Goal: Task Accomplishment & Management: Use online tool/utility

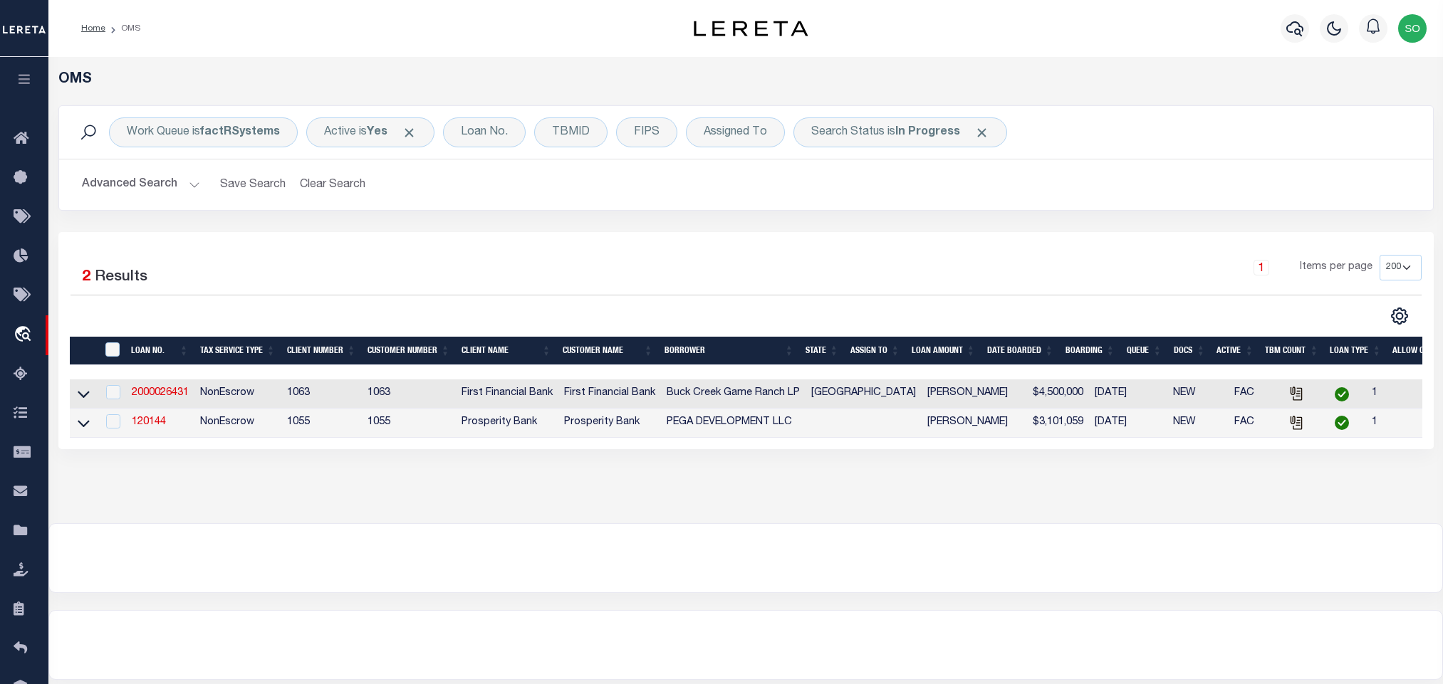
select select "200"
click at [334, 177] on button "Clear Search" at bounding box center [333, 185] width 78 height 28
click at [942, 137] on b "In Progress" at bounding box center [927, 132] width 65 height 11
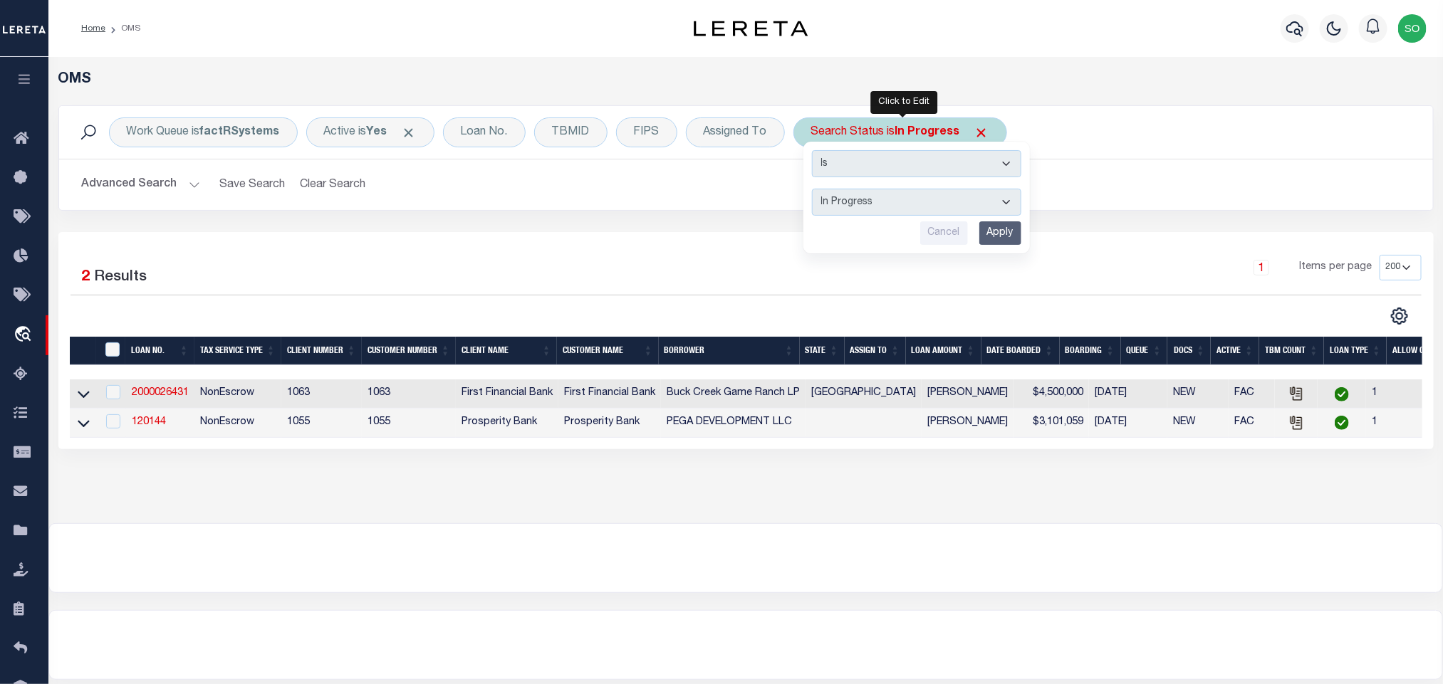
select select "RD"
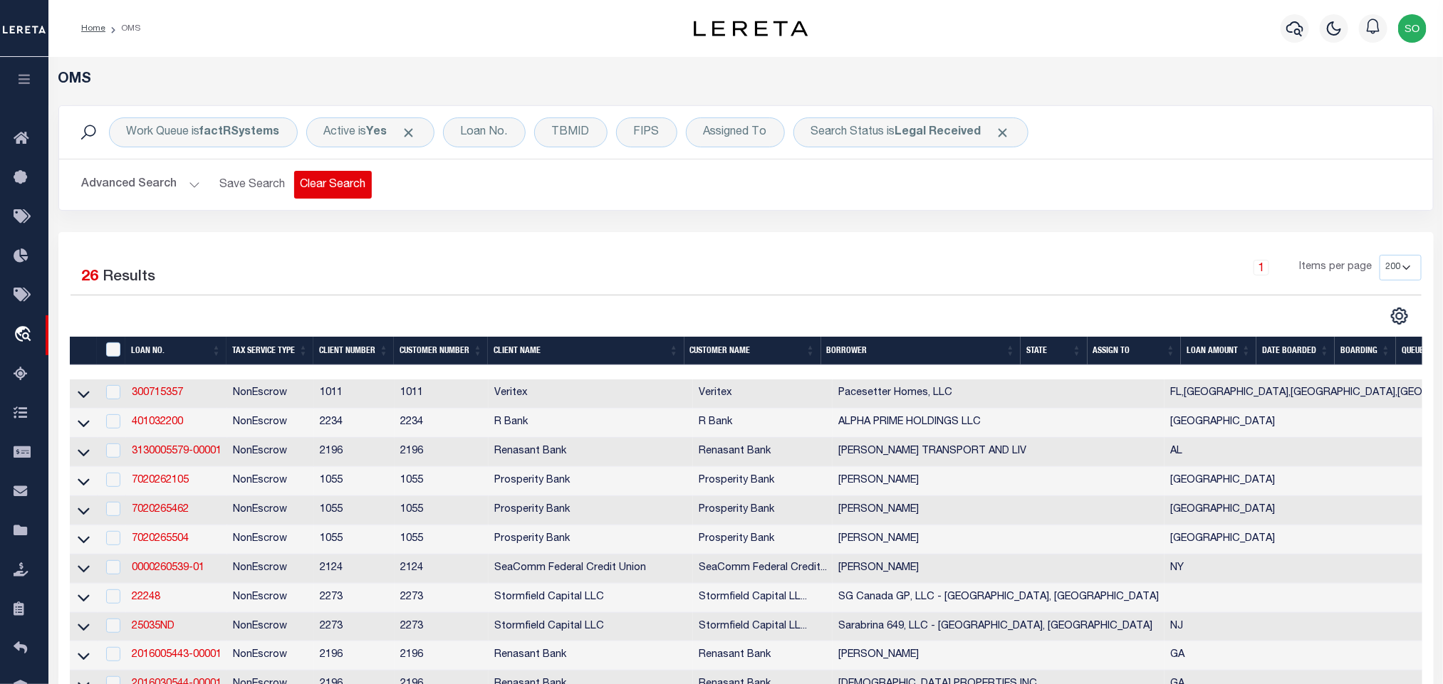
click at [325, 199] on div "Advanced Search Save Search Clear Search tblSearchTopScreen_dynamictable_____De…" at bounding box center [746, 185] width 1374 height 51
click at [678, 254] on div "1 Selected 26 Results 1 Items per page 10 25 50 100 200" at bounding box center [745, 690] width 1375 height 917
click at [342, 180] on button "Clear Search" at bounding box center [333, 185] width 78 height 28
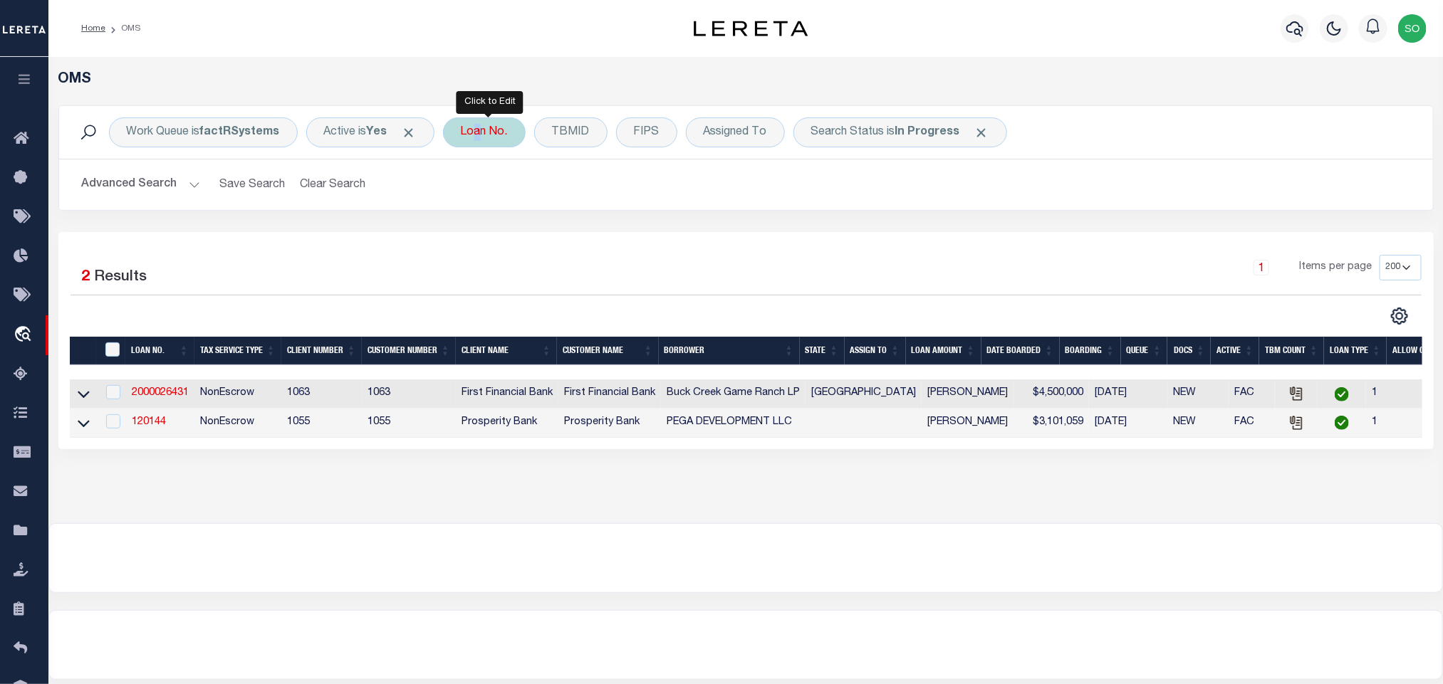
click at [479, 137] on div "Loan No." at bounding box center [484, 133] width 83 height 30
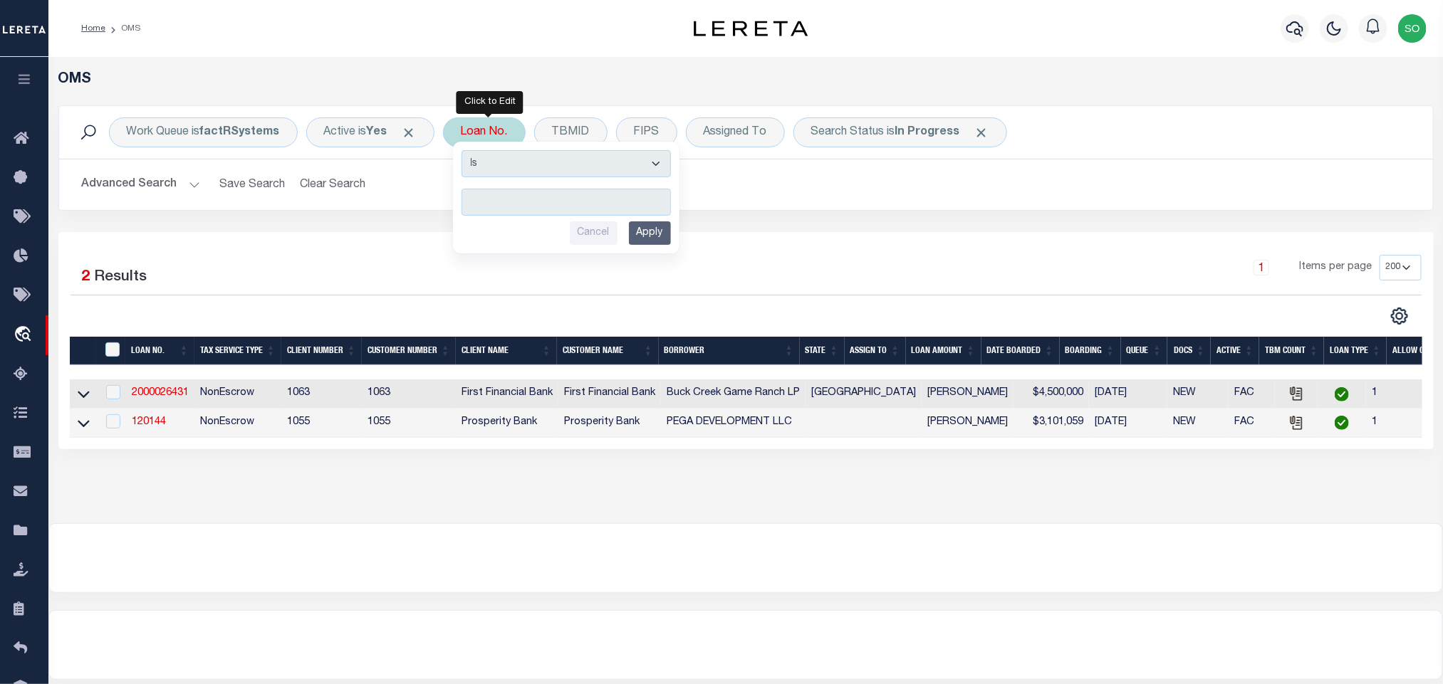
click at [518, 214] on input "text" at bounding box center [565, 202] width 209 height 27
type input "104004502"
click at [652, 237] on input "Apply" at bounding box center [650, 233] width 42 height 24
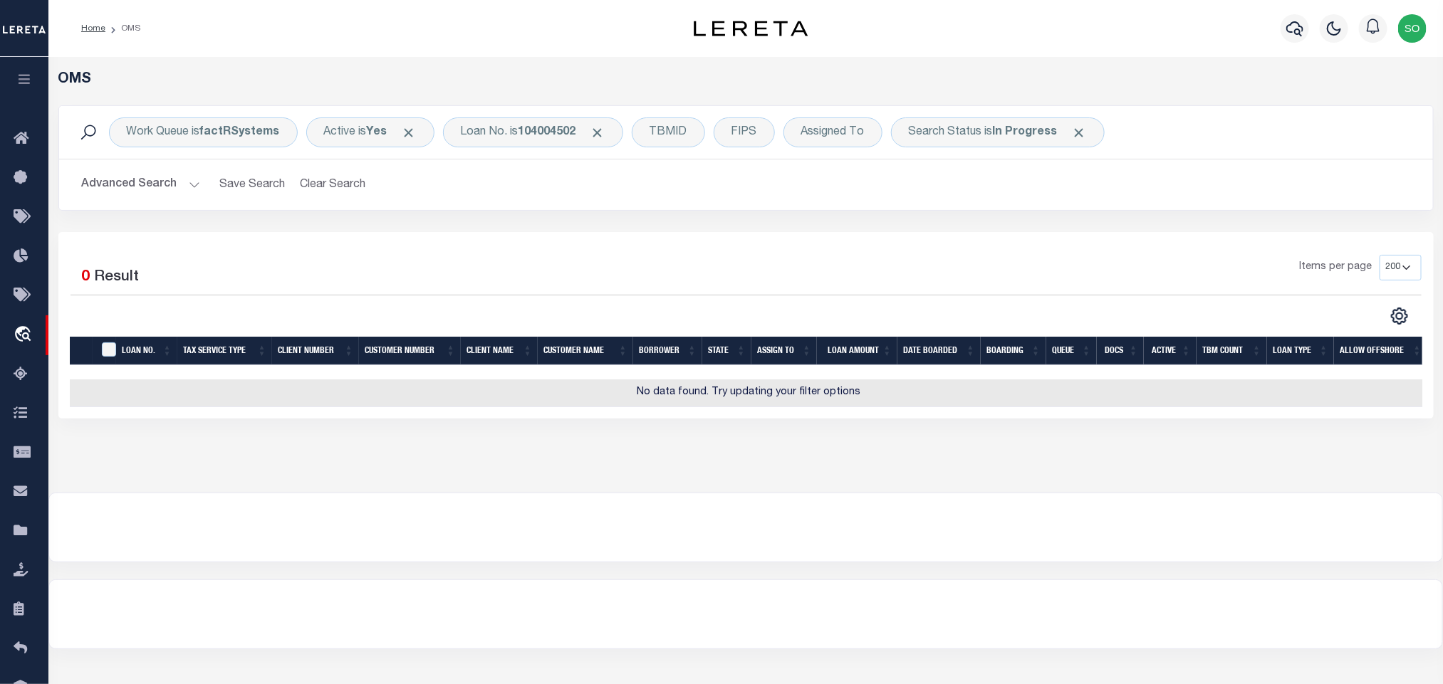
drag, startPoint x: 502, startPoint y: 530, endPoint x: 554, endPoint y: 231, distance: 303.6
click at [502, 528] on div at bounding box center [745, 528] width 1393 height 68
click at [1087, 131] on span "Click to Remove" at bounding box center [1079, 132] width 15 height 15
click at [139, 190] on button "Advanced Search" at bounding box center [141, 185] width 118 height 28
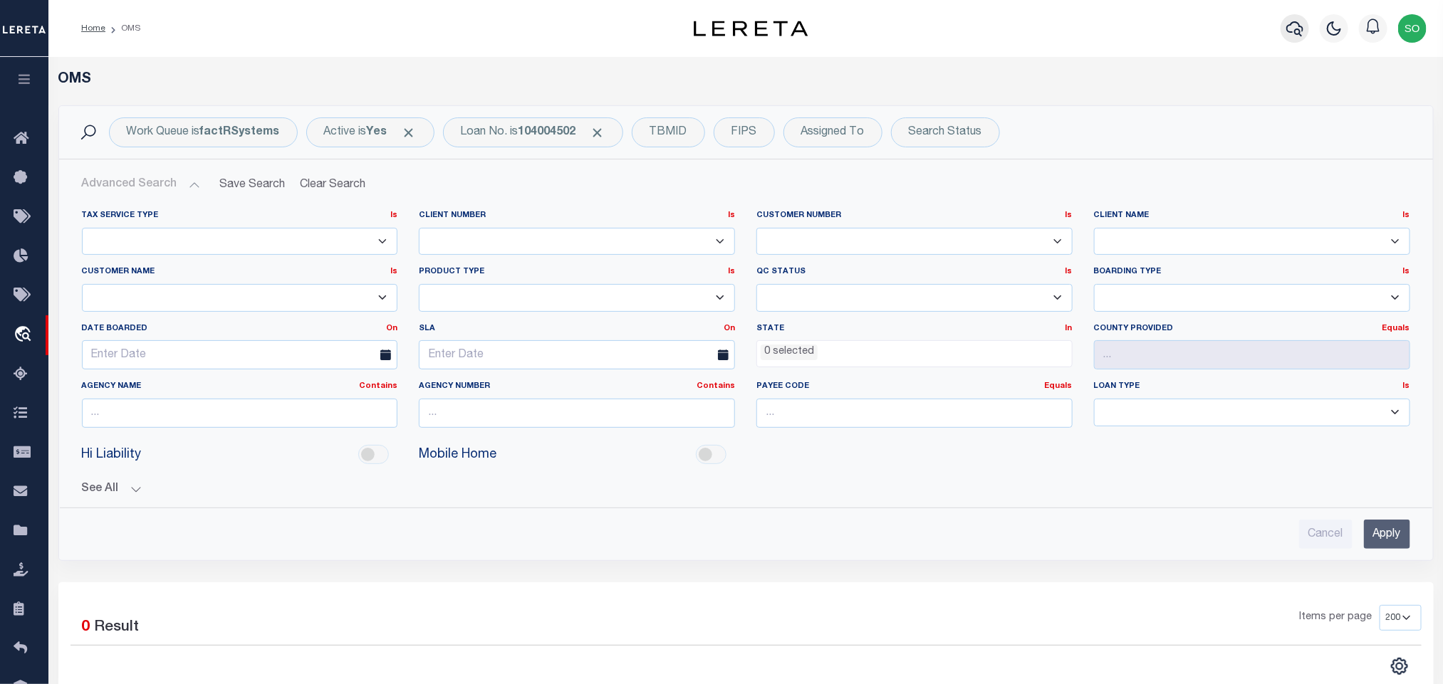
click at [1293, 24] on icon "button" at bounding box center [1294, 28] width 17 height 17
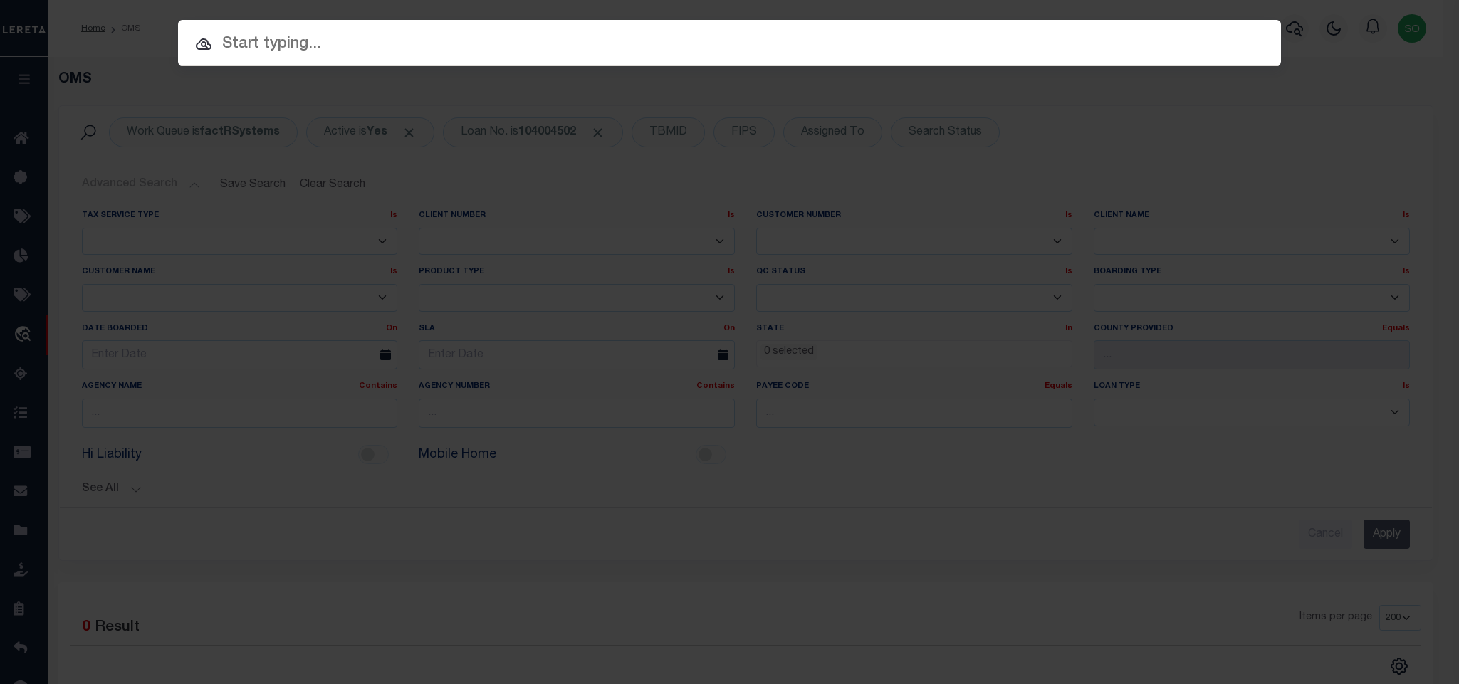
click at [755, 58] on div at bounding box center [729, 43] width 1103 height 46
click at [753, 49] on input "text" at bounding box center [729, 44] width 1103 height 25
paste input "104004502"
type input "104004502"
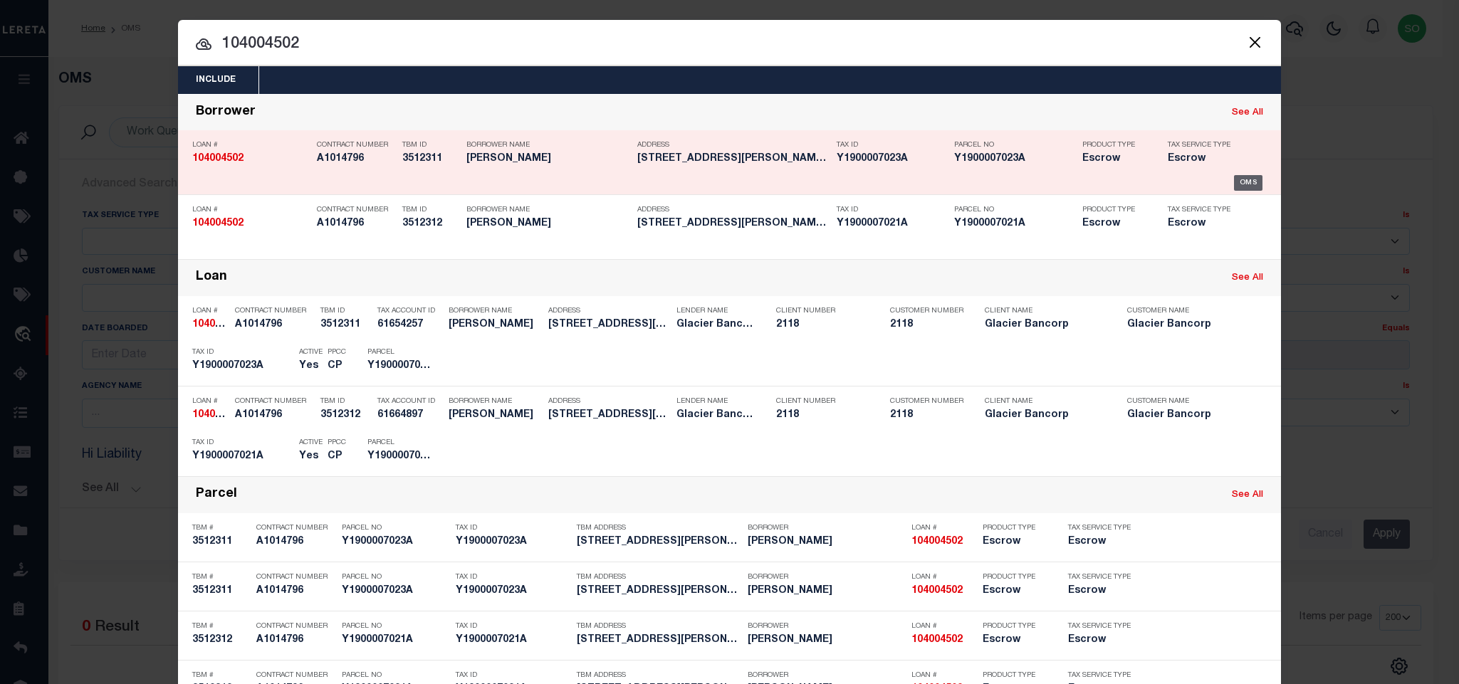
click at [1235, 184] on div "OMS" at bounding box center [1248, 183] width 29 height 16
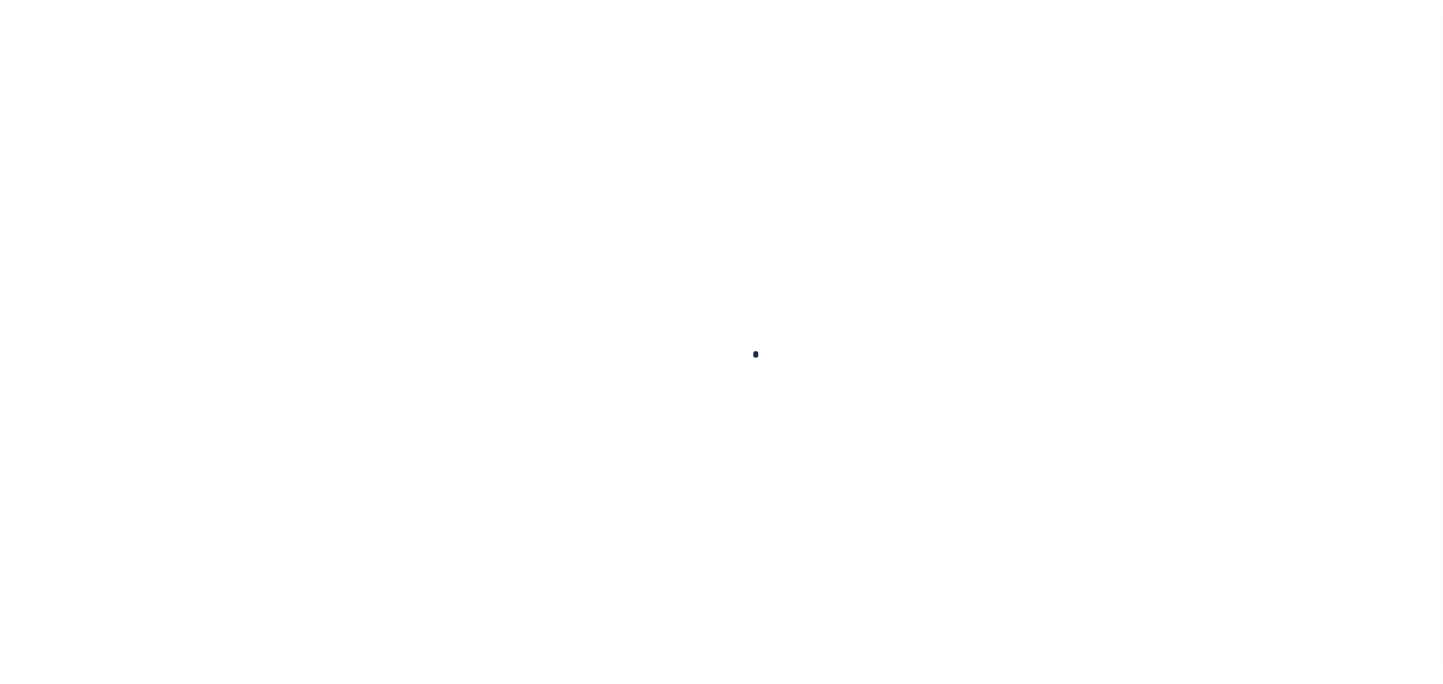
type input "104004502"
type input "COCHRAN MELISSA"
select select
select select "100"
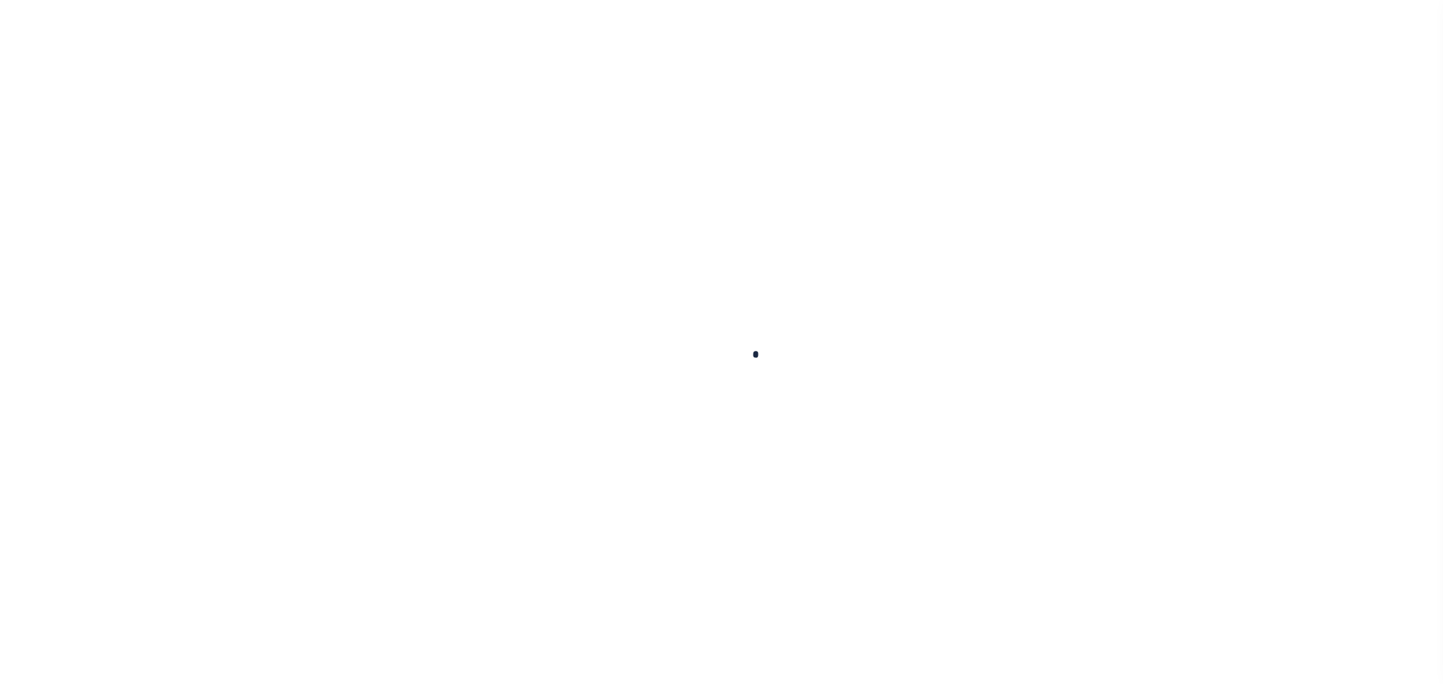
select select "Escrow"
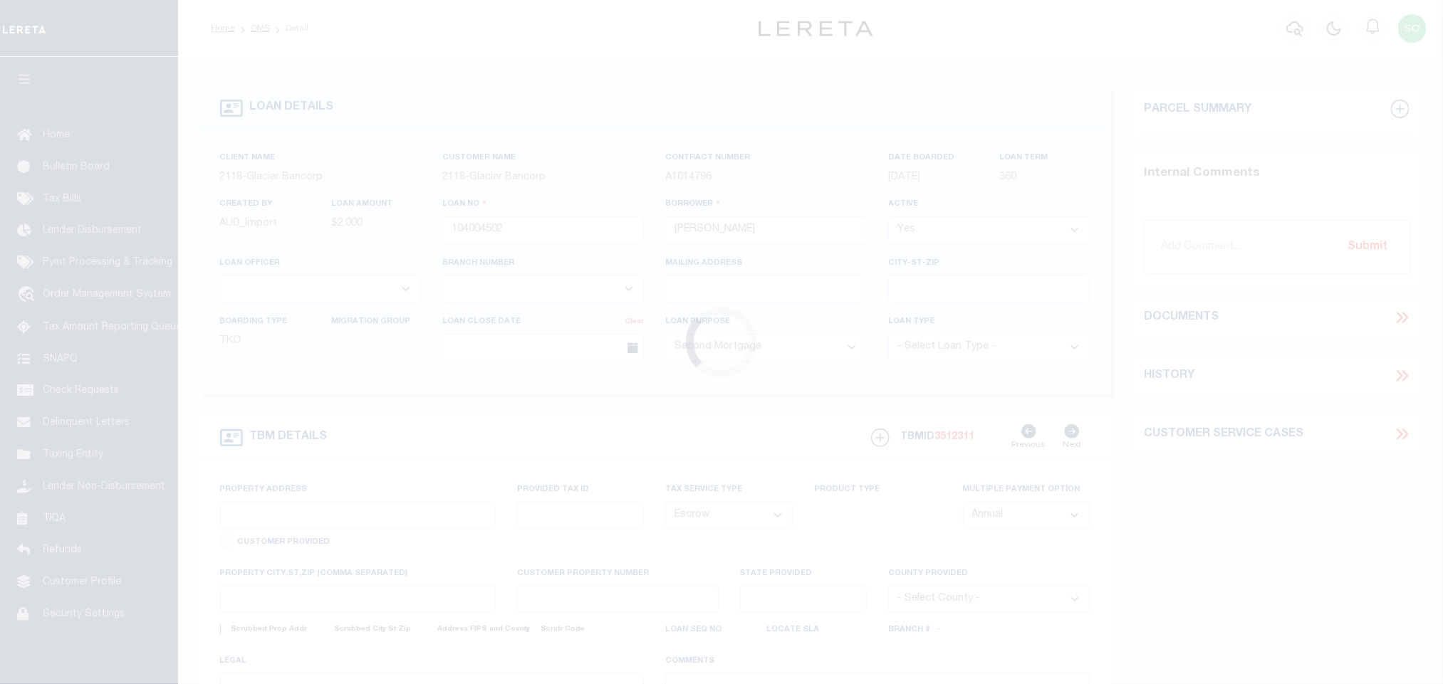
select select "164180"
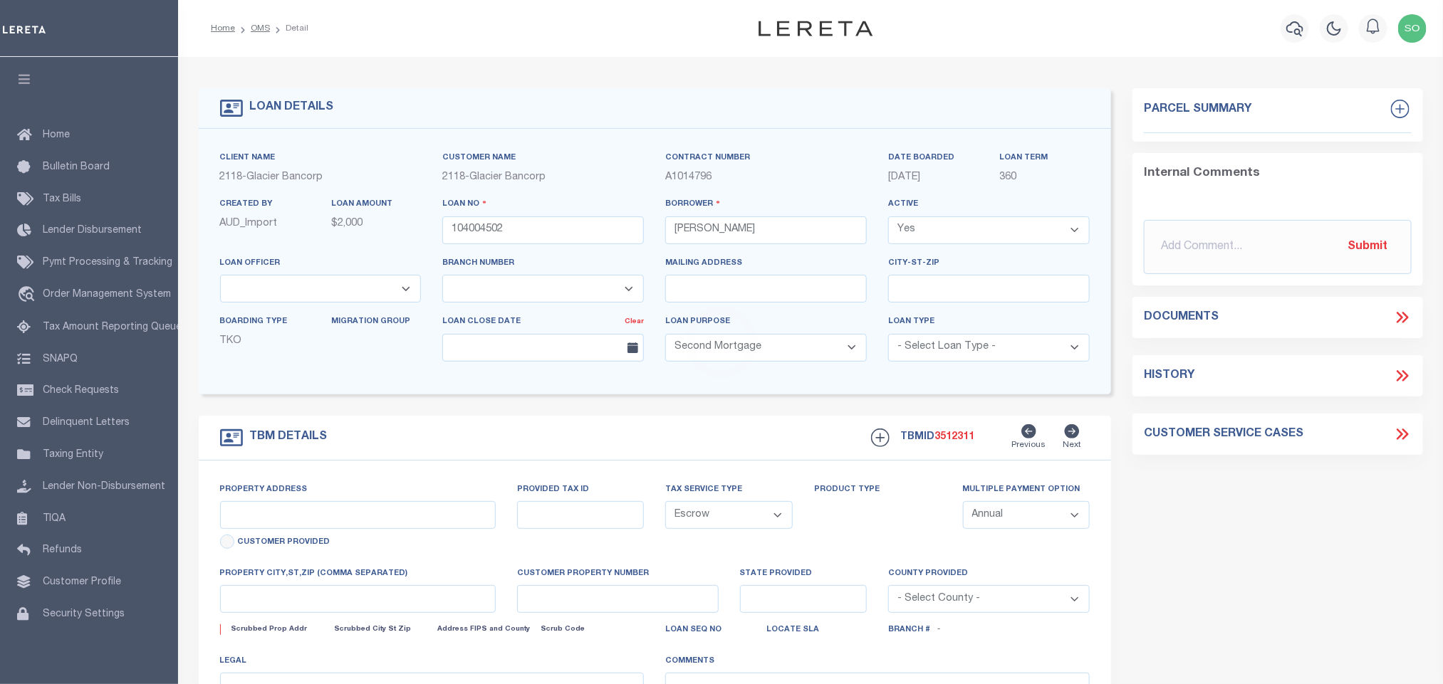
select select "3688"
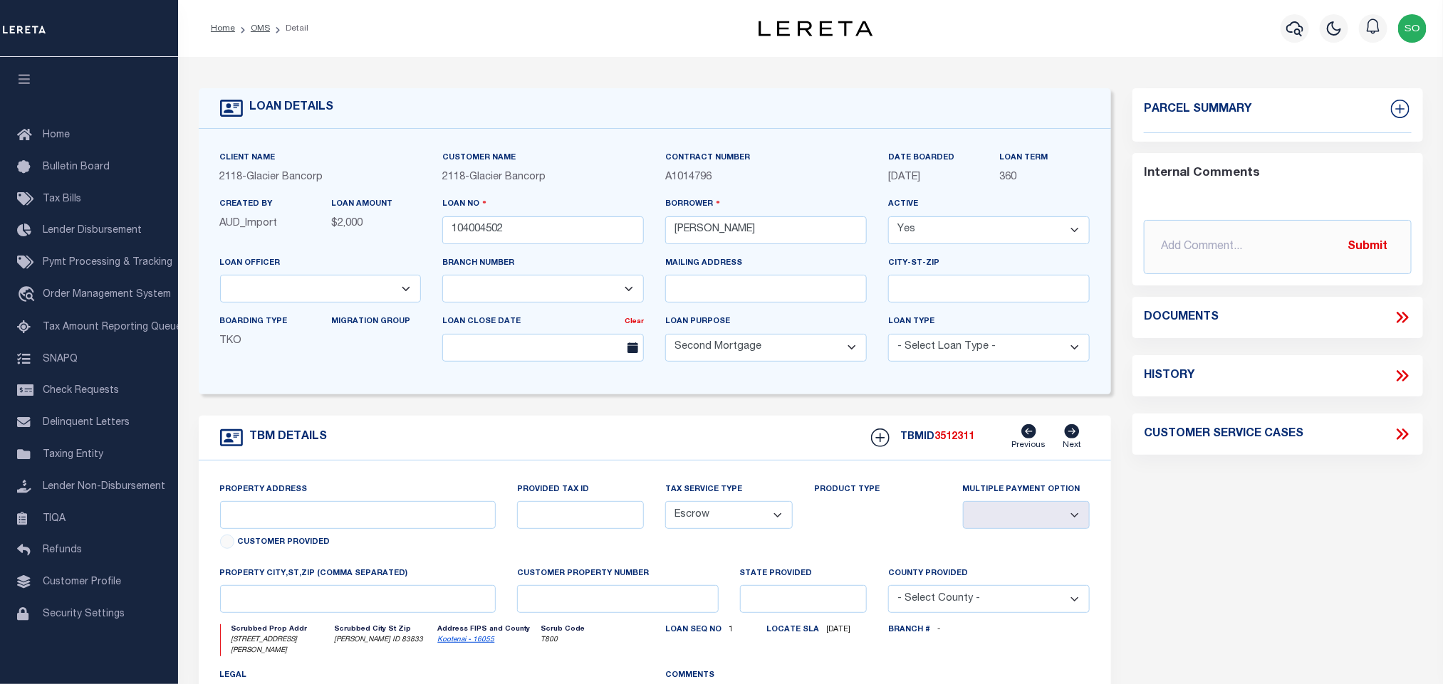
type input "274 N FREDRICK AVE"
type input "Y1900007023A"
select select
type input "HARRISON ID 83833"
type input "90012862"
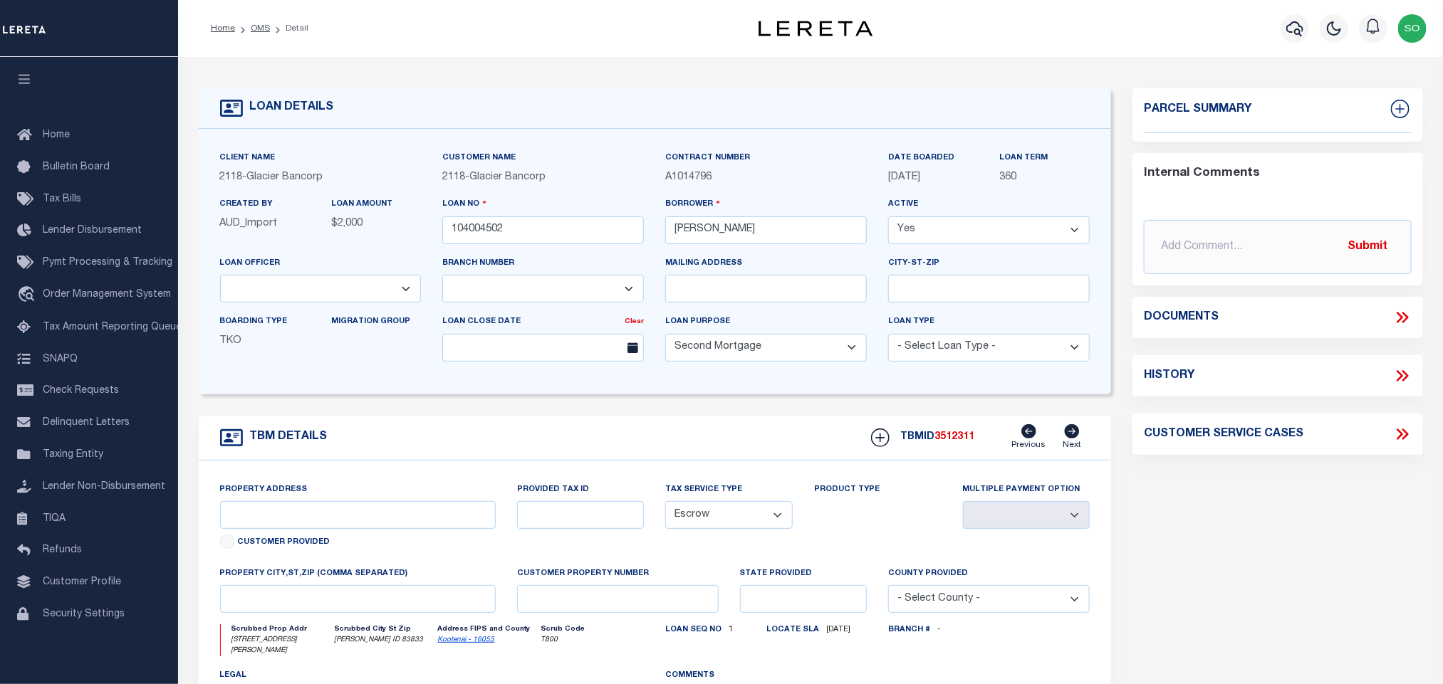
type input "ID"
select select
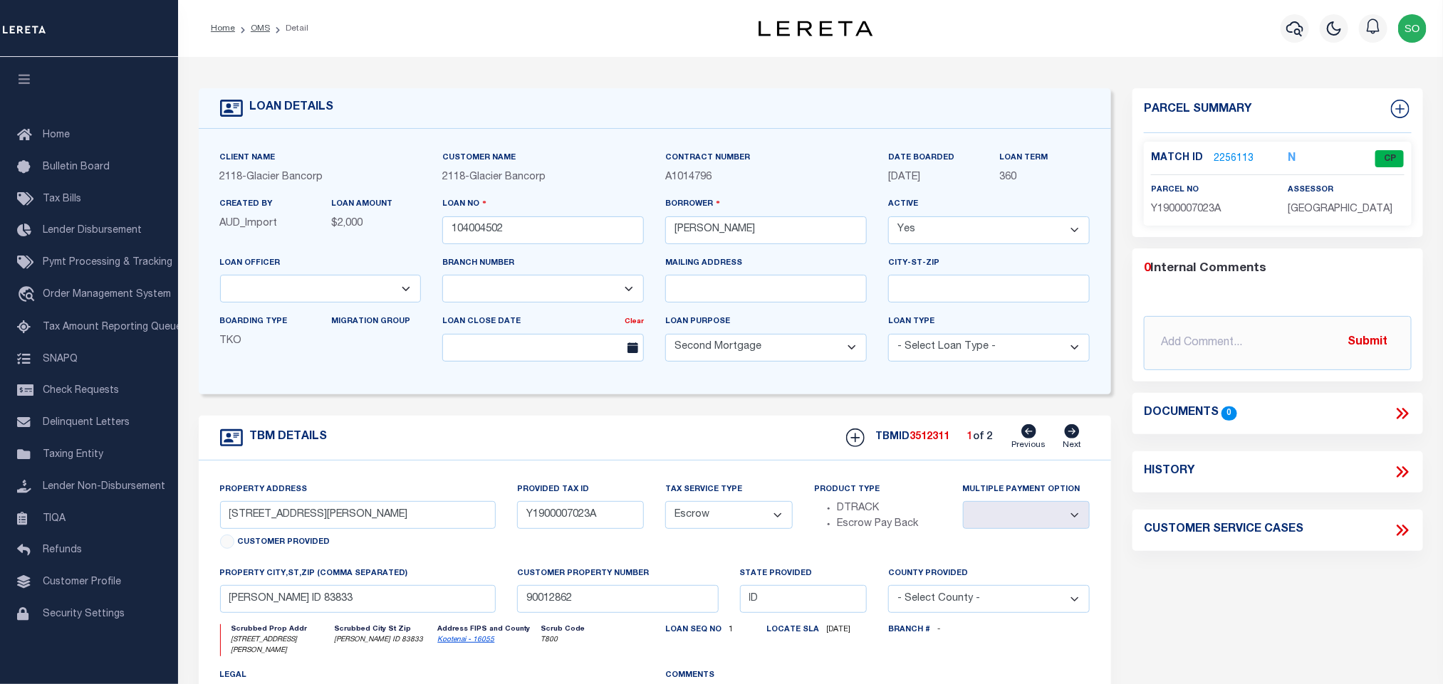
click at [1077, 432] on icon at bounding box center [1072, 431] width 15 height 14
type input "Y1900007021A"
select select
click at [261, 28] on link "OMS" at bounding box center [260, 28] width 19 height 9
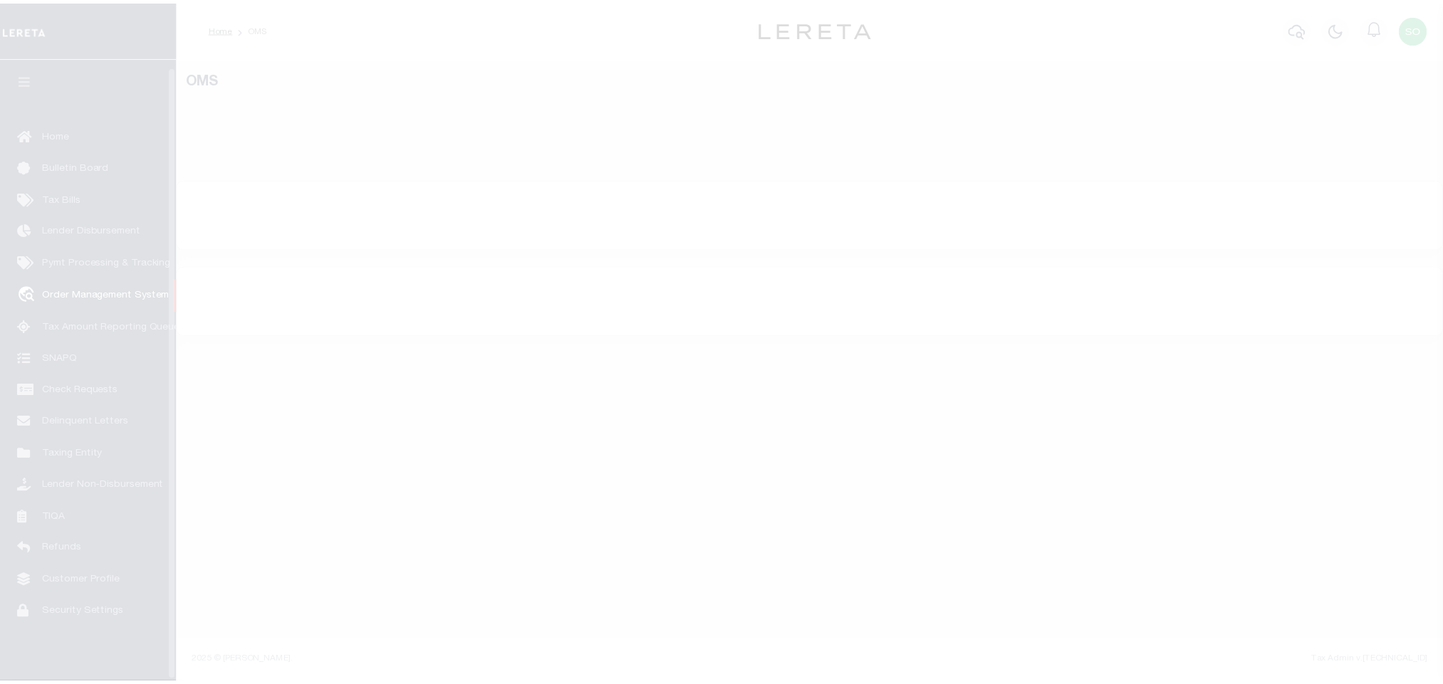
scroll to position [9, 0]
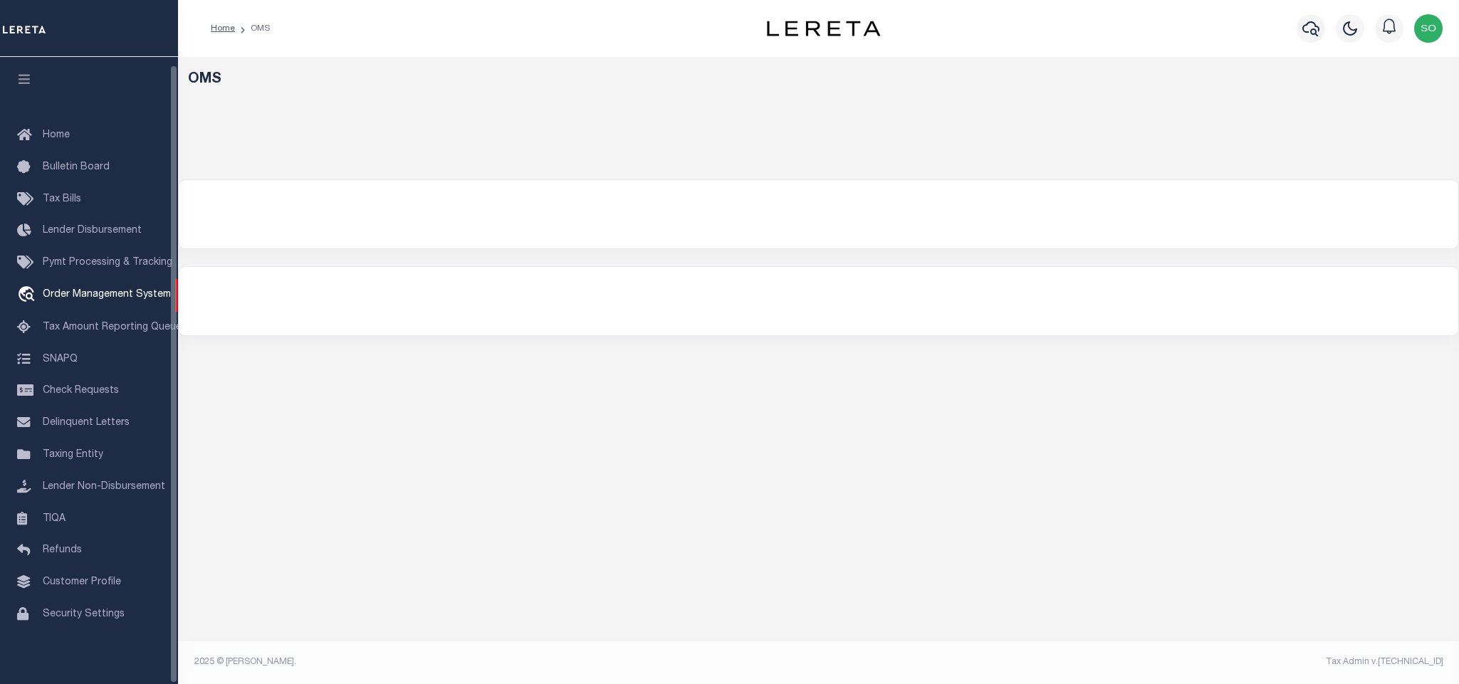
select select "200"
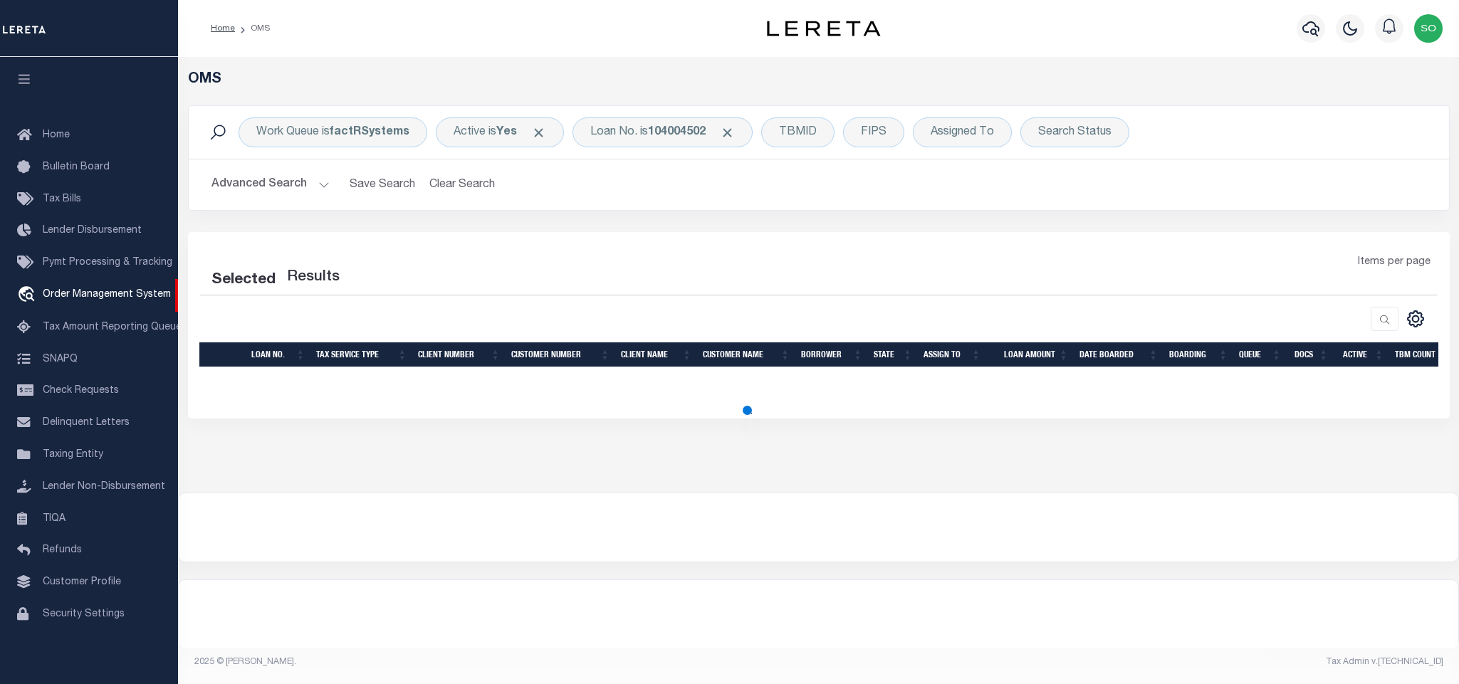
select select "200"
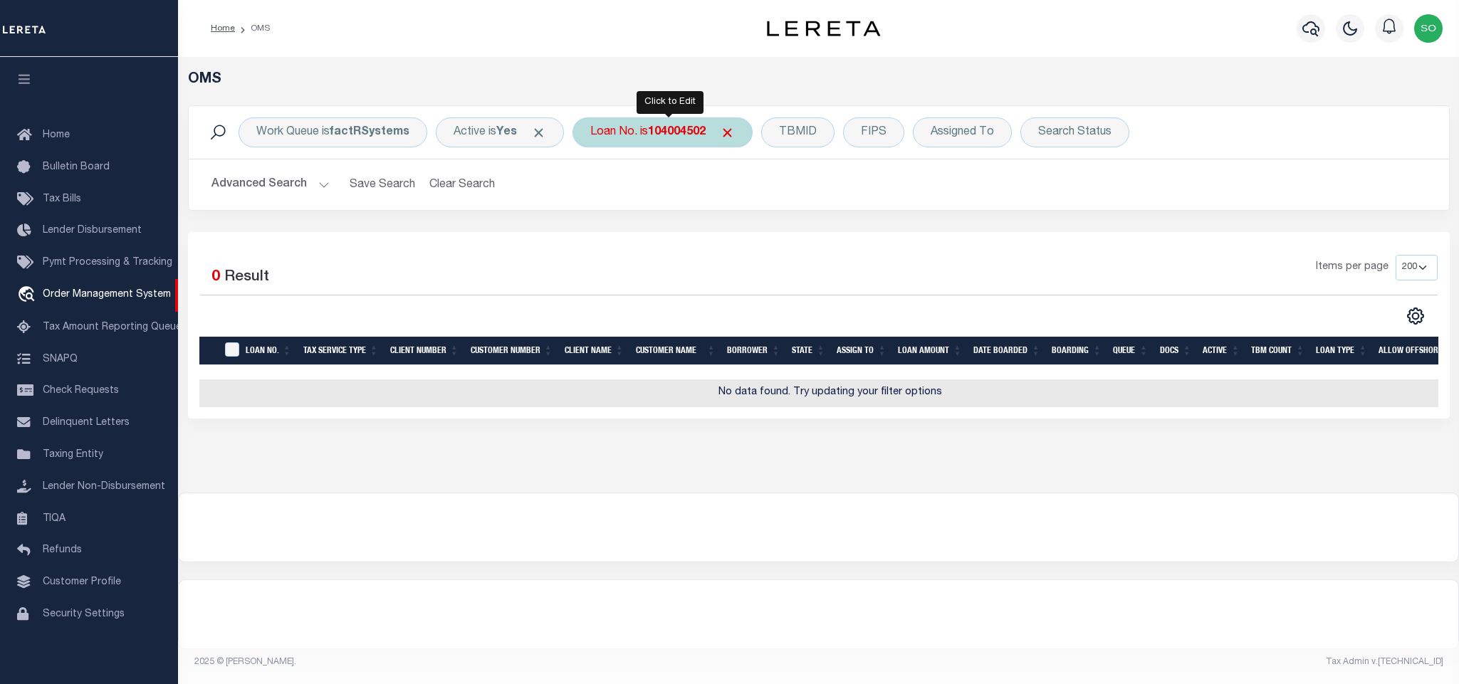
click at [706, 131] on b "104004502" at bounding box center [677, 132] width 58 height 11
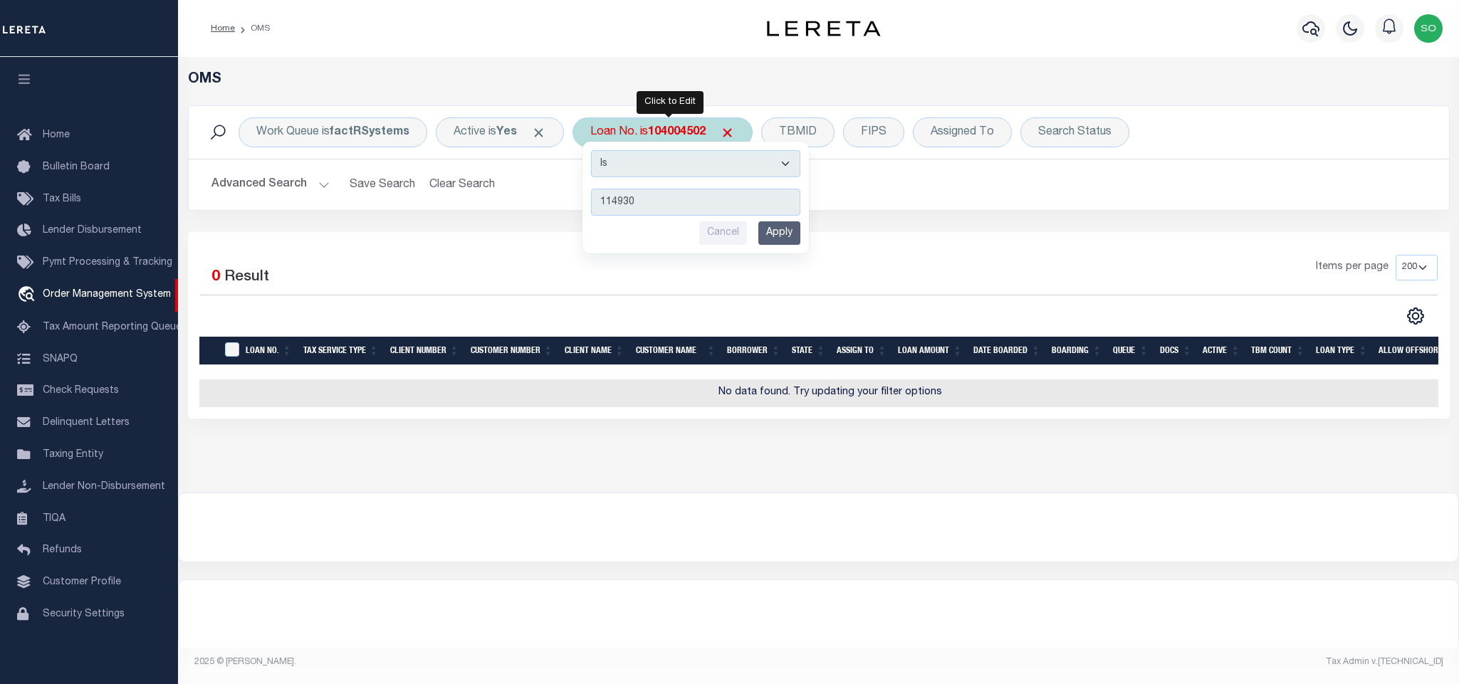
click at [622, 205] on input "114930" at bounding box center [695, 202] width 209 height 27
click at [694, 199] on input "114930" at bounding box center [695, 202] width 209 height 27
type input "114930"
click at [784, 244] on input "Apply" at bounding box center [779, 233] width 42 height 24
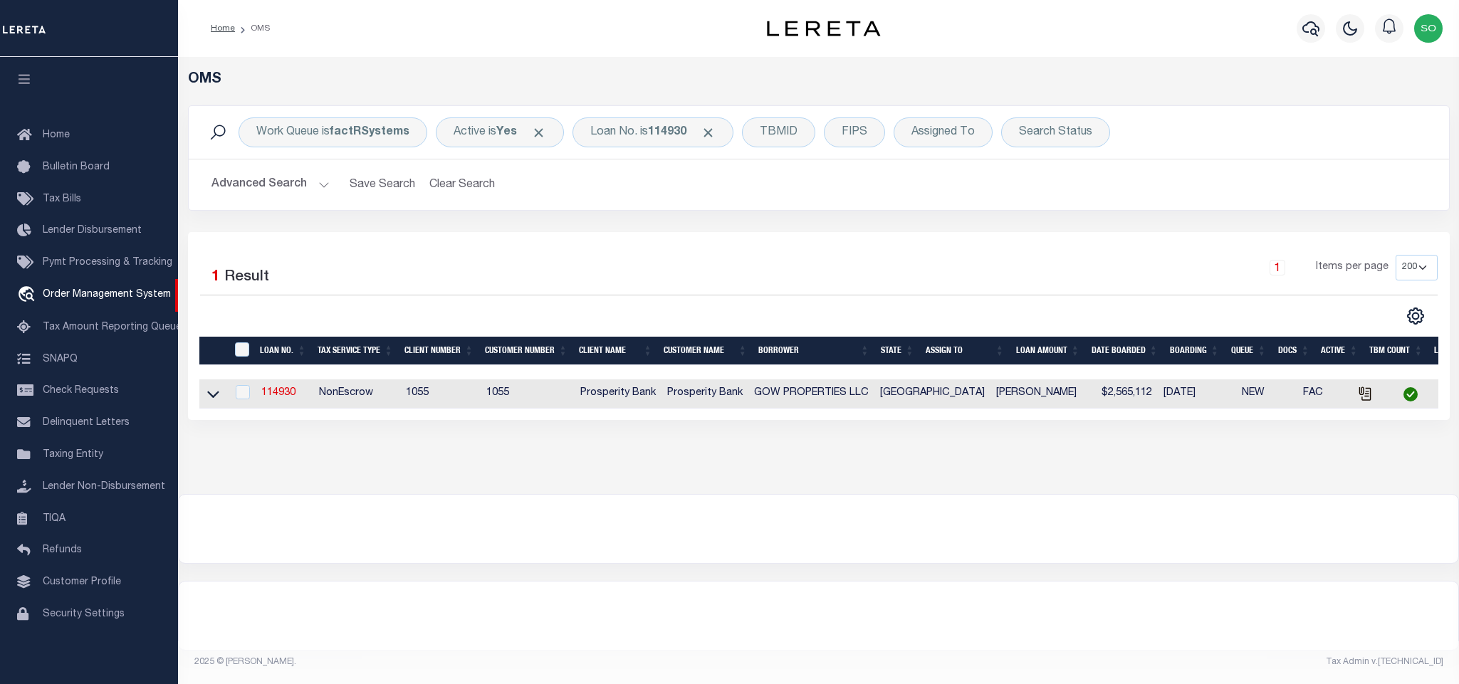
click at [278, 398] on link "114930" at bounding box center [278, 393] width 34 height 10
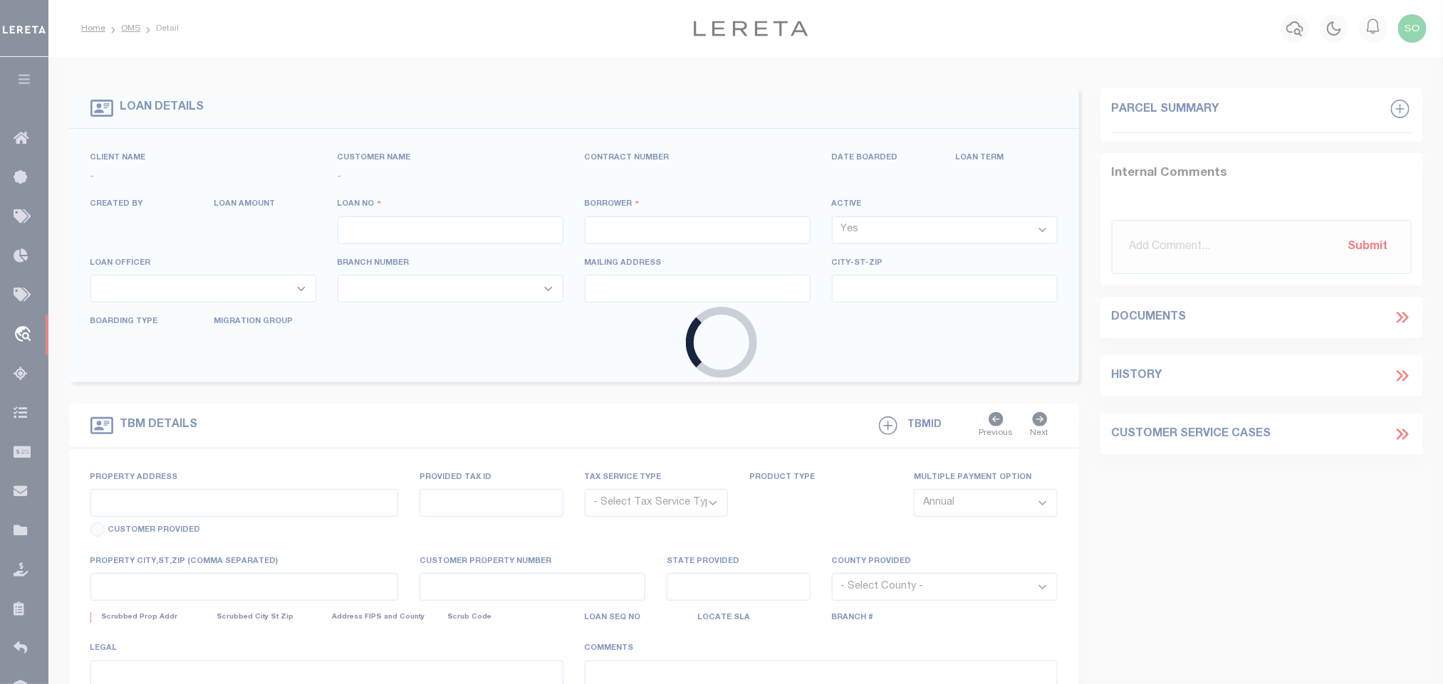
type input "114930"
type input "GOW PROPERTIES LLC"
select select
type input "1575 HERITAGE DR # 103"
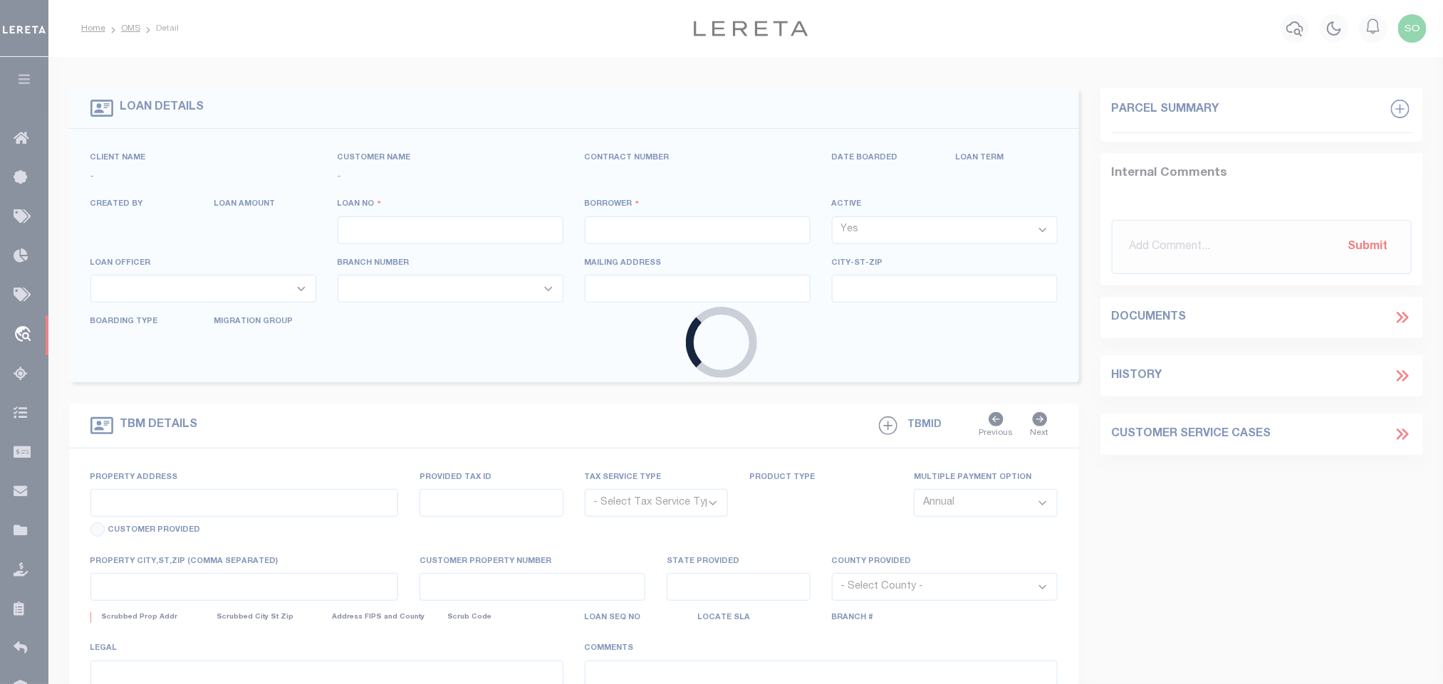
type input "MCKINNEY TX 75069"
select select
select select "NonEscrow"
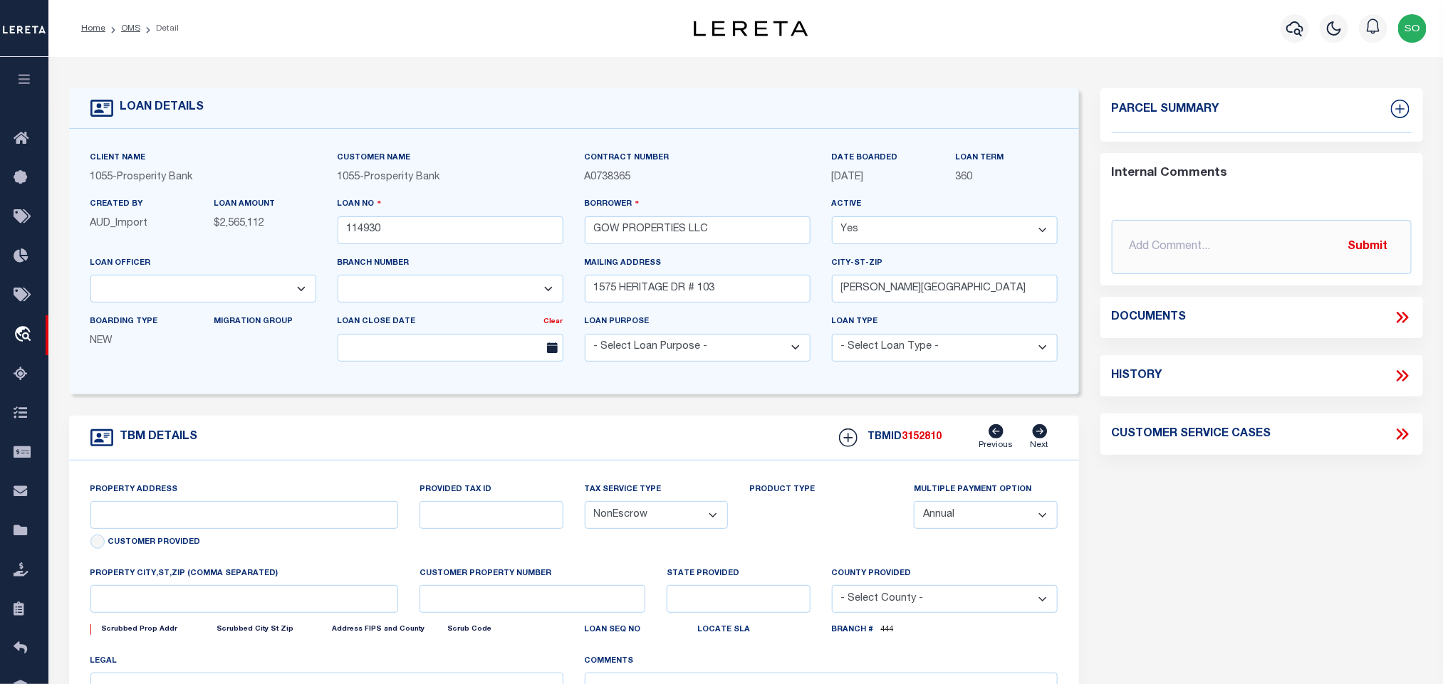
type input "ACRES OF LAND M MOWERY SURVEY"
type input "2507878"
select select
type input "[GEOGRAPHIC_DATA]"
type textarea "ABS 557 TRACT 4W M MOWERY SURVEY"
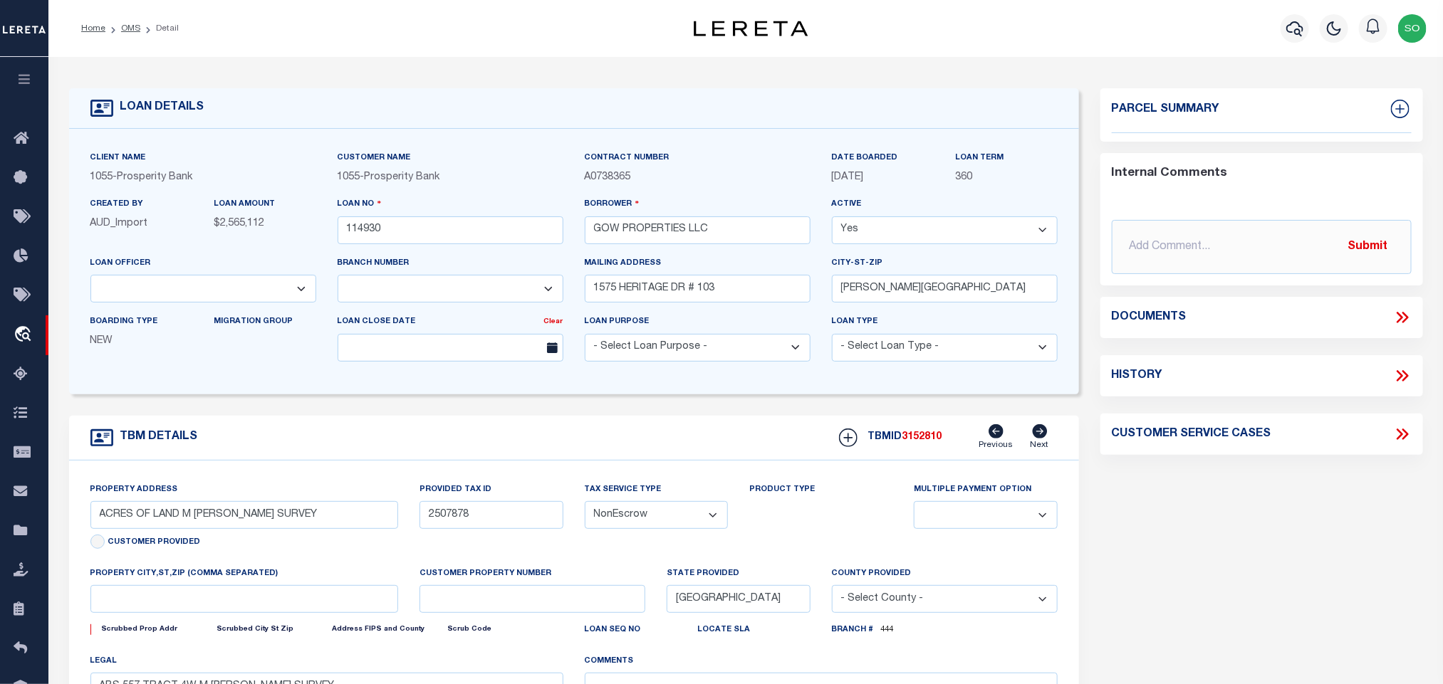
select select "10465"
select select "3839"
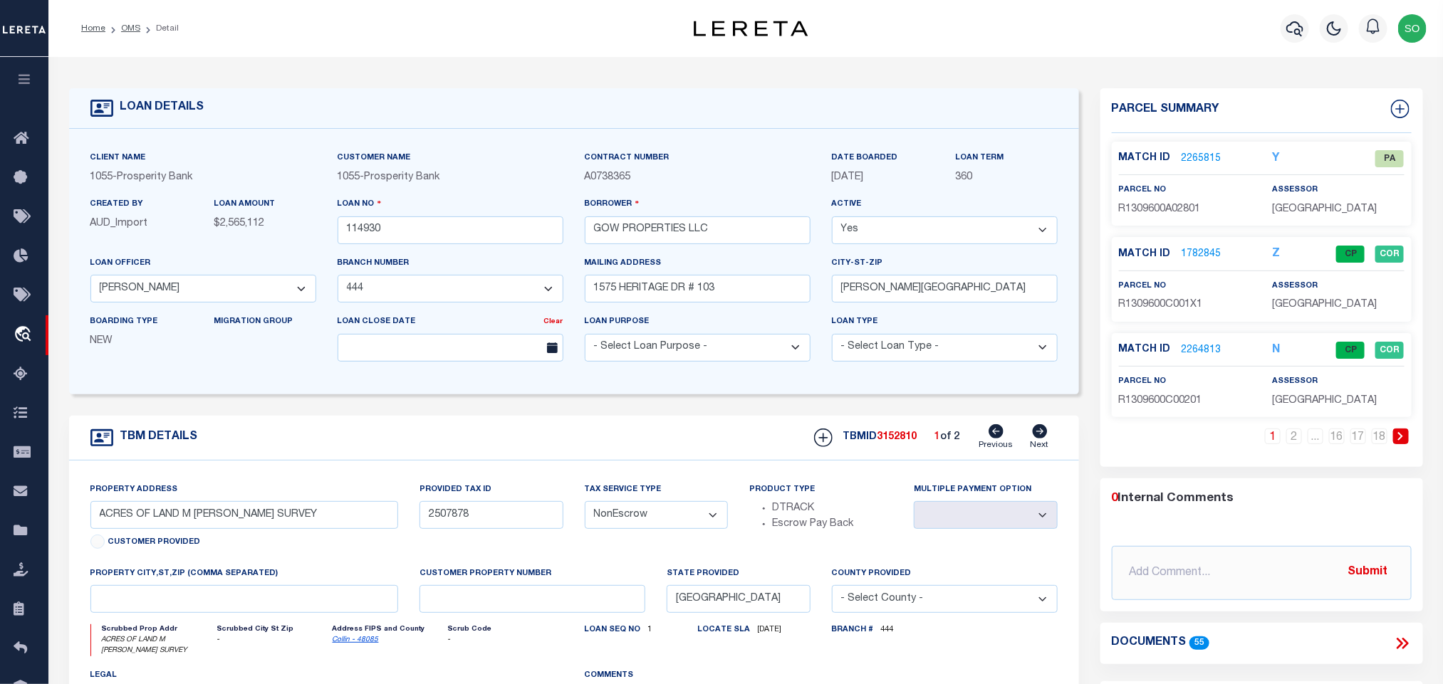
click at [1152, 308] on span "R1309600C001X1" at bounding box center [1161, 305] width 84 height 10
copy span "R1309600C001X1"
click at [941, 125] on div "LOAN DETAILS" at bounding box center [574, 108] width 1010 height 41
click at [1196, 259] on link "1782845" at bounding box center [1201, 254] width 40 height 15
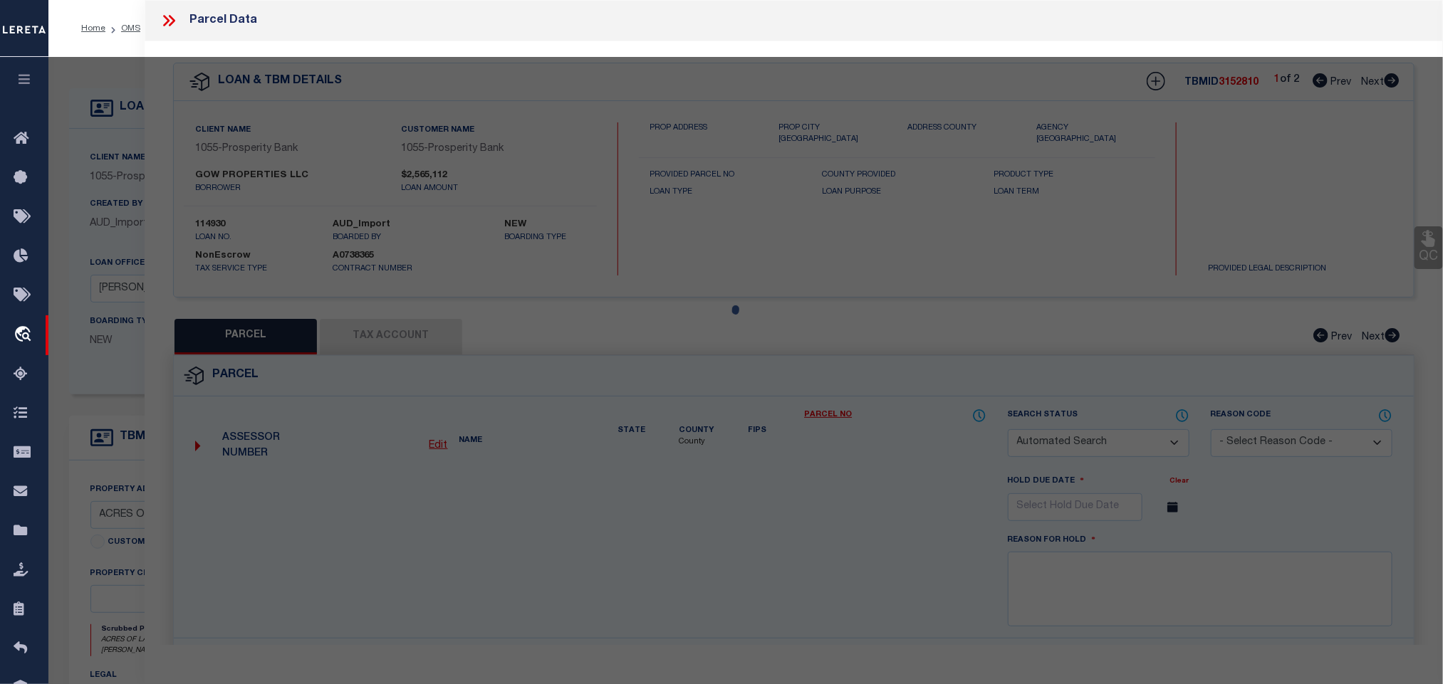
checkbox input "false"
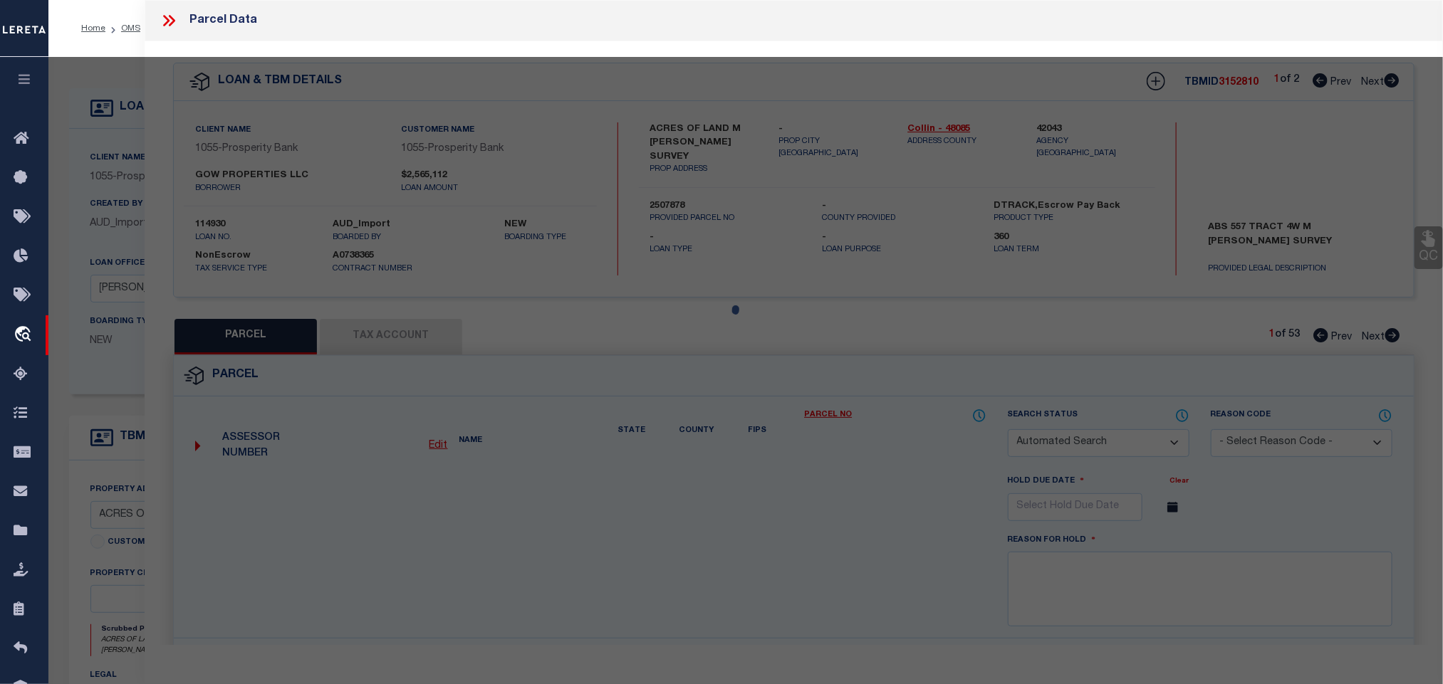
select select "CP"
type input "GOW PROPERTIES LLC"
select select "AGW"
select select "LEG"
type input "S CRESTSIDE DR"
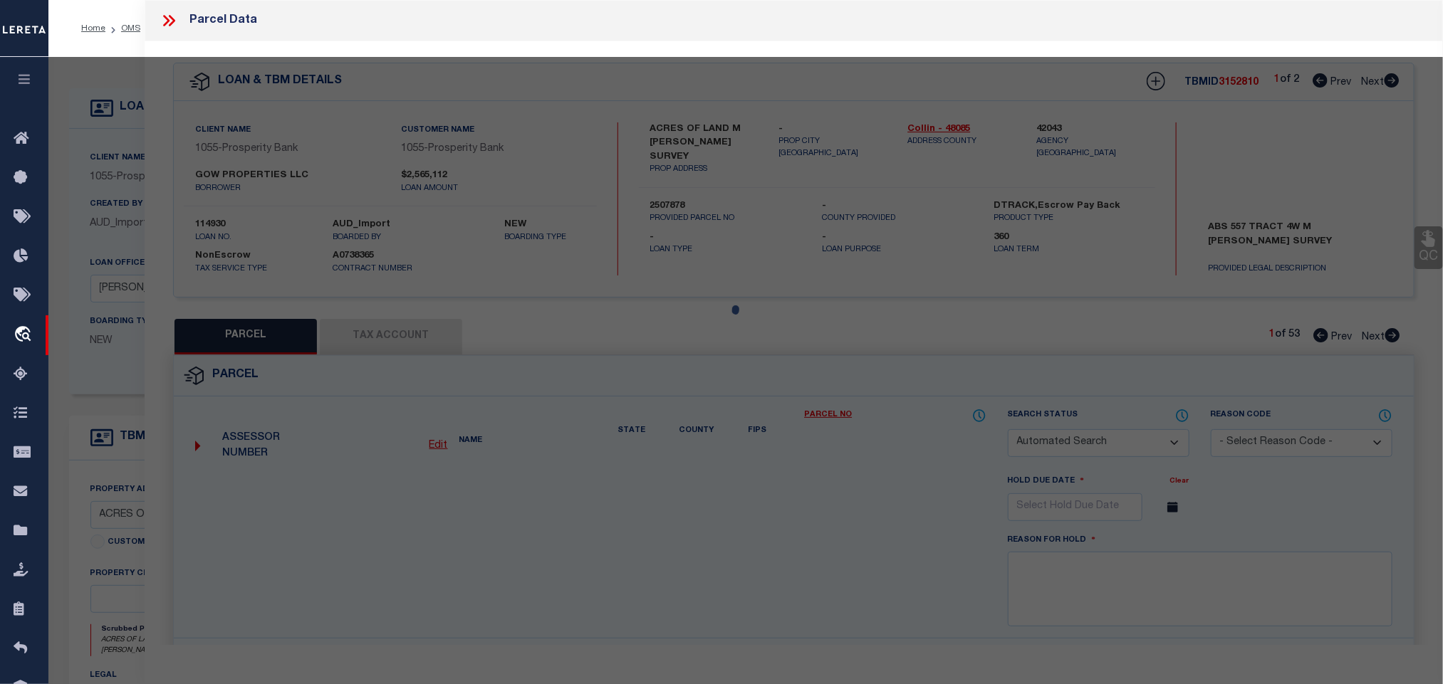
checkbox input "false"
type input "BLUE RIDGE, TX 75424"
type textarea "HERITAGE GROVE ADDITION (CBL), BLK C, LOT 1-X; ( OPEN SPACE )"
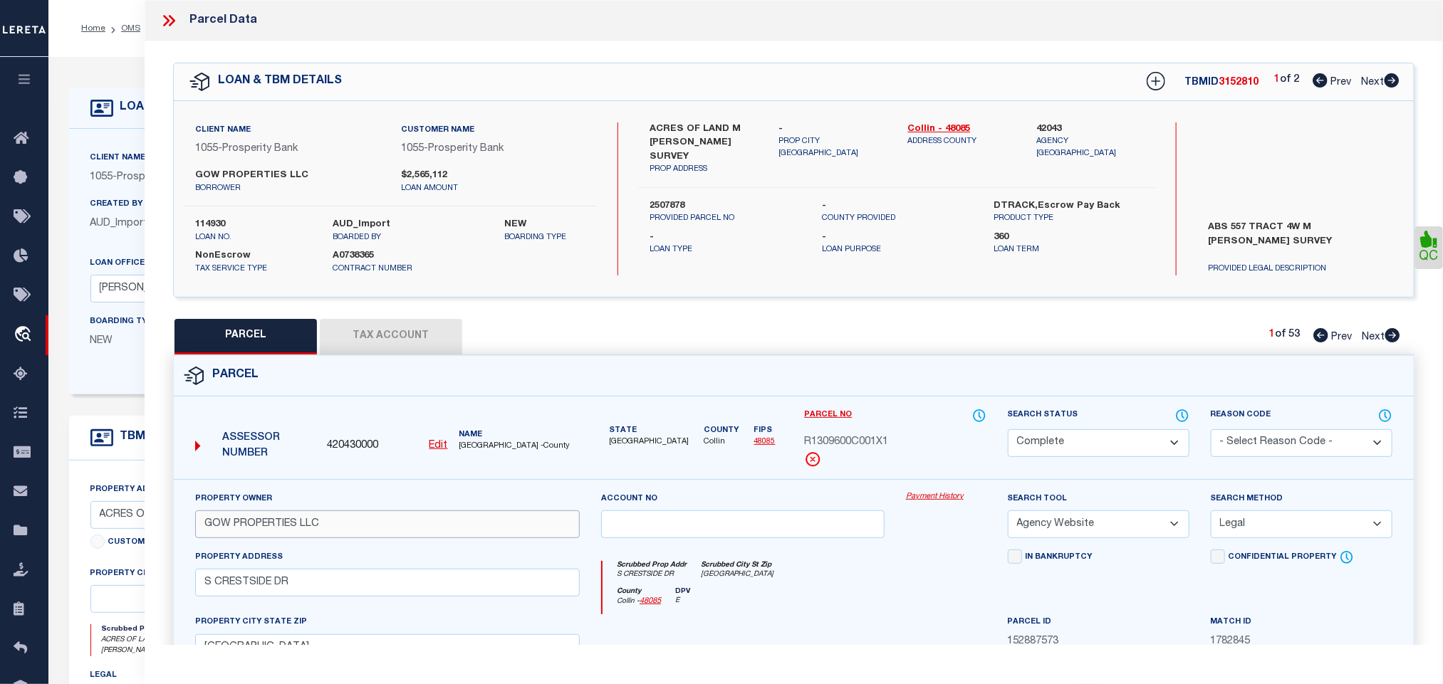
click at [261, 522] on input "GOW PROPERTIES LLC" at bounding box center [387, 525] width 385 height 28
click at [165, 19] on icon at bounding box center [169, 20] width 19 height 19
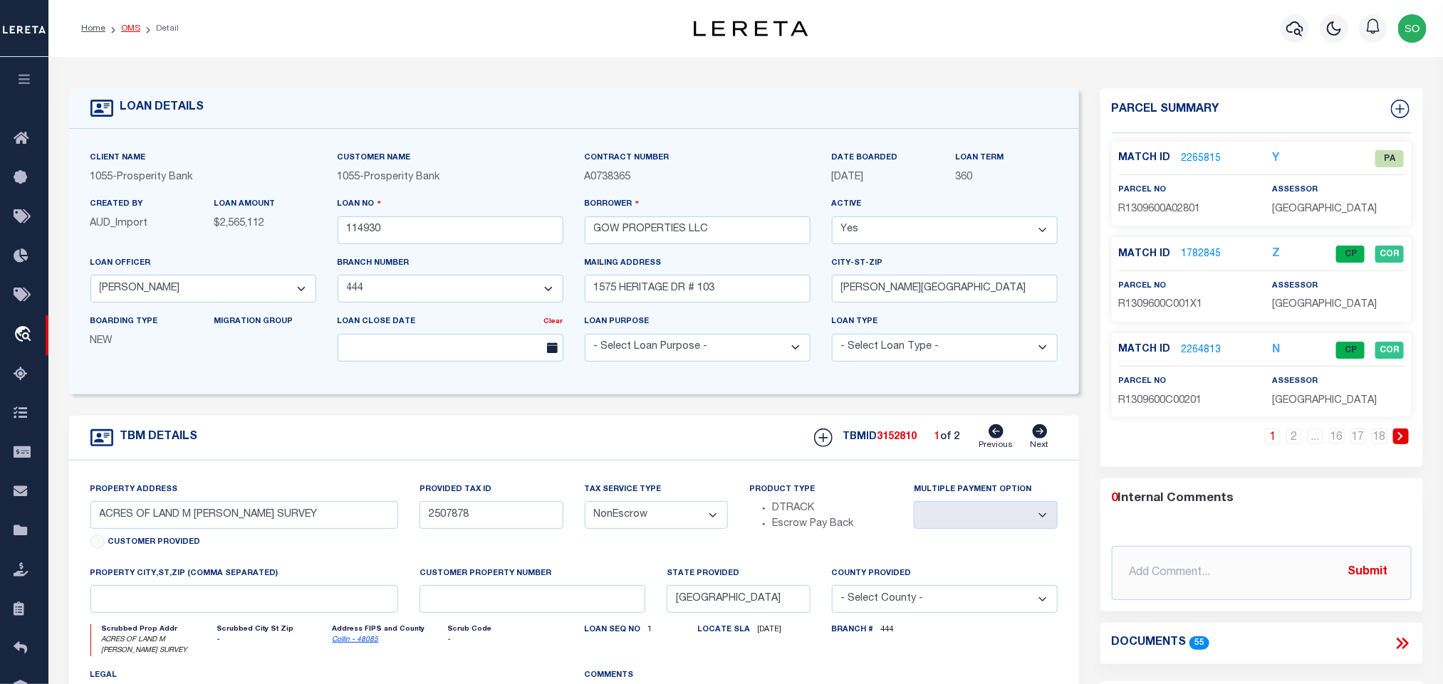
click at [133, 30] on link "OMS" at bounding box center [130, 28] width 19 height 9
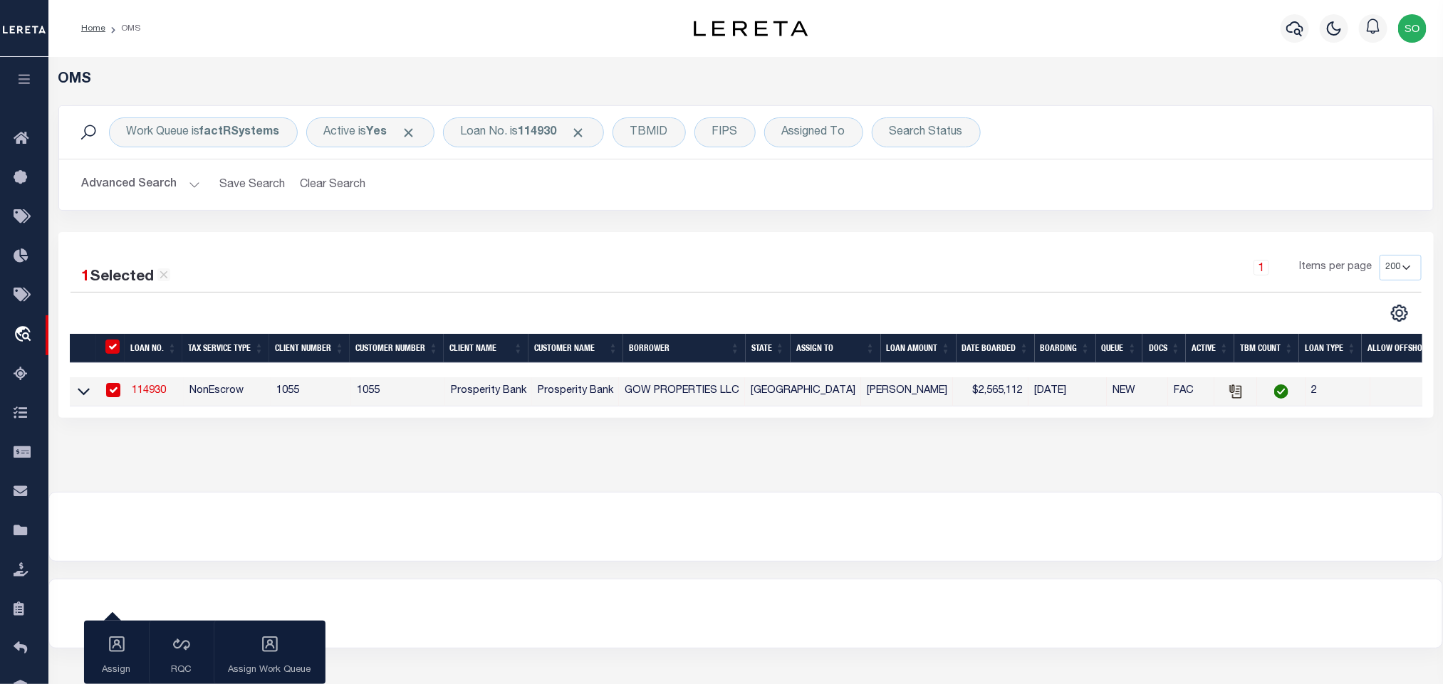
click at [1204, 505] on div at bounding box center [745, 527] width 1393 height 68
click at [546, 131] on b "114930" at bounding box center [537, 132] width 38 height 11
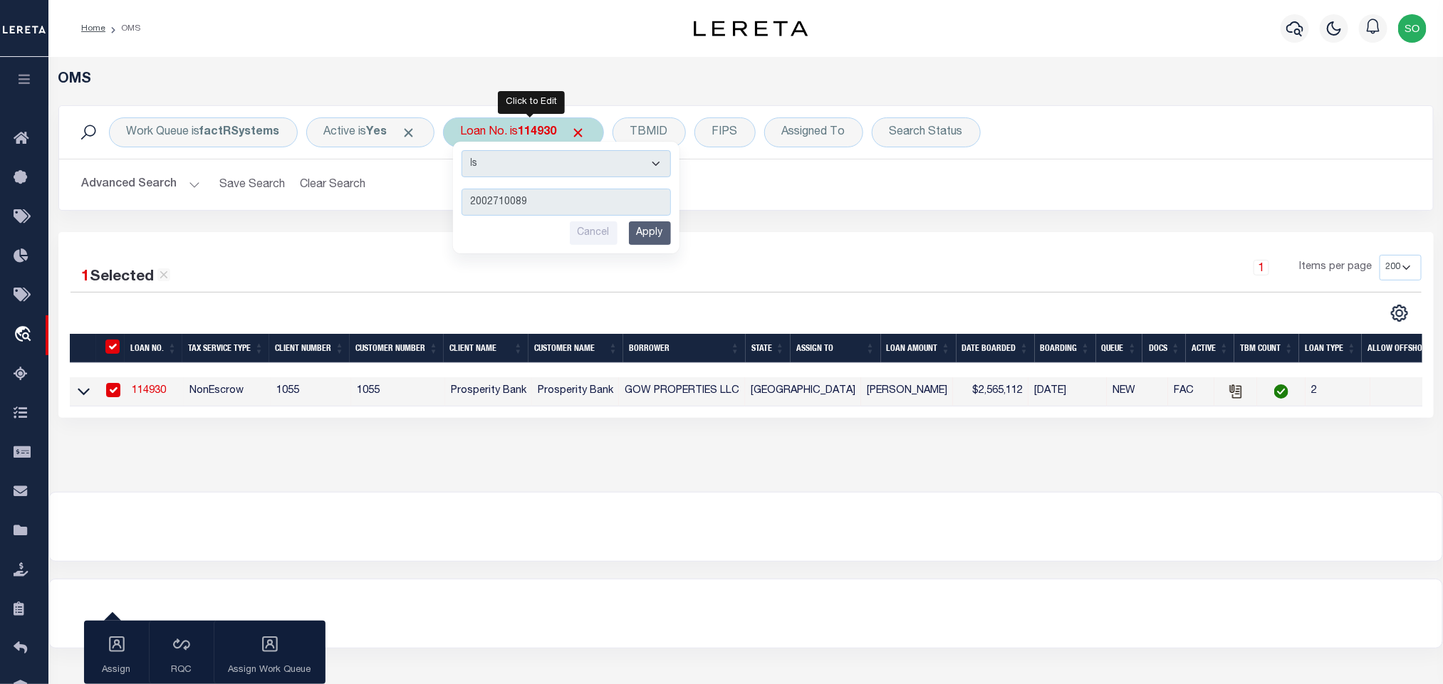
type input "2002710089"
click at [661, 242] on input "Apply" at bounding box center [650, 233] width 42 height 24
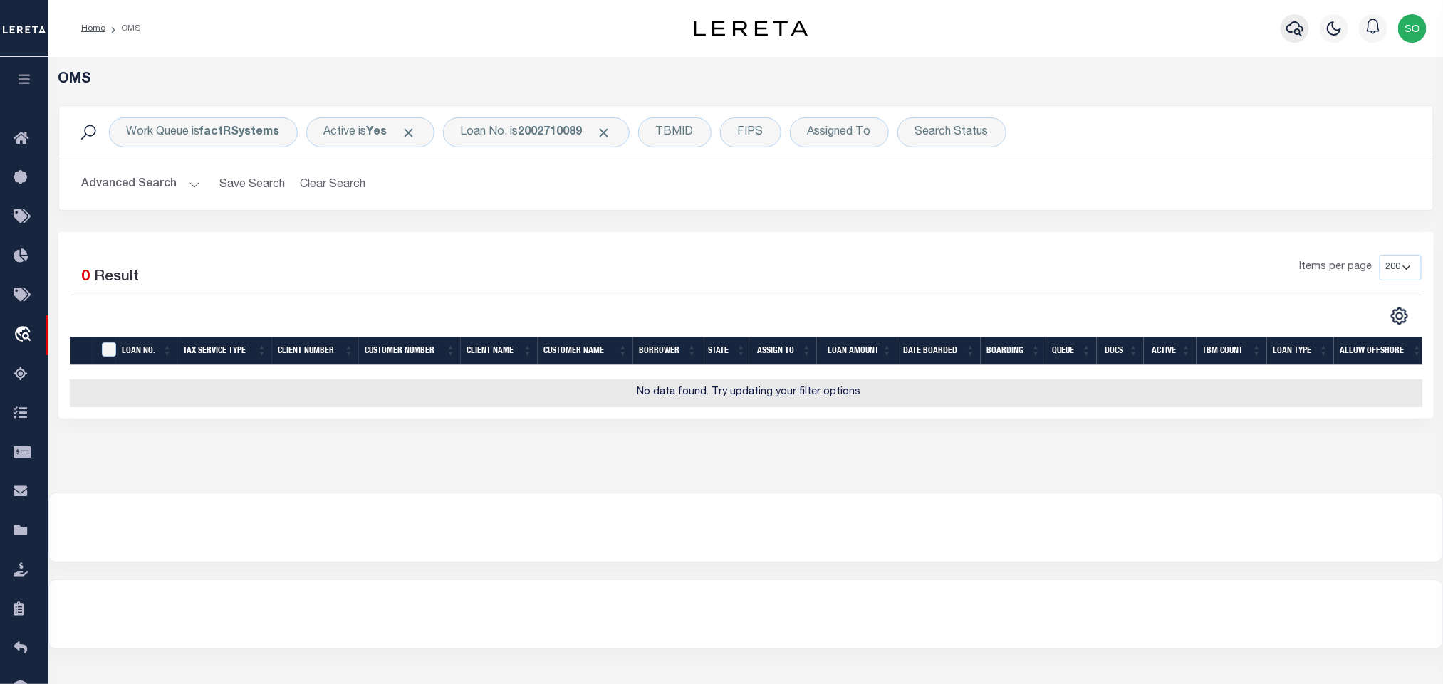
click at [1300, 30] on icon "button" at bounding box center [1294, 28] width 17 height 15
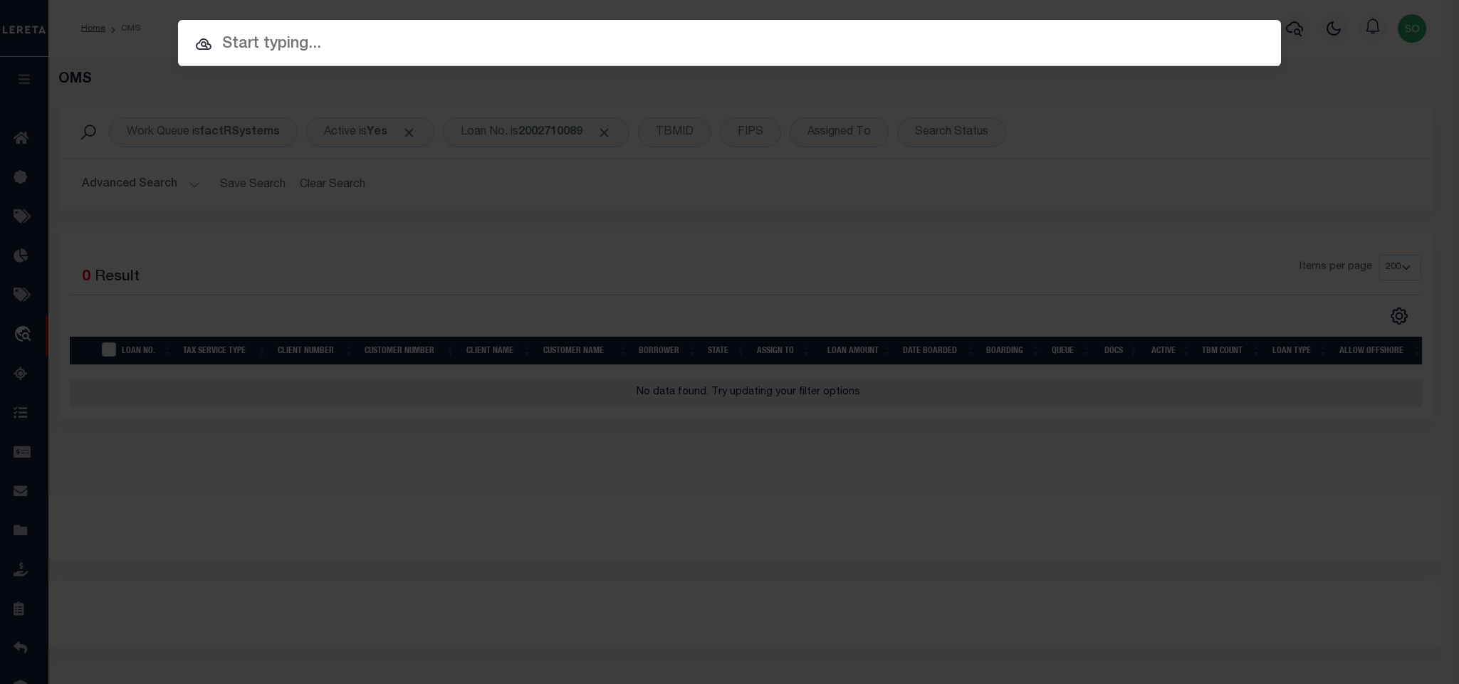
click at [716, 41] on input "text" at bounding box center [729, 44] width 1103 height 25
paste input "2002710089"
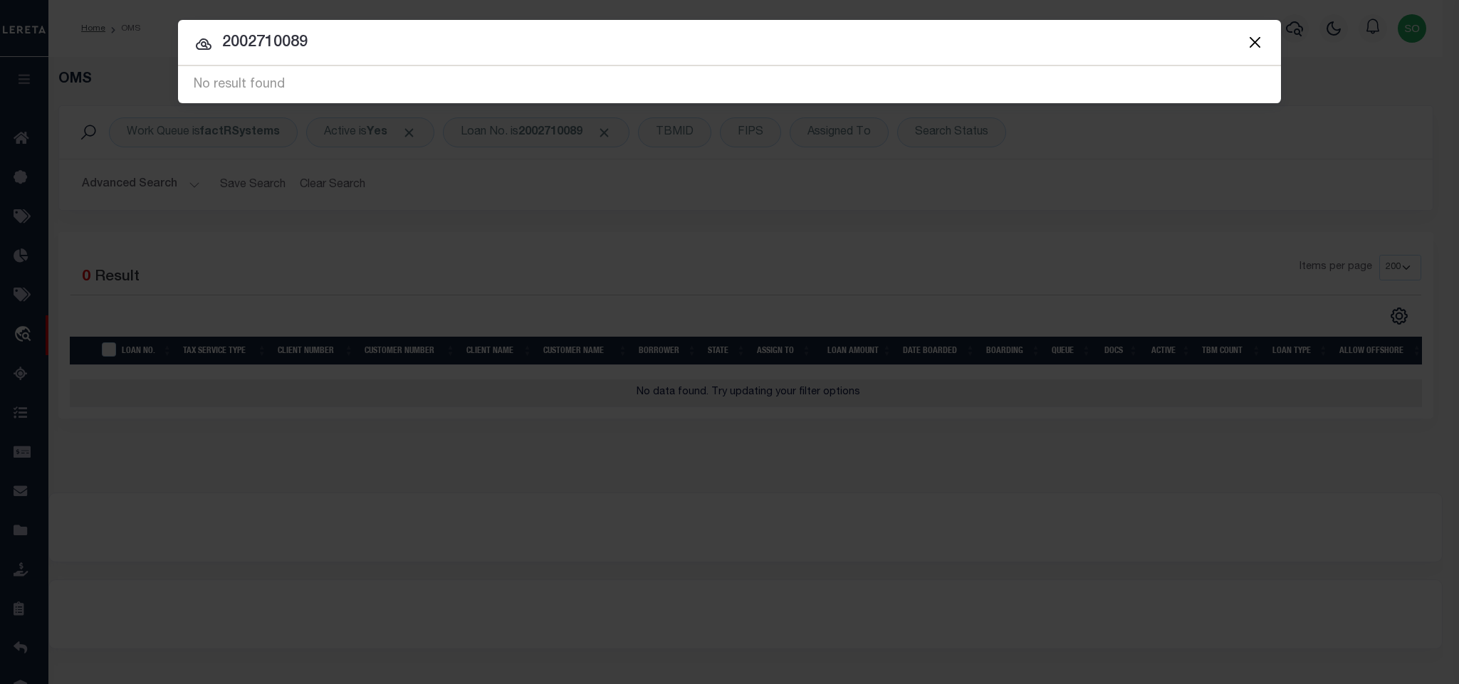
click at [1251, 39] on button "Close" at bounding box center [1255, 42] width 19 height 19
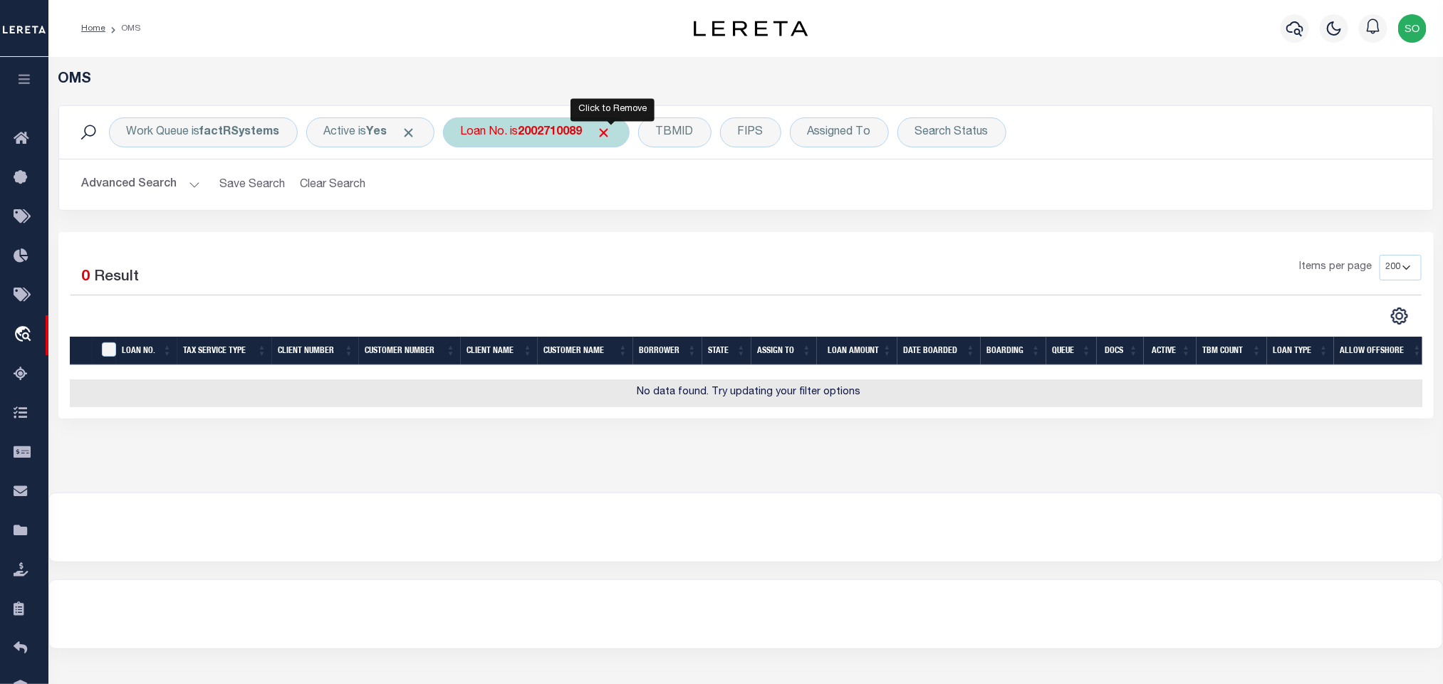
click at [612, 137] on span "Click to Remove" at bounding box center [604, 132] width 15 height 15
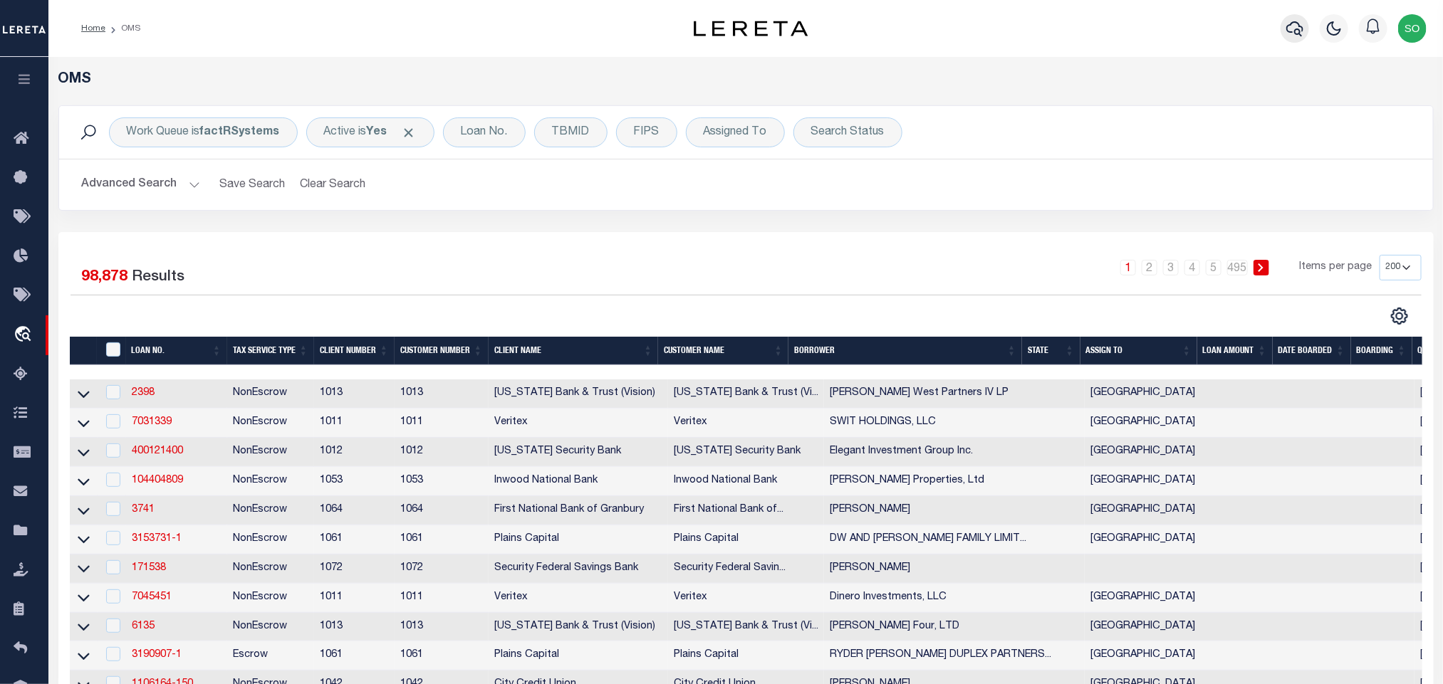
click at [1299, 30] on icon "button" at bounding box center [1294, 28] width 17 height 15
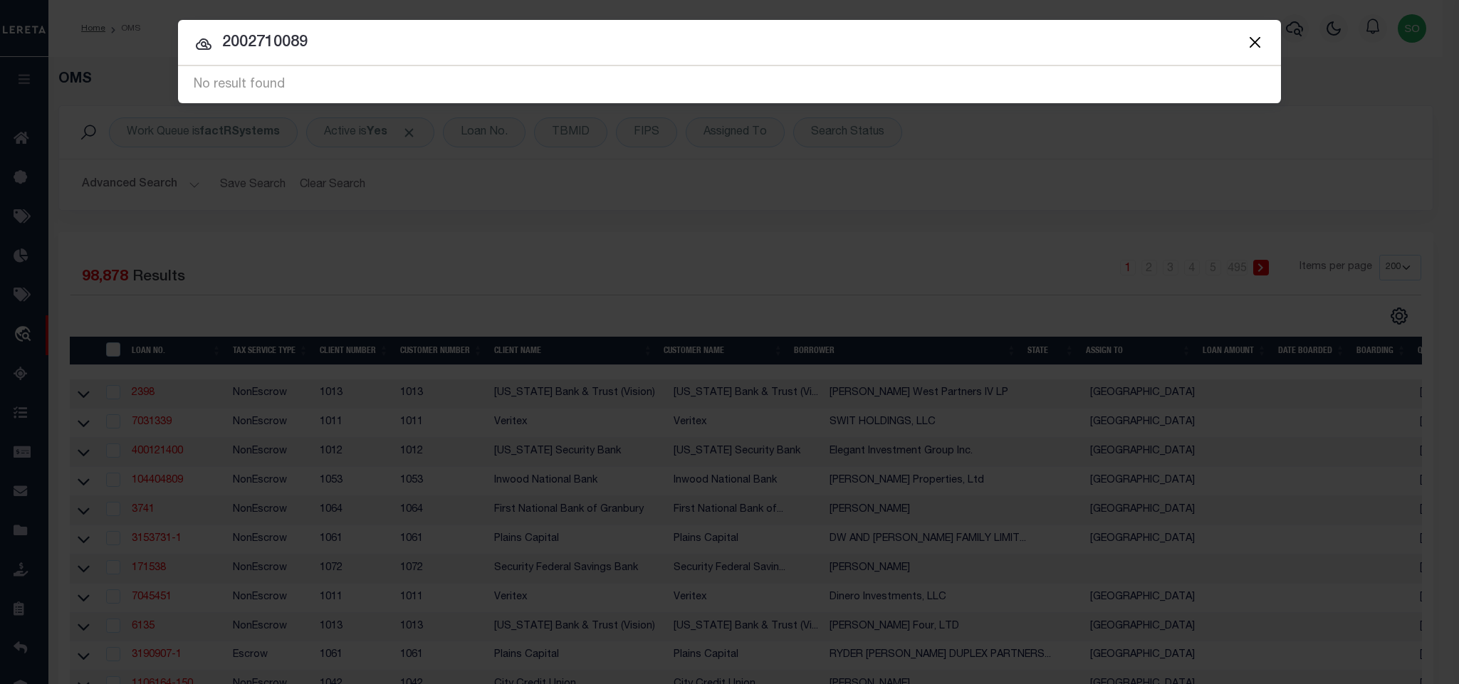
click at [223, 43] on input "2002710089" at bounding box center [729, 43] width 1103 height 25
click at [363, 46] on input "2002710089" at bounding box center [729, 43] width 1103 height 25
click at [1265, 47] on span at bounding box center [1254, 42] width 54 height 46
click at [1255, 45] on button "Close" at bounding box center [1255, 42] width 19 height 19
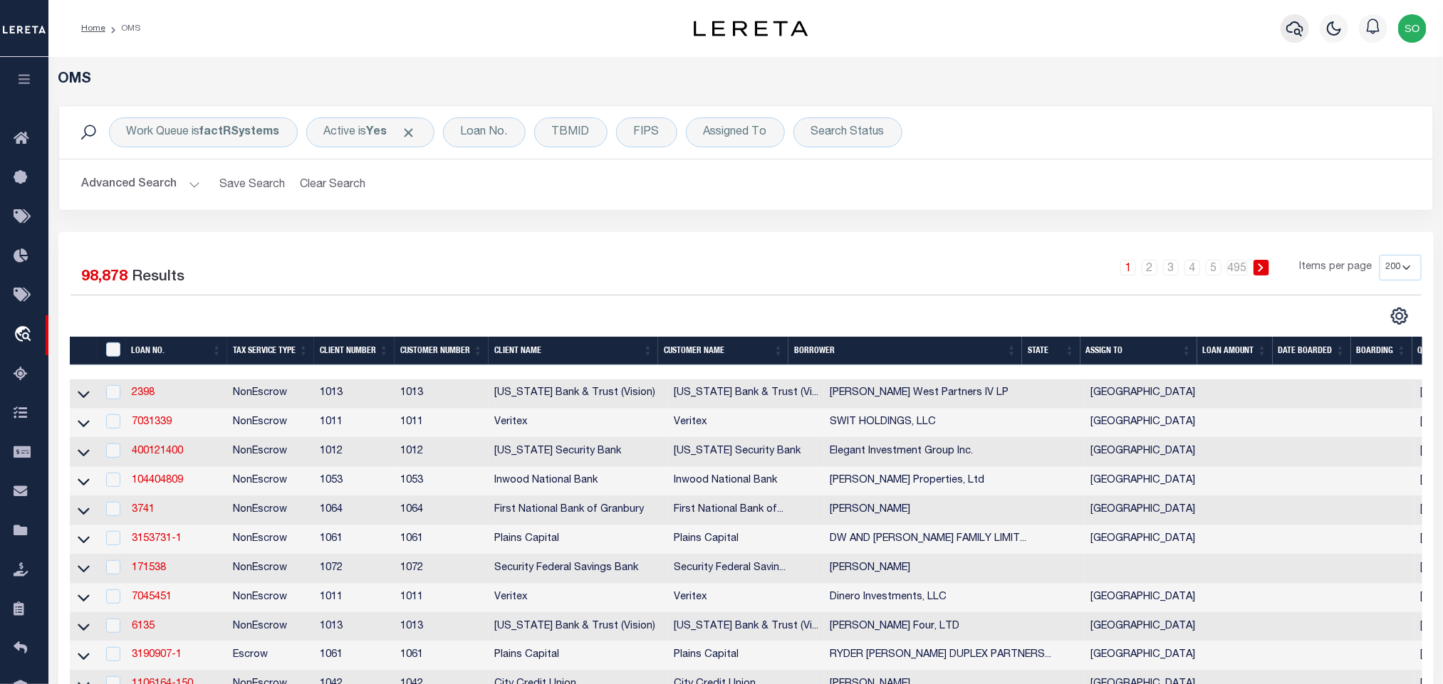
click at [1285, 31] on button "button" at bounding box center [1294, 28] width 28 height 28
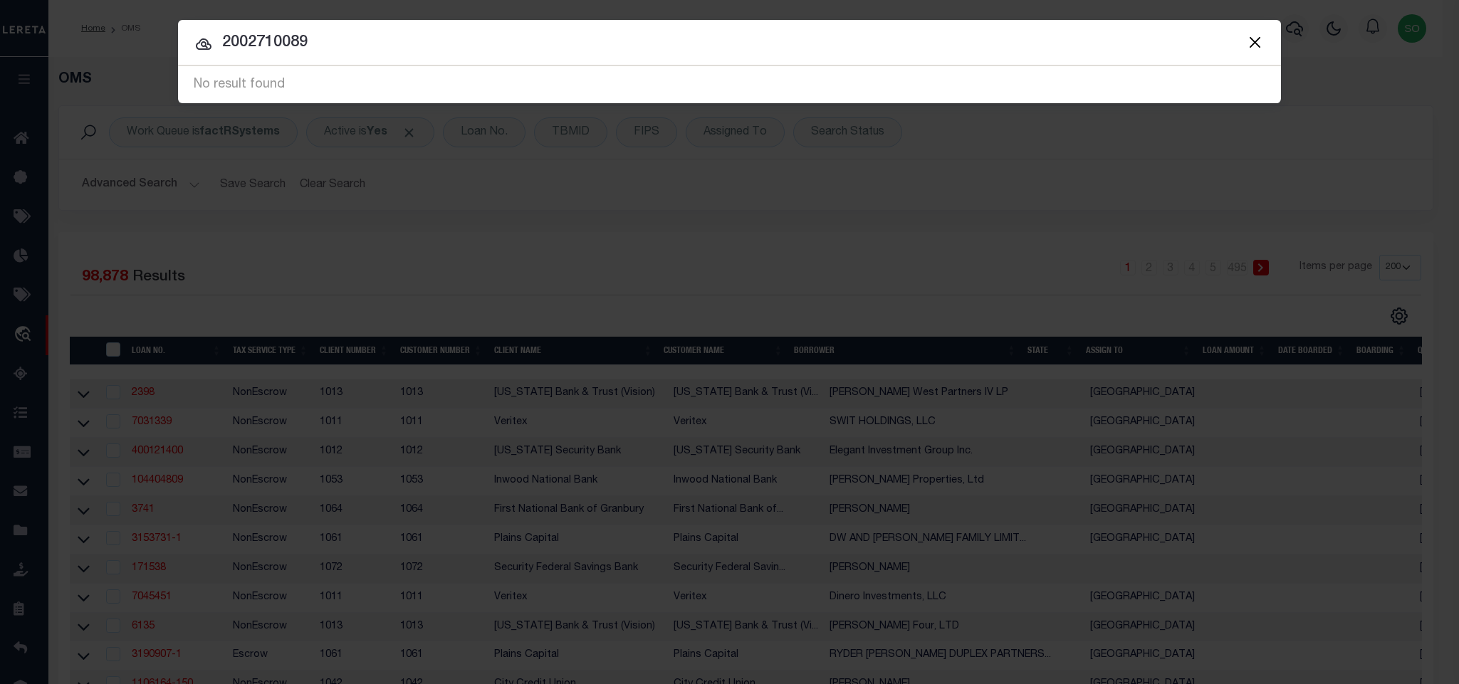
click at [276, 51] on input "2002710089" at bounding box center [729, 43] width 1103 height 25
click at [270, 43] on input "2002710089" at bounding box center [729, 43] width 1103 height 25
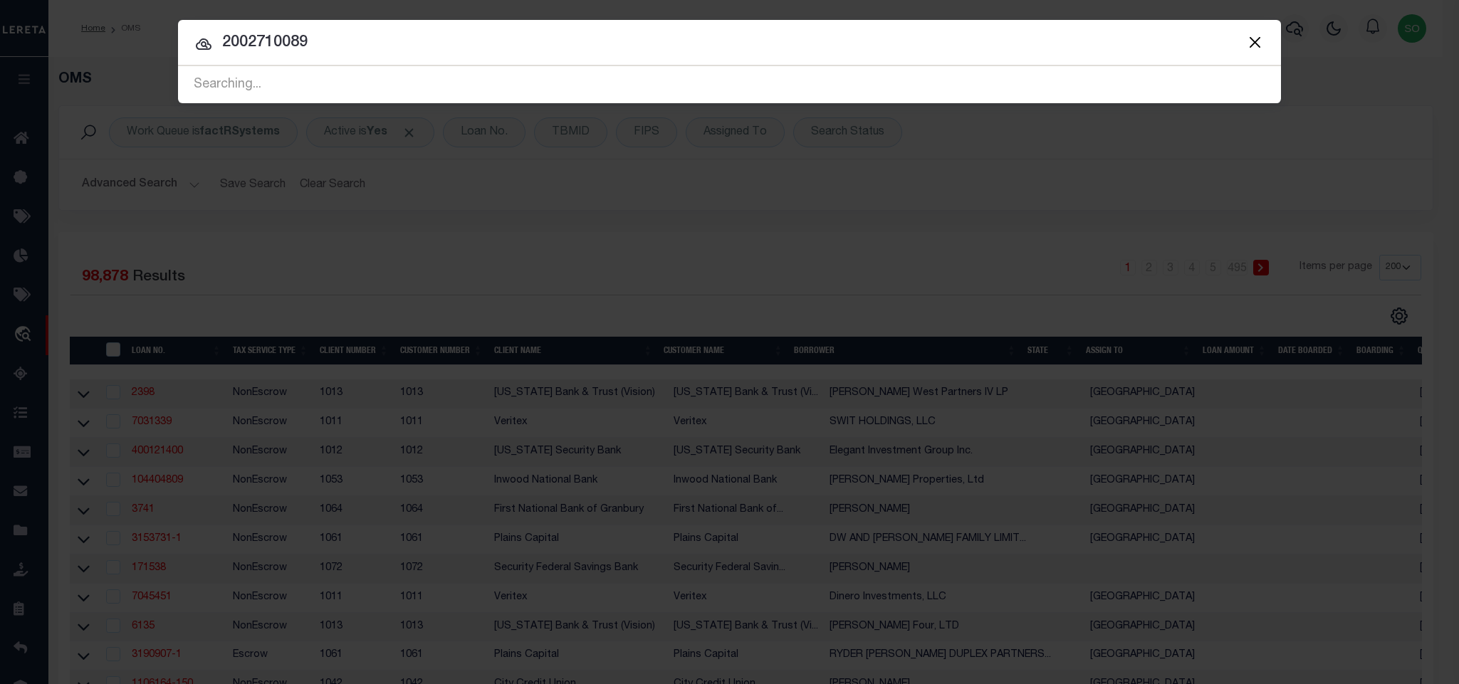
click at [270, 43] on input "2002710089" at bounding box center [729, 43] width 1103 height 25
paste input "3498203"
type input "3498203"
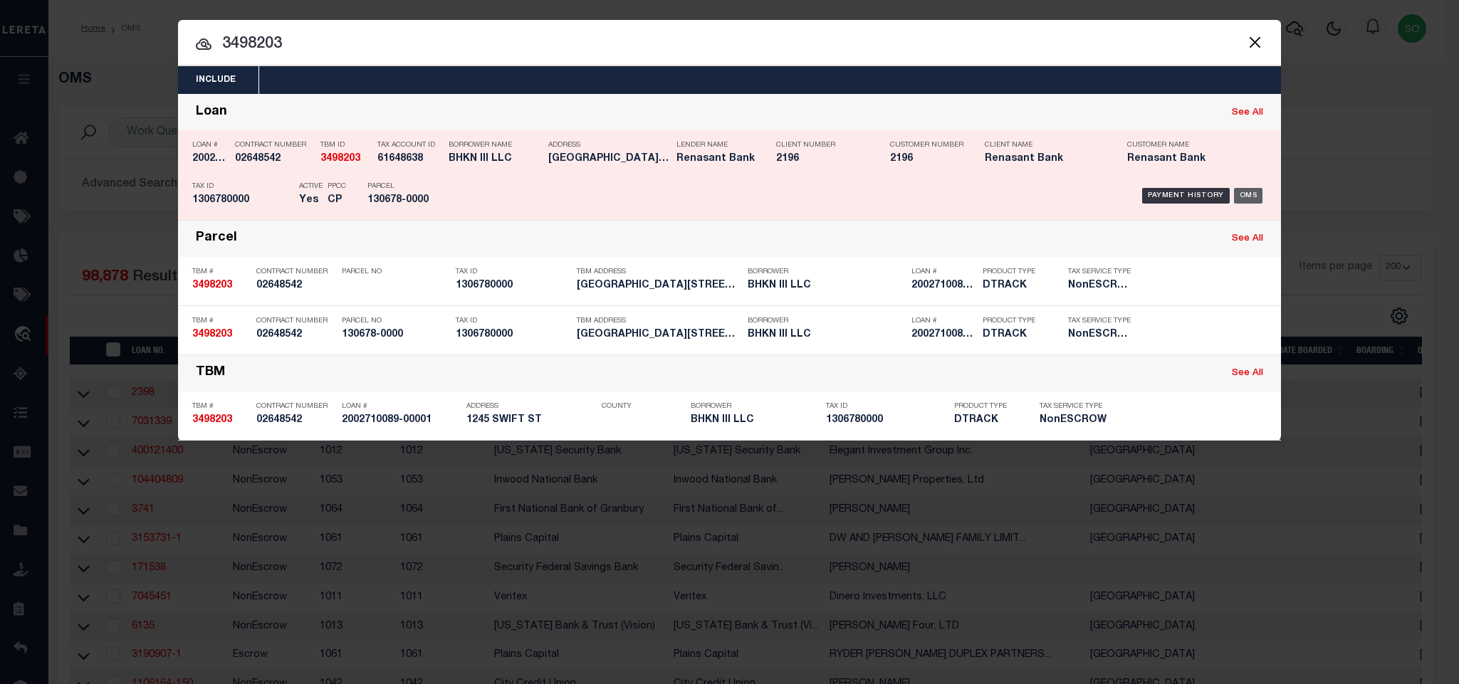
click at [1246, 193] on div "OMS" at bounding box center [1248, 196] width 29 height 16
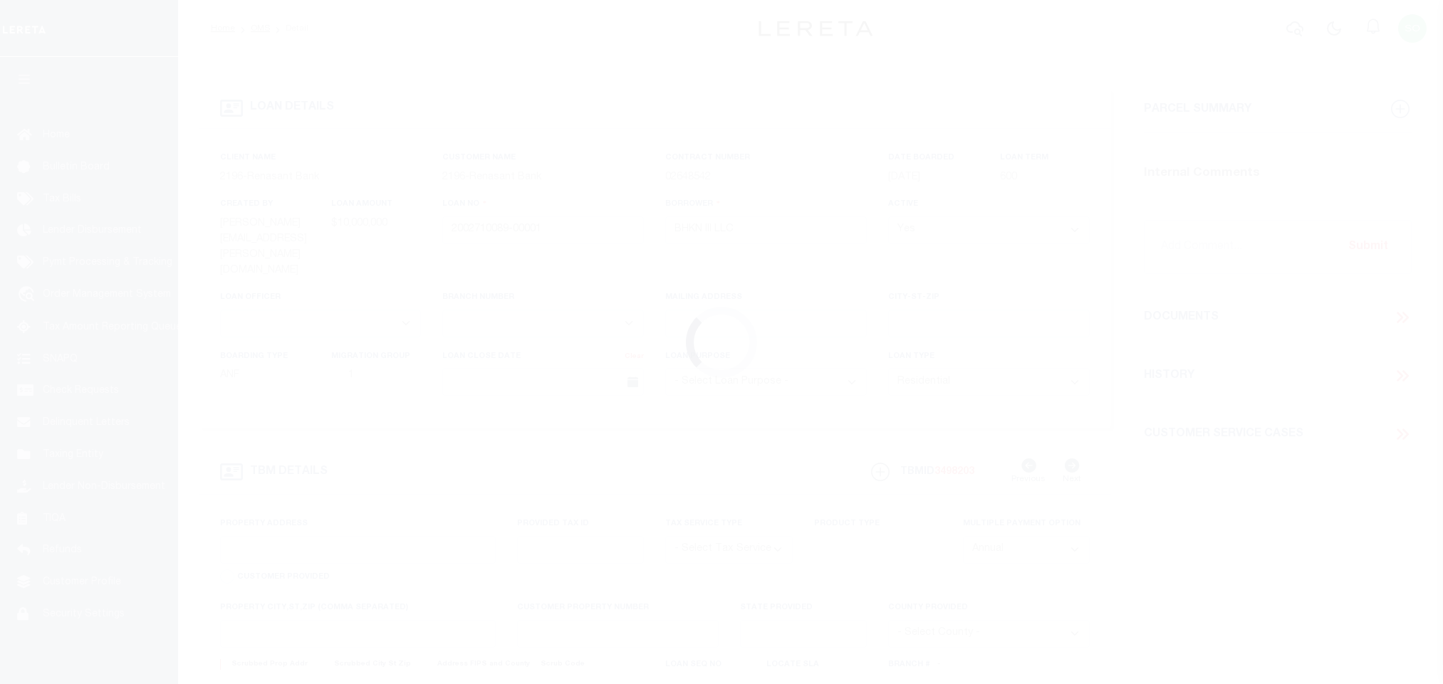
select select "10"
select select "4983"
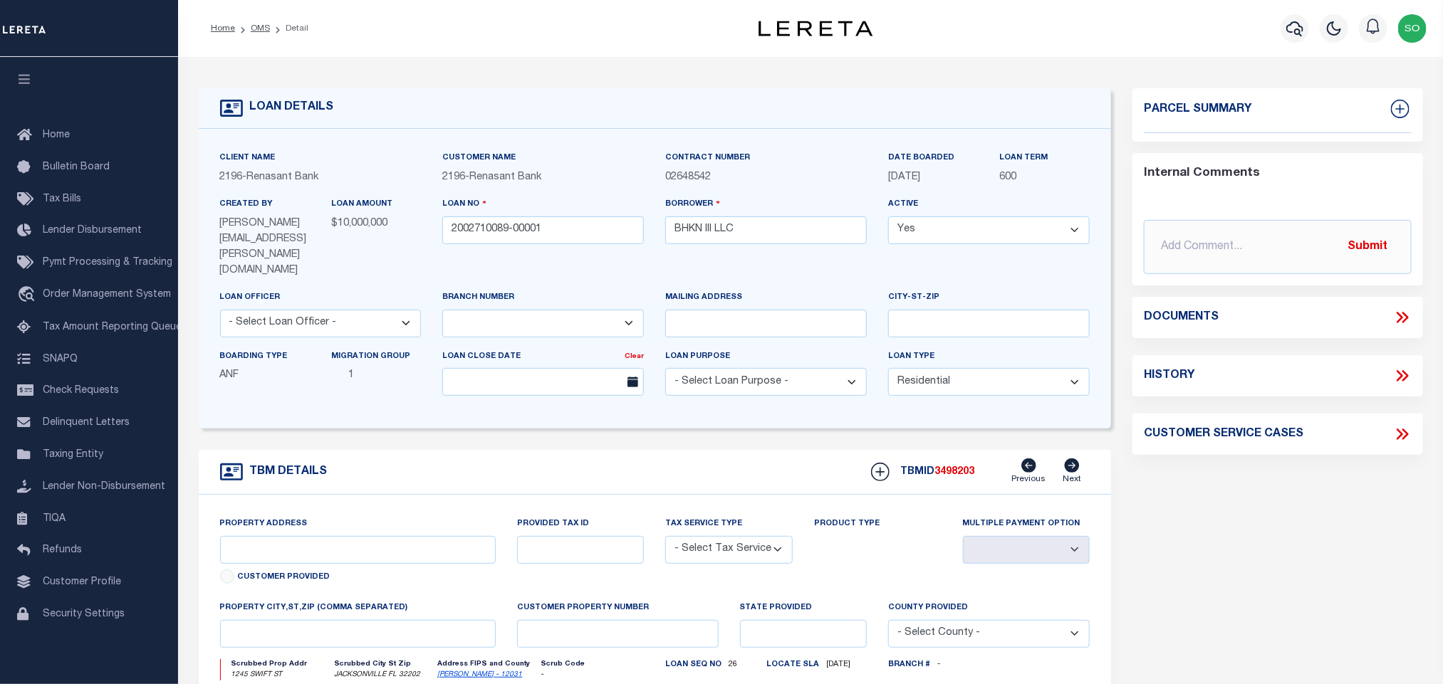
type input "1245 SWIFT ST"
select select "NonEscrow"
select select
type input "JACKSONVILLE FL 32202"
type input "2002710089"
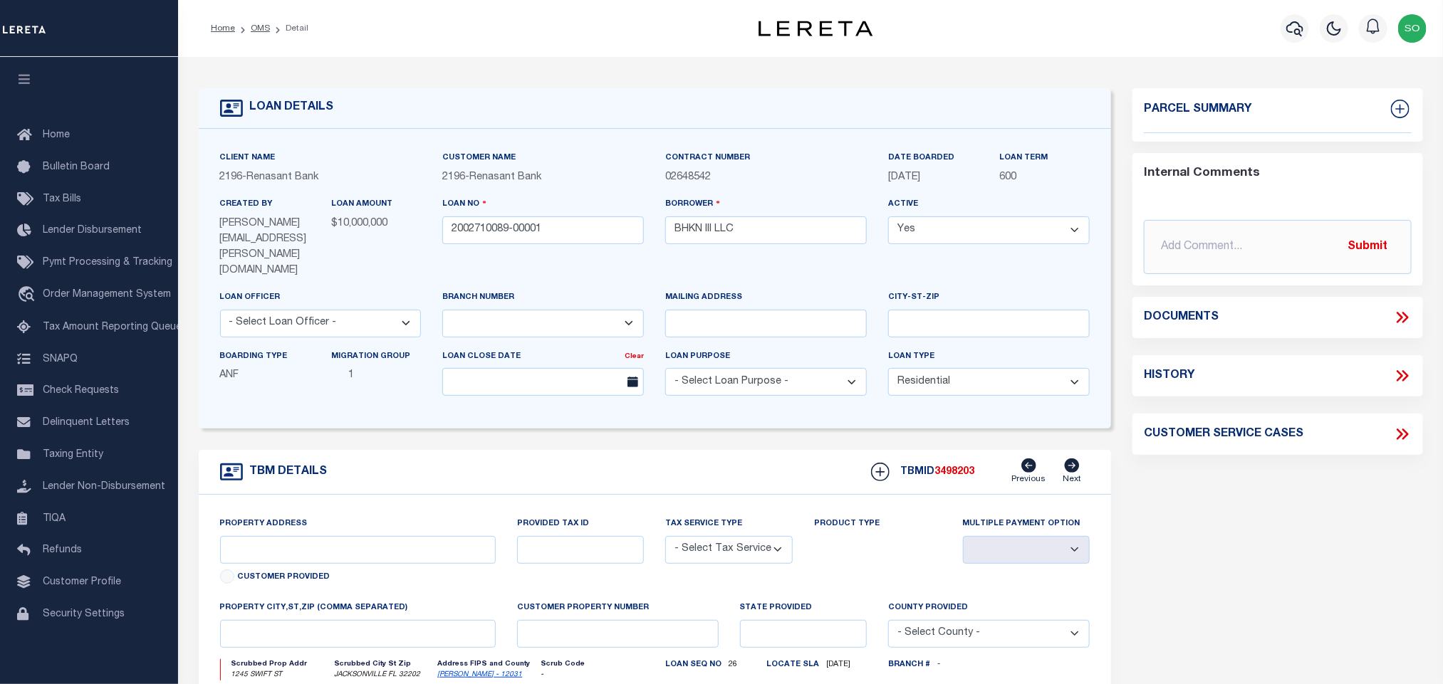
type input "FL"
type textarea "PARCEL: 085242-00001"
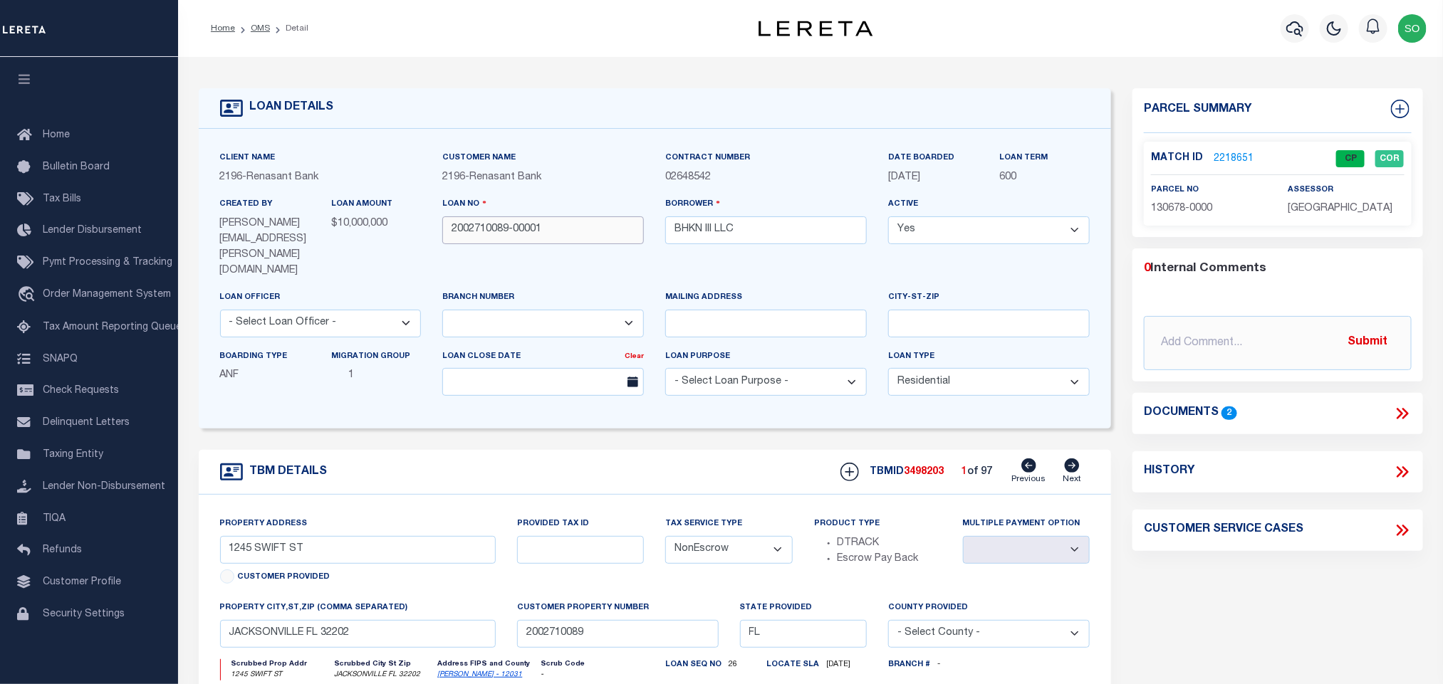
drag, startPoint x: 558, startPoint y: 231, endPoint x: 419, endPoint y: 222, distance: 139.1
click at [419, 222] on div "Client Name 2196 - Renasant Bank Customer Name 2196 - Renasant Bank" at bounding box center [655, 278] width 892 height 257
click at [513, 244] on input "2002710089-00001" at bounding box center [543, 230] width 202 height 28
drag, startPoint x: 507, startPoint y: 231, endPoint x: 444, endPoint y: 224, distance: 63.0
click at [444, 224] on input "2002710089-00001" at bounding box center [543, 230] width 202 height 28
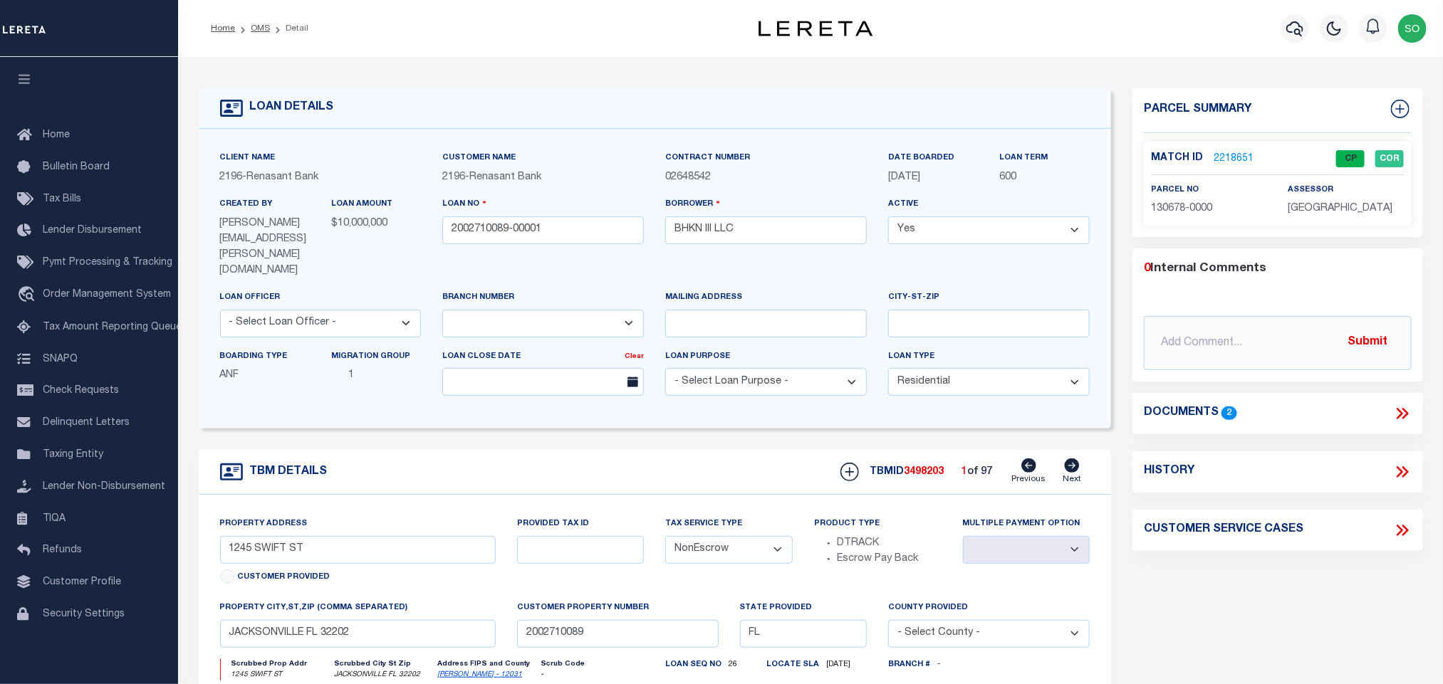
click at [506, 450] on div "TBM DETAILS TBMID 3498203 1 of 97 Next" at bounding box center [655, 472] width 913 height 45
click at [593, 231] on input "2002710089-00001" at bounding box center [543, 230] width 202 height 28
click at [253, 26] on link "OMS" at bounding box center [260, 28] width 19 height 9
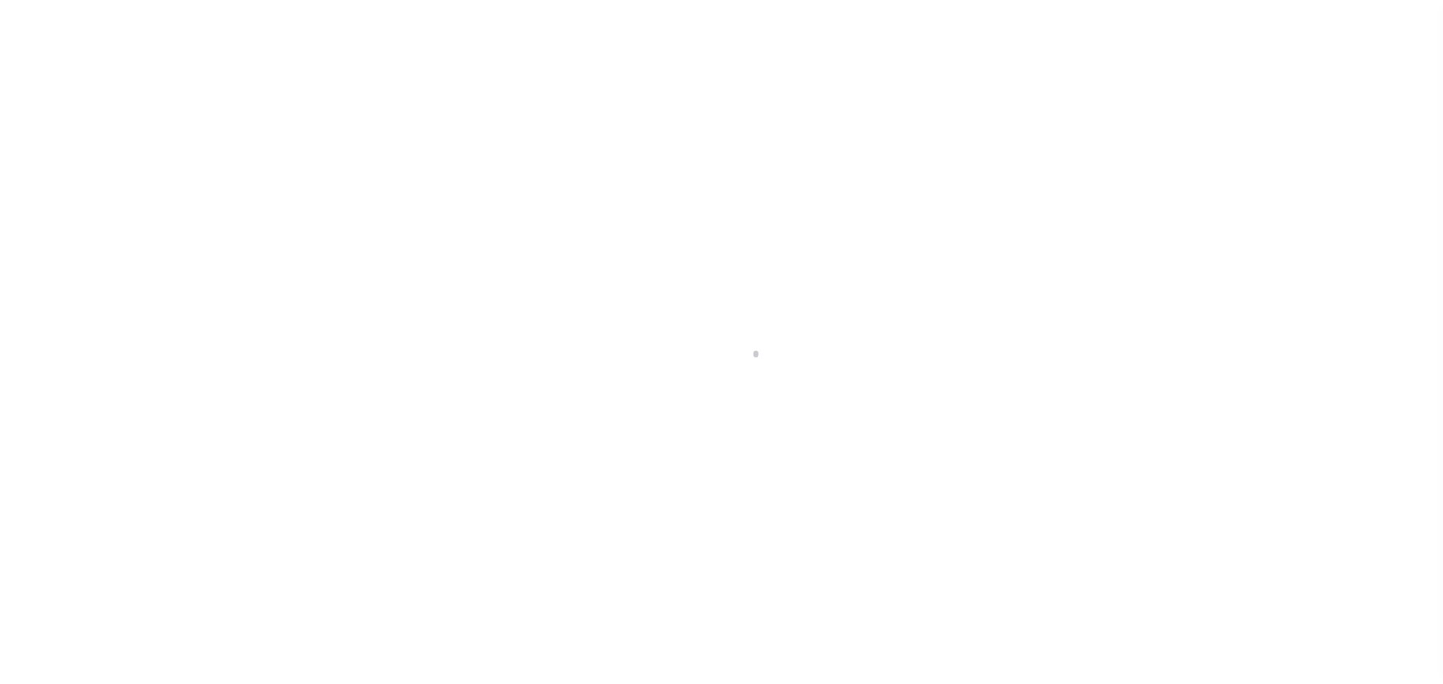
scroll to position [9, 0]
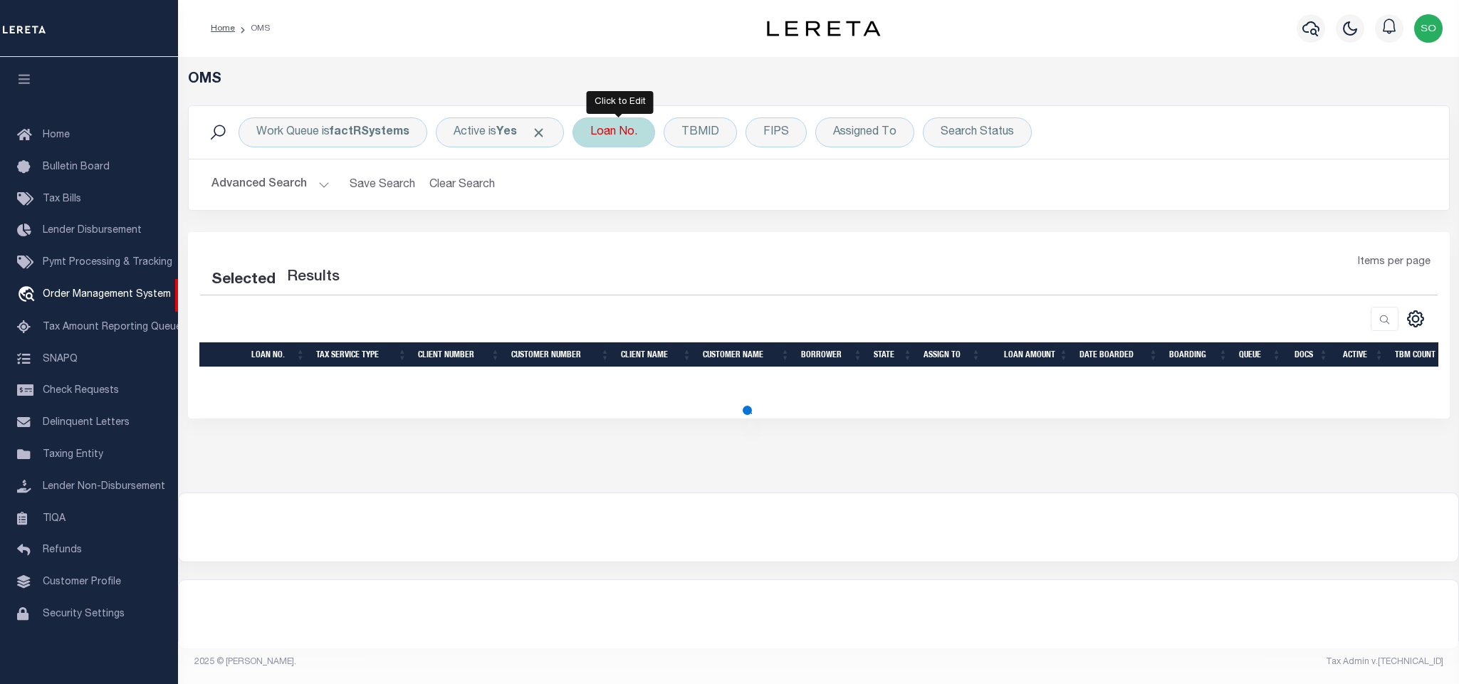
click at [615, 131] on div "Loan No." at bounding box center [614, 133] width 83 height 30
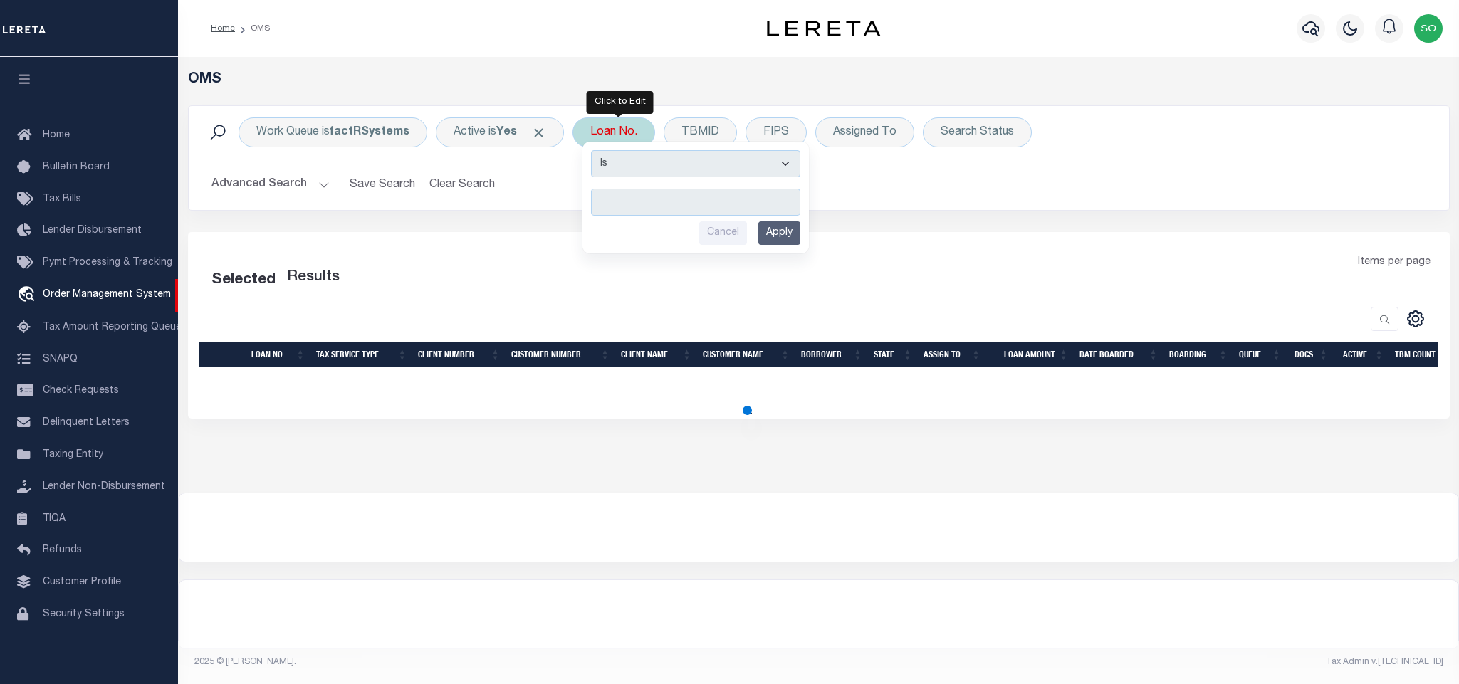
click at [637, 212] on input "text" at bounding box center [695, 202] width 209 height 27
type input "10022260"
select select "200"
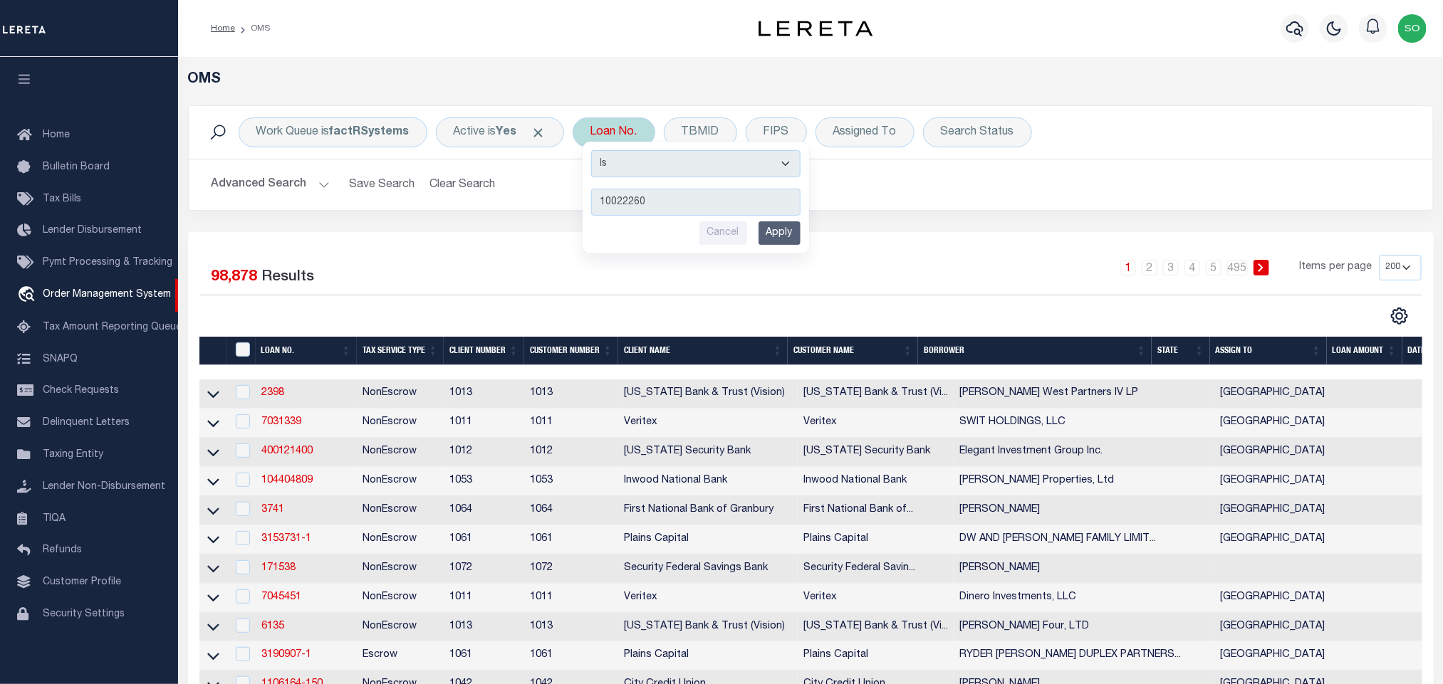
type input "10022260"
click at [793, 241] on input "Apply" at bounding box center [779, 233] width 42 height 24
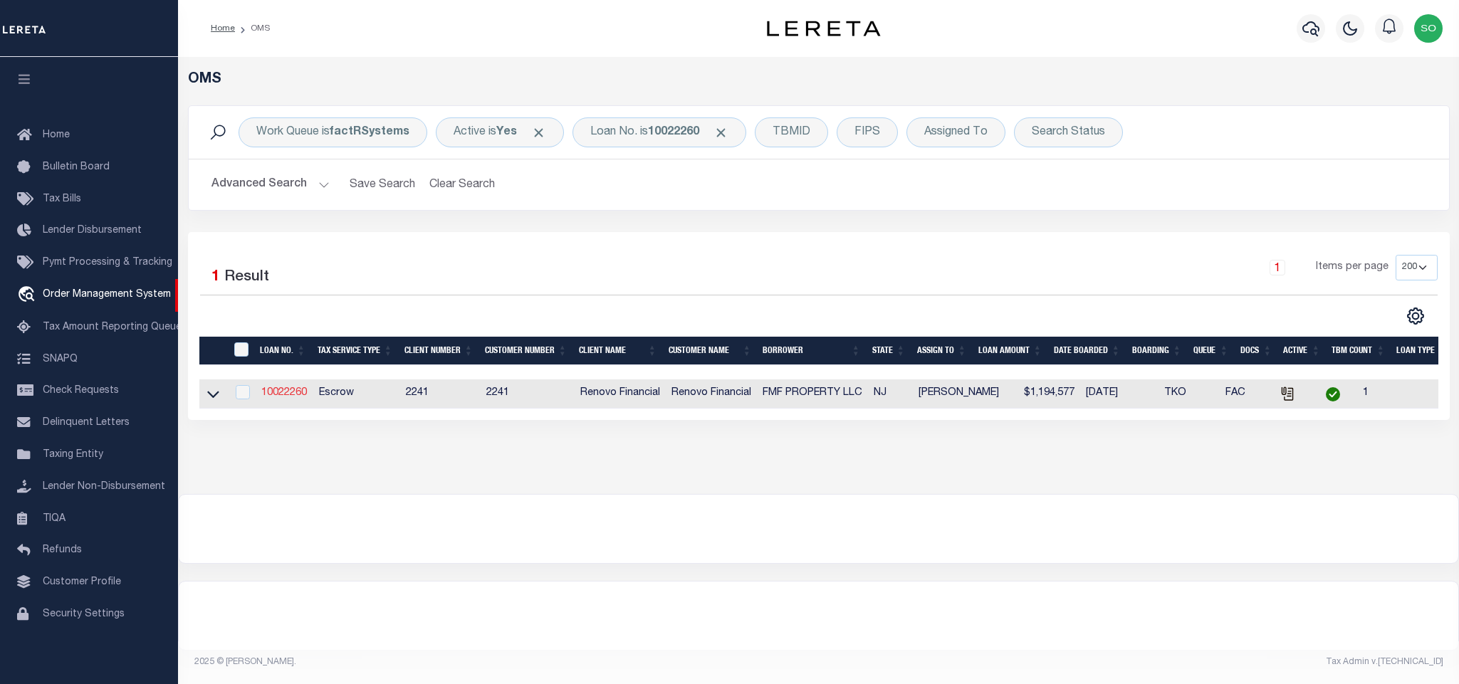
click at [284, 395] on link "10022260" at bounding box center [284, 393] width 46 height 10
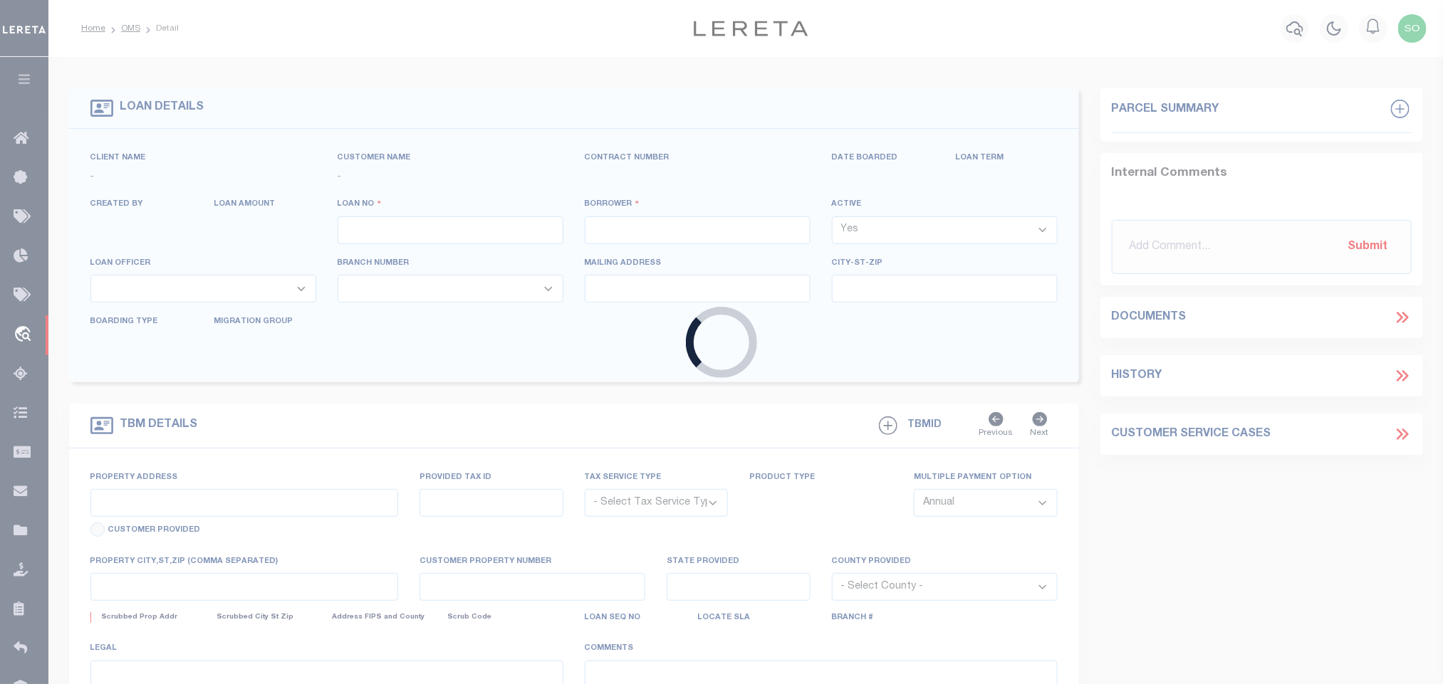
type input "10022260"
type input "FMF PROPERTY LLC"
select select
select select "400"
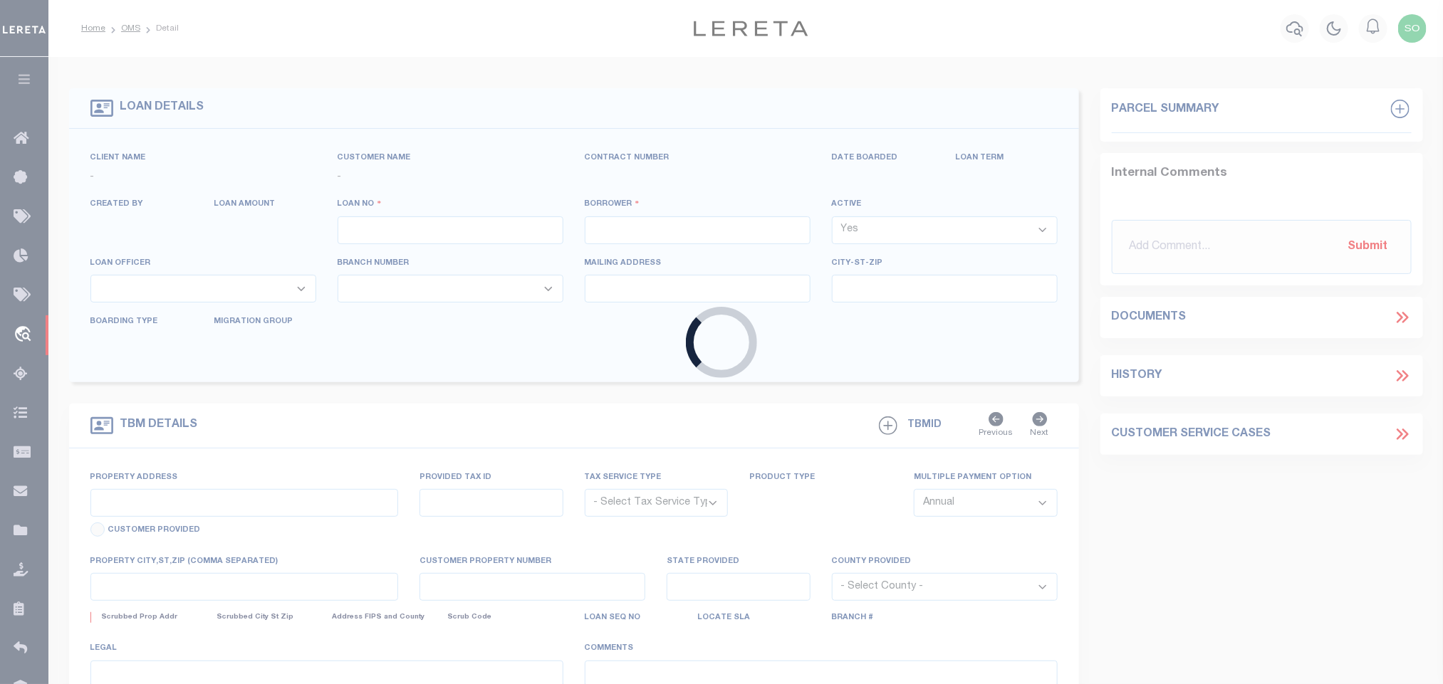
select select "Escrow"
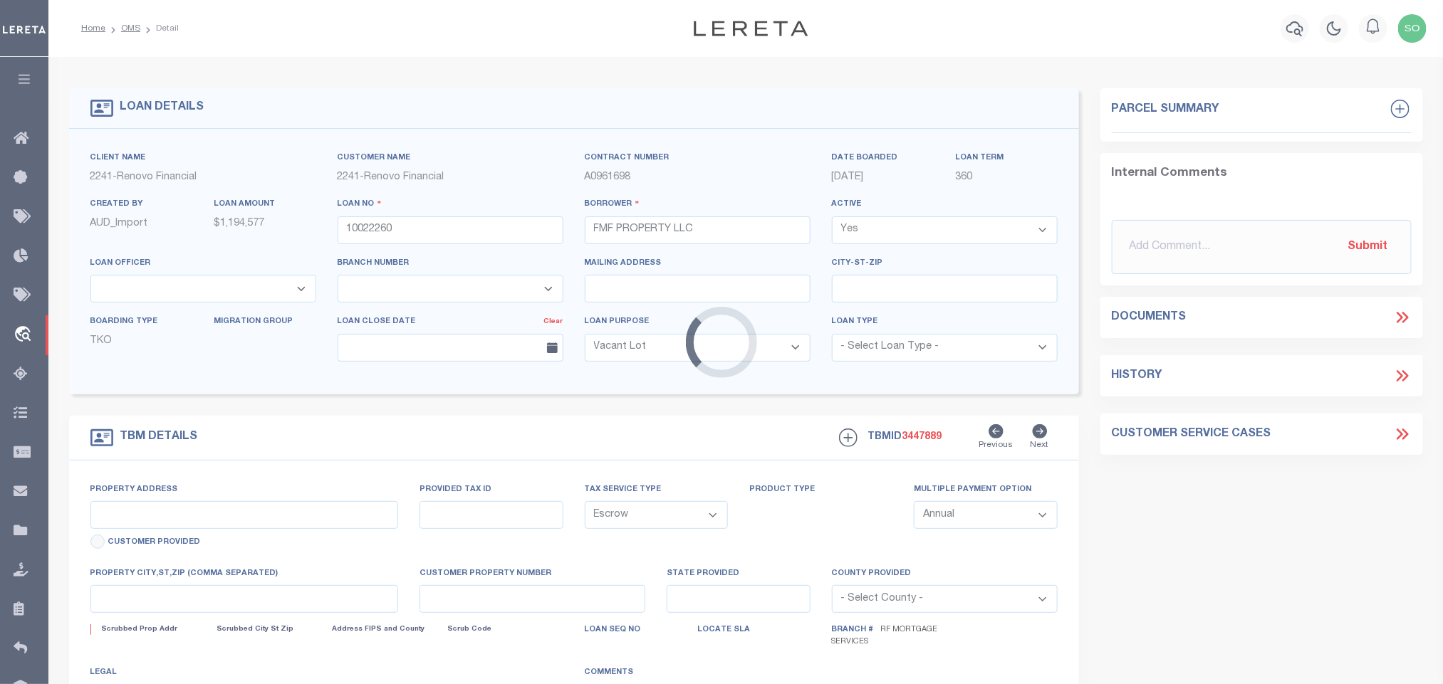
type input "1 SHORE LN 2711"
select select
type input "JERSEY CITY, NJ 07310"
type input "a0kUS00000BokVx"
type input "NJ"
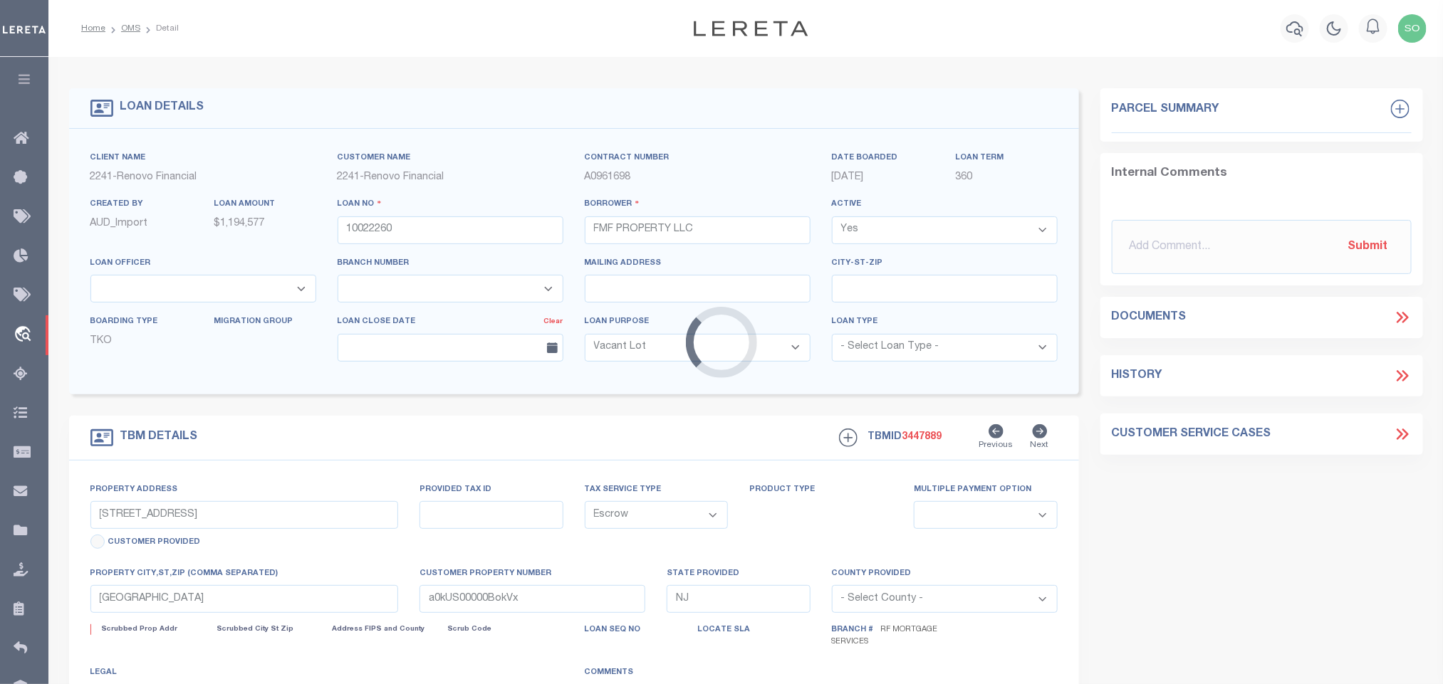
select select
select select "25067"
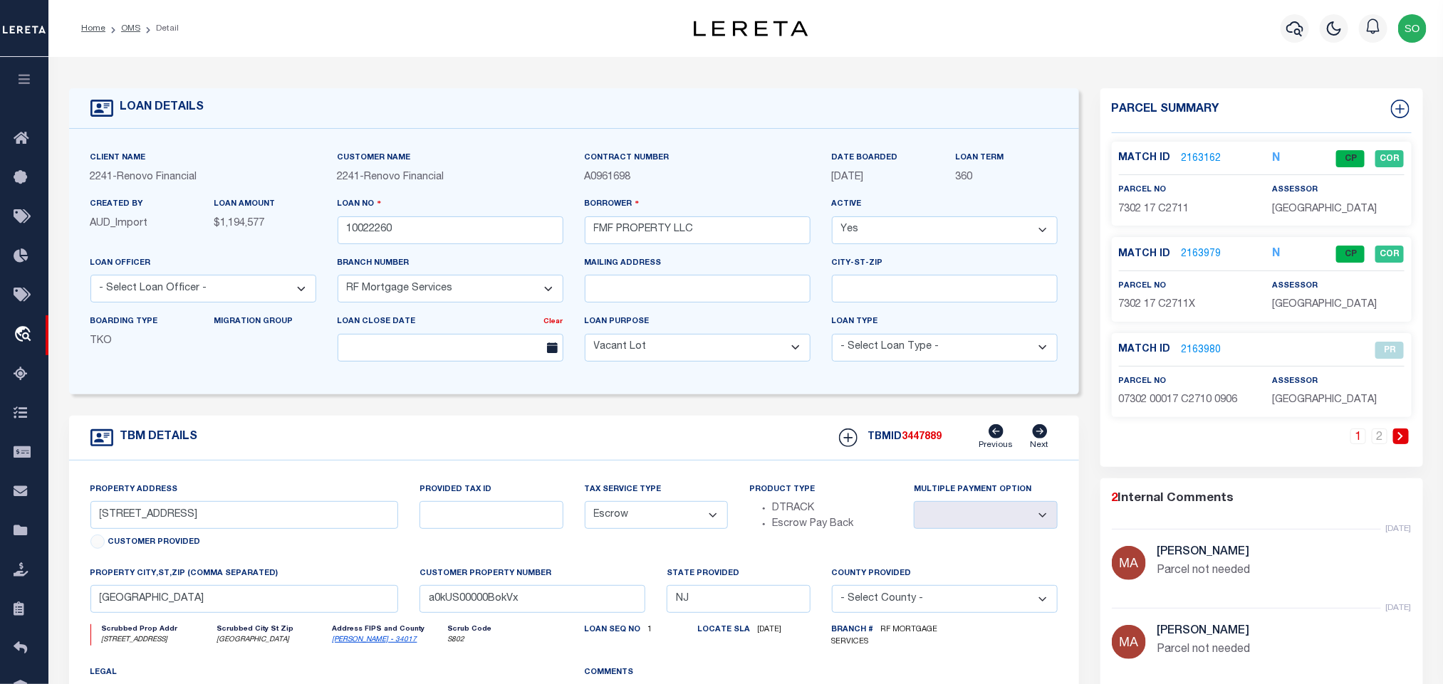
click at [588, 429] on div "TBM DETAILS TBMID 3447889 Previous Next" at bounding box center [574, 438] width 1010 height 45
click at [1300, 24] on icon "button" at bounding box center [1294, 28] width 17 height 17
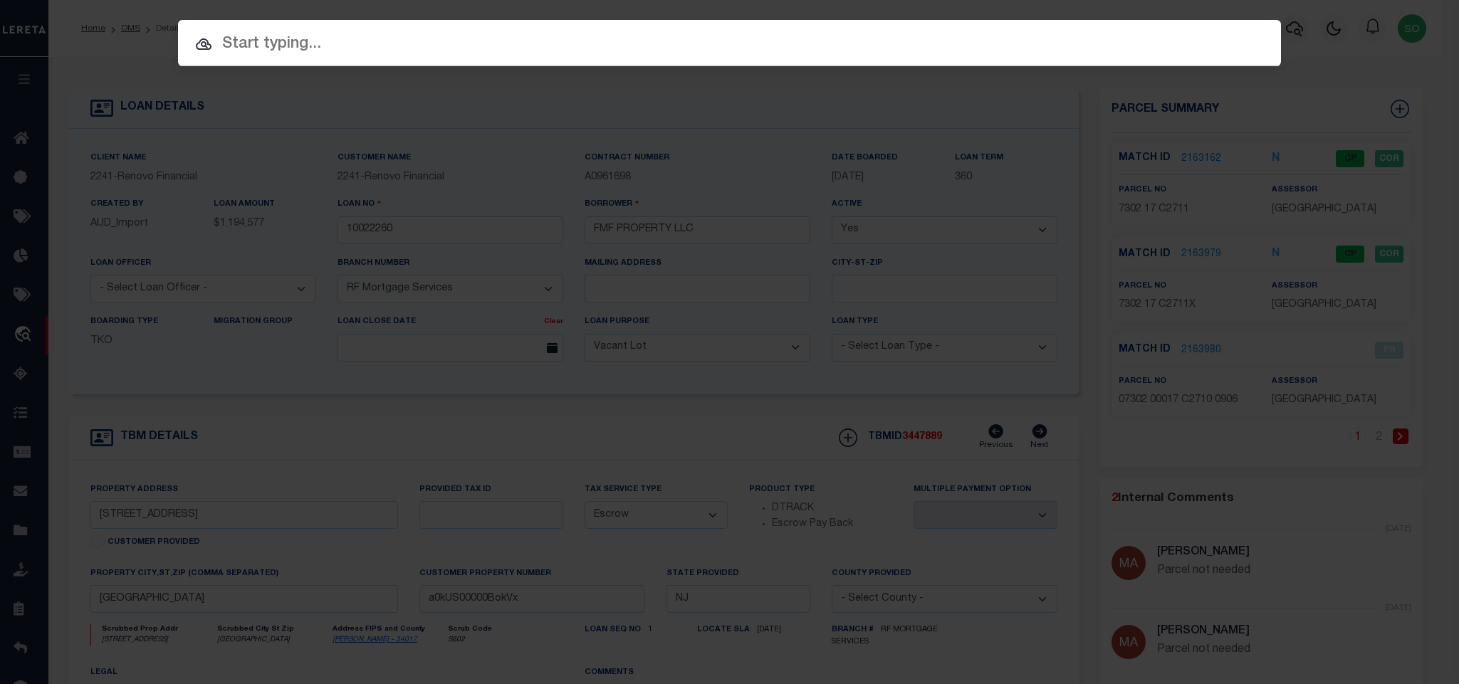
click at [675, 36] on input "text" at bounding box center [729, 44] width 1103 height 25
paste input "2002710089-00001"
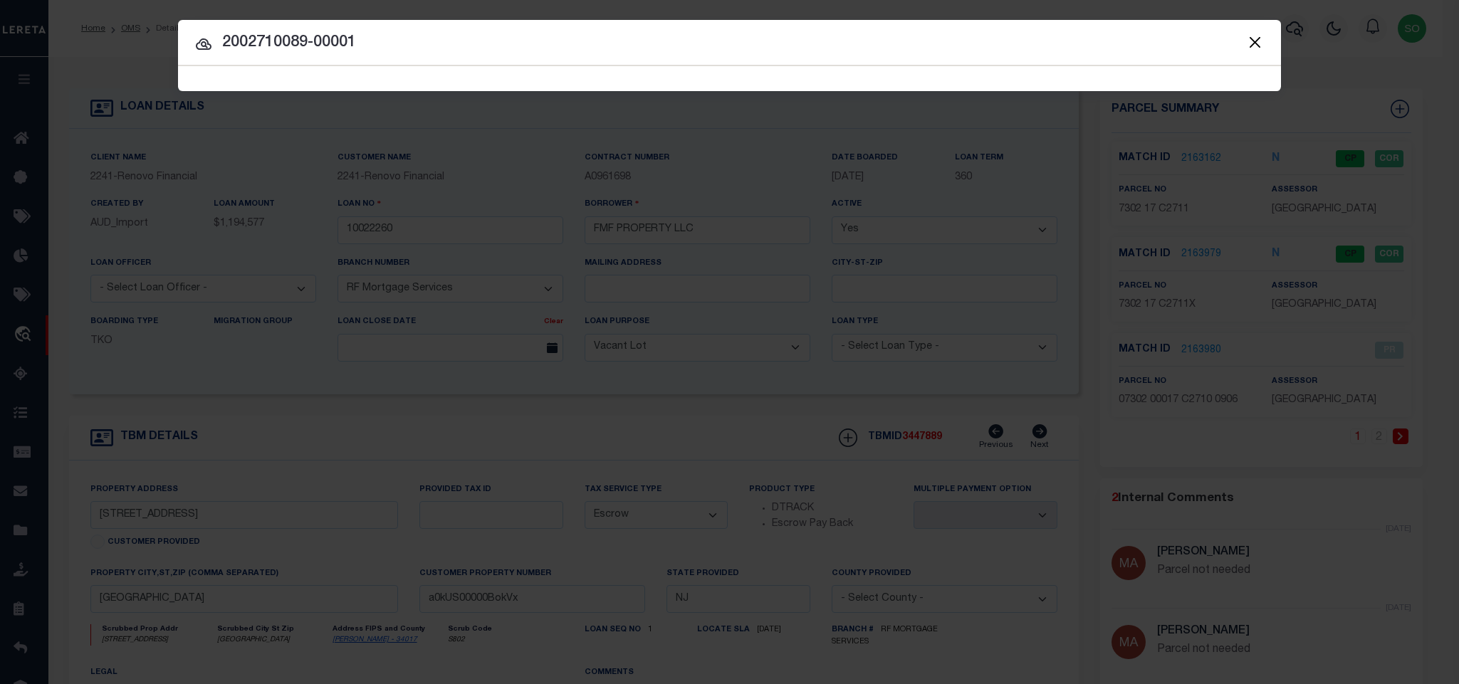
type input "2002710089-00001"
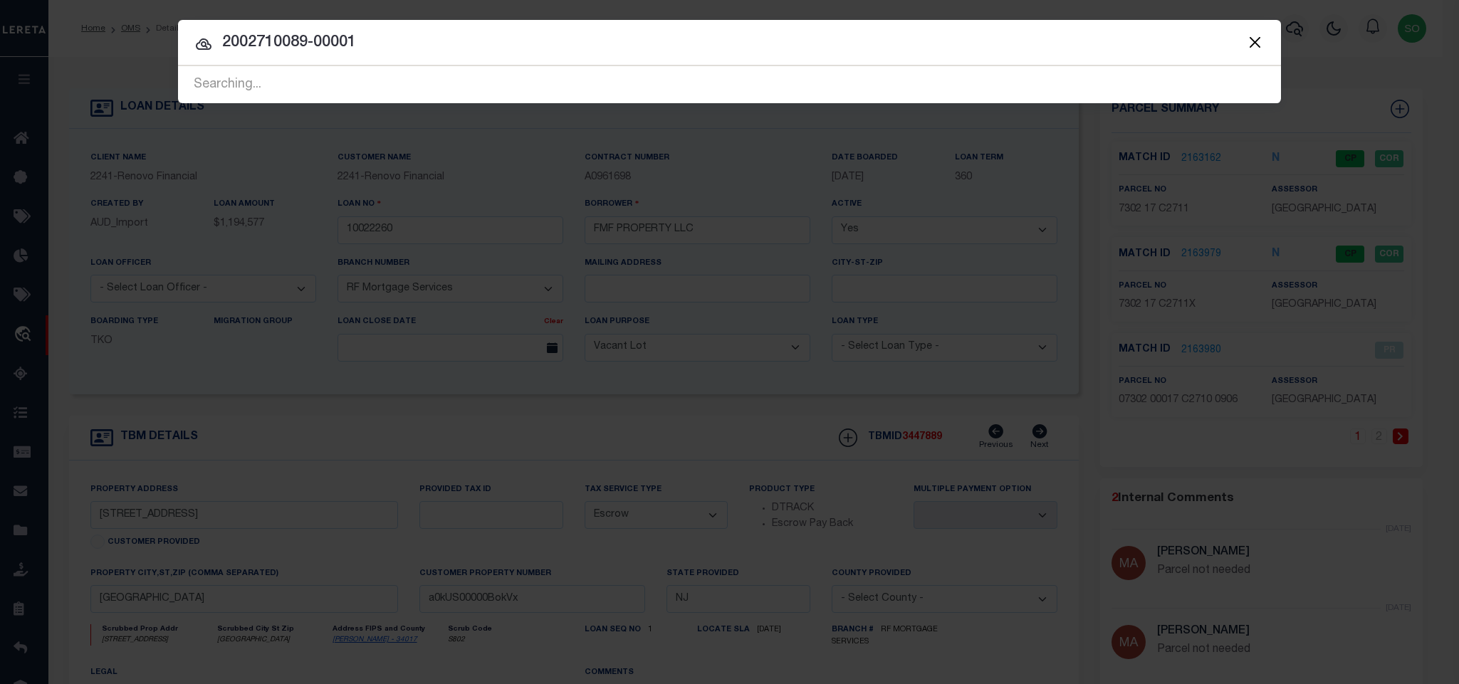
click at [1253, 41] on button "Close" at bounding box center [1255, 42] width 19 height 19
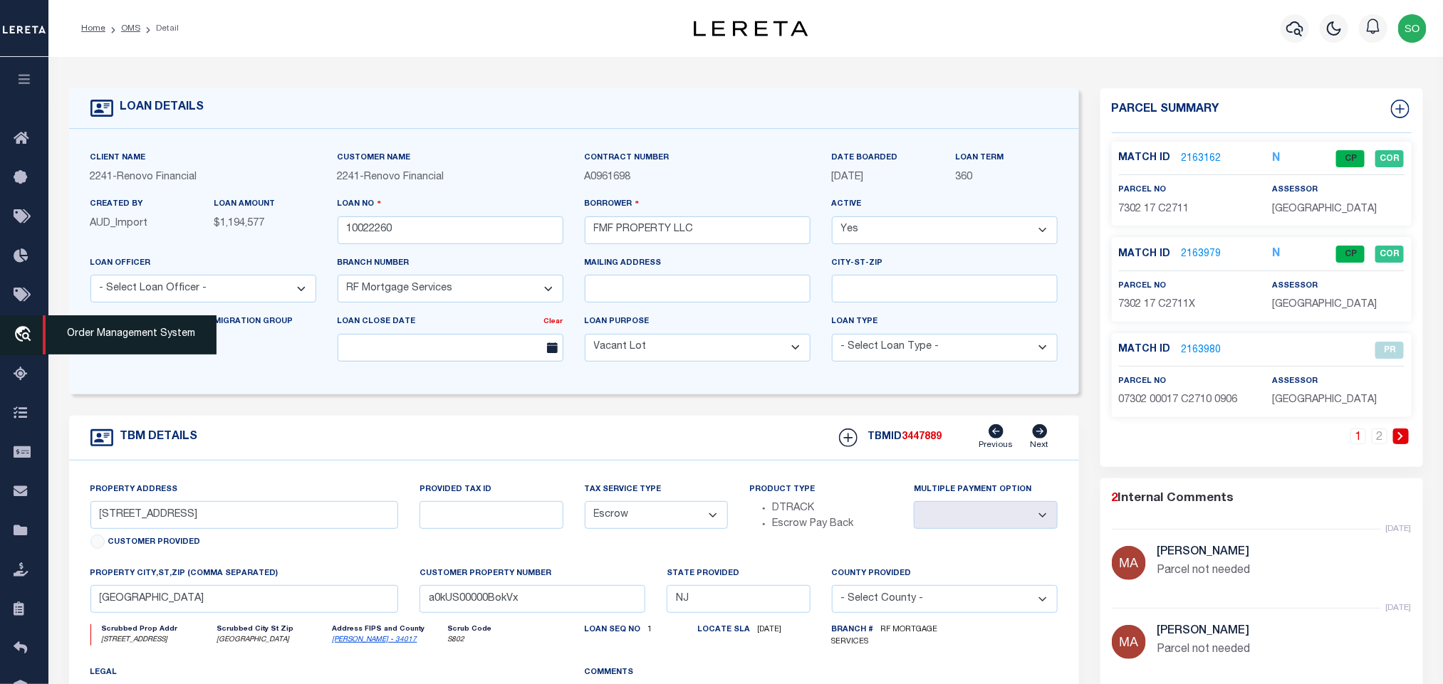
click at [16, 329] on icon "travel_explore" at bounding box center [25, 335] width 23 height 19
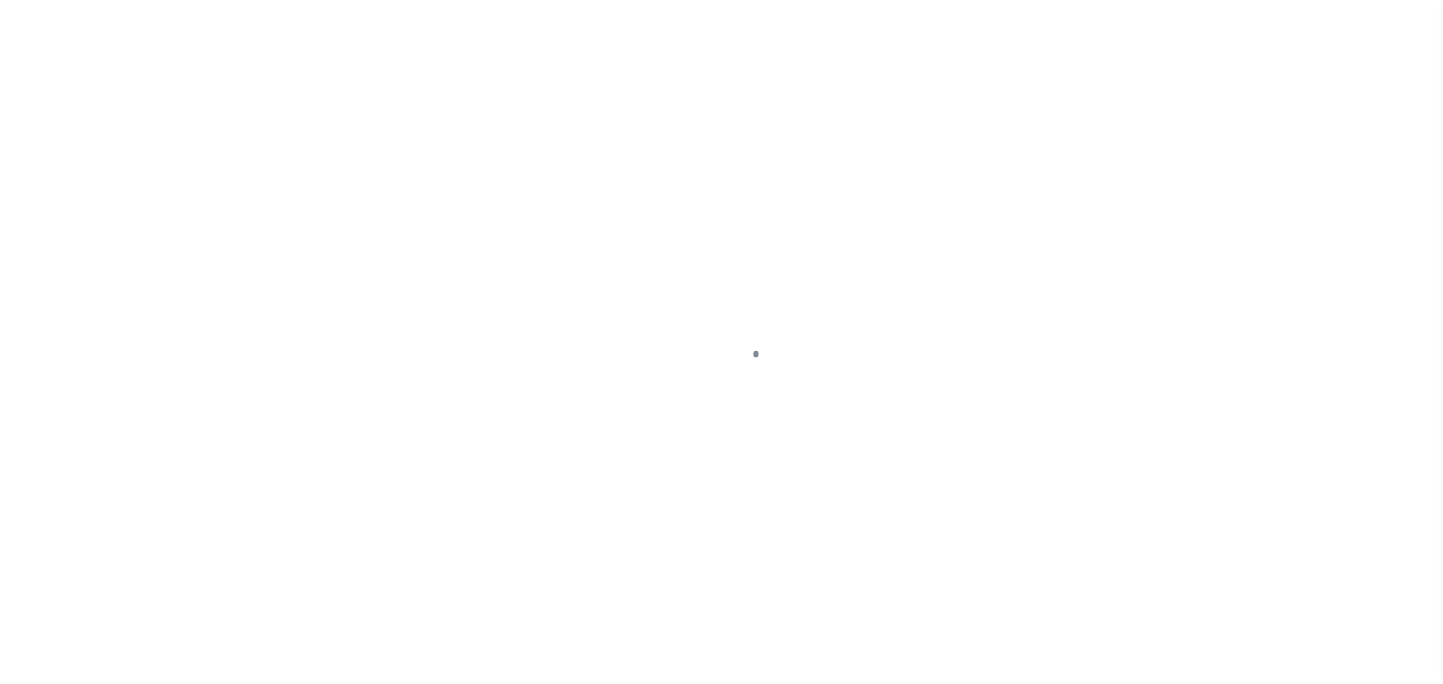
scroll to position [9, 0]
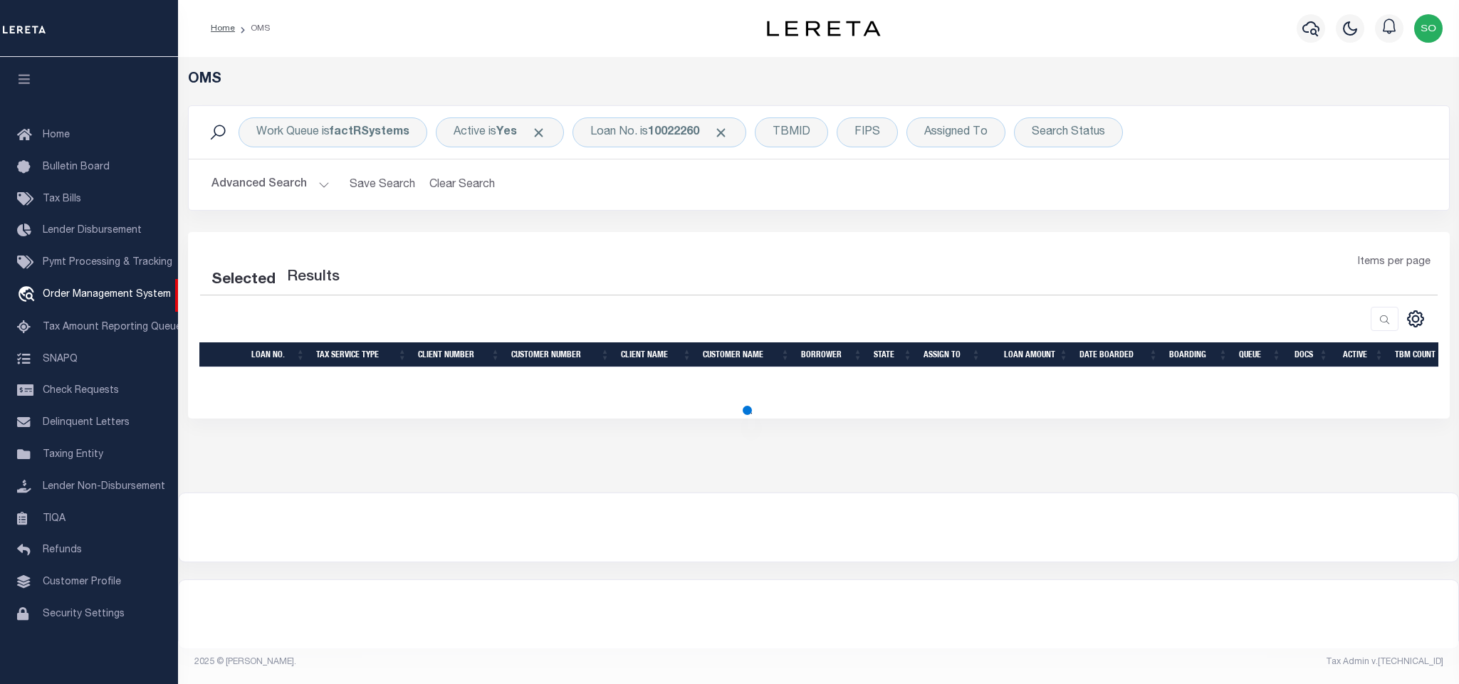
select select "200"
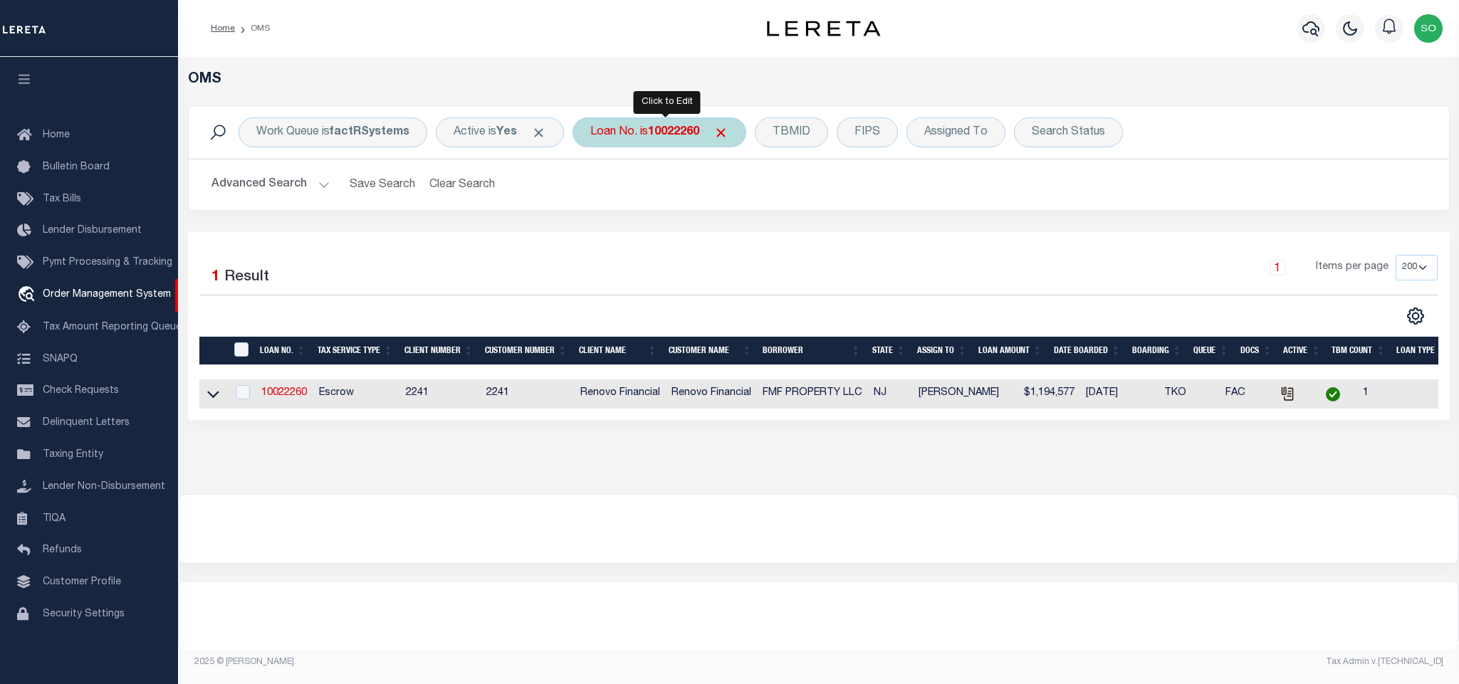
click at [671, 133] on b "10022260" at bounding box center [673, 132] width 51 height 11
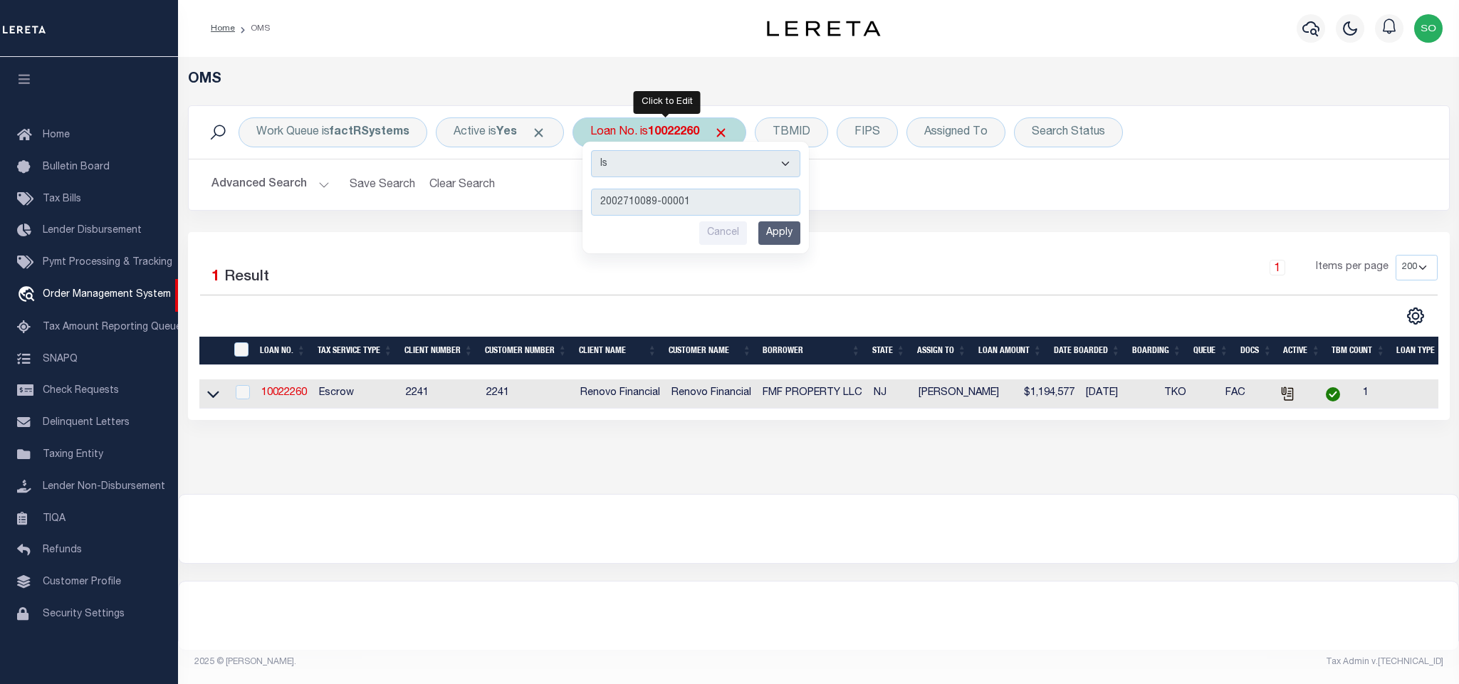
type input "2002710089-00001"
click at [785, 237] on input "Apply" at bounding box center [779, 233] width 42 height 24
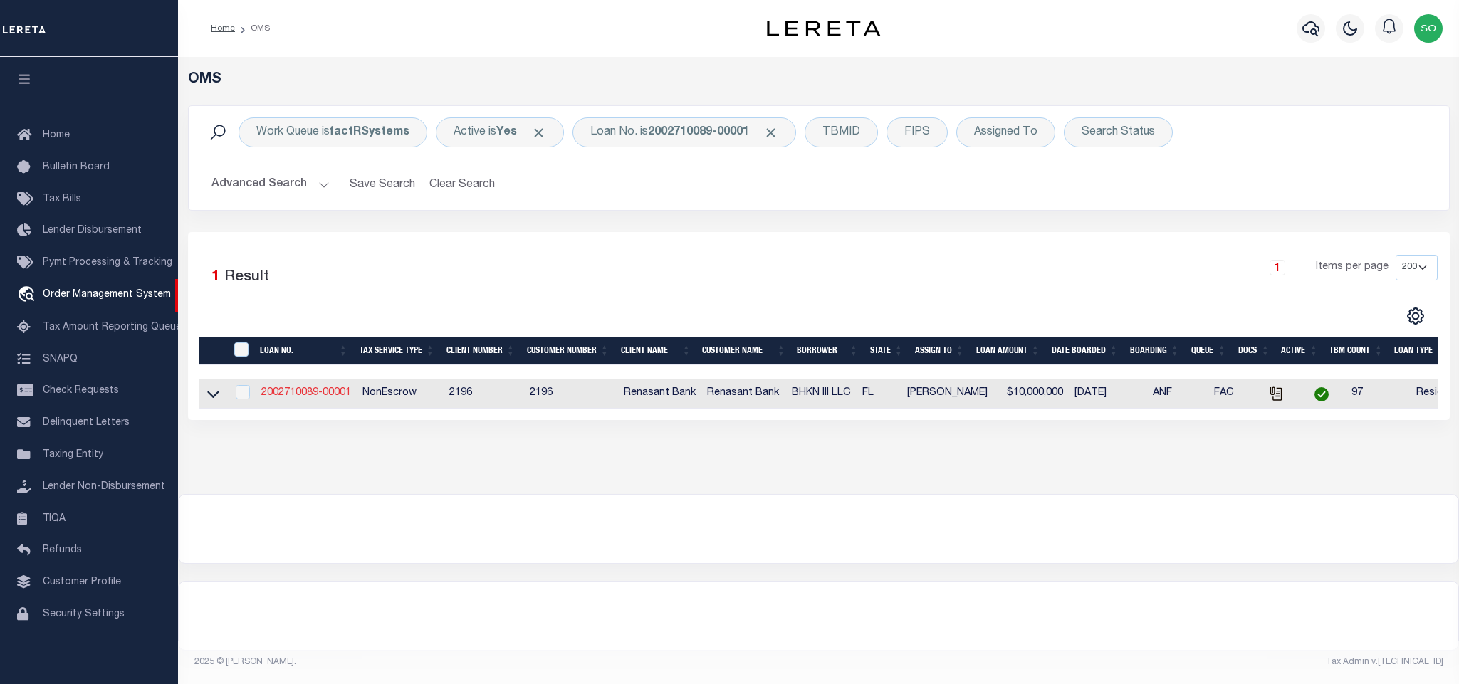
click at [327, 393] on link "2002710089-00001" at bounding box center [306, 393] width 90 height 10
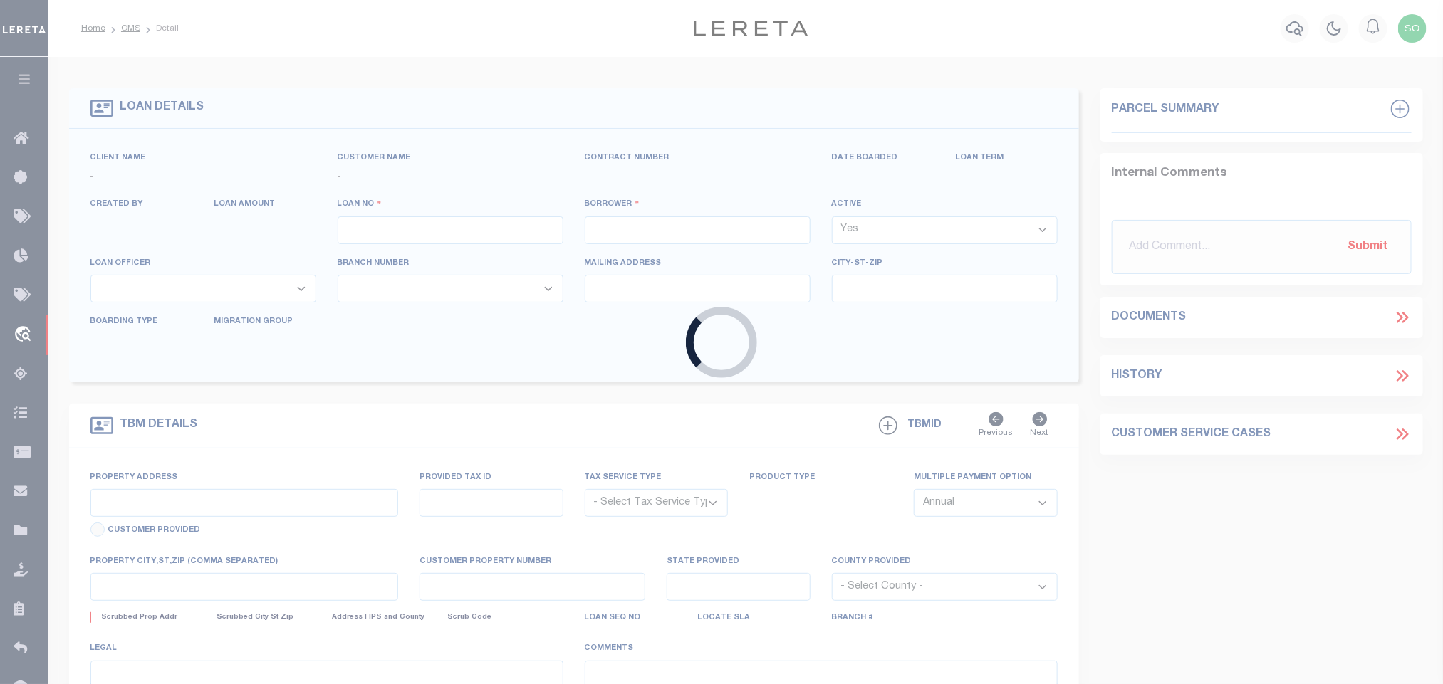
type input "2002710089-00001"
type input "BHKN III LLC"
select select
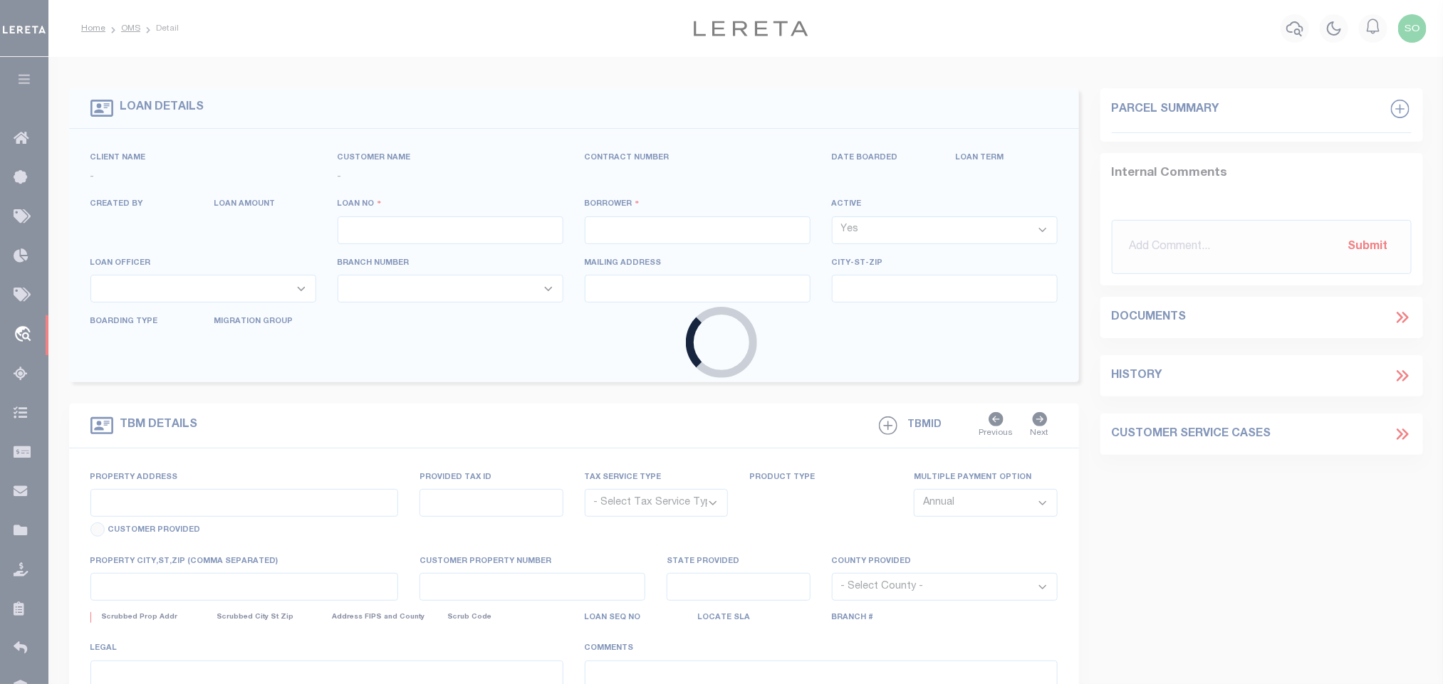
select select "10"
select select
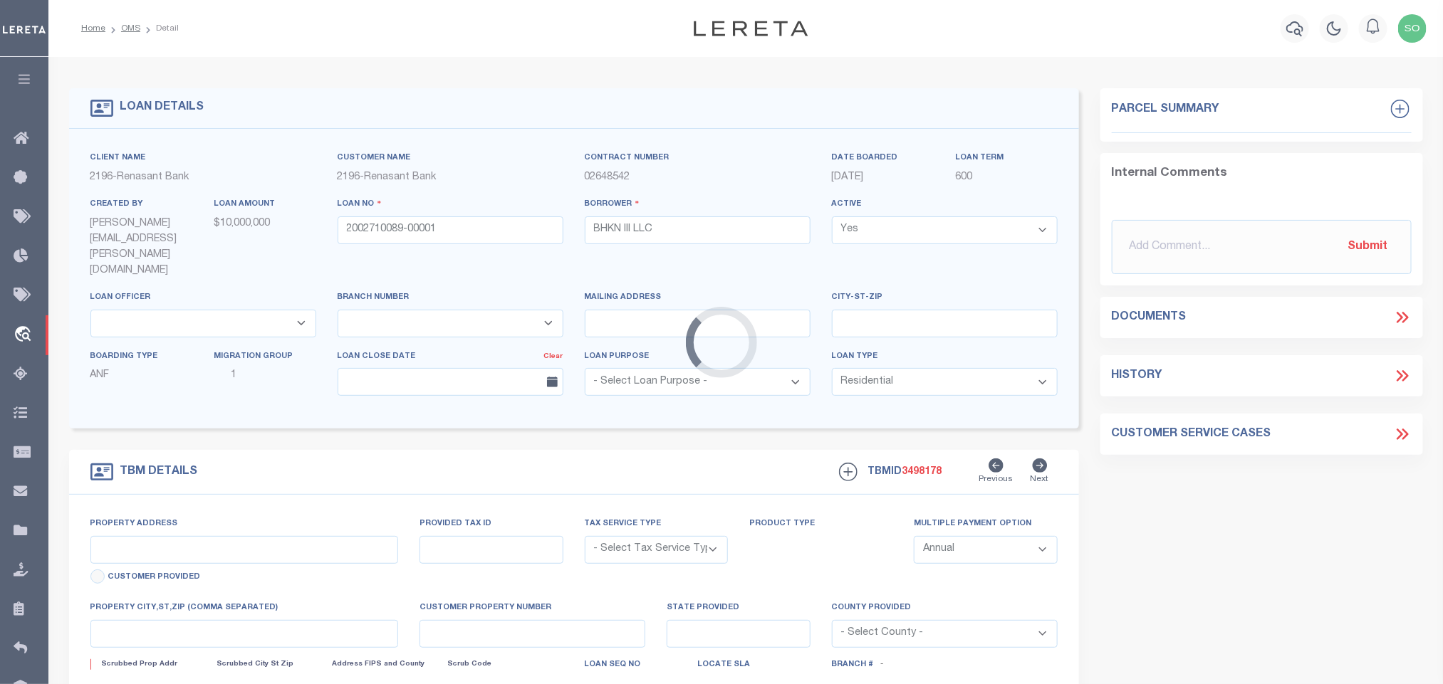
type input "[STREET_ADDRESS]"
radio input "true"
select select "NonEscrow"
select select
type input "[GEOGRAPHIC_DATA] FL 32206"
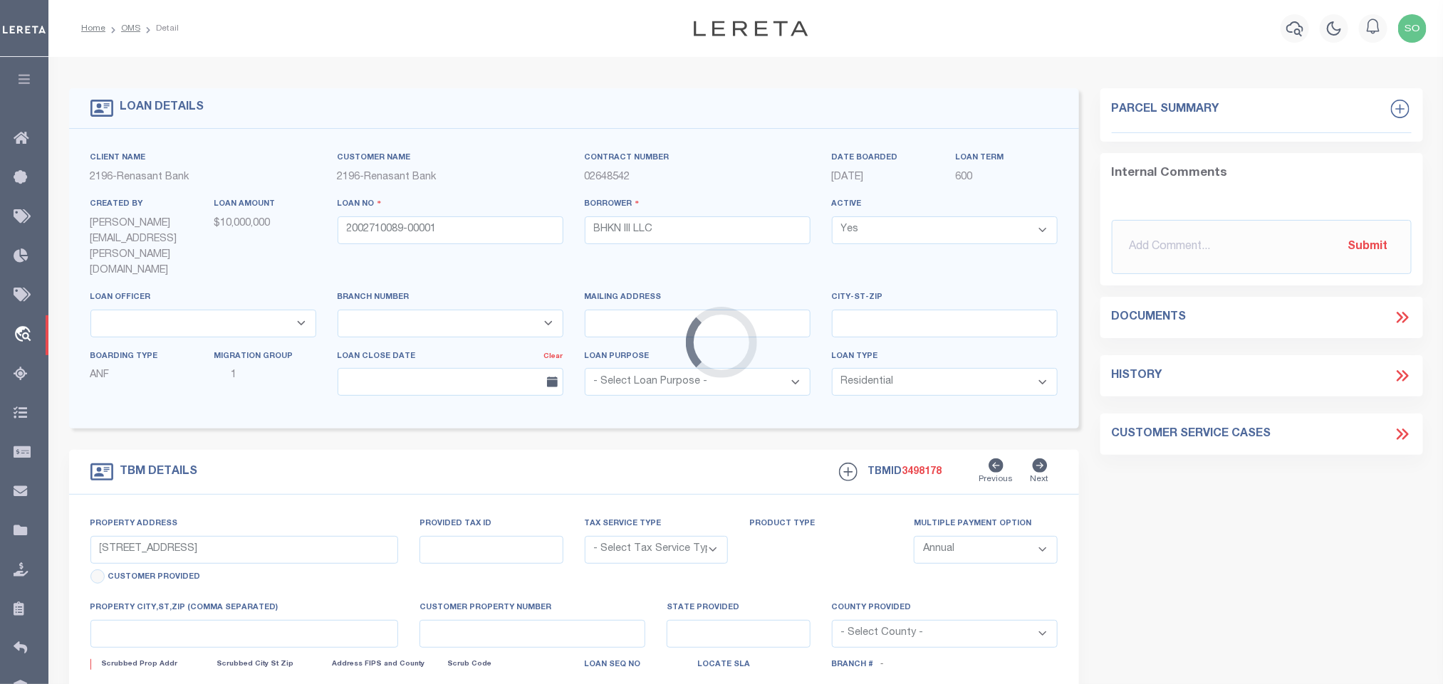
type input "2002710089"
type input "FL"
type textarea "PARCEL: 085242-00001"
select select "4983"
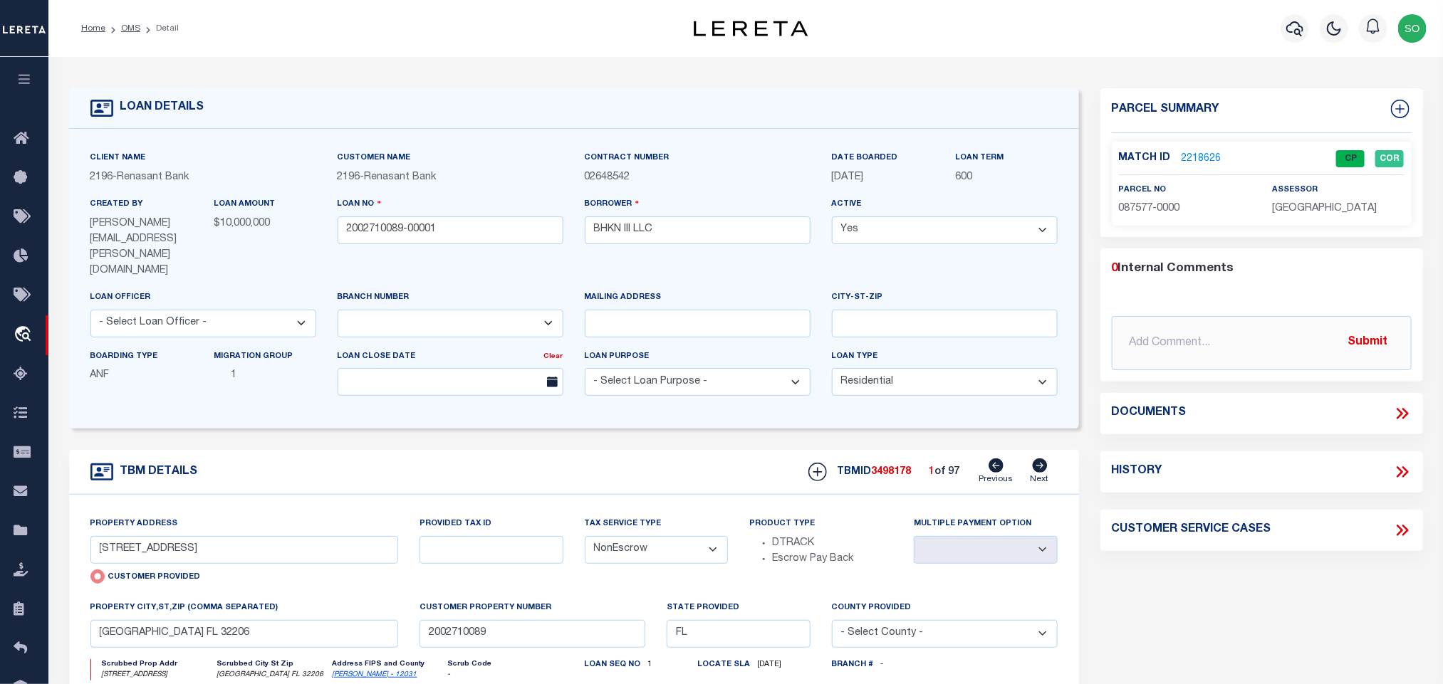
click at [1038, 459] on icon at bounding box center [1040, 466] width 15 height 14
type input "[STREET_ADDRESS]"
radio input "false"
select select
type input "[GEOGRAPHIC_DATA] FL 32208"
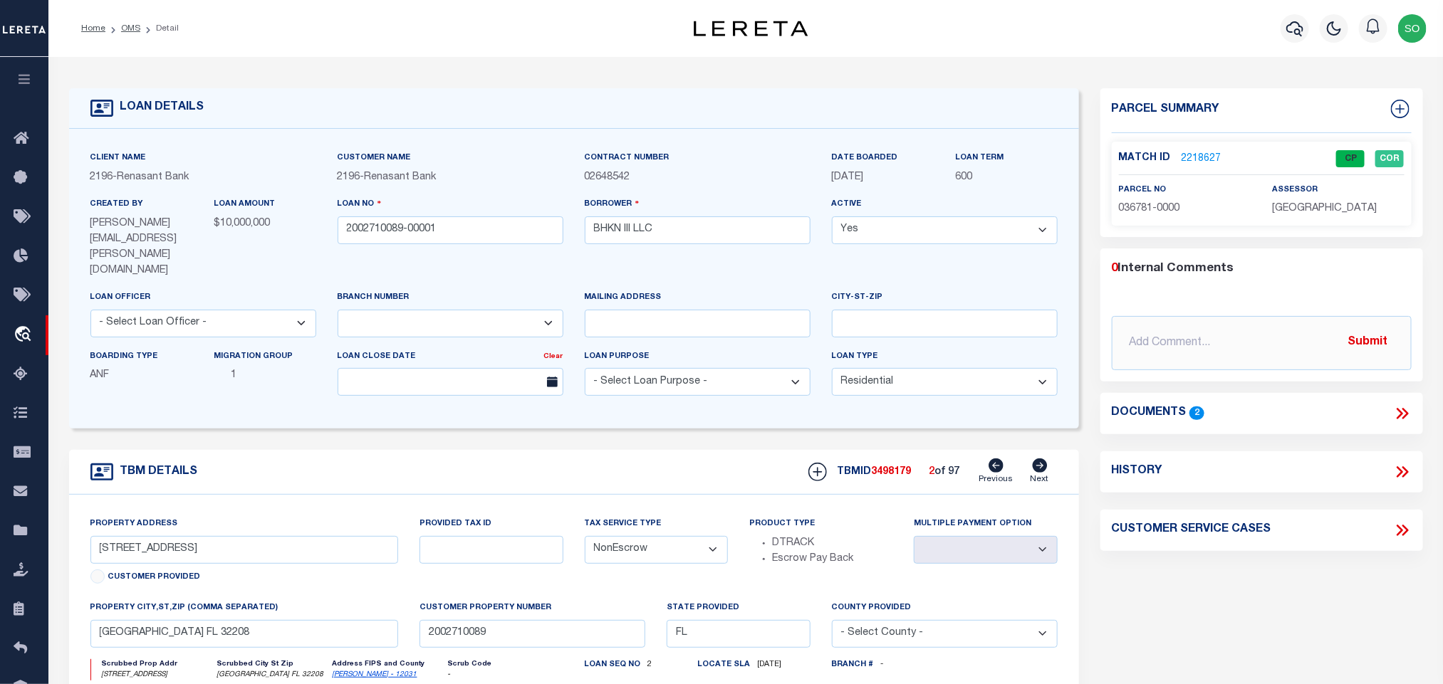
click at [1038, 459] on icon at bounding box center [1040, 466] width 15 height 14
type input "[STREET_ADDRESS]"
select select
type input "[GEOGRAPHIC_DATA] FL 32209"
click at [132, 24] on link "OMS" at bounding box center [130, 28] width 19 height 9
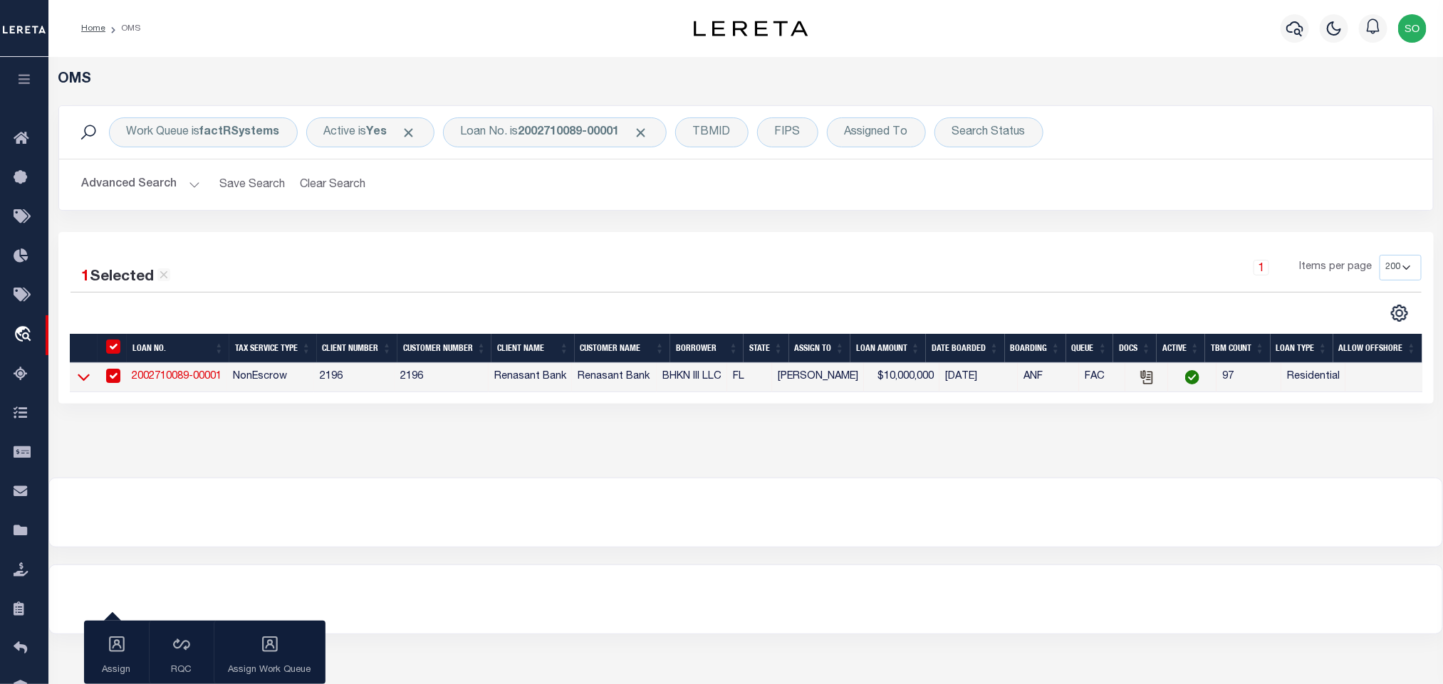
click at [79, 381] on icon at bounding box center [84, 377] width 12 height 15
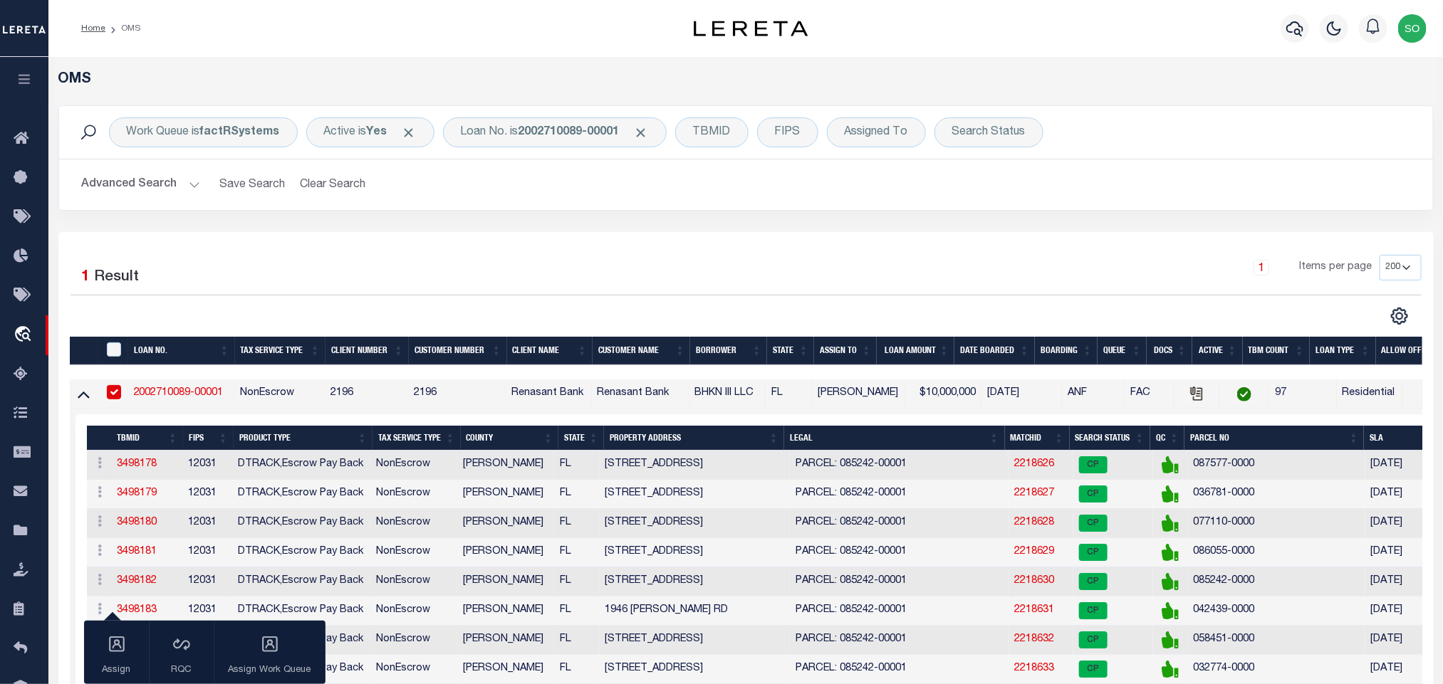
click at [813, 276] on div "1 Items per page 10 25 50 100 200" at bounding box center [917, 273] width 1008 height 37
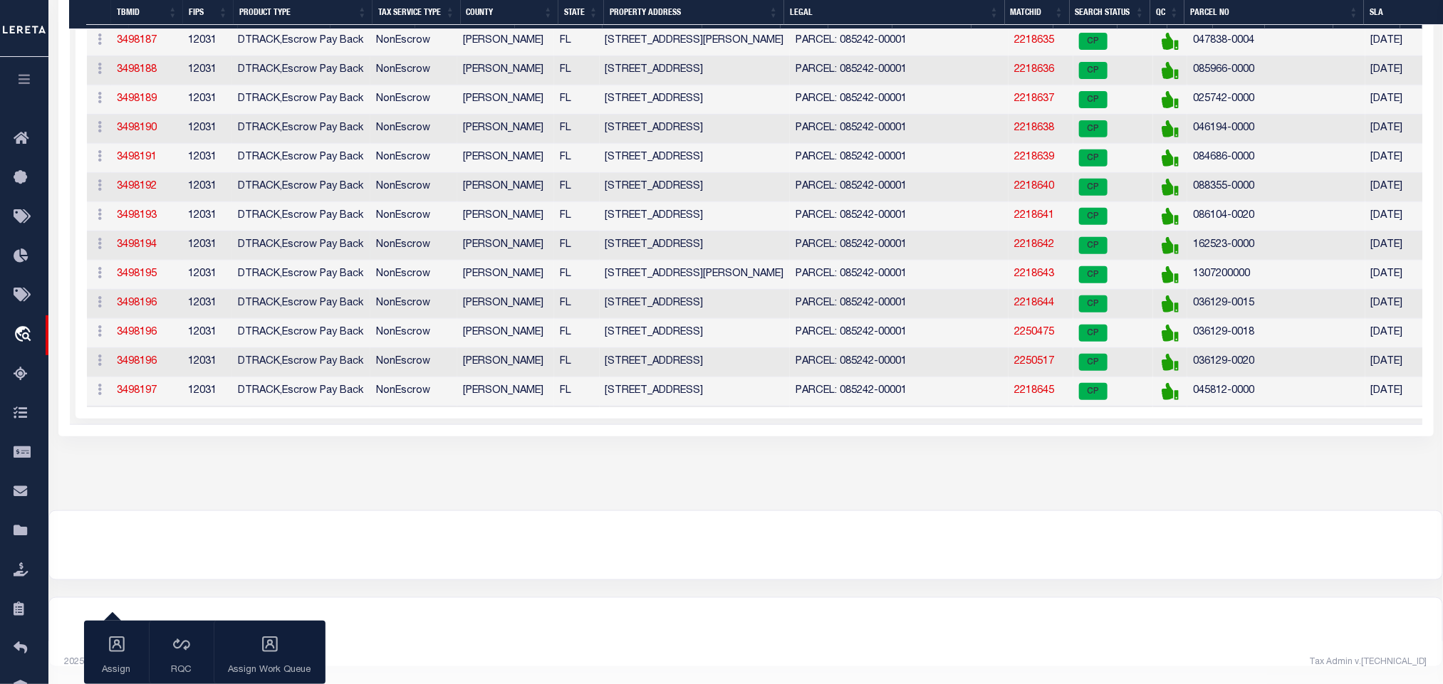
scroll to position [216, 0]
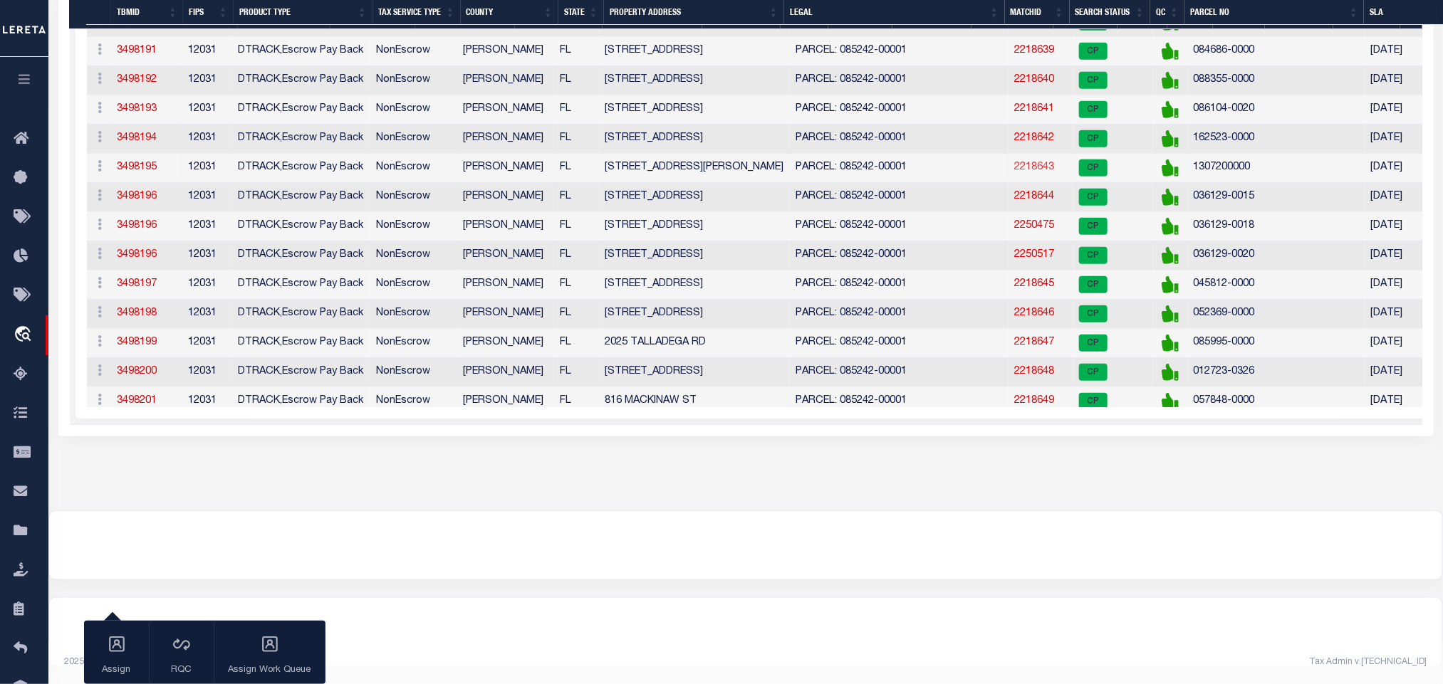
click at [1018, 172] on link "2218643" at bounding box center [1034, 167] width 40 height 10
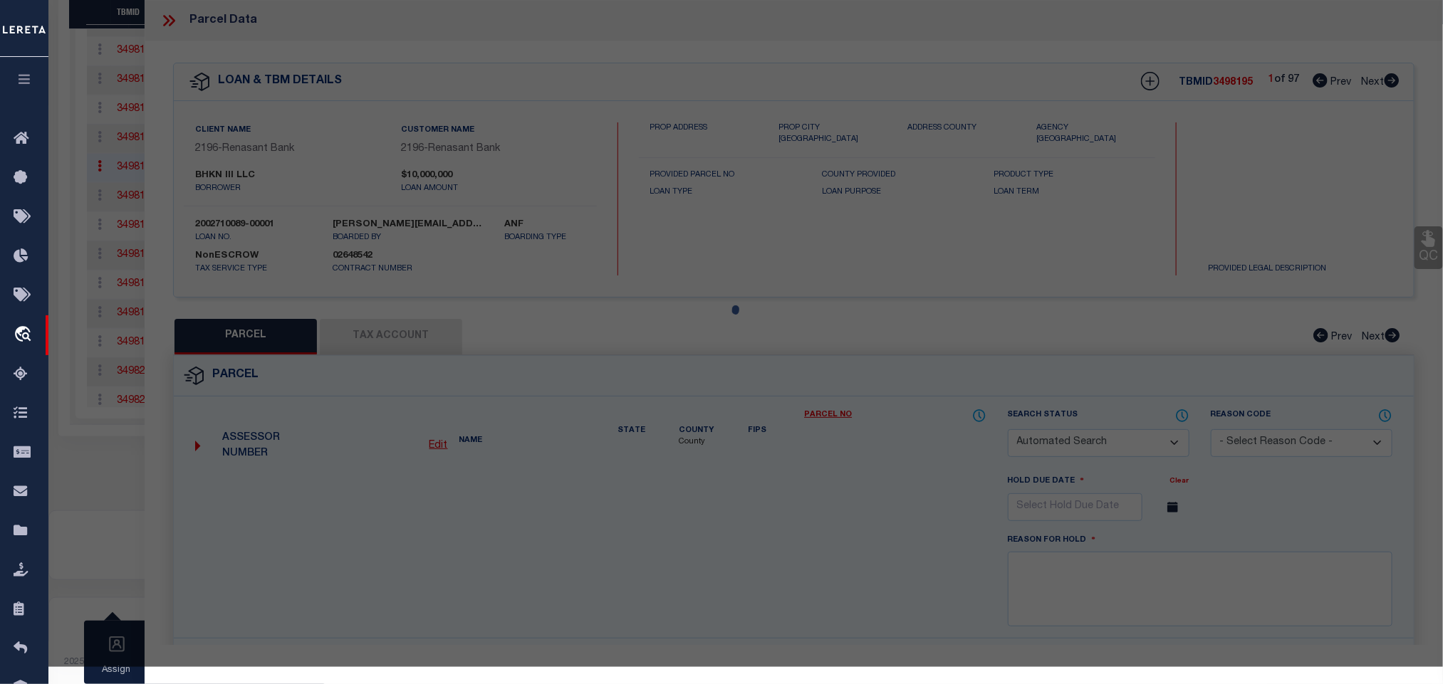
checkbox input "false"
select select "CP"
type input "[PERSON_NAME] Jareb 100%"
select select "AGW"
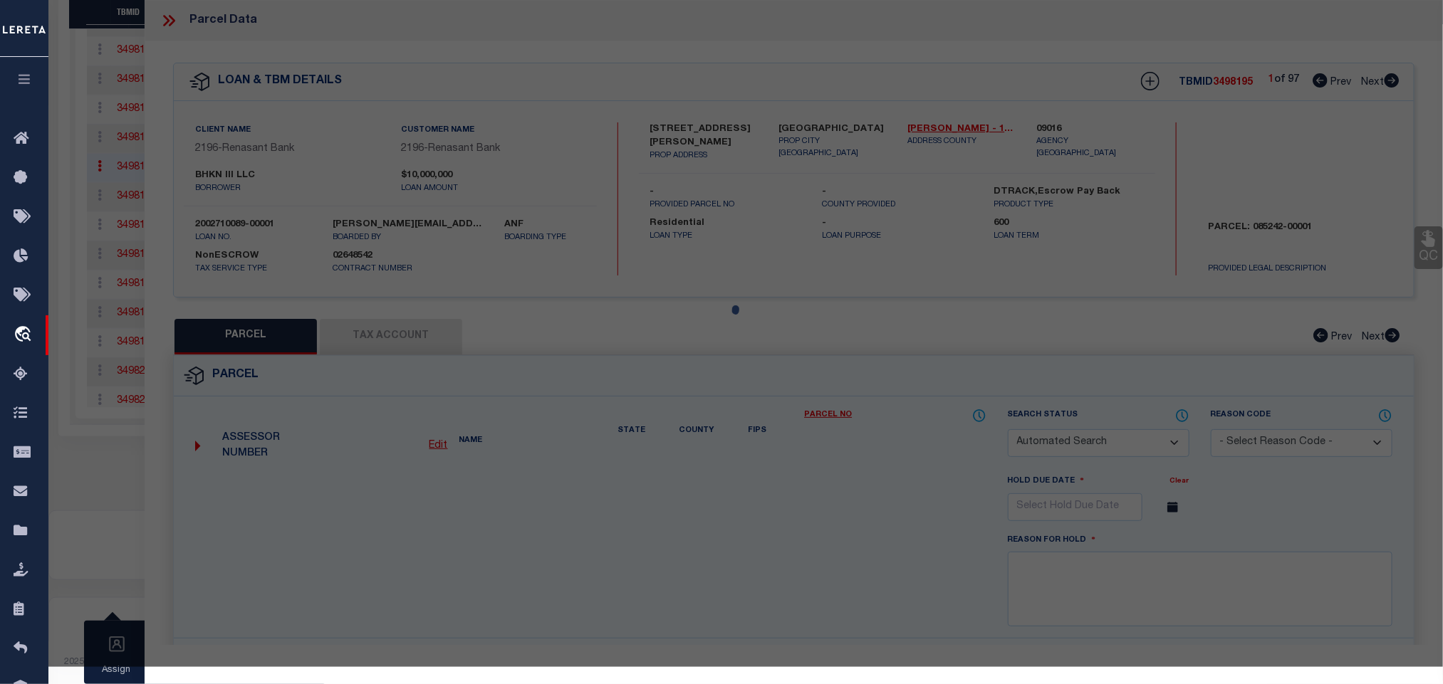
select select "LEG"
type input "[STREET_ADDRESS][PERSON_NAME]"
type input "[GEOGRAPHIC_DATA]"
type textarea "3-22 COLLEGE PK LOT 3 BLK V OR6123/1355"
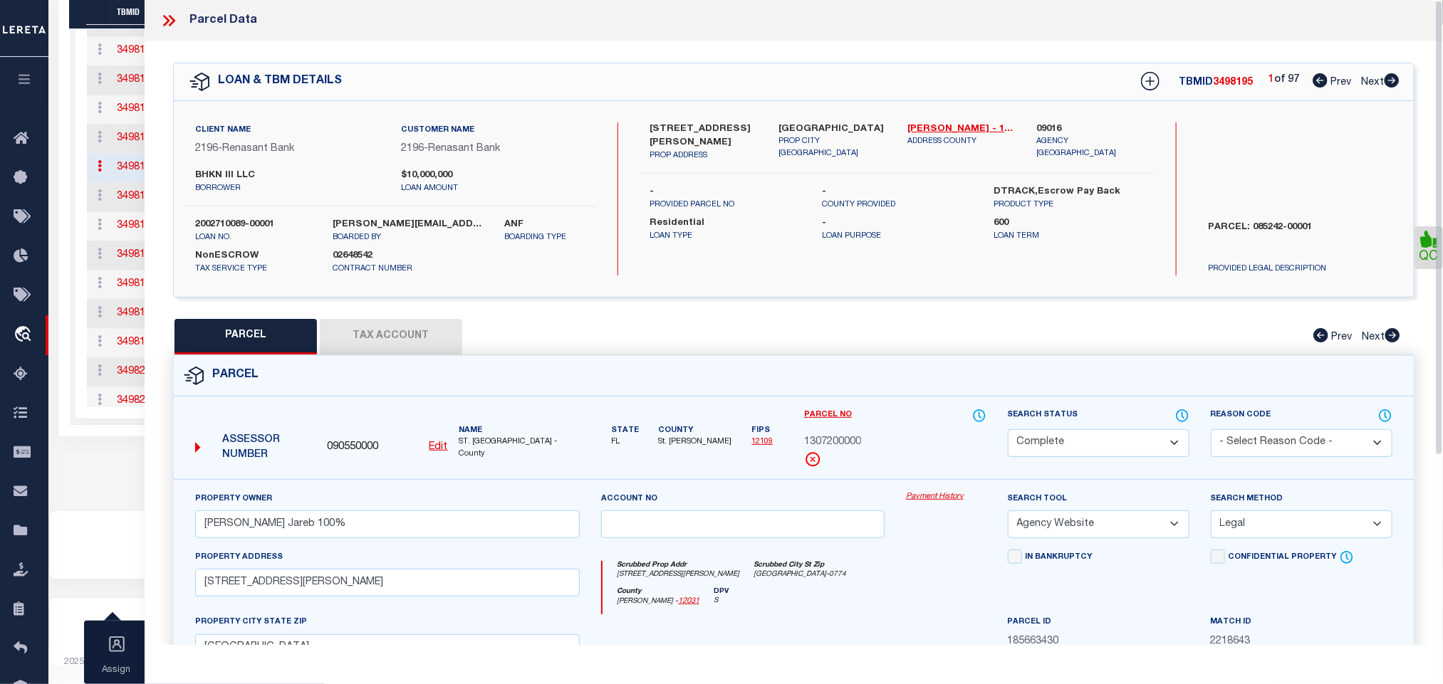
click at [1233, 88] on span "3498195" at bounding box center [1233, 83] width 40 height 10
copy span "3498195"
click at [169, 11] on icon at bounding box center [169, 20] width 19 height 19
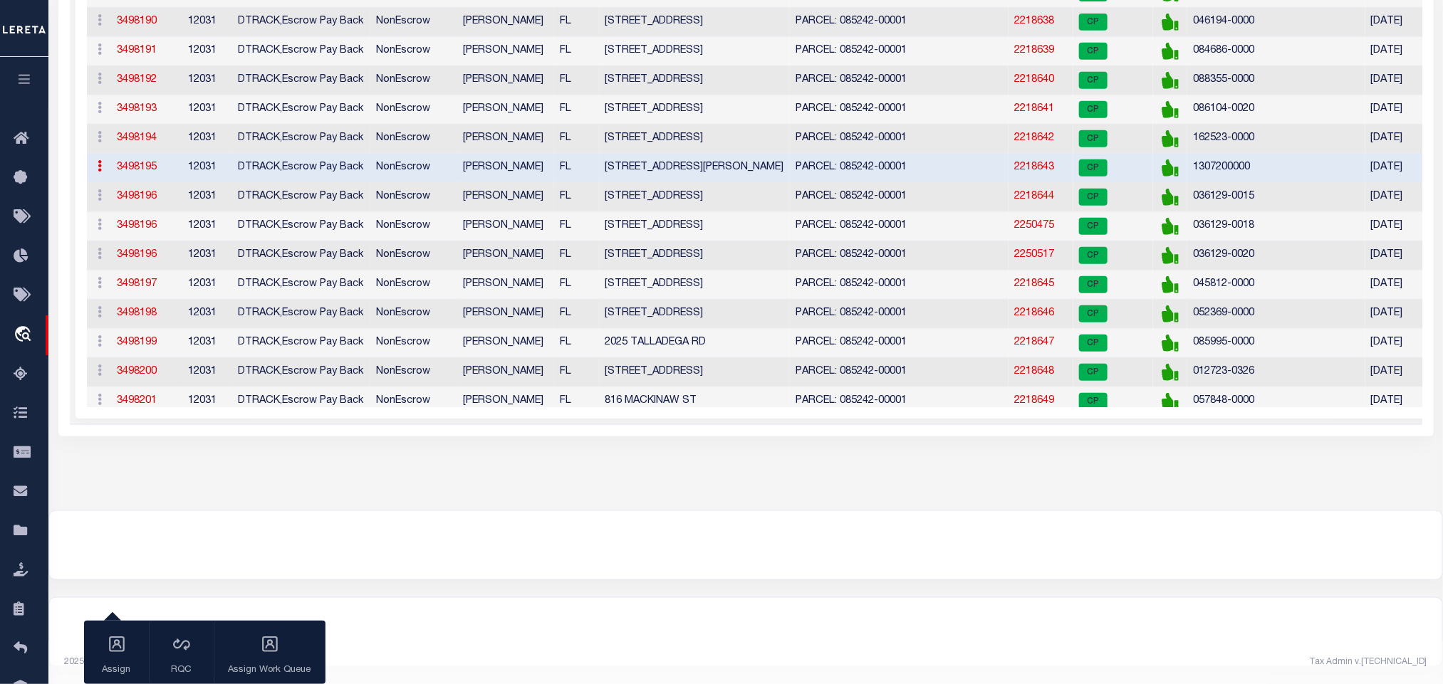
scroll to position [0, 0]
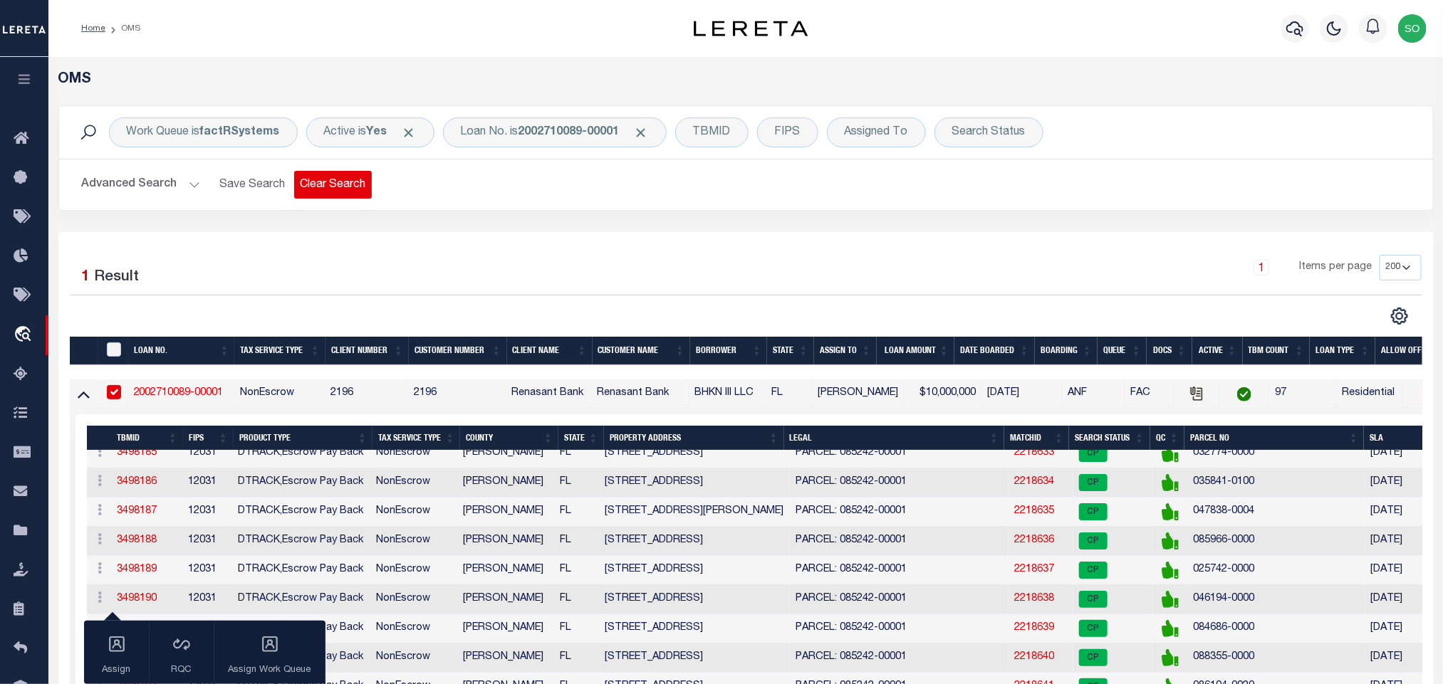
click at [350, 193] on button "Clear Search" at bounding box center [333, 185] width 78 height 28
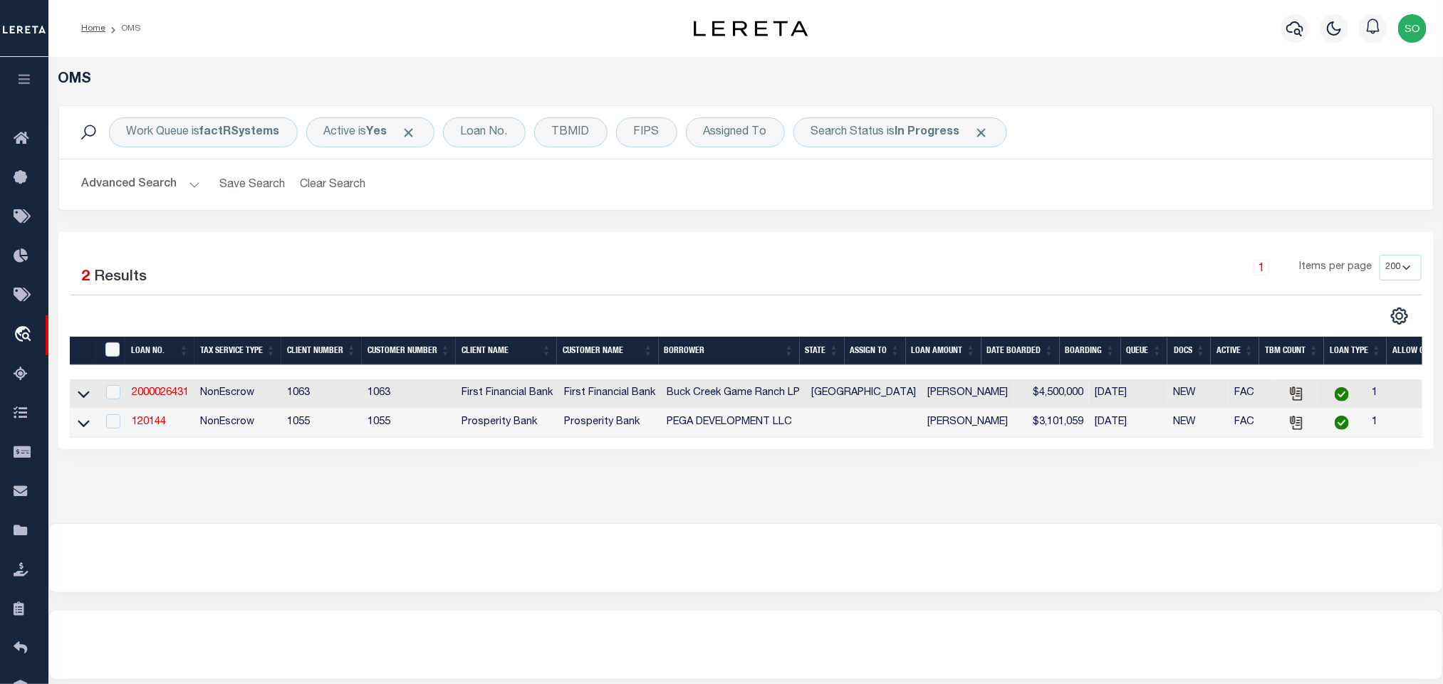
drag, startPoint x: 487, startPoint y: 526, endPoint x: 489, endPoint y: 477, distance: 49.2
click at [487, 523] on div "OMS Work Queue is factRSystems Active is Yes Loan No. TBMID FIPS Assigned To Se…" at bounding box center [745, 290] width 1394 height 466
click at [395, 142] on div "Active is Yes" at bounding box center [370, 133] width 128 height 30
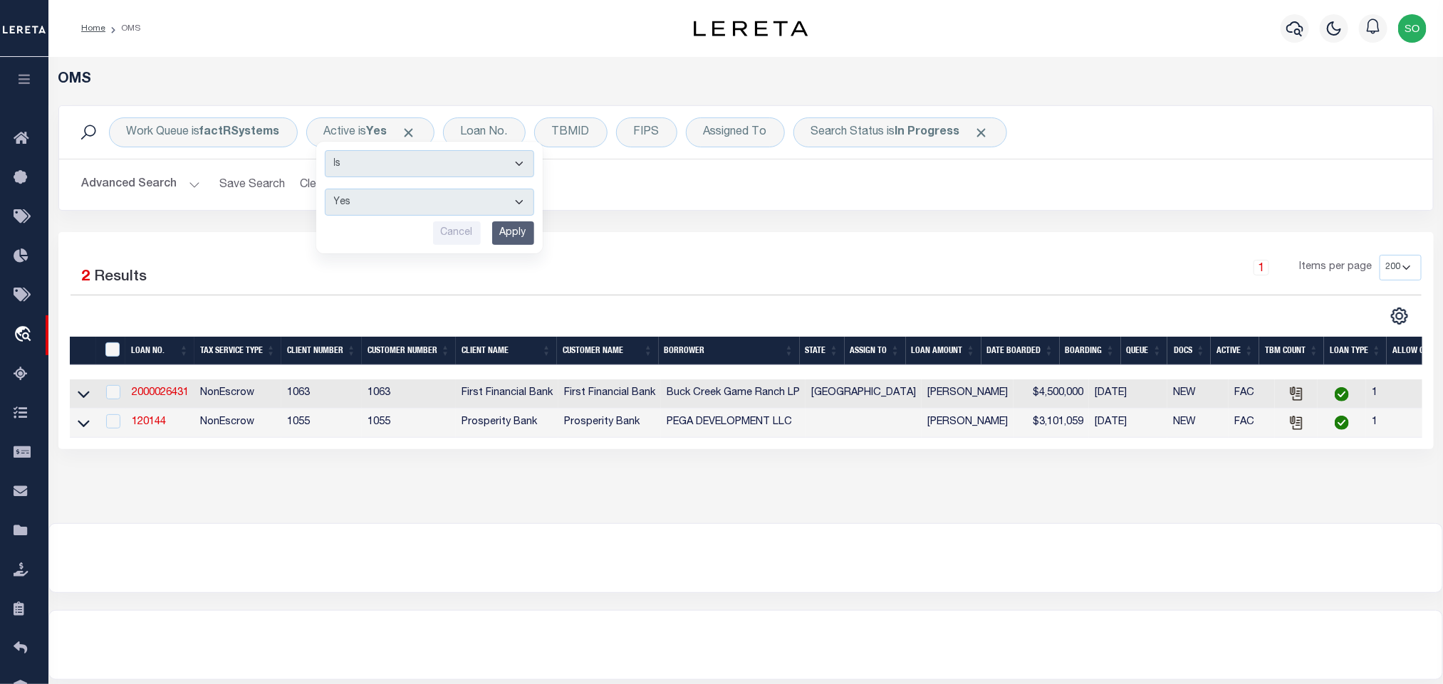
click at [671, 229] on div "Work Queue is factRSystems Active is Yes Is Contains Yes No Cancel Apply Loan N…" at bounding box center [746, 168] width 1397 height 127
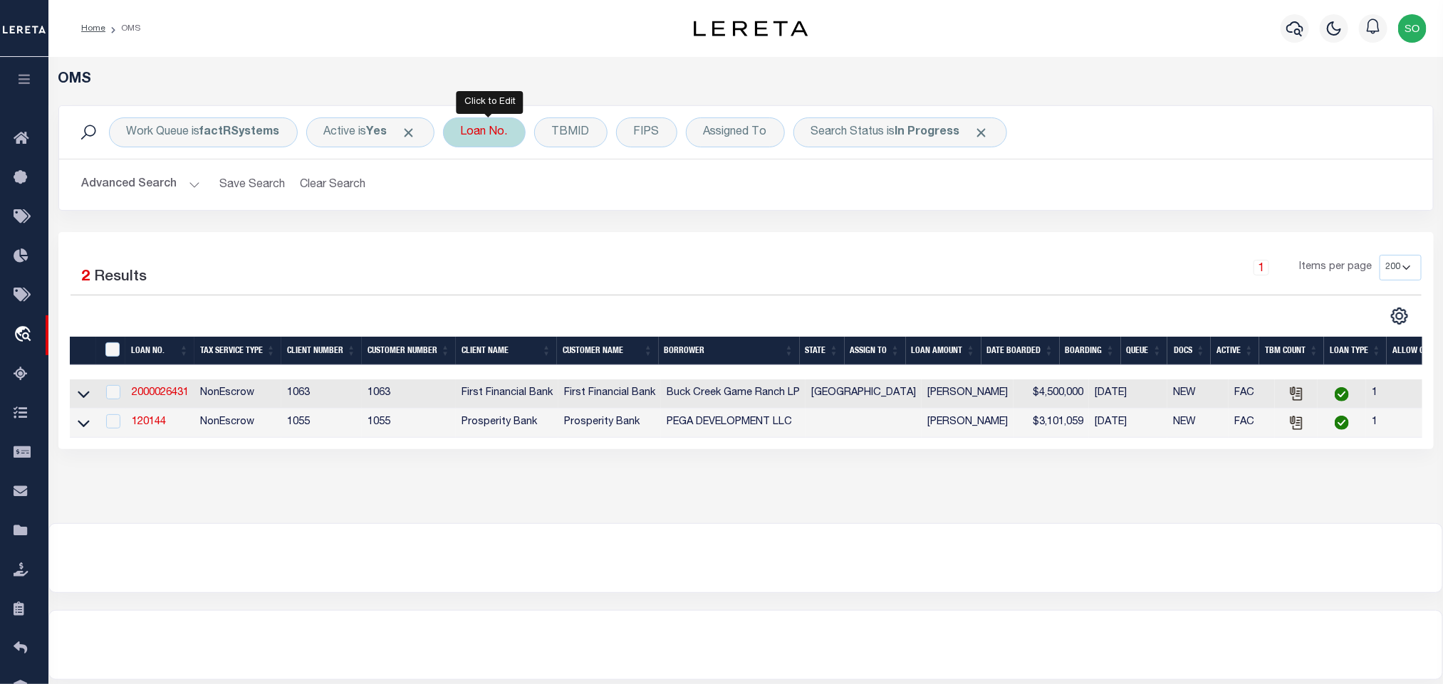
click at [494, 135] on div "Loan No." at bounding box center [484, 133] width 83 height 30
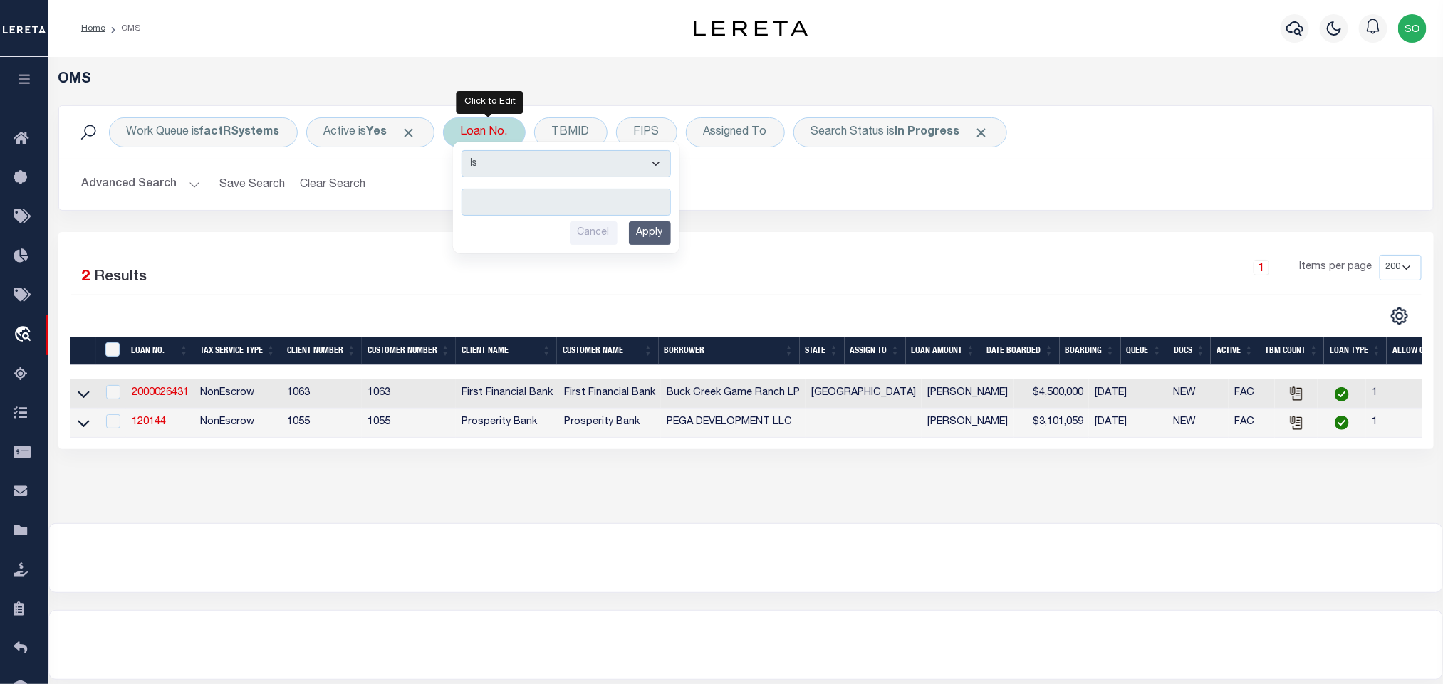
drag, startPoint x: 496, startPoint y: 137, endPoint x: 526, endPoint y: 209, distance: 78.2
click at [526, 209] on input "text" at bounding box center [565, 202] width 209 height 27
type input "3120005517"
click at [662, 236] on input "Apply" at bounding box center [650, 233] width 42 height 24
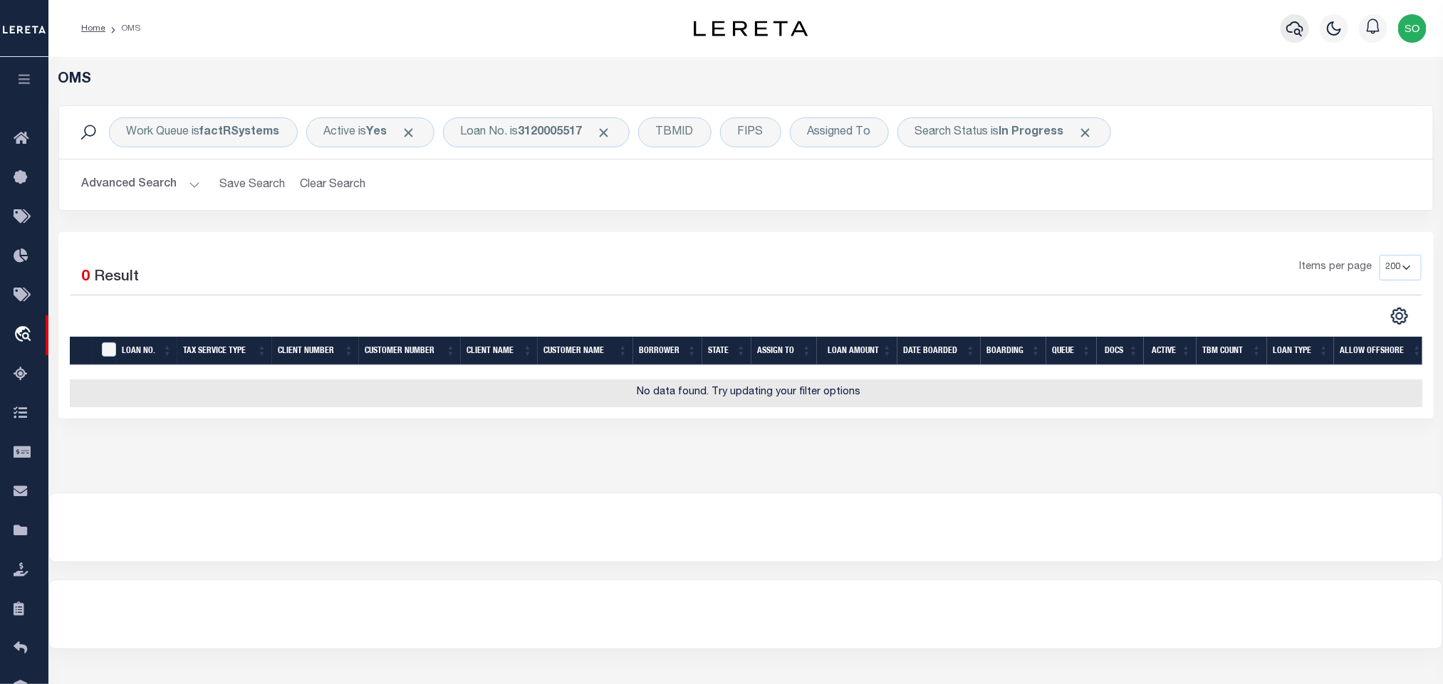
click at [1300, 24] on icon "button" at bounding box center [1294, 28] width 17 height 17
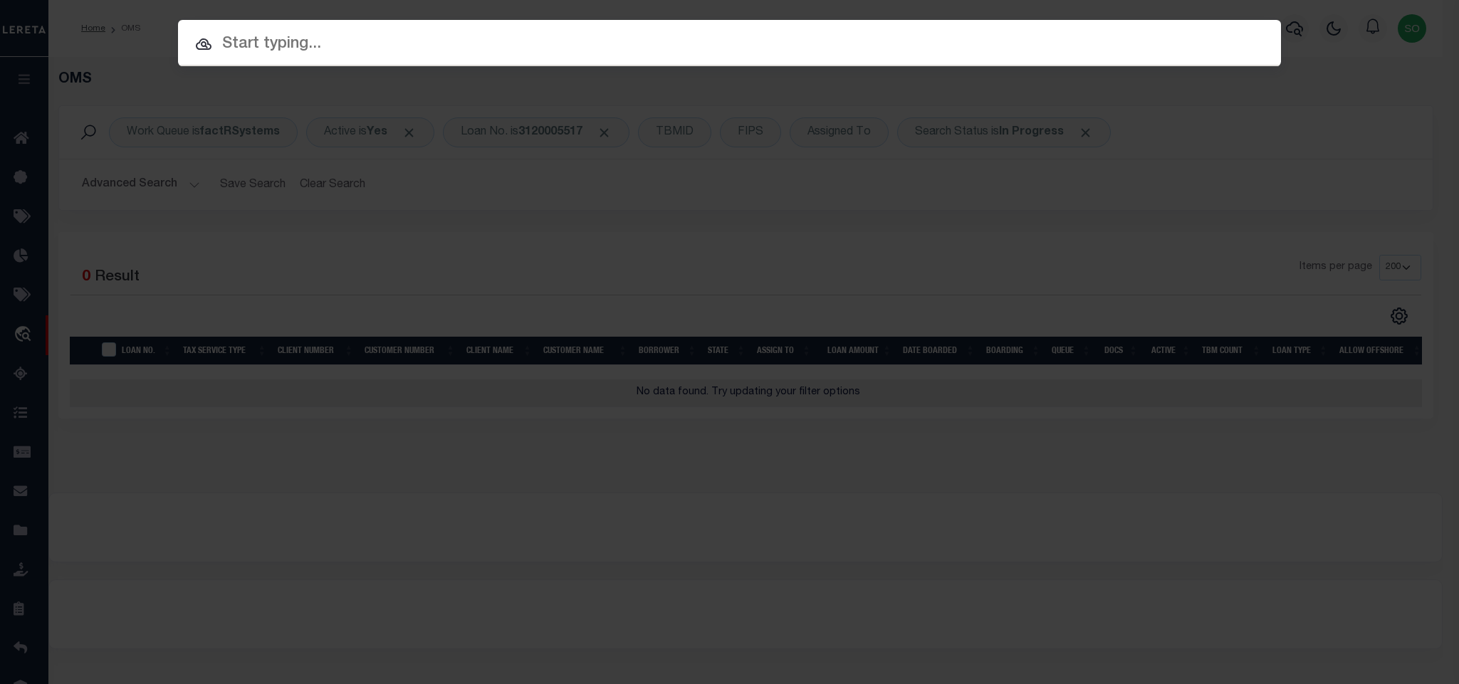
click at [861, 31] on div at bounding box center [729, 43] width 1103 height 46
click at [857, 41] on input "text" at bounding box center [729, 44] width 1103 height 25
paste input "3120005517"
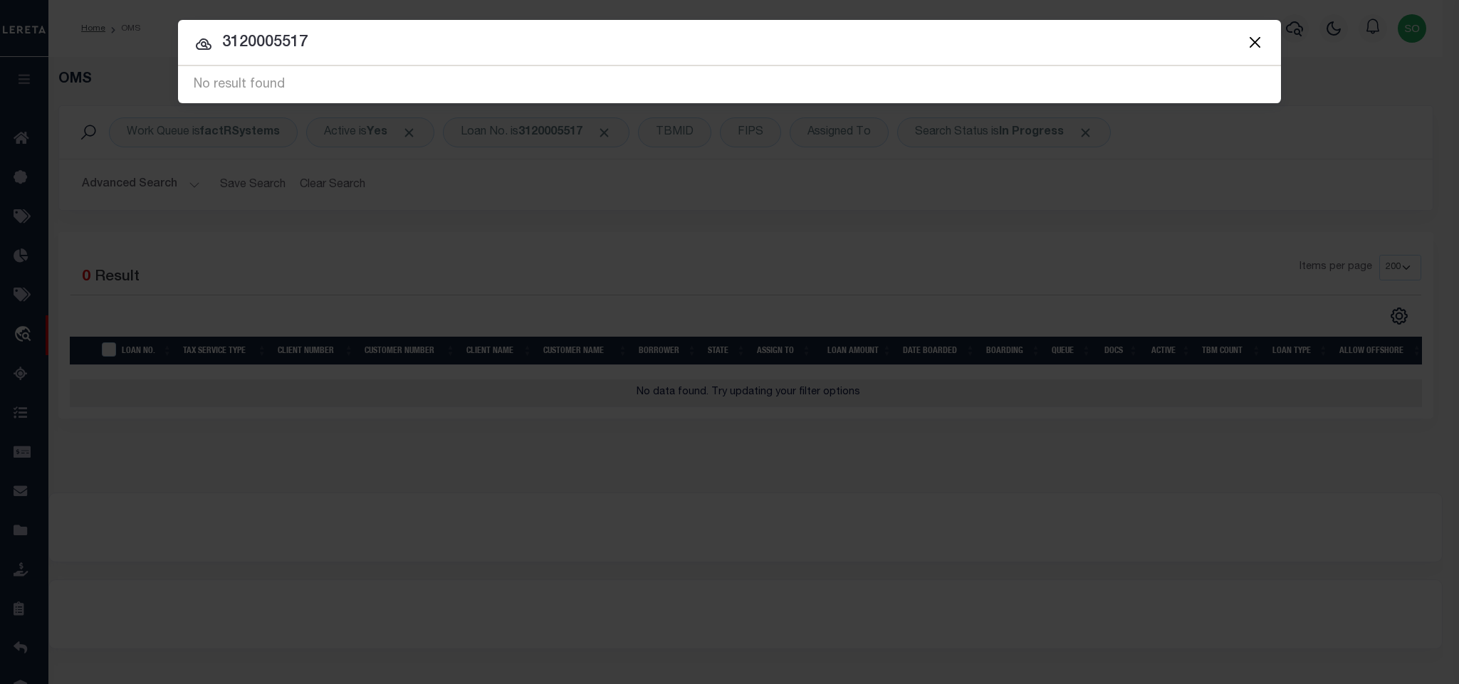
click at [579, 41] on input "3120005517" at bounding box center [729, 43] width 1103 height 25
paste input "499703"
type input "3499703"
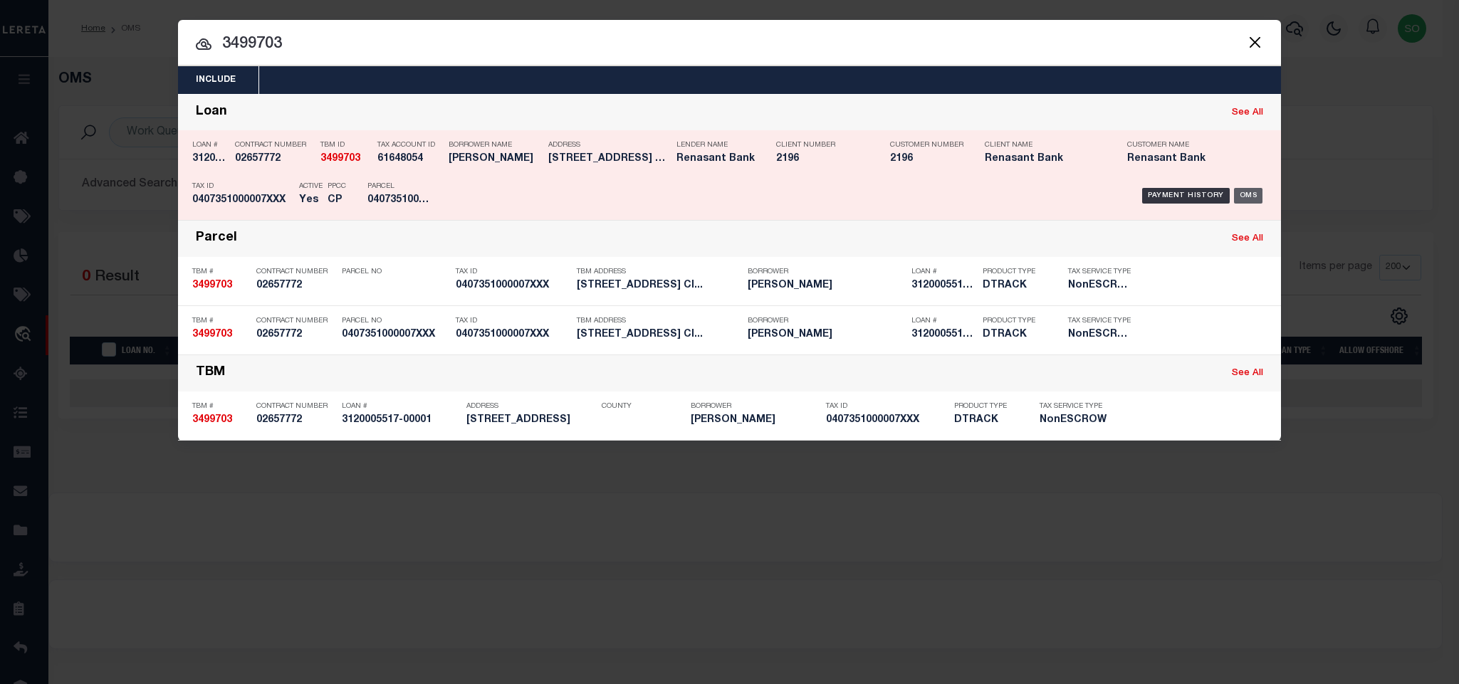
click at [1250, 195] on div "OMS" at bounding box center [1248, 196] width 29 height 16
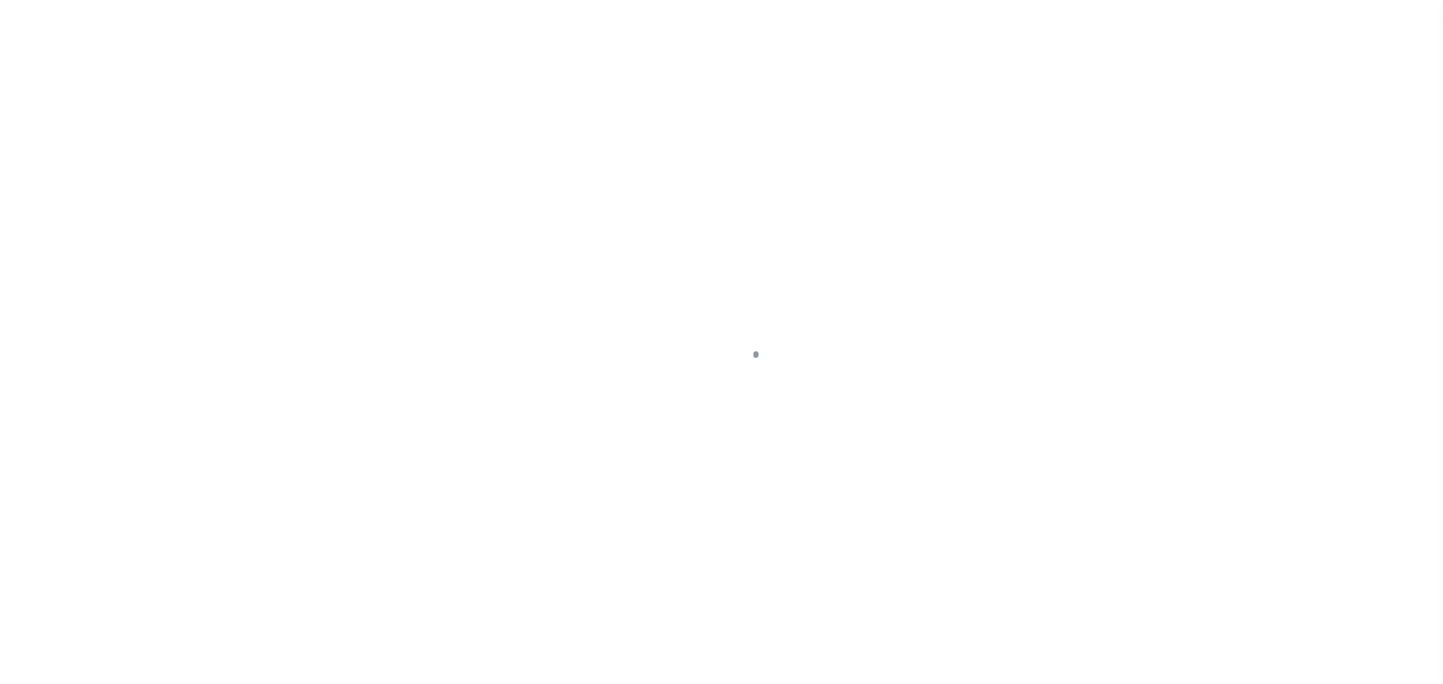
type input "3120005517-00001"
type input "[PERSON_NAME]"
select select
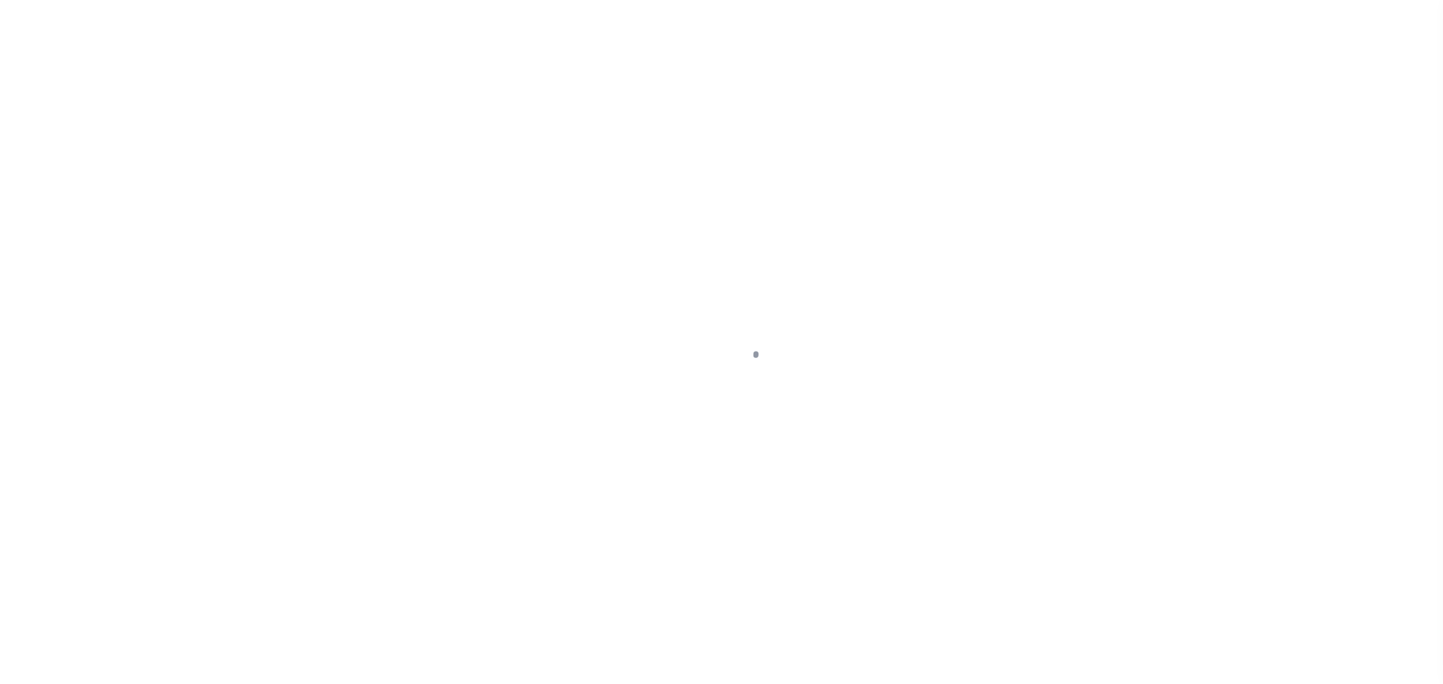
select select "10"
select select
type input "[STREET_ADDRESS]"
radio input "true"
select select "NonEscrow"
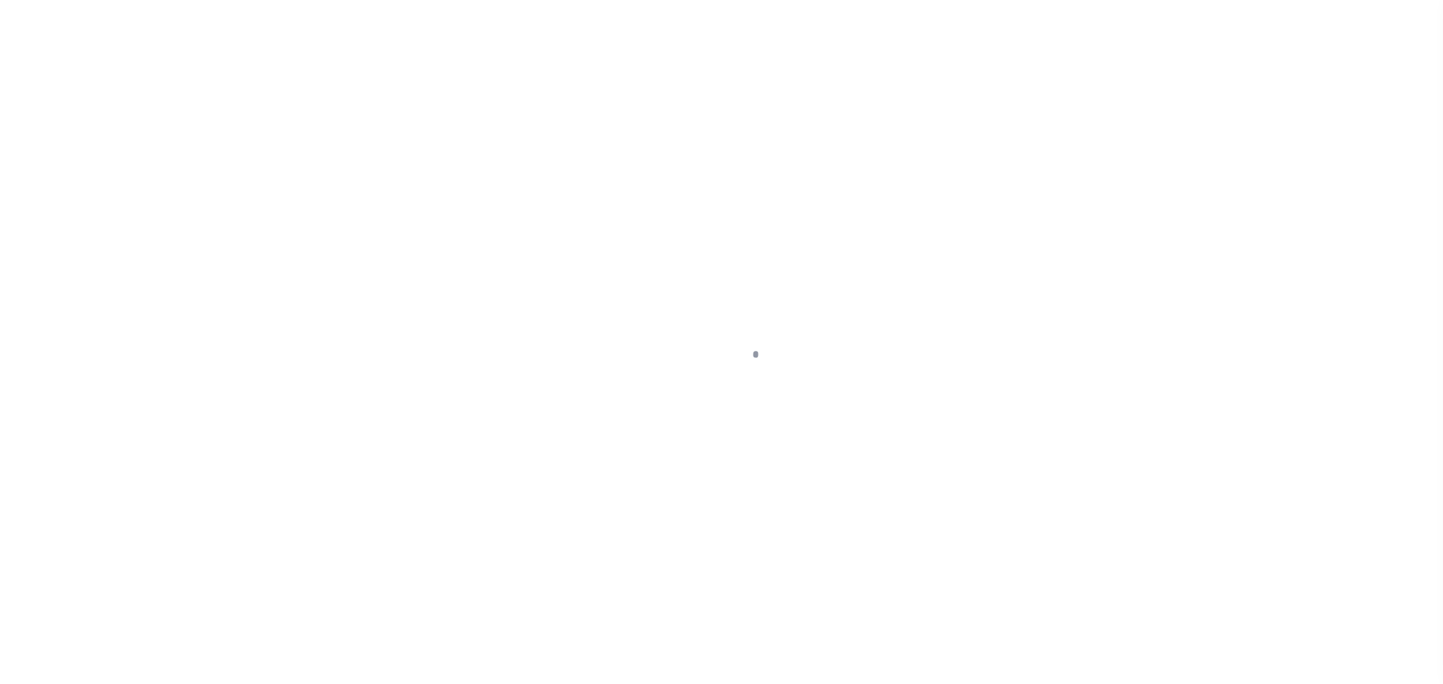
select select
type input "CITRONELLE AL 36522"
type input "3120005517"
type input "AL"
type textarea "SEE FILE1"
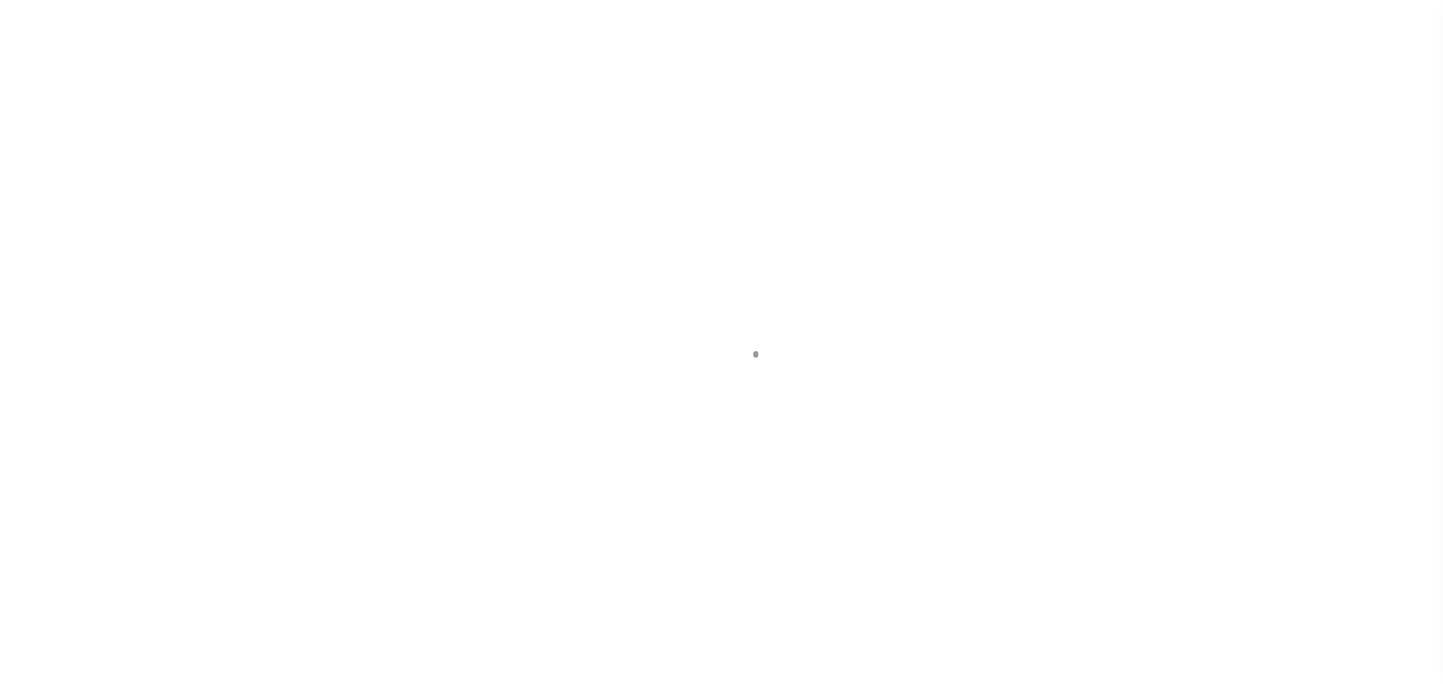
select select "4983"
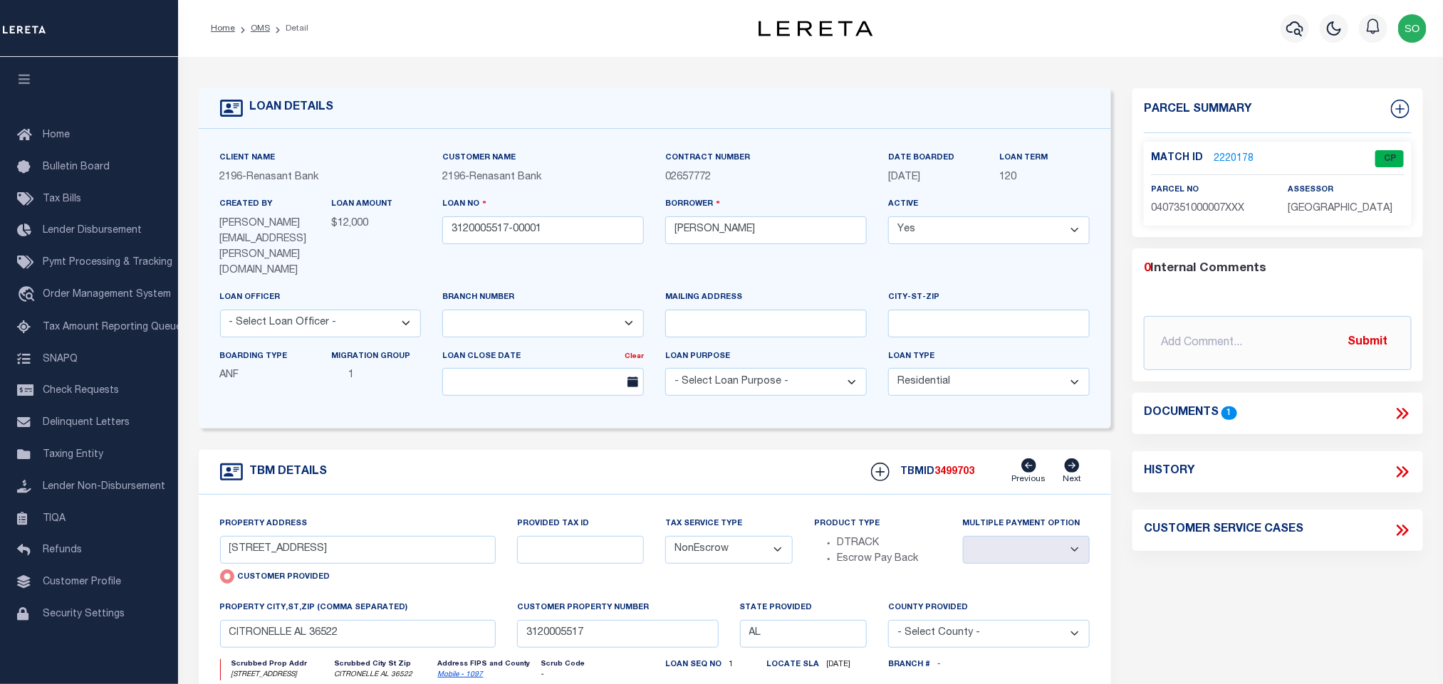
click at [570, 450] on div "TBM DETAILS TBMID 3499703 Previous Next" at bounding box center [655, 472] width 913 height 45
drag, startPoint x: 556, startPoint y: 233, endPoint x: 429, endPoint y: 223, distance: 127.2
click at [429, 223] on div "Client Name 2196 - Renasant Bank Customer Name 2196 - Renasant Bank" at bounding box center [655, 278] width 892 height 257
click at [505, 450] on div "TBM DETAILS TBMID 3499703 Previous Next" at bounding box center [655, 472] width 913 height 45
click at [578, 238] on input "3120005517-00001" at bounding box center [543, 230] width 202 height 28
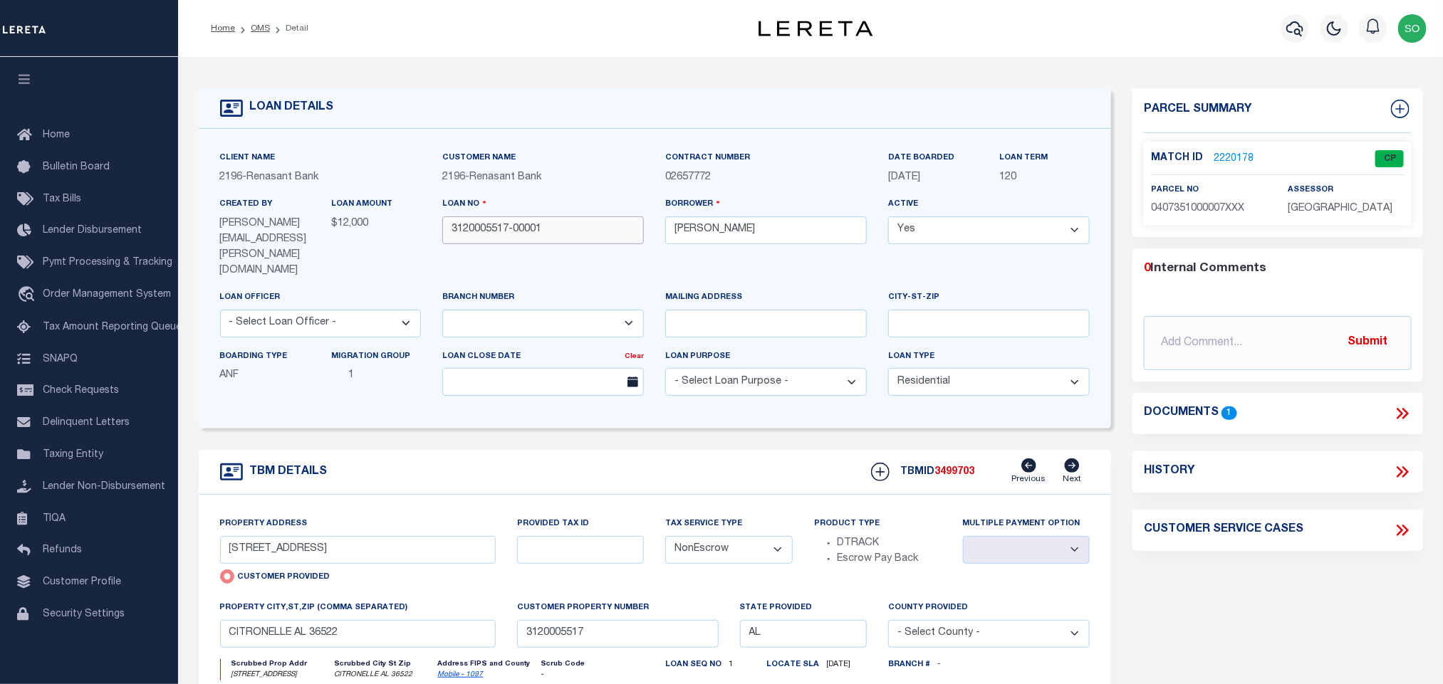
click at [578, 238] on input "3120005517-00001" at bounding box center [543, 230] width 202 height 28
click at [538, 450] on div "TBM DETAILS TBMID 3499703 Previous Next" at bounding box center [655, 472] width 913 height 45
drag, startPoint x: 507, startPoint y: 234, endPoint x: 444, endPoint y: 231, distance: 62.7
click at [444, 231] on input "3120005517-00001" at bounding box center [543, 230] width 202 height 28
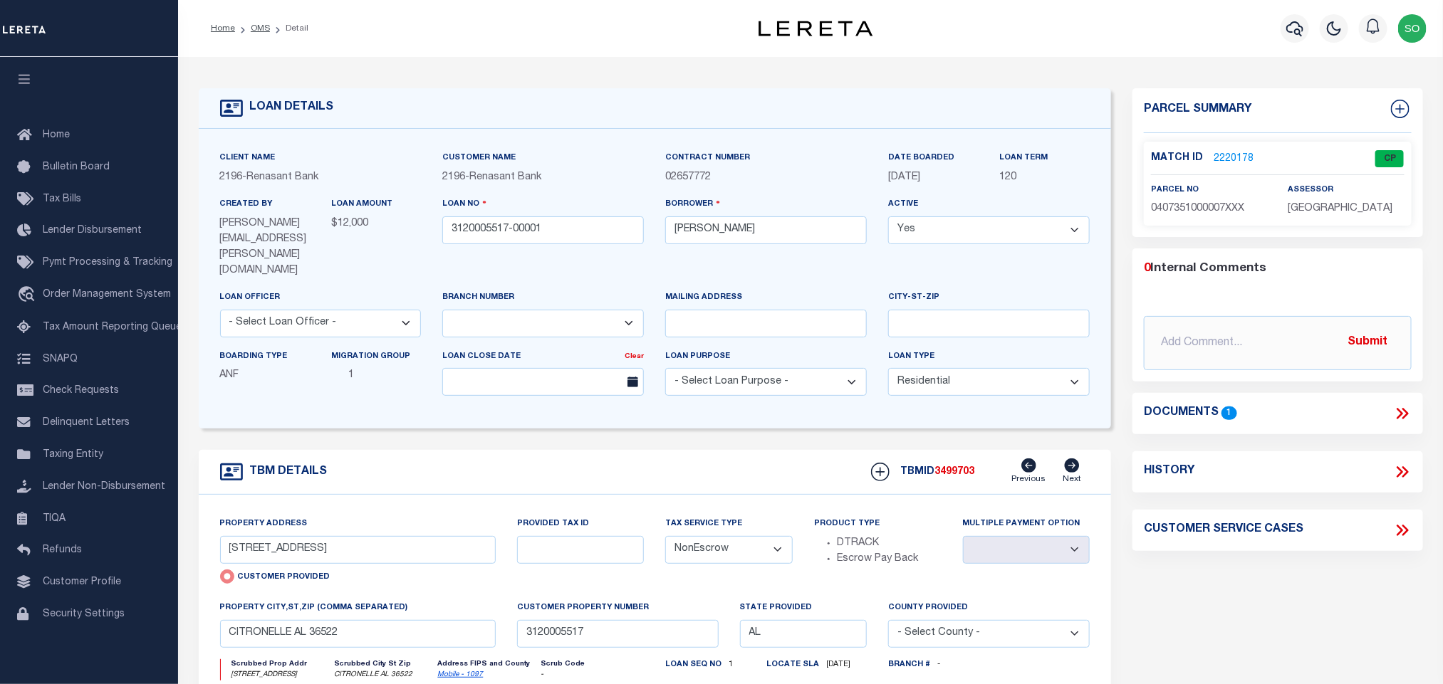
click at [548, 450] on div "TBM DETAILS TBMID 3499703 Previous Next" at bounding box center [655, 472] width 913 height 45
click at [546, 227] on input "3120005517-00001" at bounding box center [543, 230] width 202 height 28
click at [424, 450] on div "TBM DETAILS TBMID 3499703 Previous Next" at bounding box center [655, 472] width 913 height 45
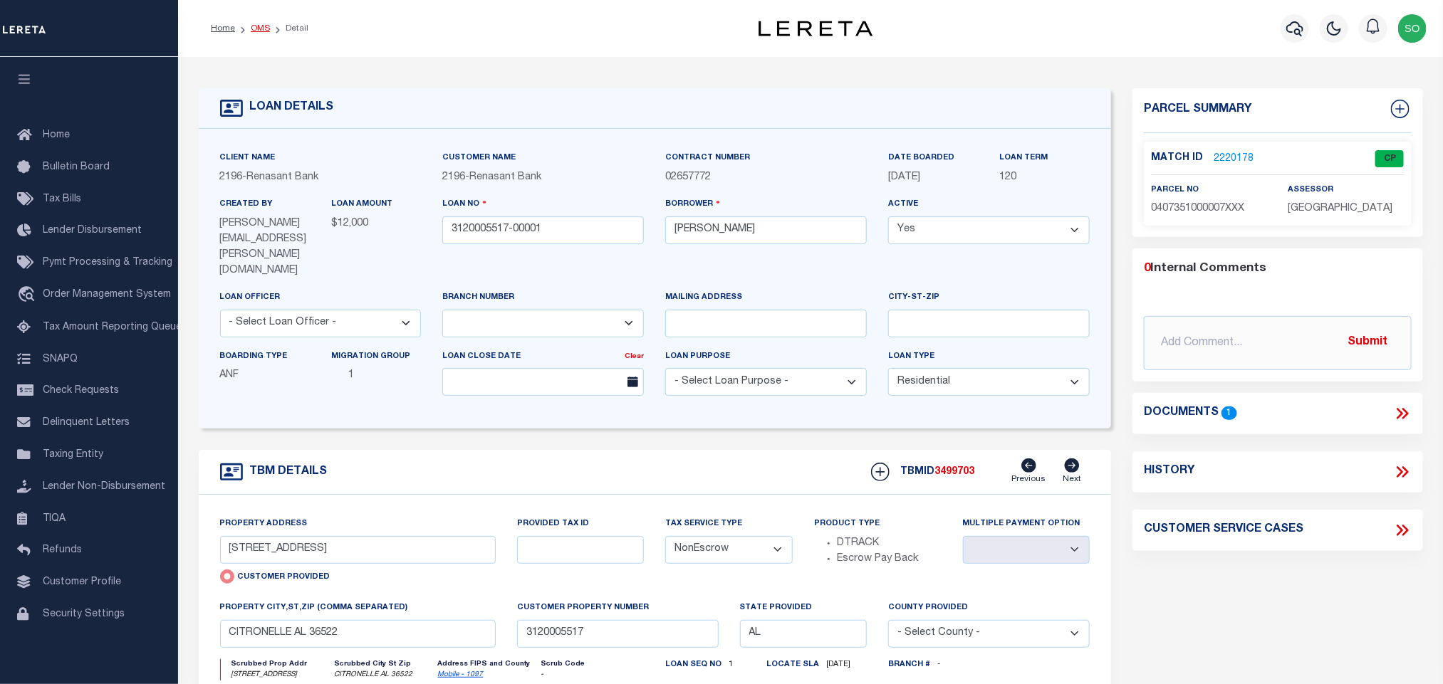
click at [256, 31] on link "OMS" at bounding box center [260, 28] width 19 height 9
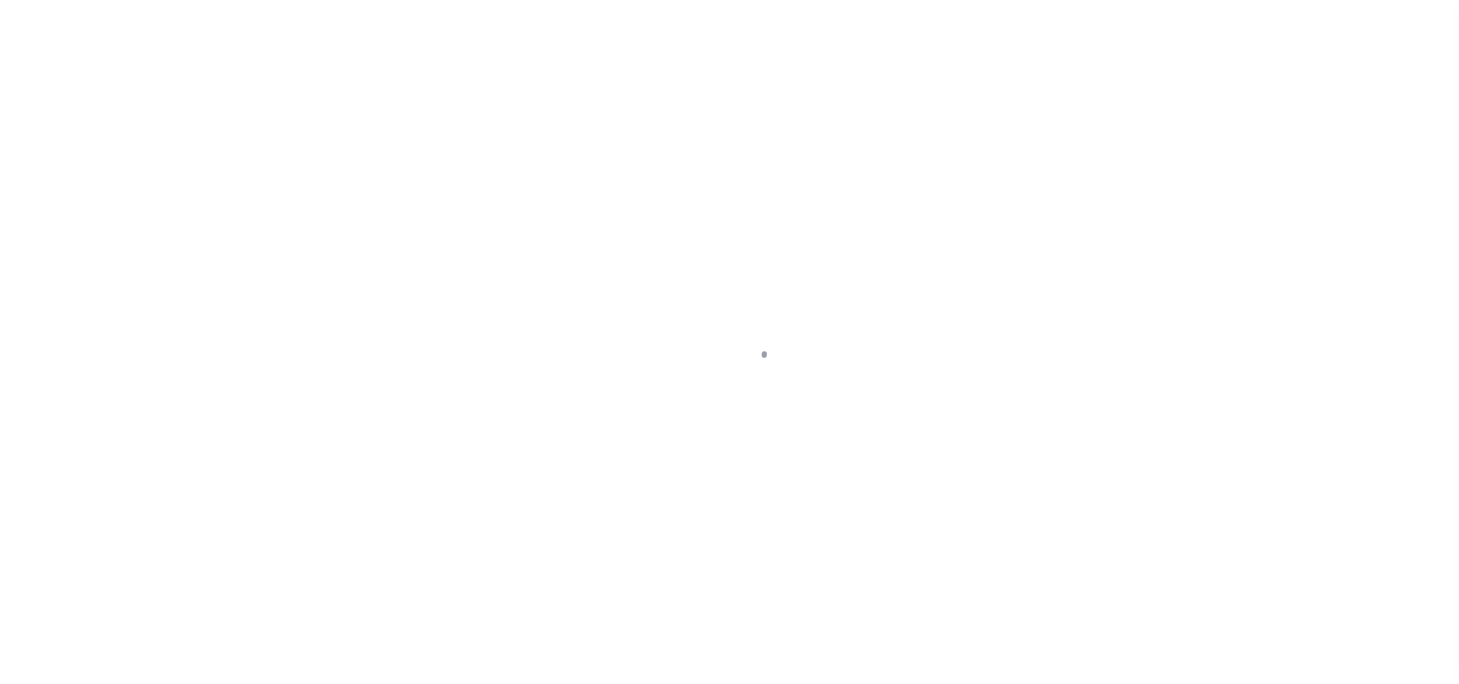
scroll to position [9, 0]
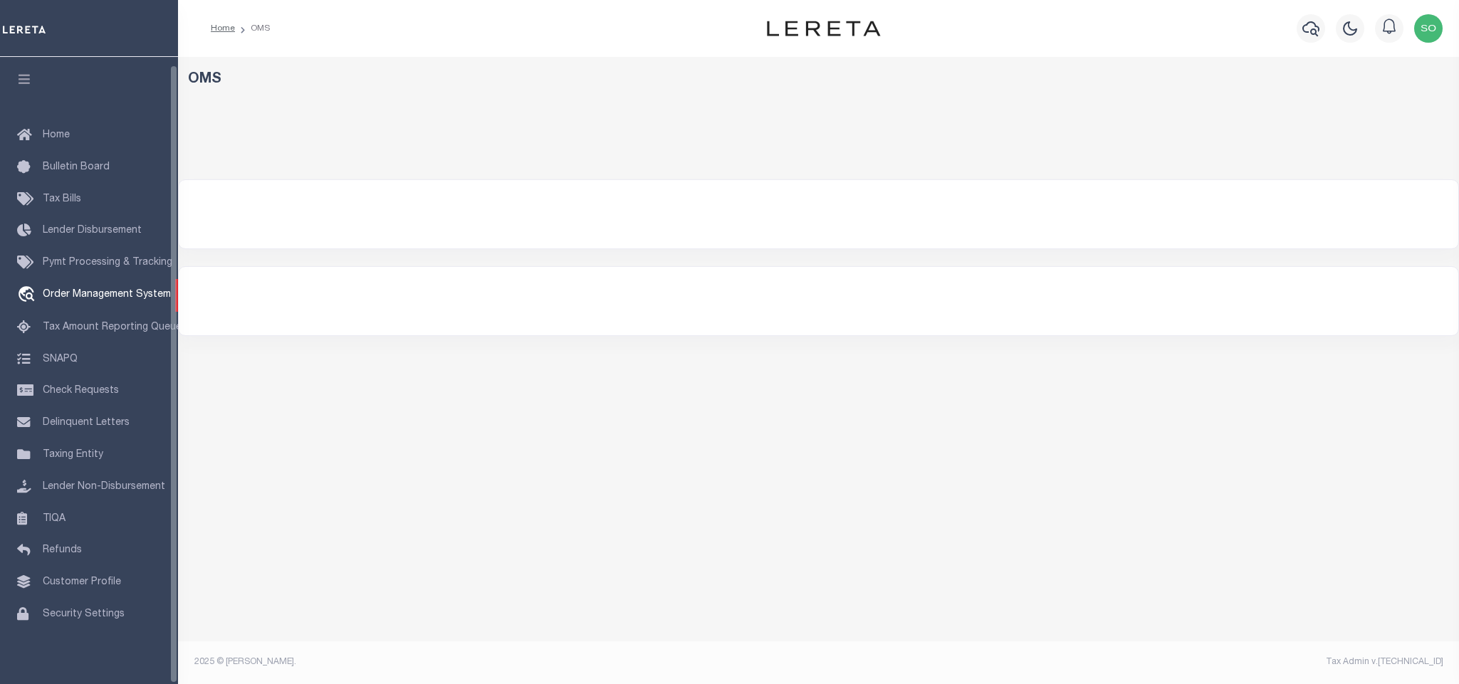
select select "200"
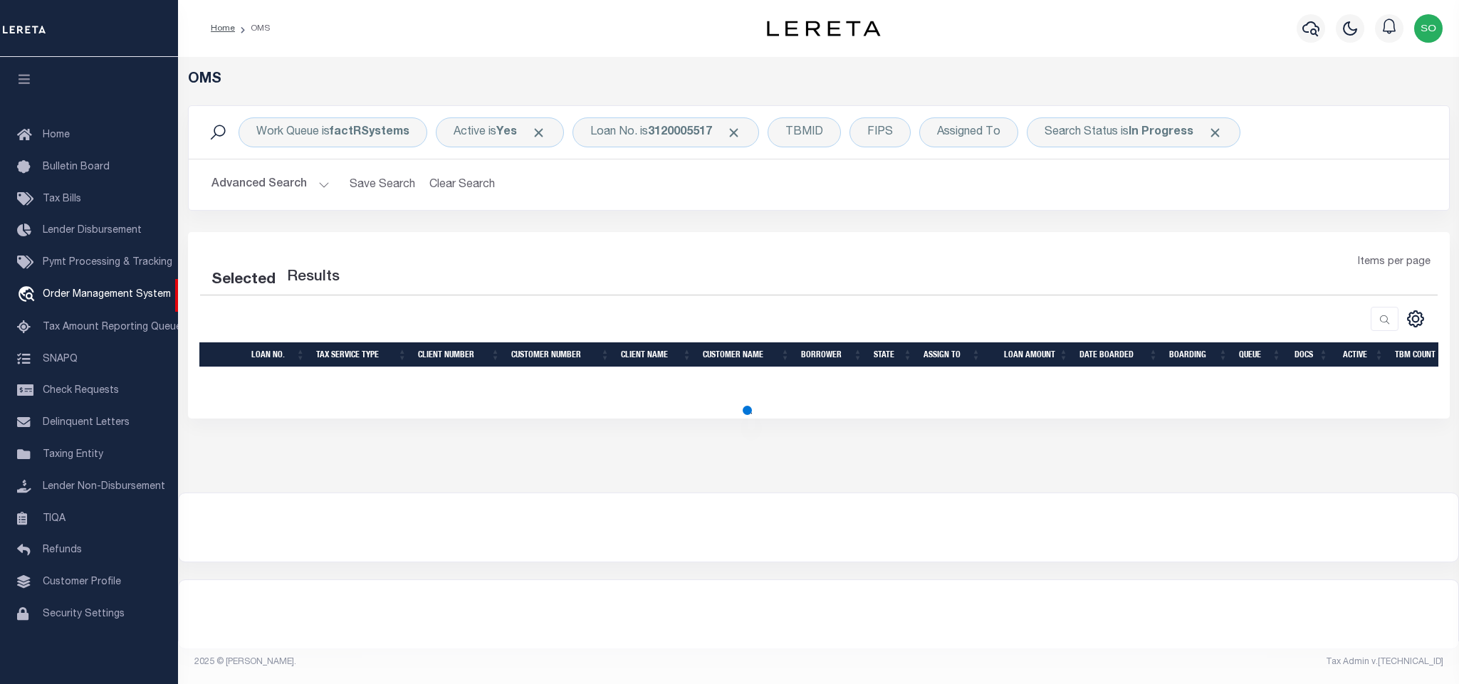
select select "200"
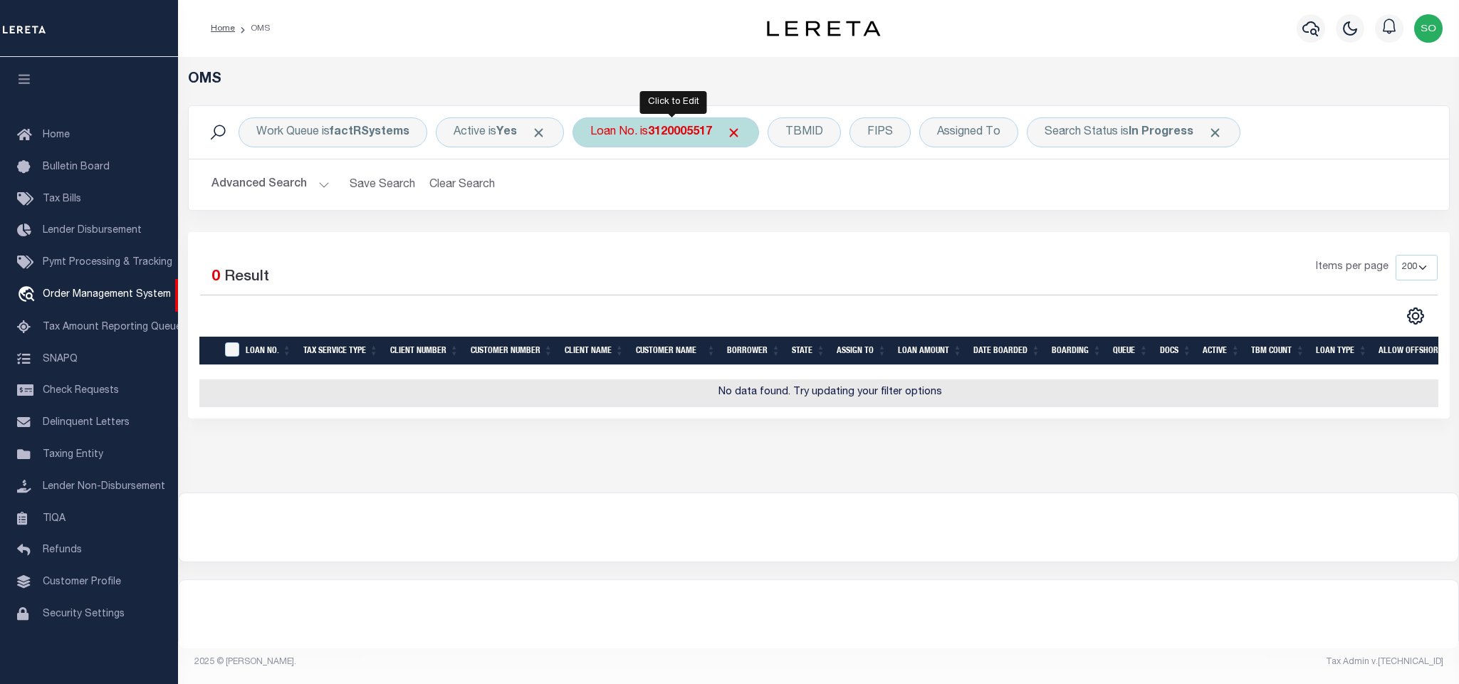
click at [688, 132] on b "3120005517" at bounding box center [680, 132] width 64 height 11
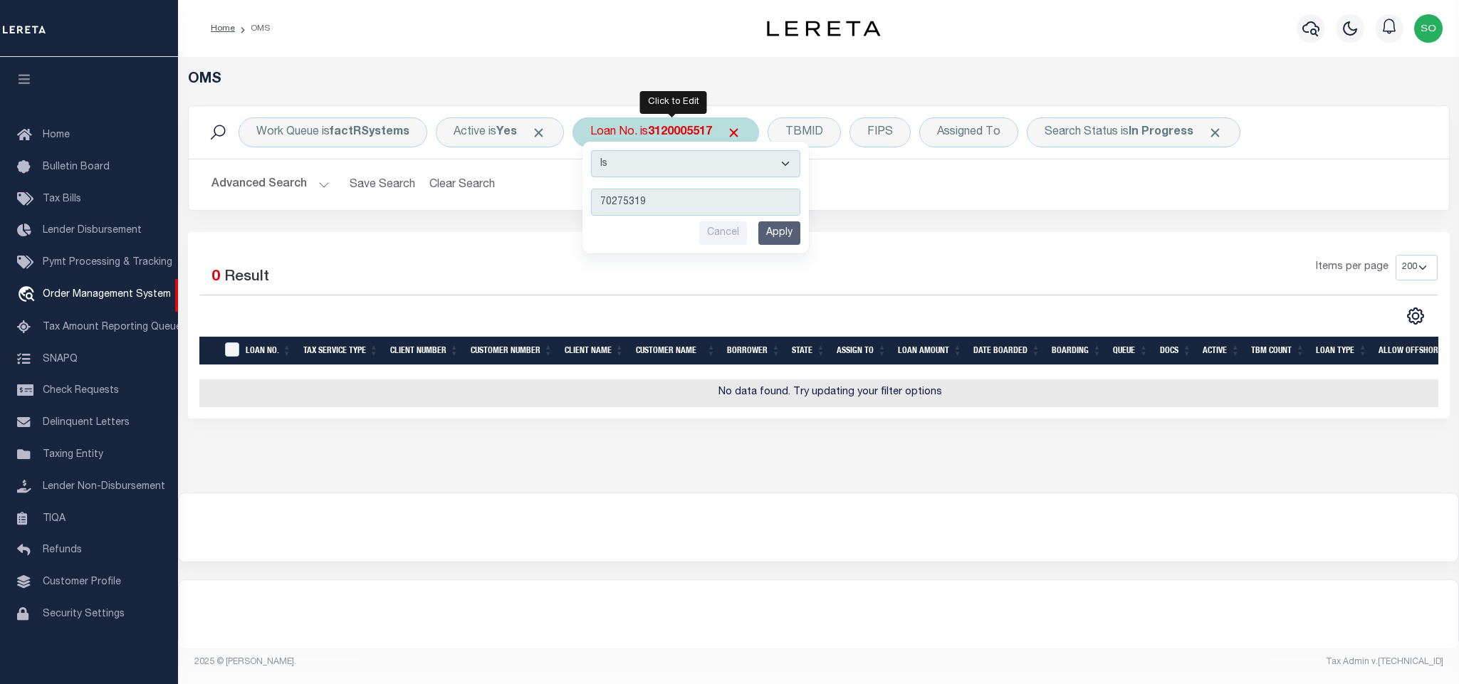
type input "70275319"
click at [788, 237] on input "Apply" at bounding box center [779, 233] width 42 height 24
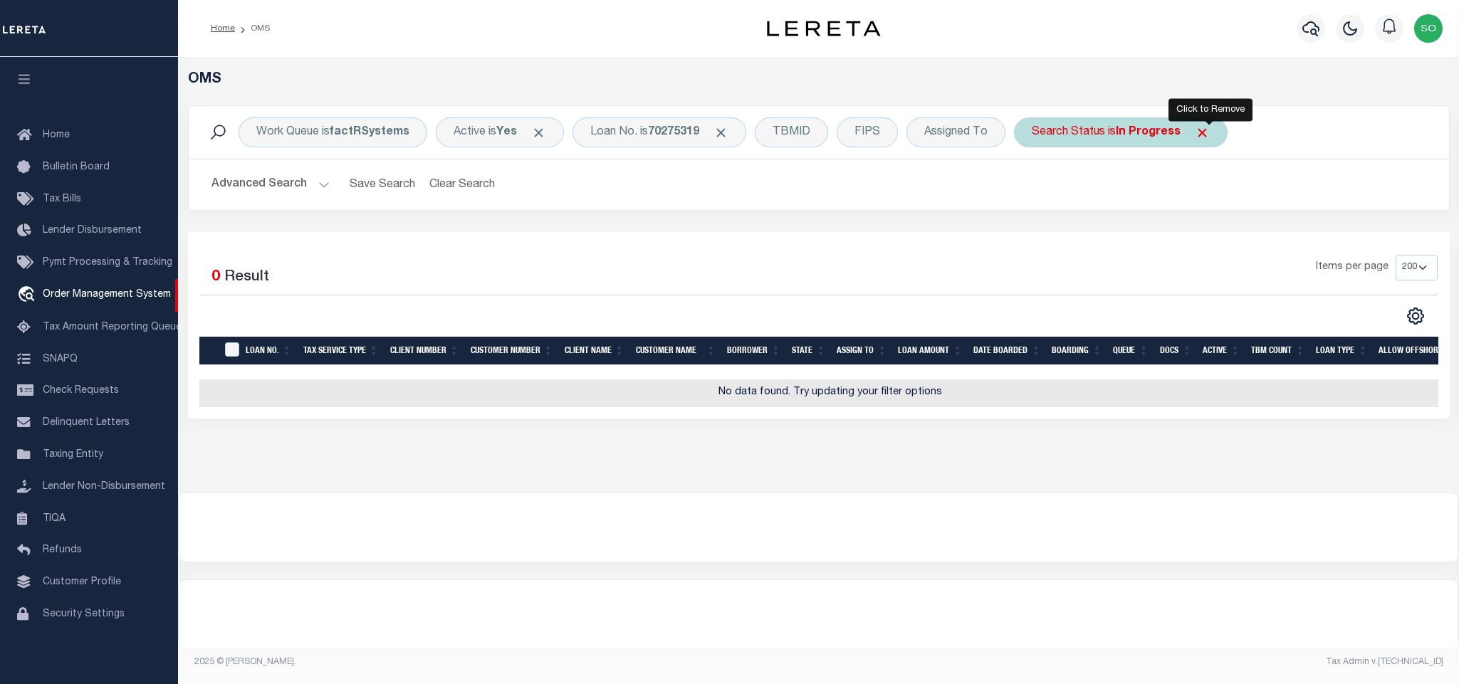
click at [1209, 132] on span "Click to Remove" at bounding box center [1202, 132] width 15 height 15
click at [1306, 26] on icon "button" at bounding box center [1311, 28] width 17 height 17
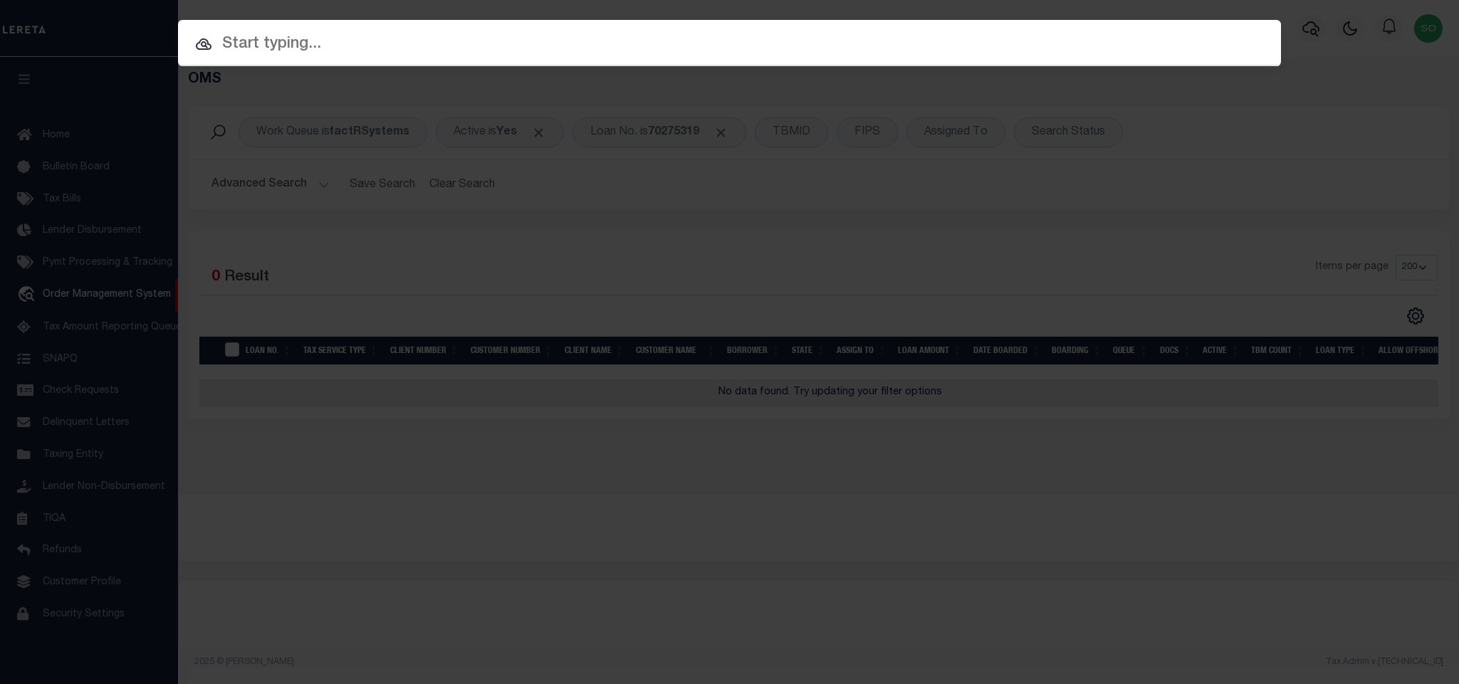
click at [671, 52] on input "text" at bounding box center [729, 44] width 1103 height 25
paste input "70275319"
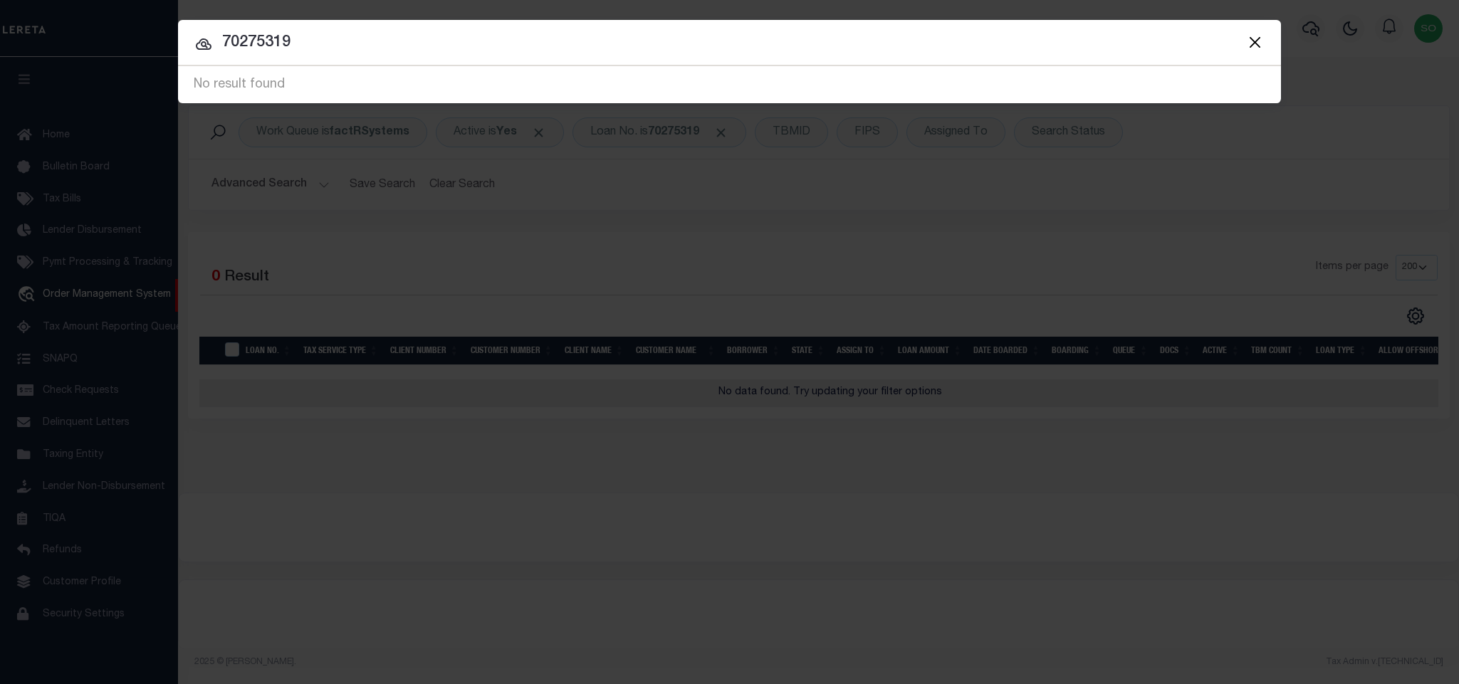
click at [425, 58] on div at bounding box center [729, 43] width 1103 height 46
click at [424, 36] on input "70275319" at bounding box center [729, 43] width 1103 height 25
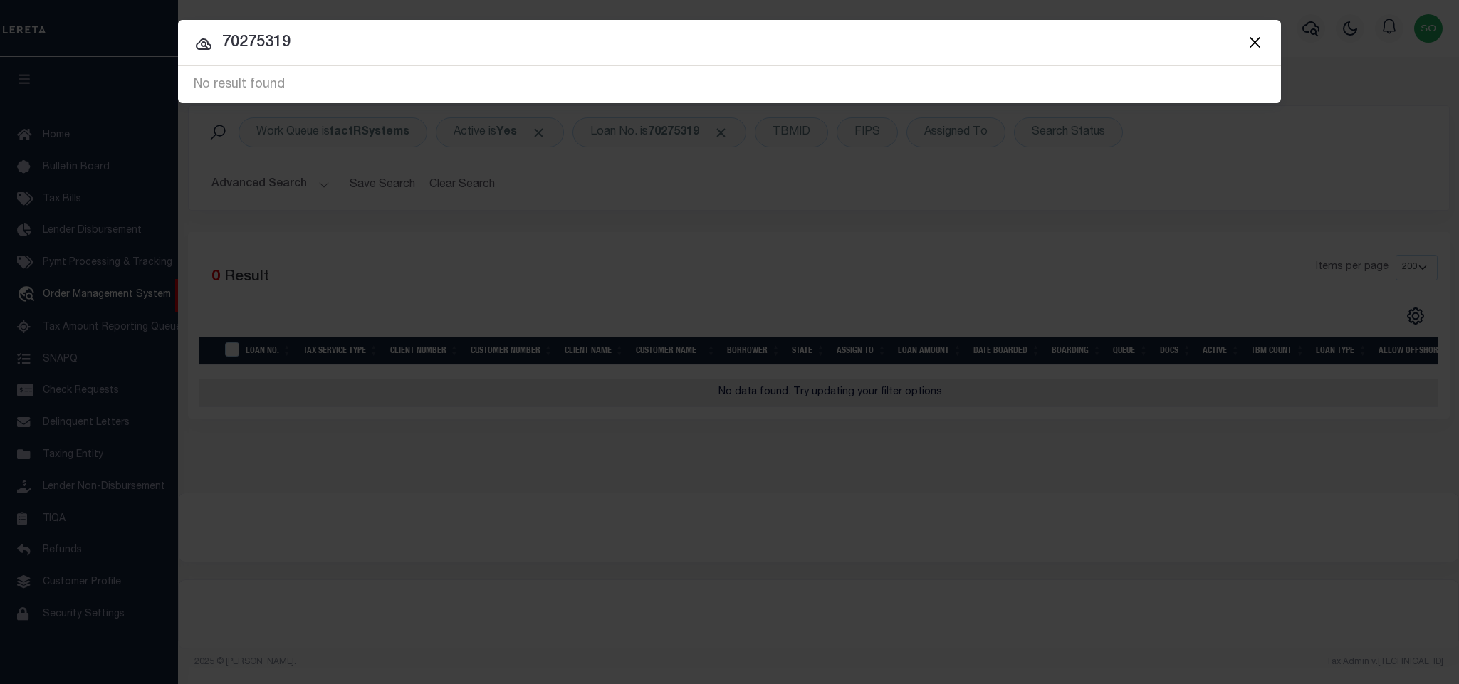
paste input "3475595"
type input "3475595"
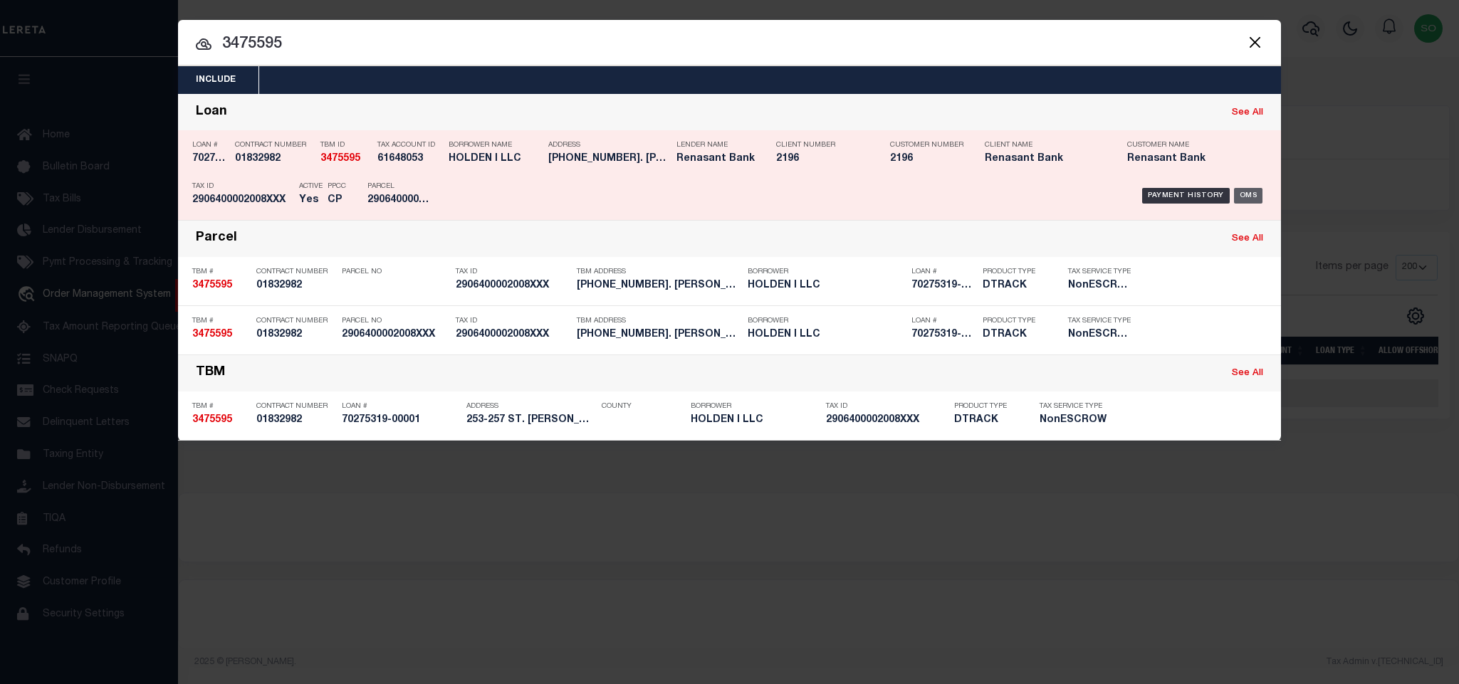
click at [1246, 195] on div "OMS" at bounding box center [1248, 196] width 29 height 16
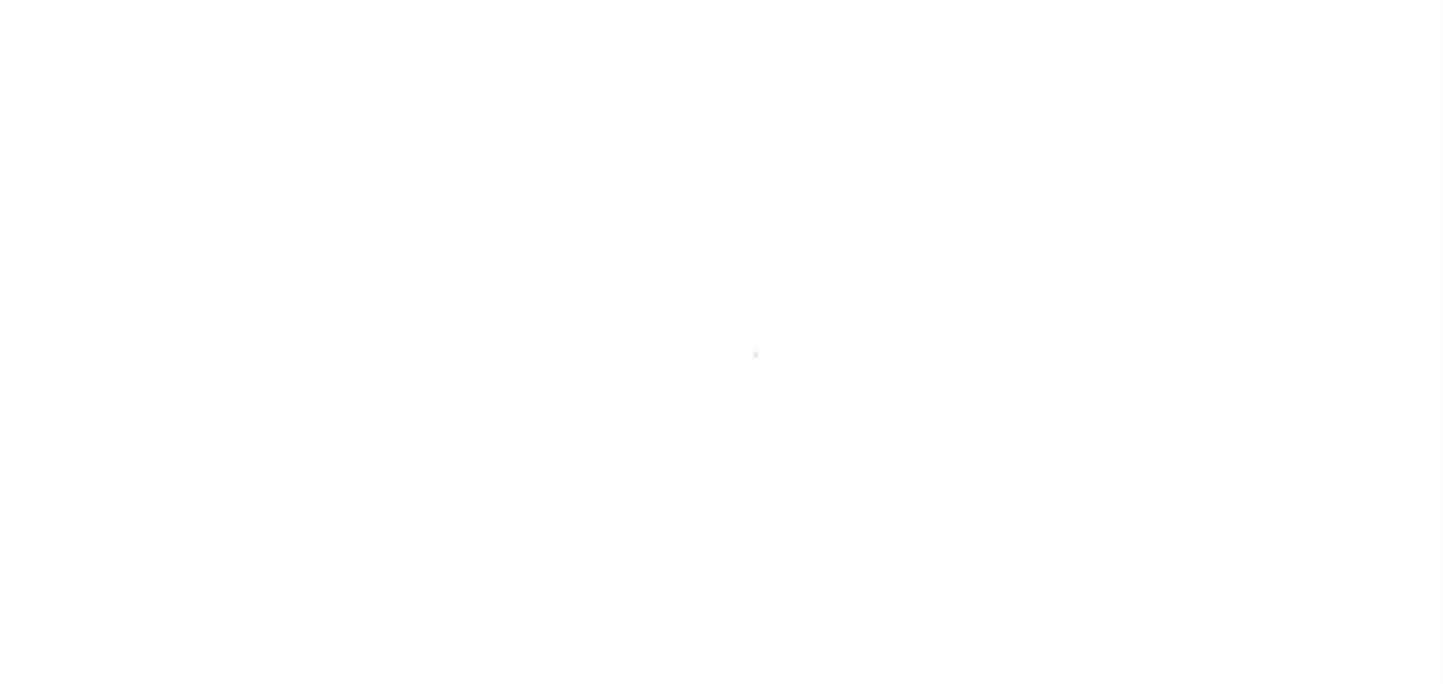
type input "253-257 ST. [PERSON_NAME]"
select select "NonEscrow"
select select
type input "MOBILE AL 36602"
type input "70275319"
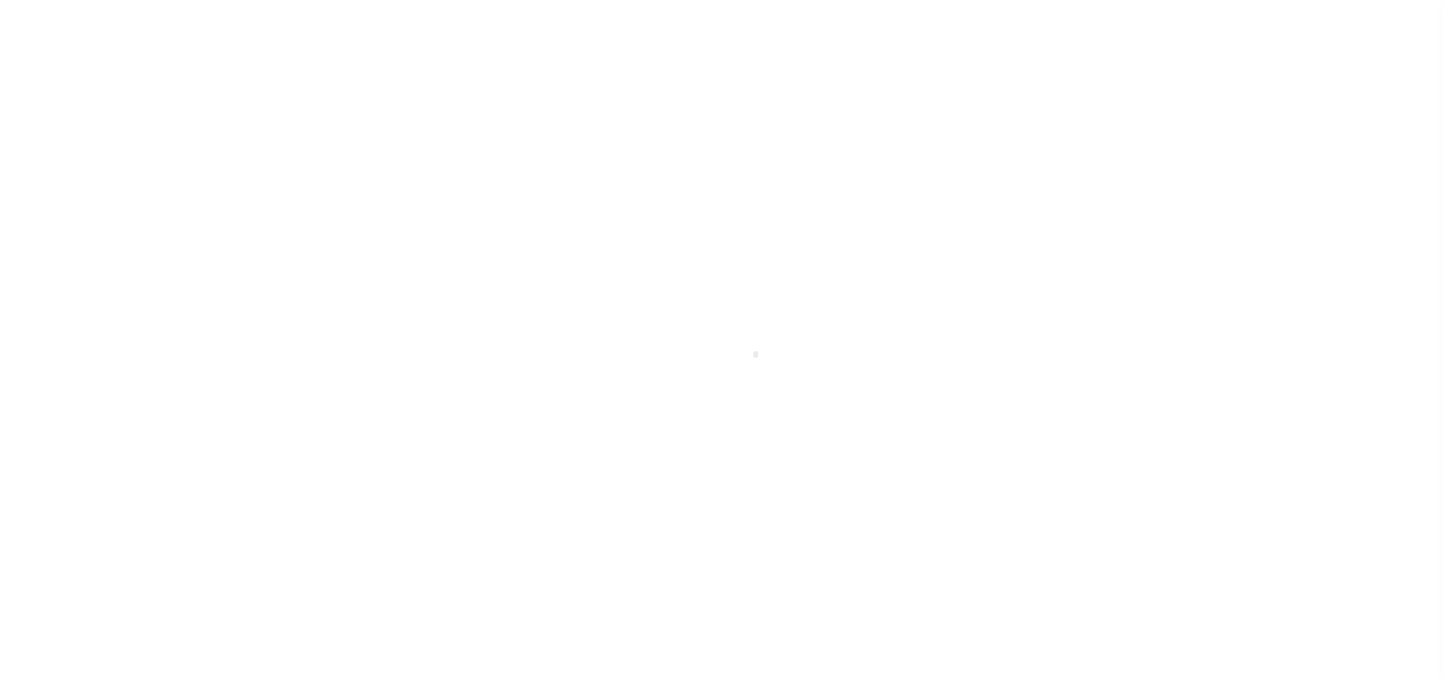
type input "AL"
type textarea "[DATE] LENDER/APLUS DEACTIVATED EXISTING WORKCODES 9908471 & ZA23768 AND ADDED …"
select select "4983"
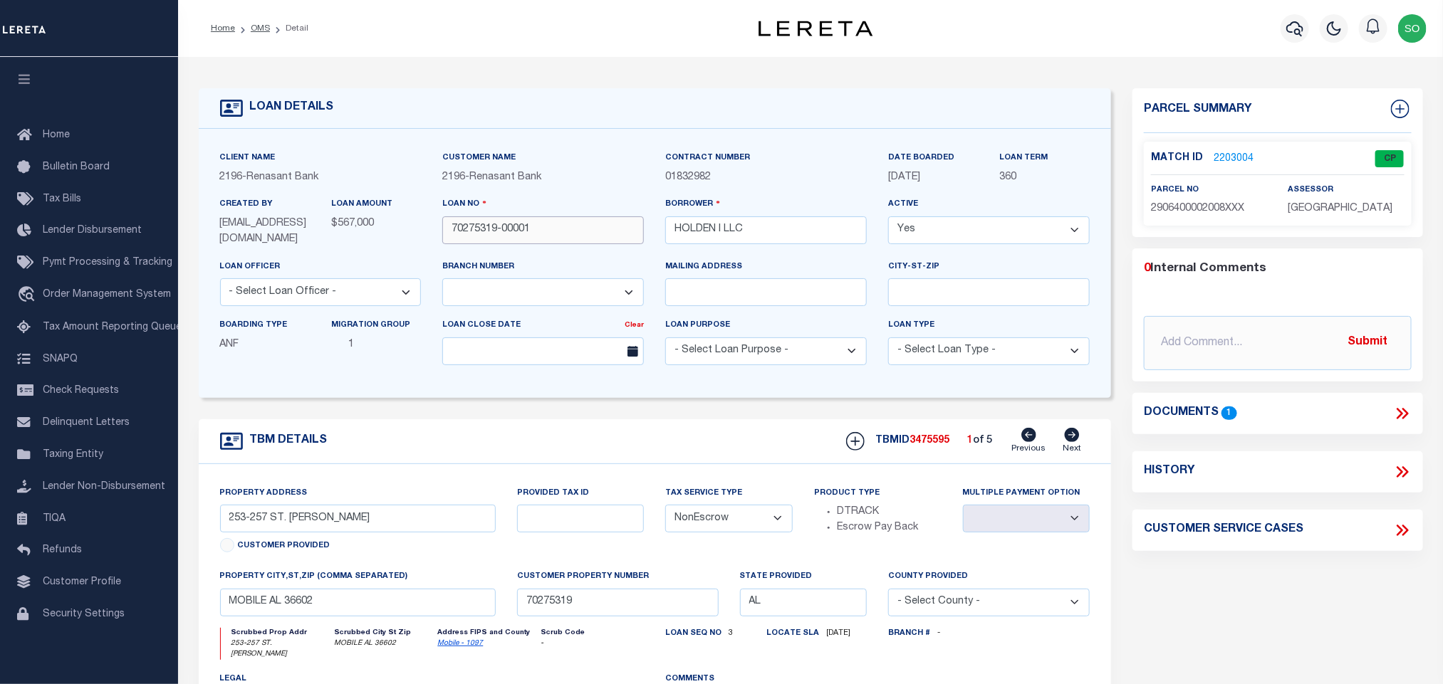
click at [568, 238] on input "70275319-00001" at bounding box center [543, 230] width 202 height 28
click at [565, 464] on div "TBM DETAILS TBMID 3475595 1 of 5 Next" at bounding box center [655, 441] width 913 height 45
click at [539, 231] on input "70275319-00001" at bounding box center [543, 230] width 202 height 28
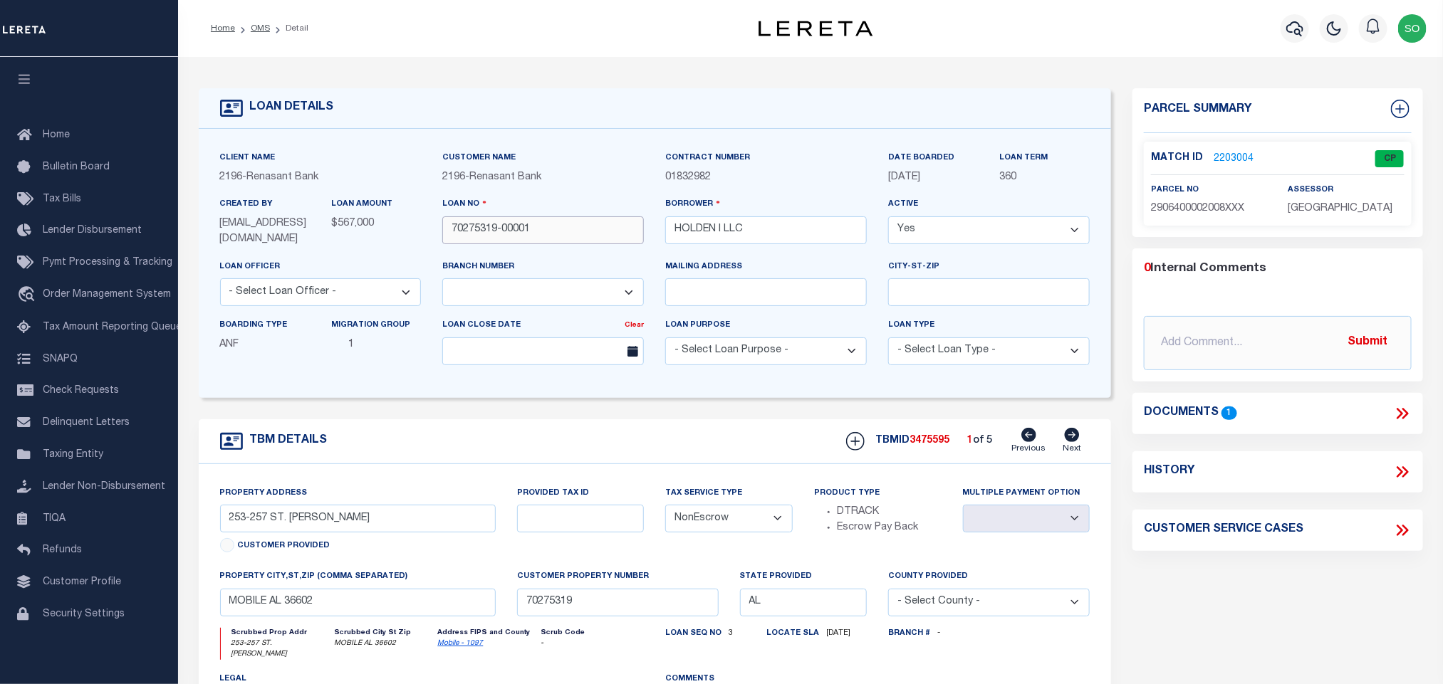
click at [539, 231] on input "70275319-00001" at bounding box center [543, 230] width 202 height 28
click at [363, 459] on div "TBM DETAILS TBMID 3475595 1 of 5 Next" at bounding box center [655, 441] width 913 height 45
click at [257, 31] on link "OMS" at bounding box center [260, 28] width 19 height 9
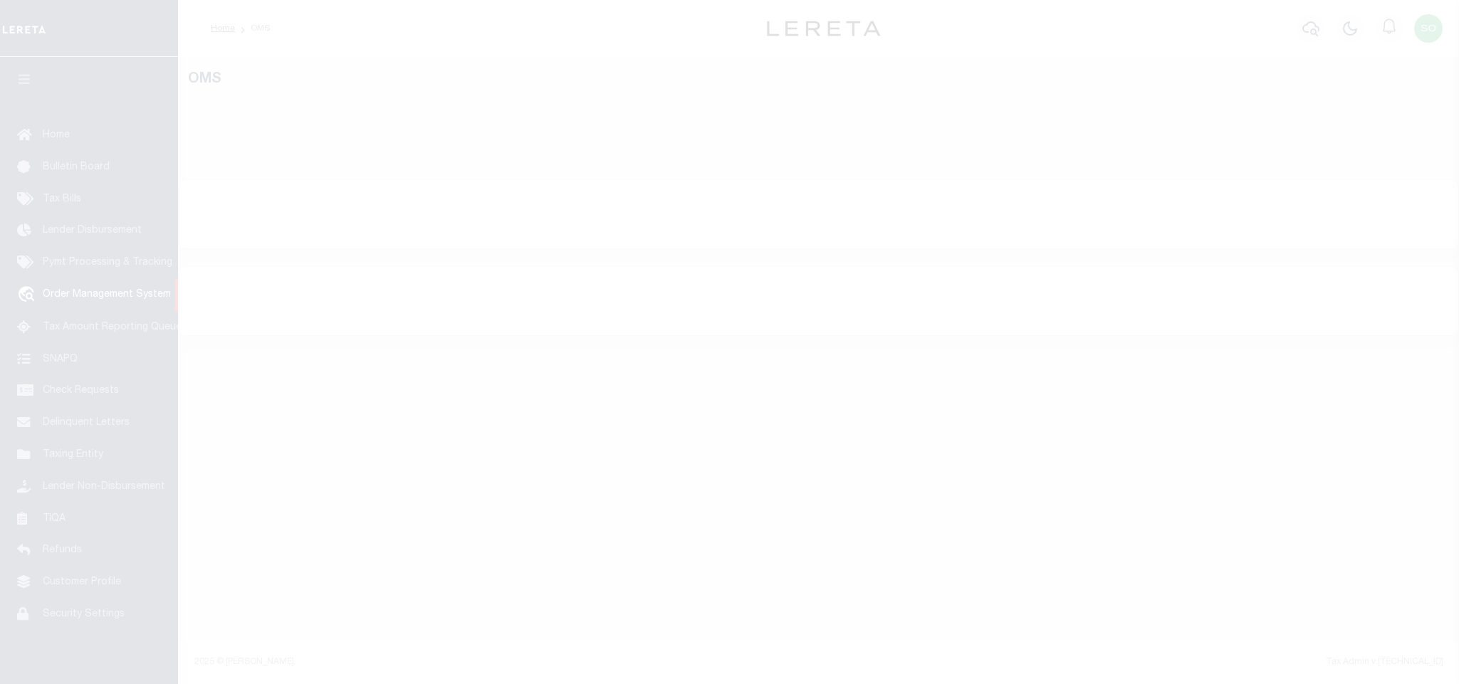
scroll to position [9, 0]
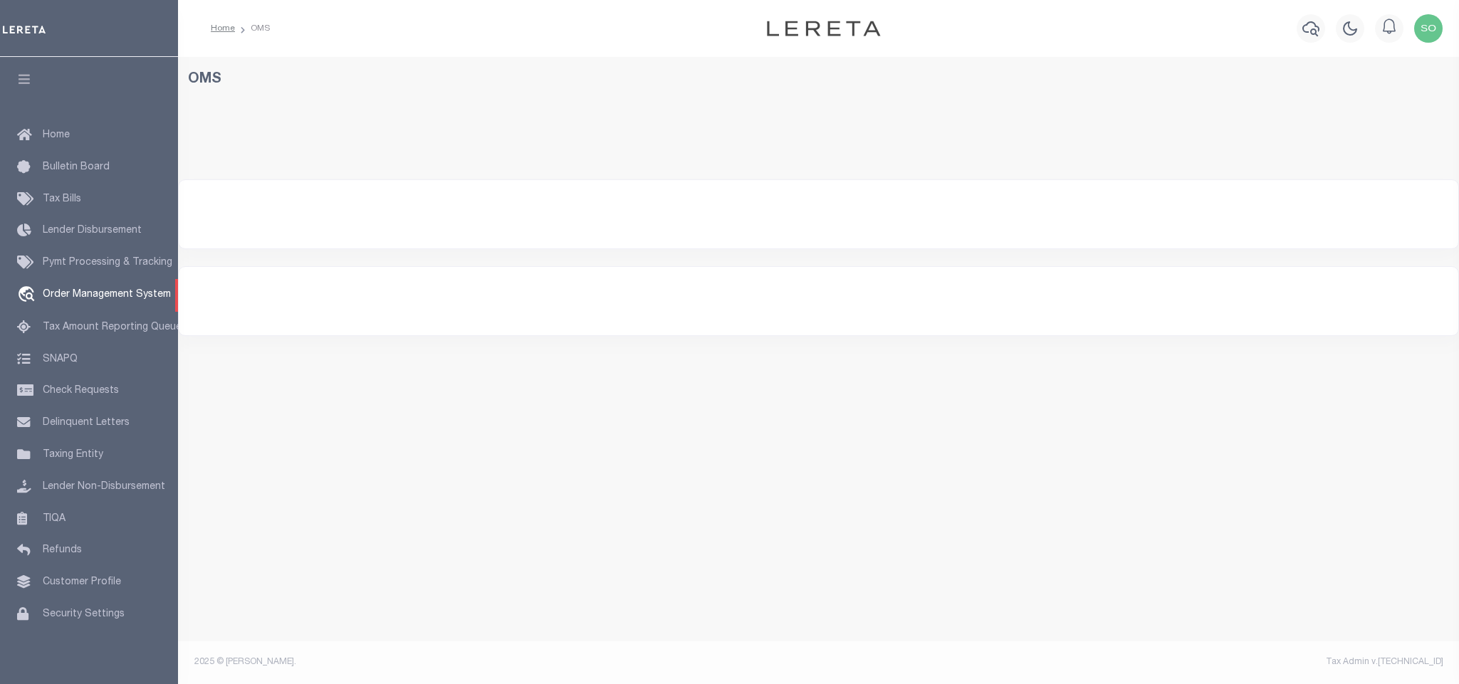
select select "200"
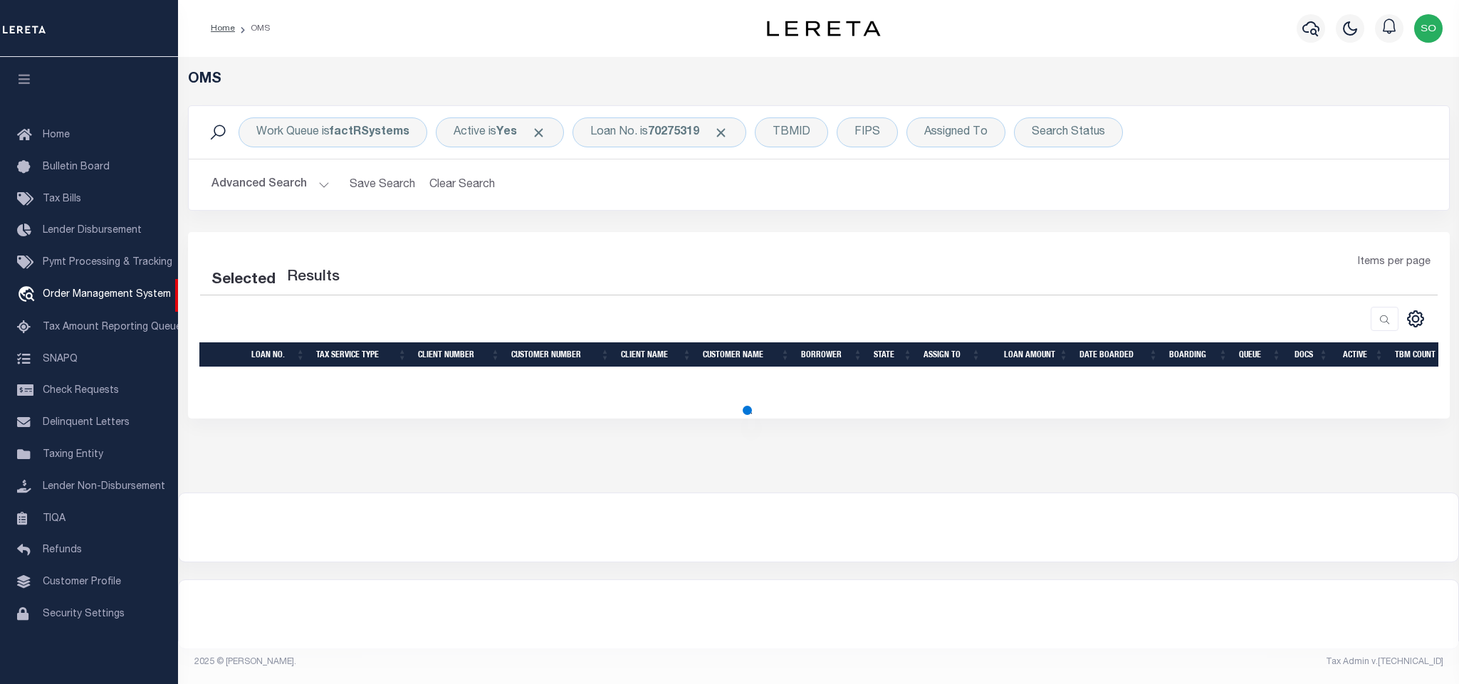
select select "200"
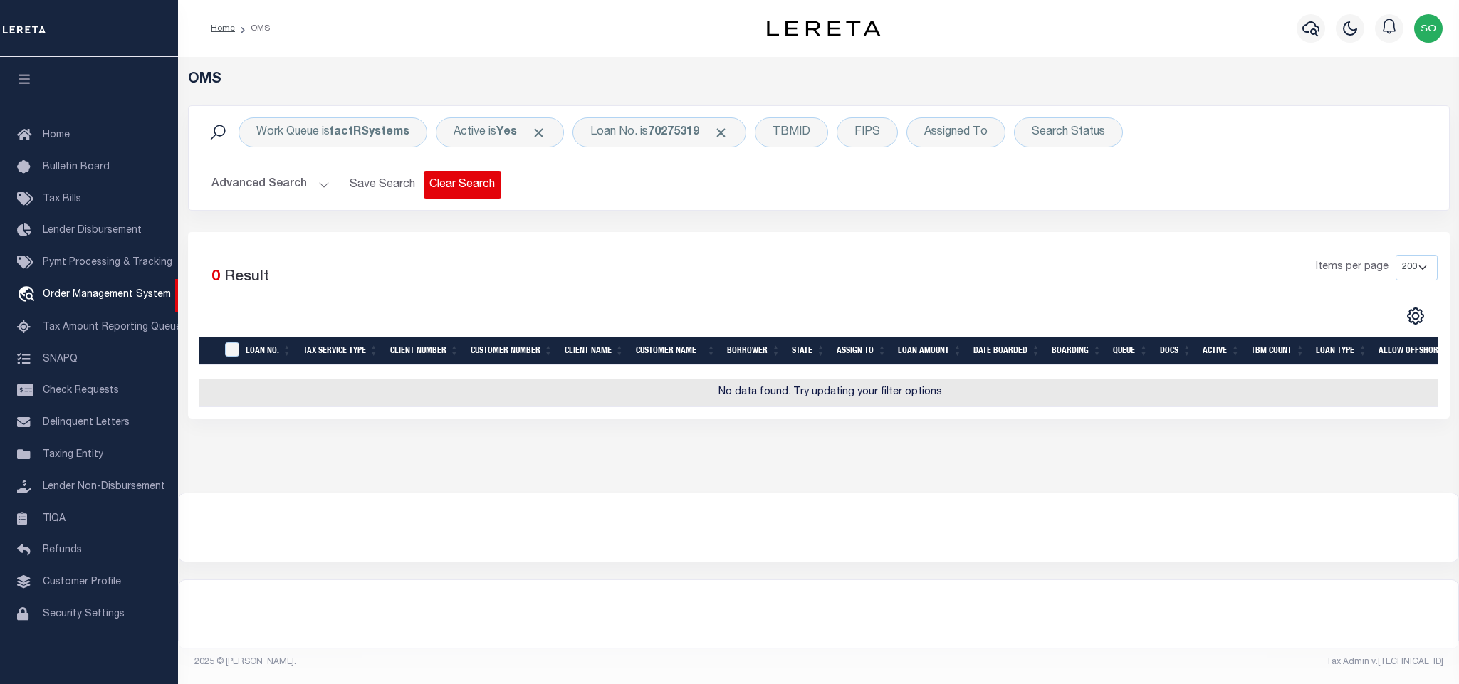
click at [462, 187] on button "Clear Search" at bounding box center [463, 185] width 78 height 28
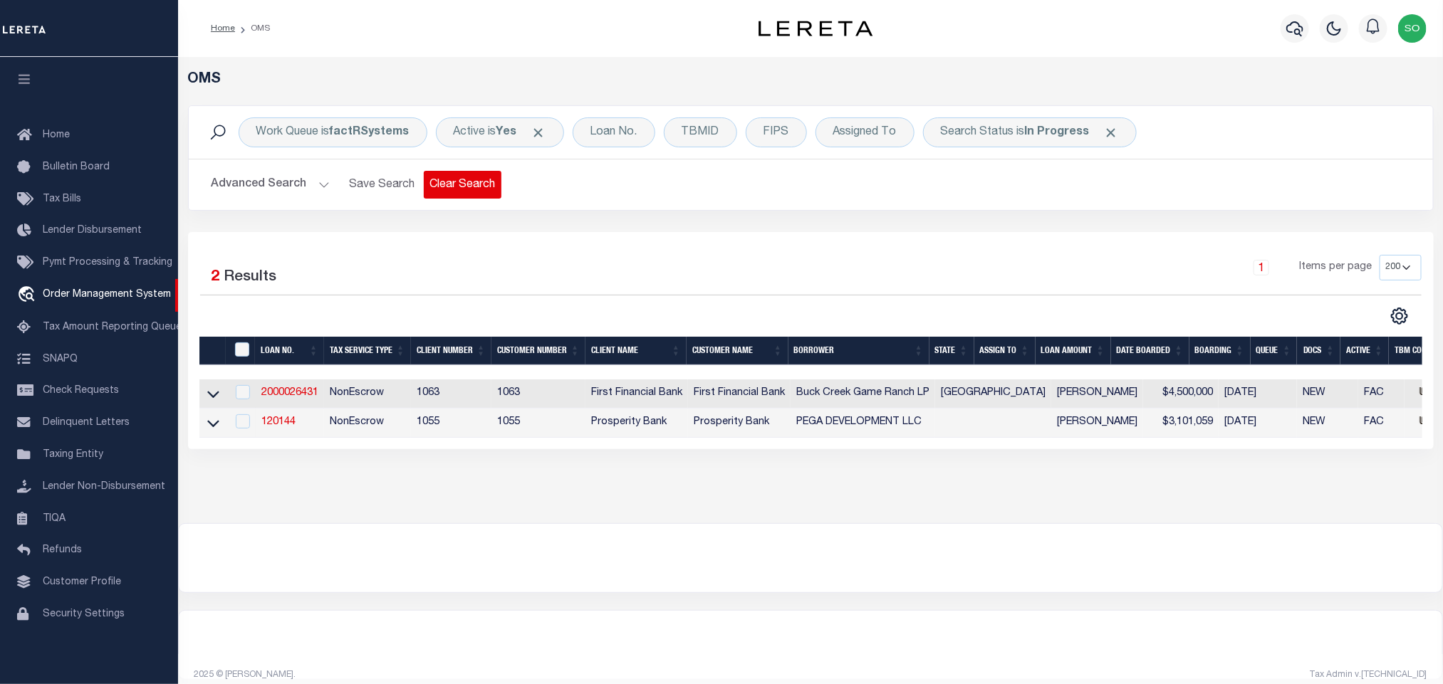
click at [460, 184] on button "Clear Search" at bounding box center [463, 185] width 78 height 28
click at [528, 522] on div "OMS Work Queue is factRSystems Active is Yes Loan No. TBMID FIPS Assigned To Se…" at bounding box center [810, 290] width 1265 height 466
click at [725, 570] on div at bounding box center [810, 558] width 1263 height 68
click at [855, 575] on div at bounding box center [810, 558] width 1263 height 68
click at [1290, 31] on icon "button" at bounding box center [1294, 28] width 17 height 17
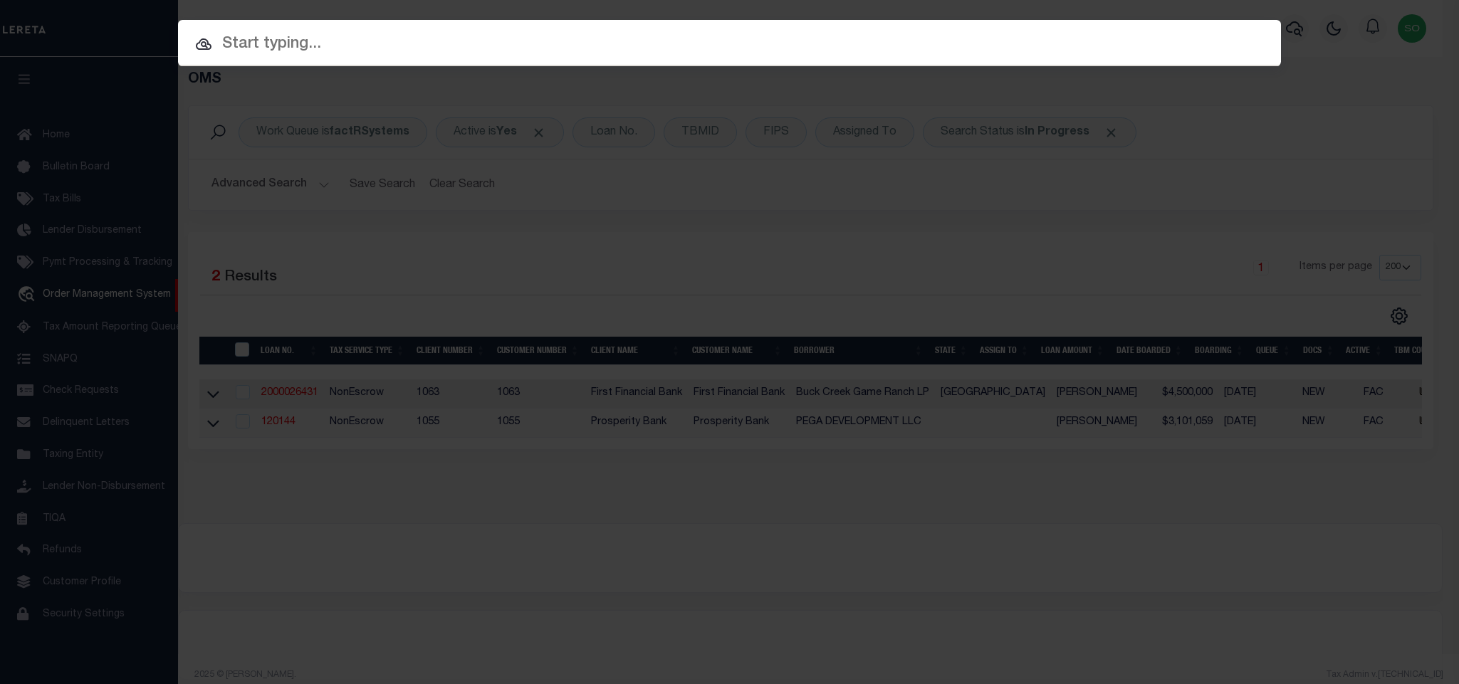
click at [885, 43] on input "text" at bounding box center [729, 44] width 1103 height 25
paste input "309002294"
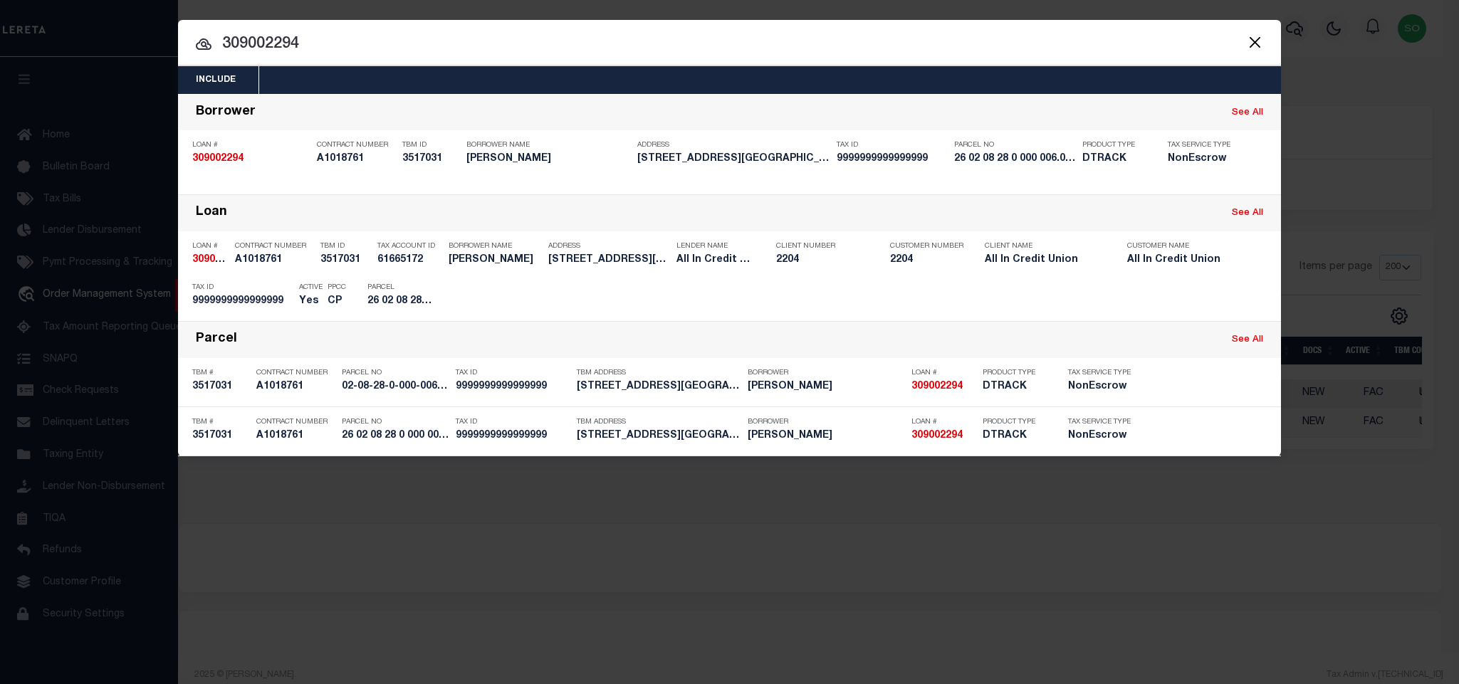
click at [312, 32] on div at bounding box center [729, 43] width 1103 height 46
click at [312, 41] on input "309002294" at bounding box center [729, 44] width 1103 height 25
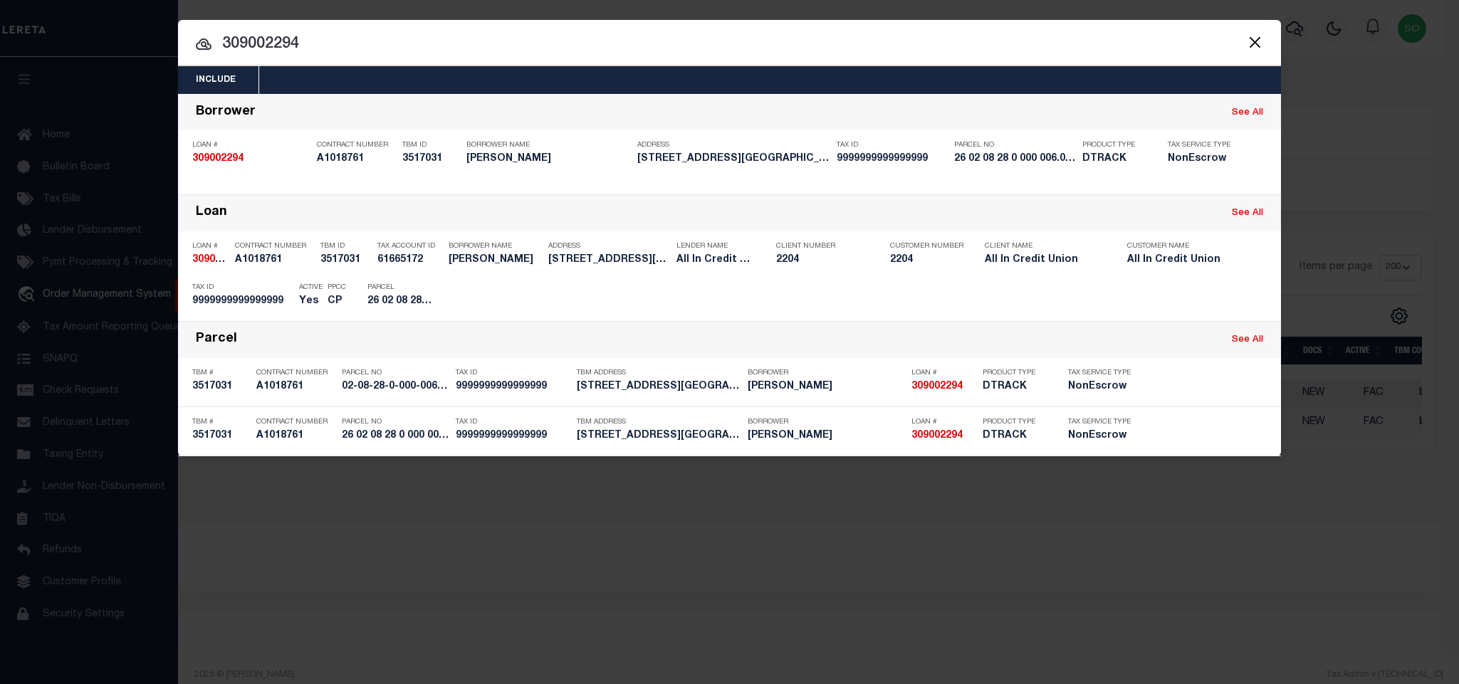
paste input "2021040749"
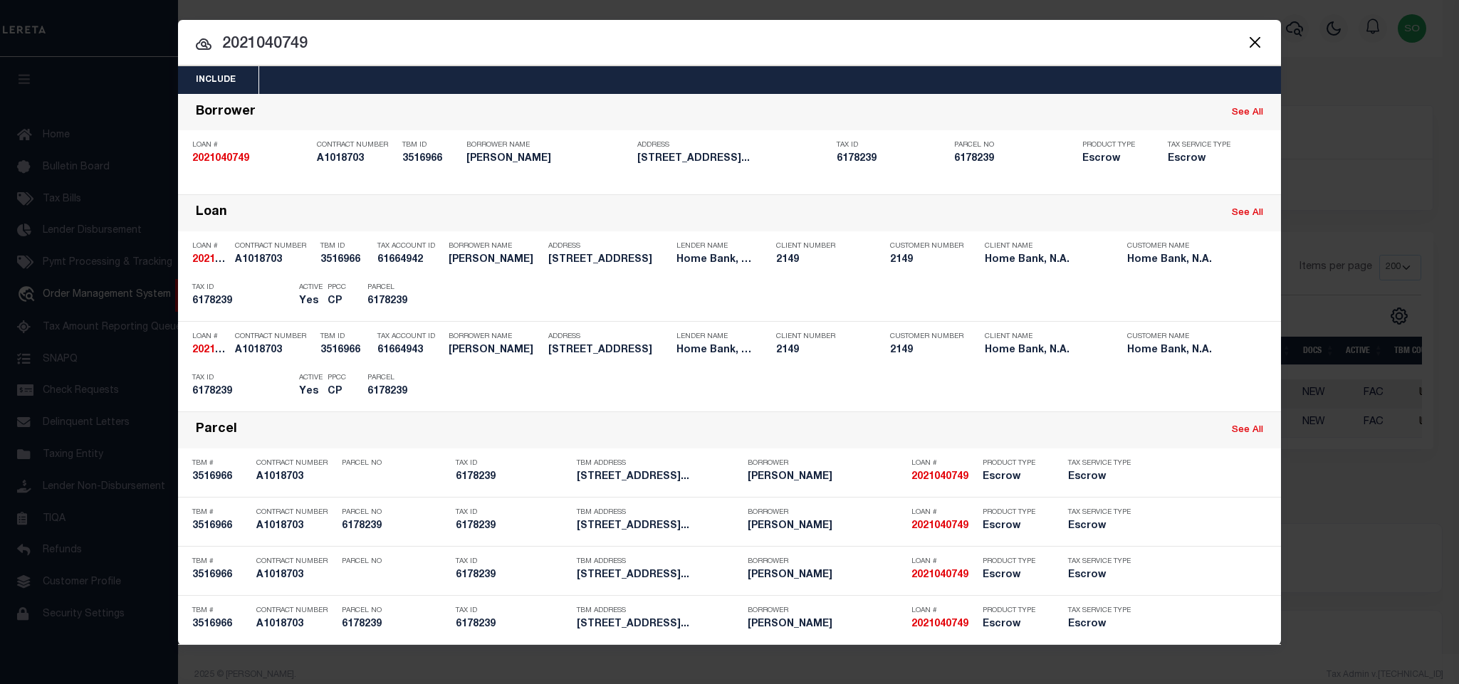
click at [282, 36] on input "2021040749" at bounding box center [729, 44] width 1103 height 25
paste input "342201252"
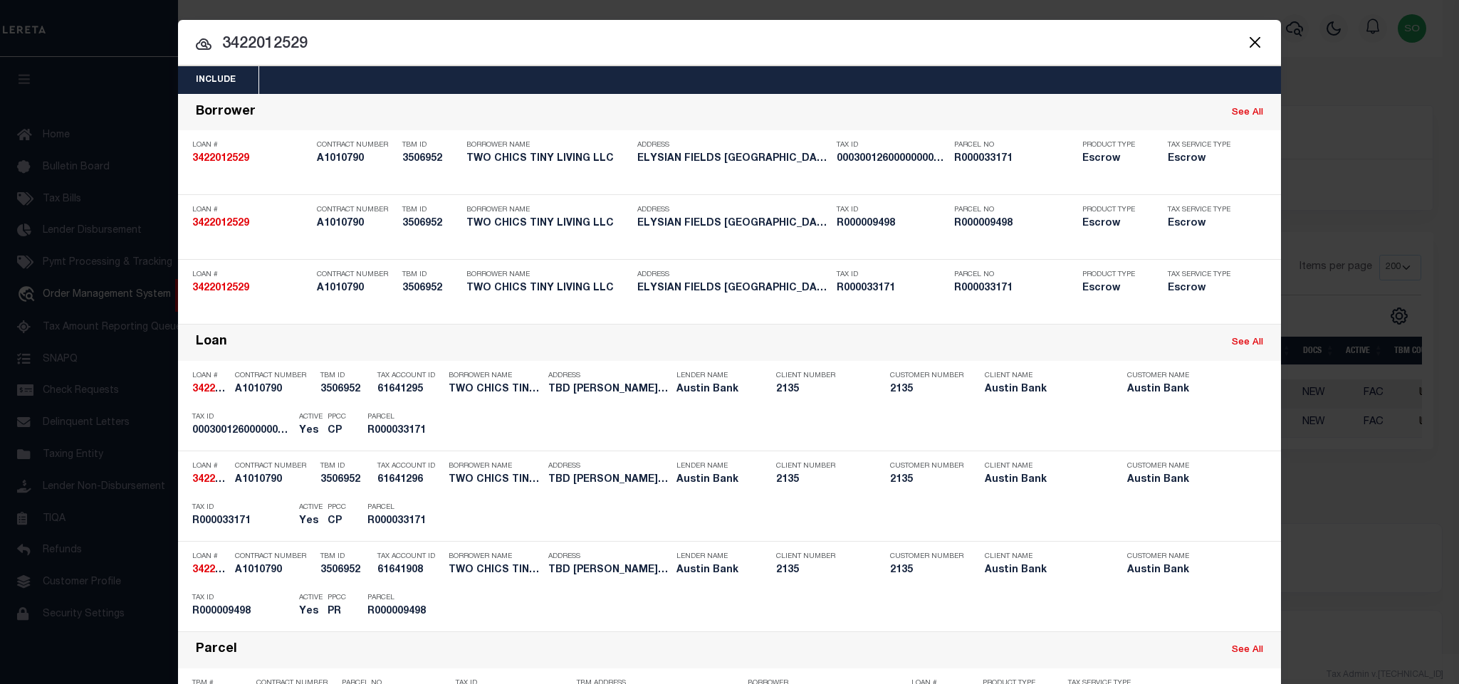
click at [253, 46] on input "3422012529" at bounding box center [729, 44] width 1103 height 25
paste input "0011944"
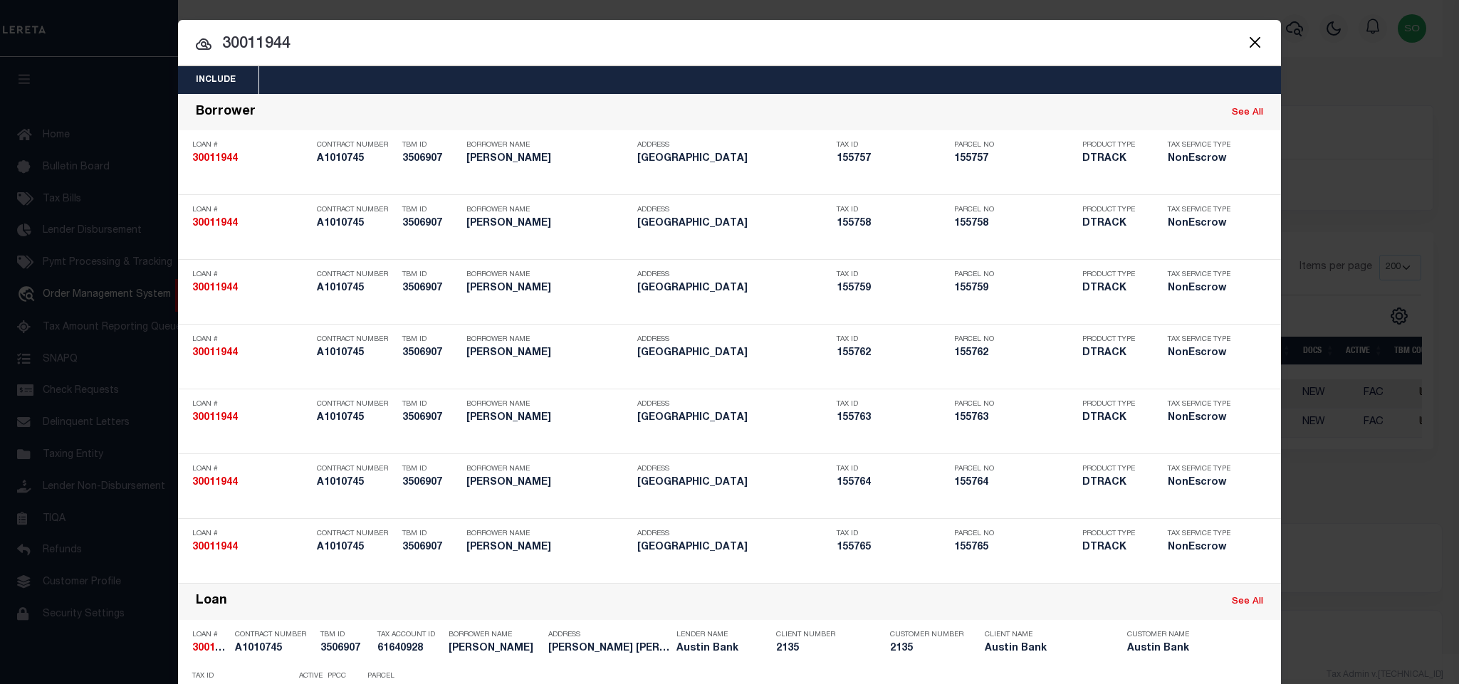
click at [293, 28] on div at bounding box center [729, 43] width 1103 height 46
click at [293, 46] on input "30011944" at bounding box center [729, 44] width 1103 height 25
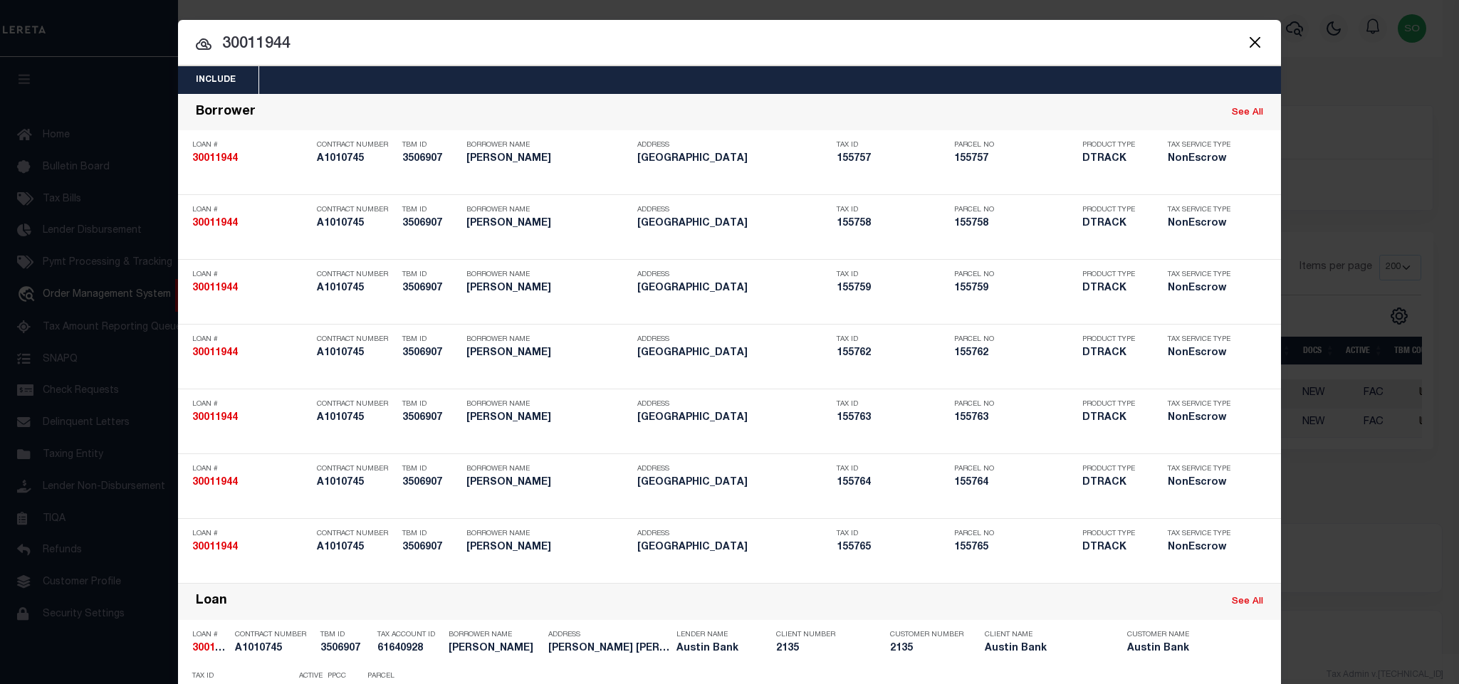
click at [293, 46] on input "30011944" at bounding box center [729, 44] width 1103 height 25
paste input "2402018288"
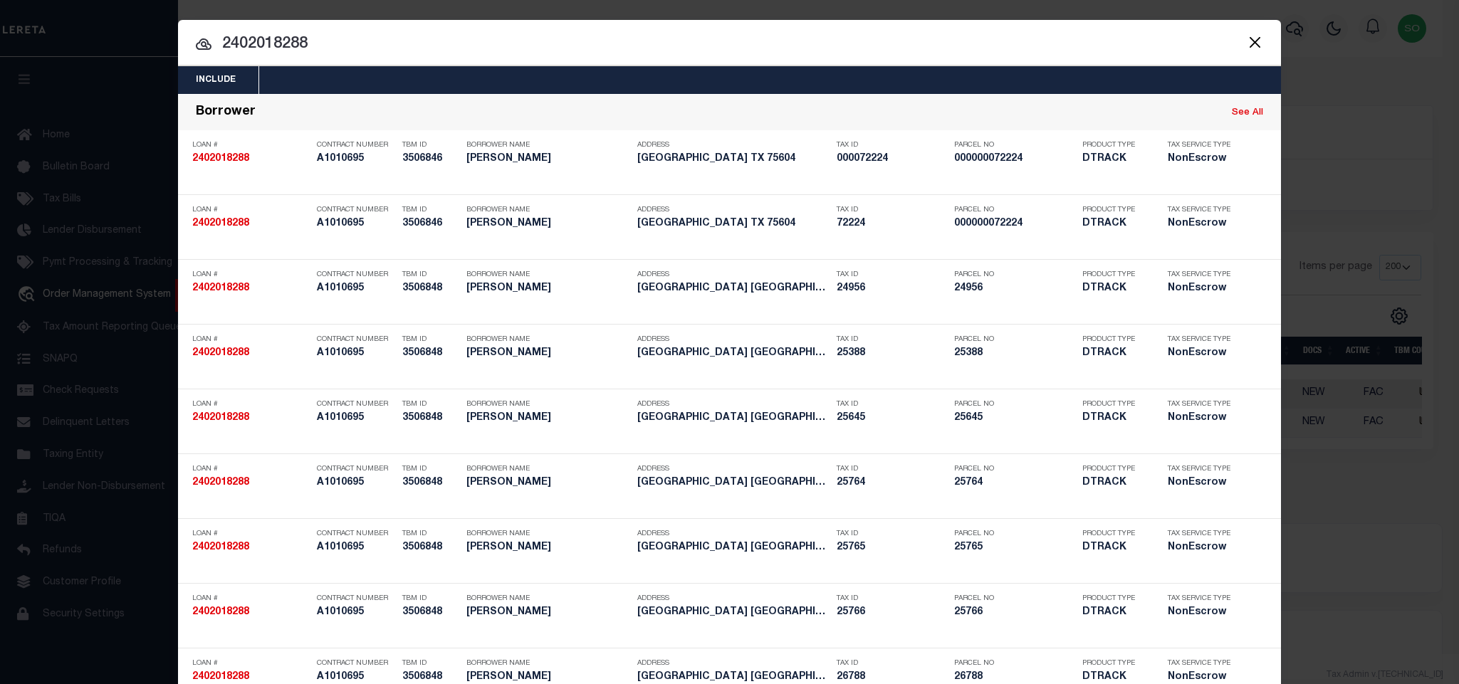
click at [259, 48] on input "2402018288" at bounding box center [729, 44] width 1103 height 25
paste input "122740"
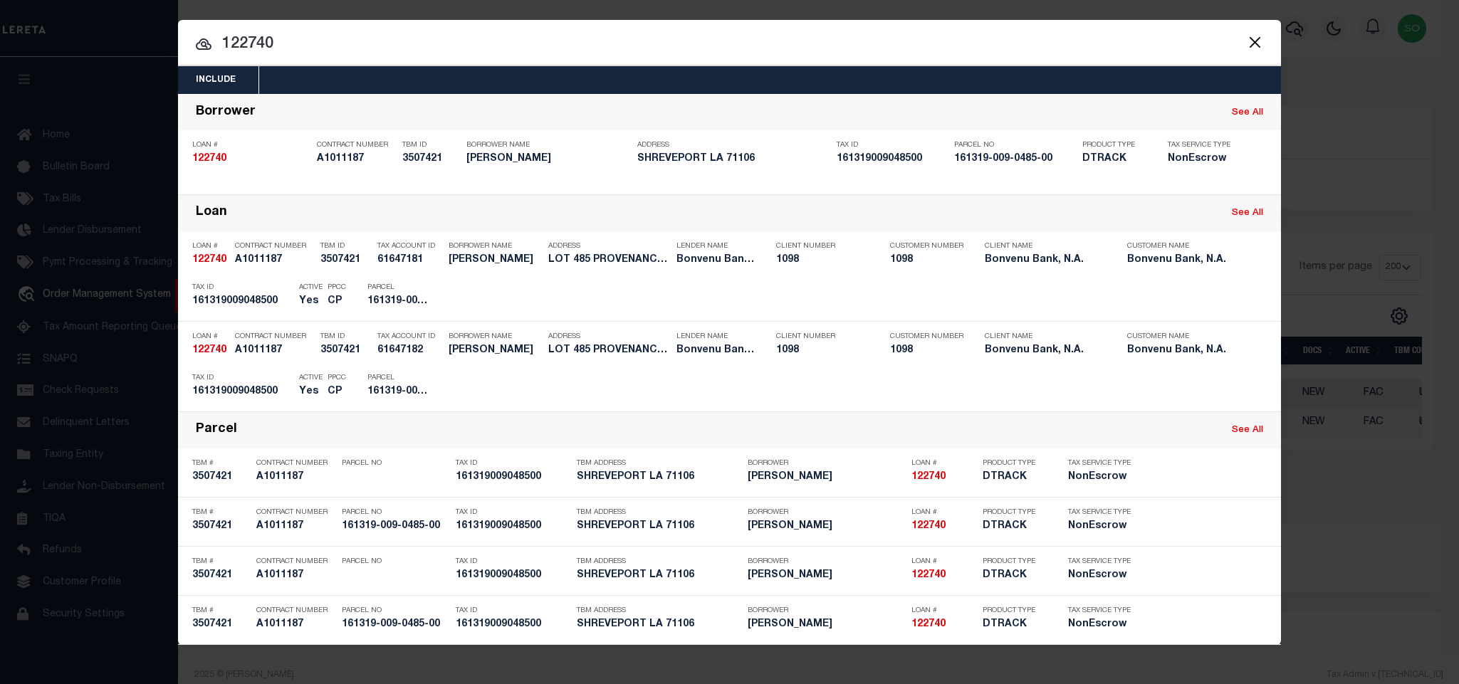
click at [252, 43] on input "122740" at bounding box center [729, 44] width 1103 height 25
paste input "20030000385811"
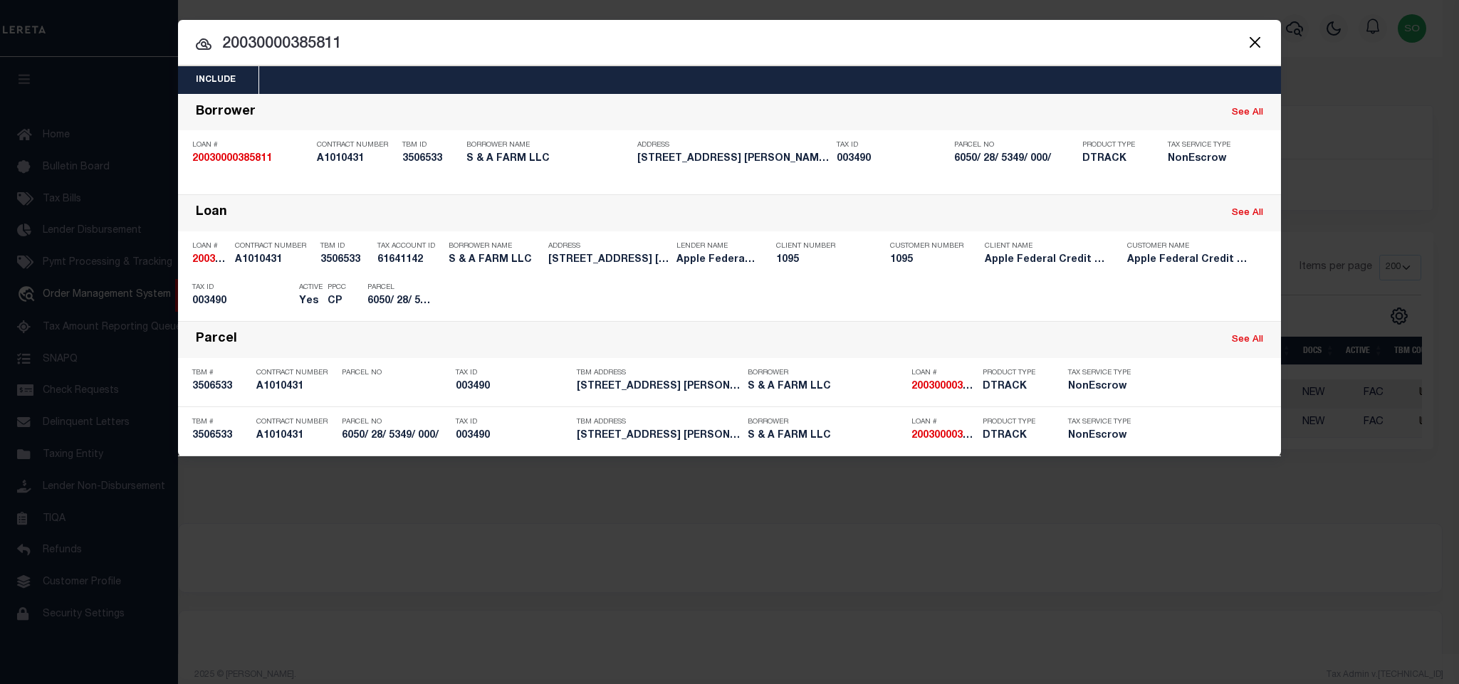
click at [274, 39] on input "20030000385811" at bounding box center [729, 44] width 1103 height 25
paste input "7039328"
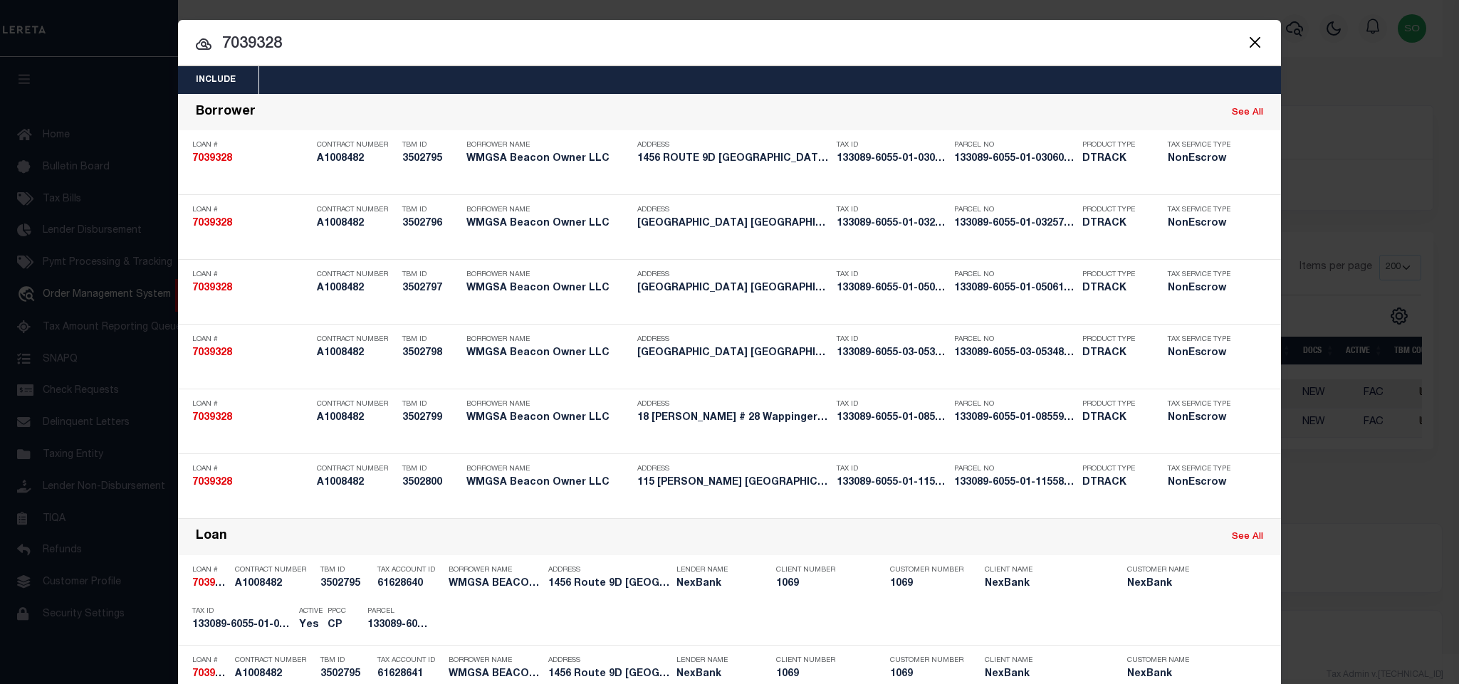
click at [236, 39] on input "7039328" at bounding box center [729, 44] width 1103 height 25
paste input "9300004144"
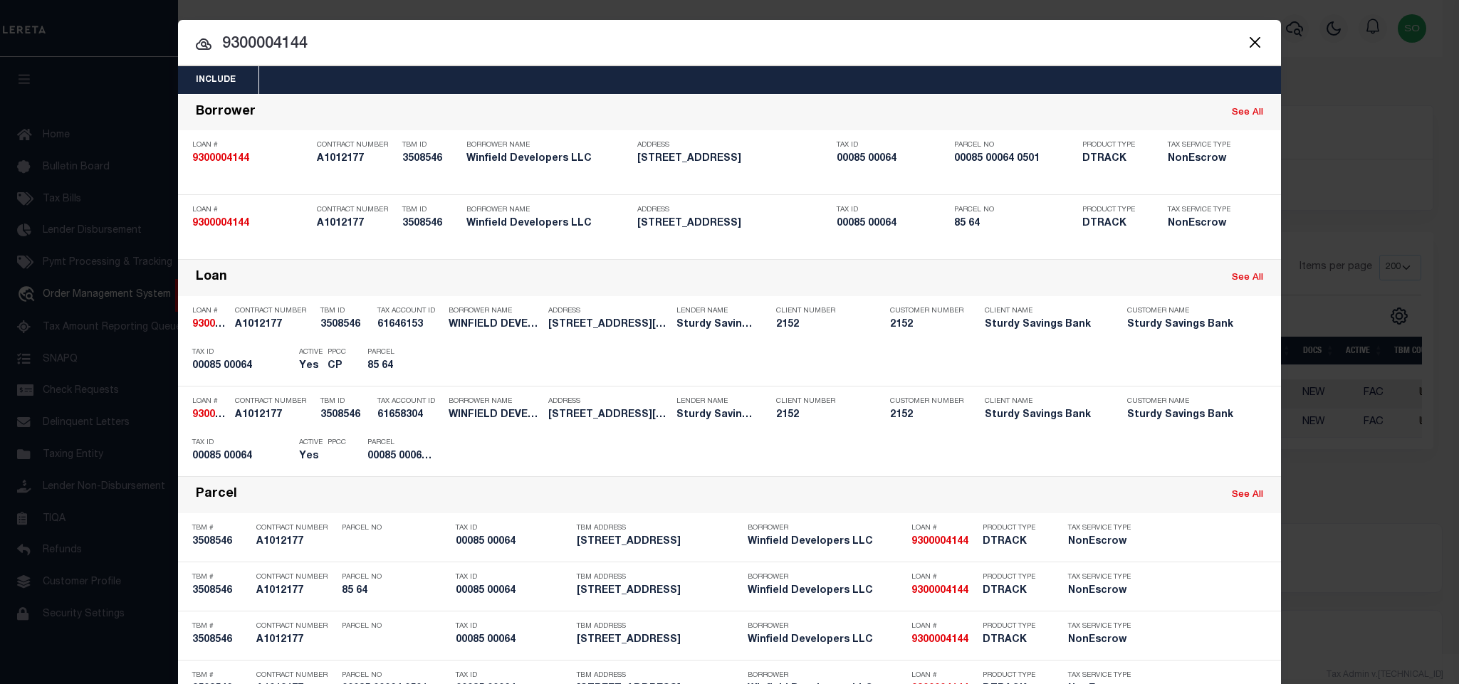
click at [293, 57] on input "9300004144" at bounding box center [729, 44] width 1103 height 25
paste input "3408250004538"
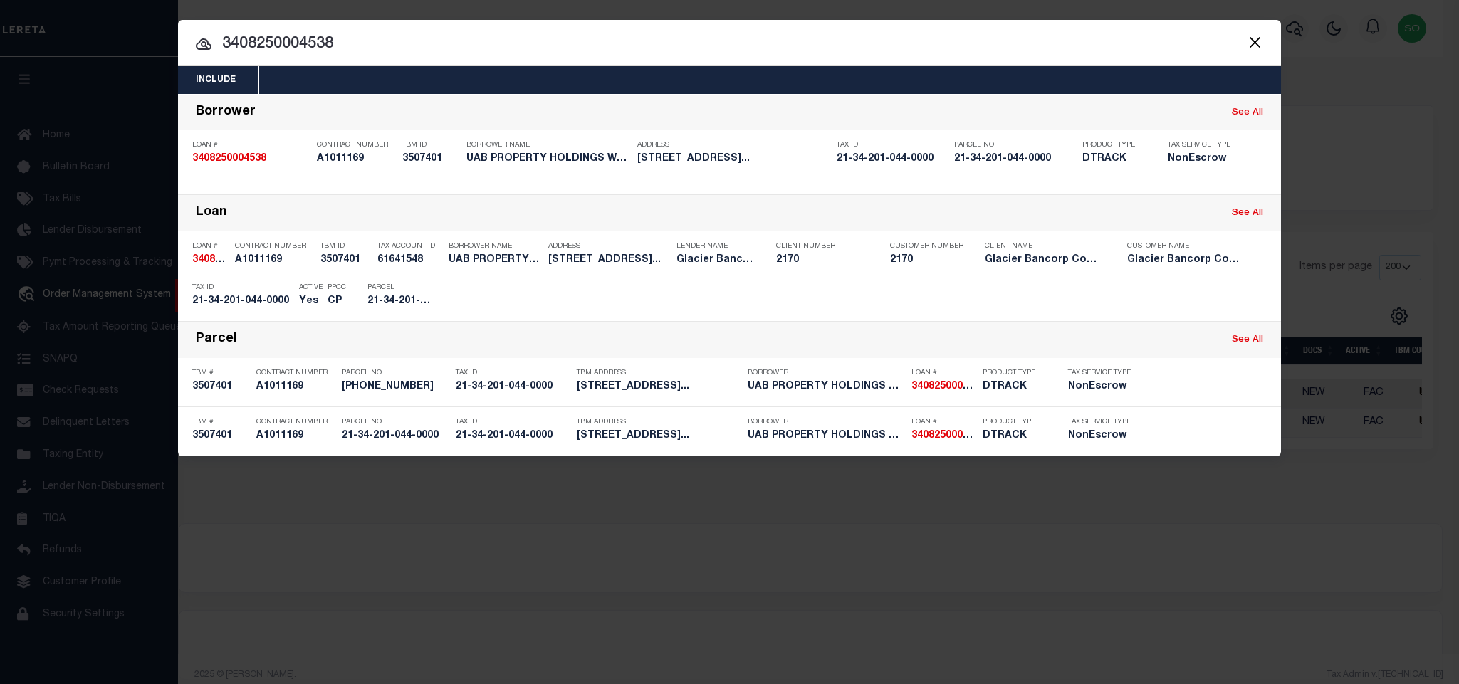
click at [364, 52] on input "3408250004538" at bounding box center [729, 44] width 1103 height 25
paste input "400000504"
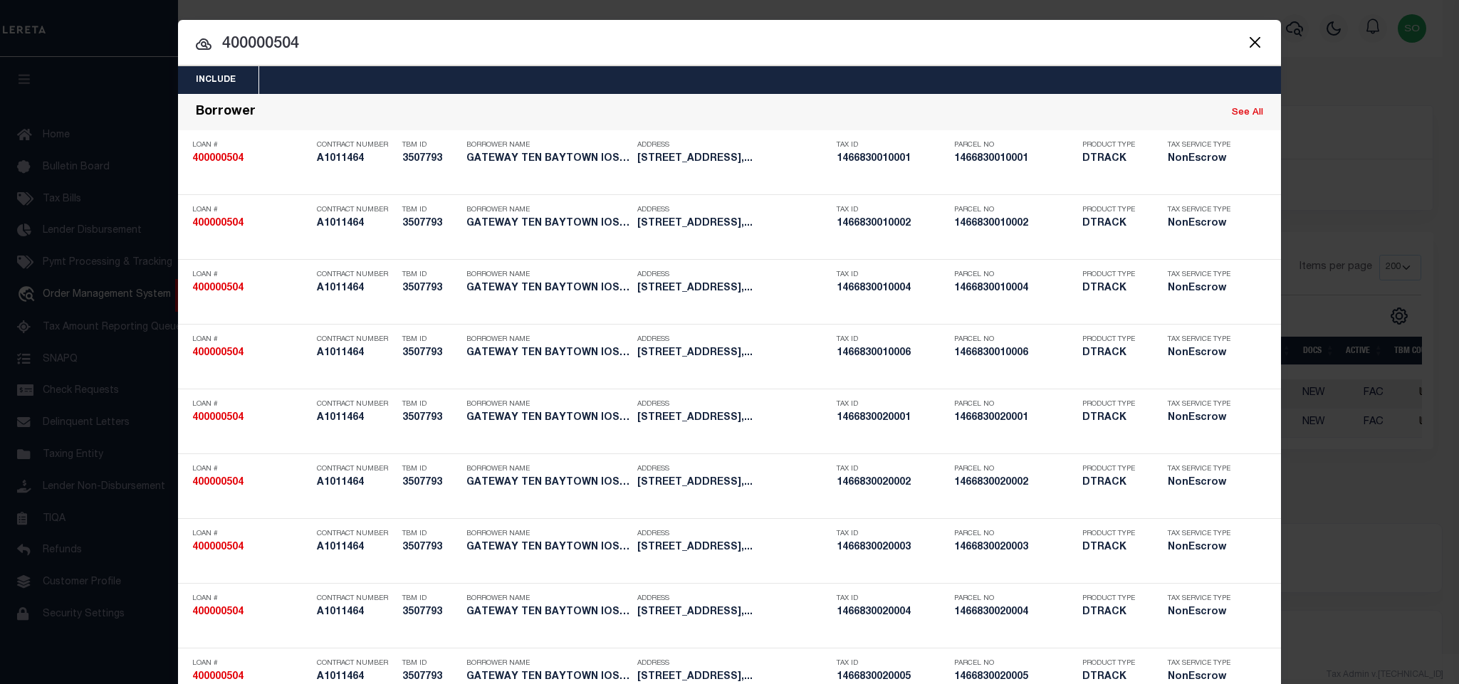
click at [242, 41] on input "400000504" at bounding box center [729, 44] width 1103 height 25
paste input "141500020161"
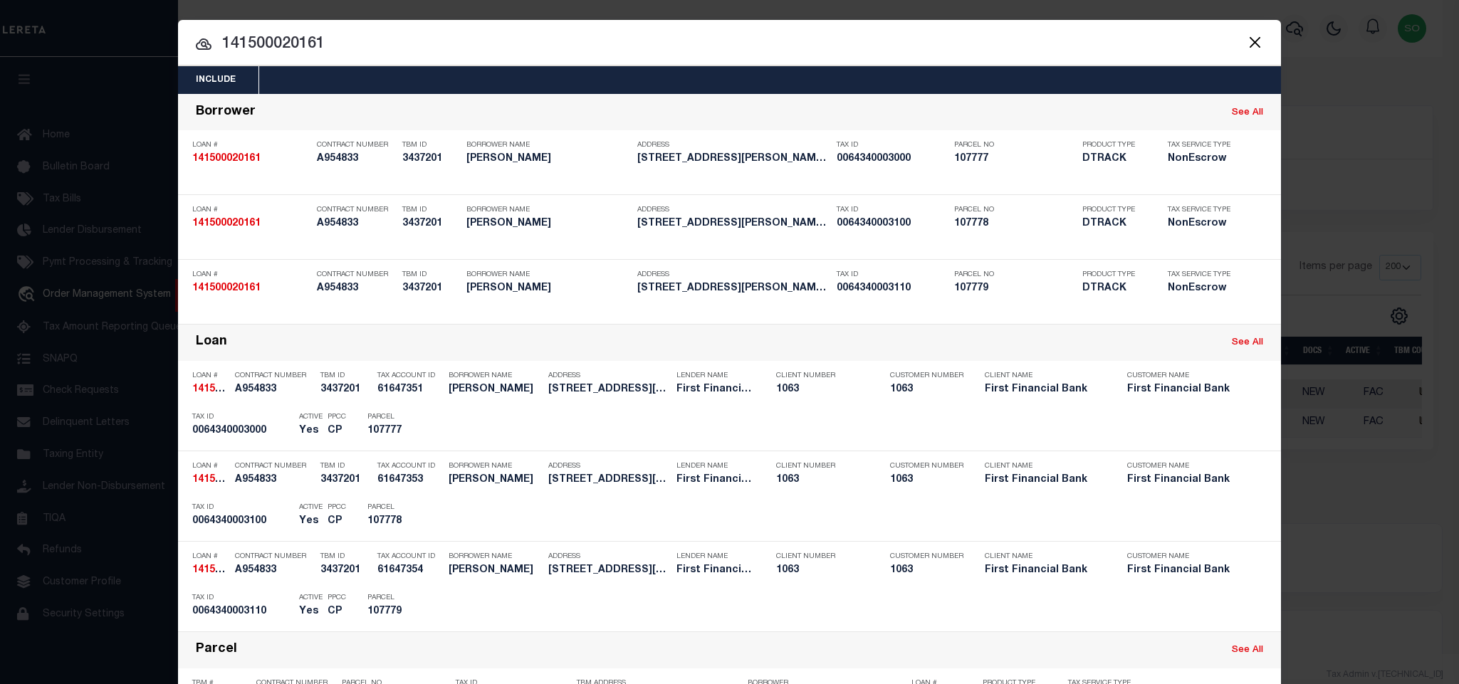
click at [261, 46] on input "141500020161" at bounding box center [729, 44] width 1103 height 25
paste input "720021357"
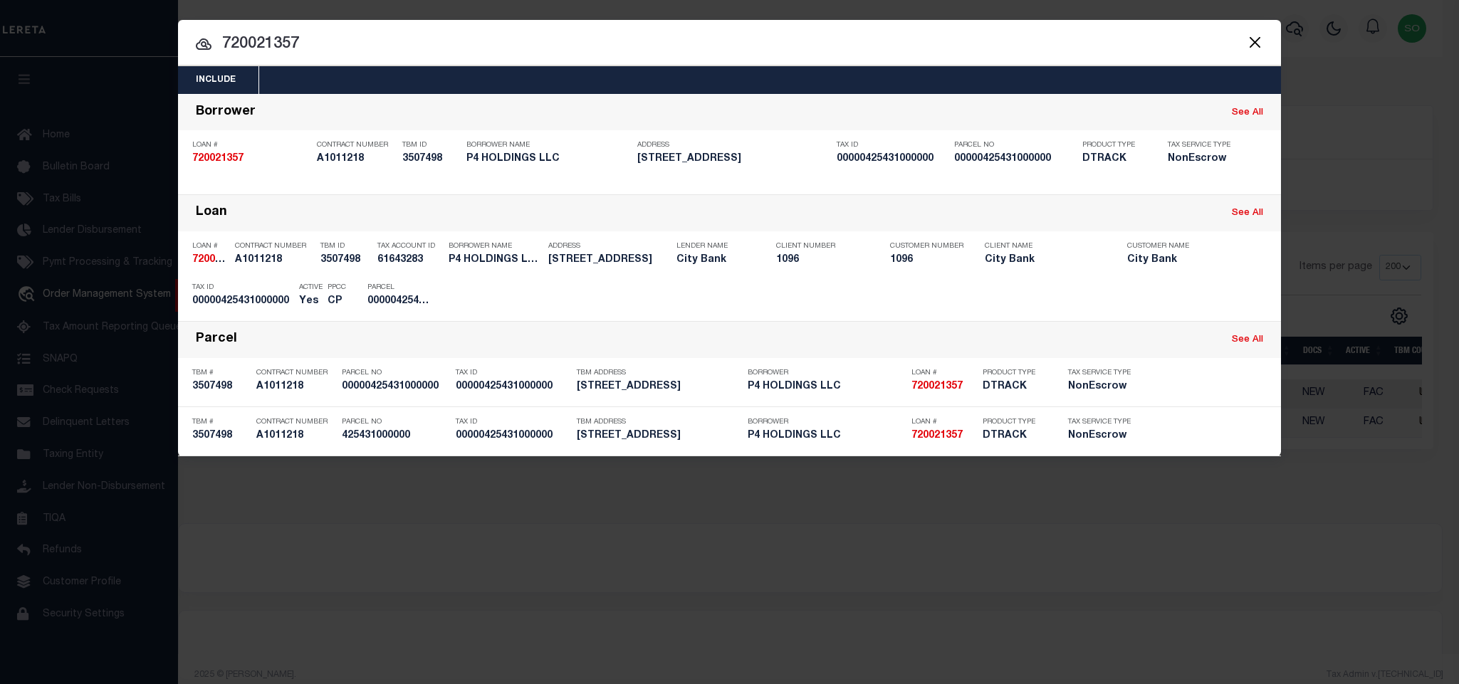
click at [314, 43] on input "720021357" at bounding box center [729, 44] width 1103 height 25
paste input "87500056186"
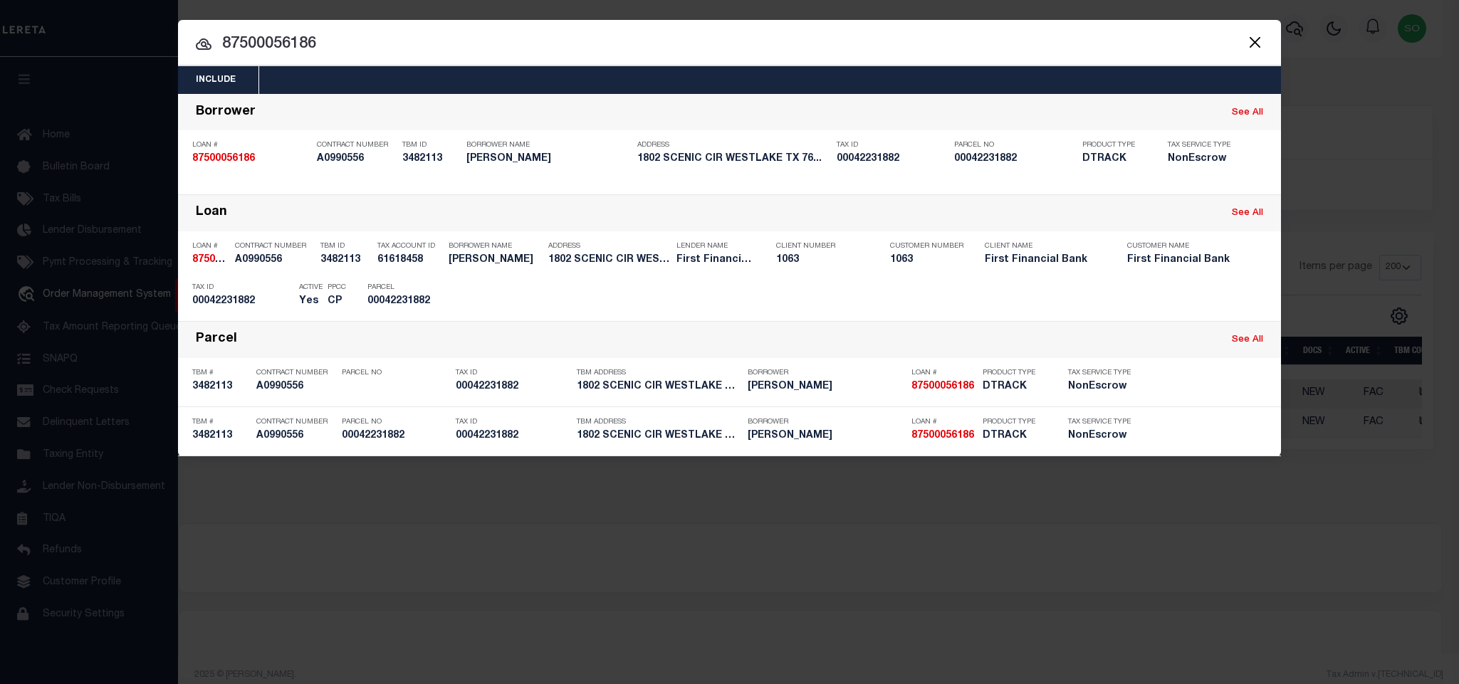
click at [316, 35] on input "87500056186" at bounding box center [729, 44] width 1103 height 25
paste input "3825007329"
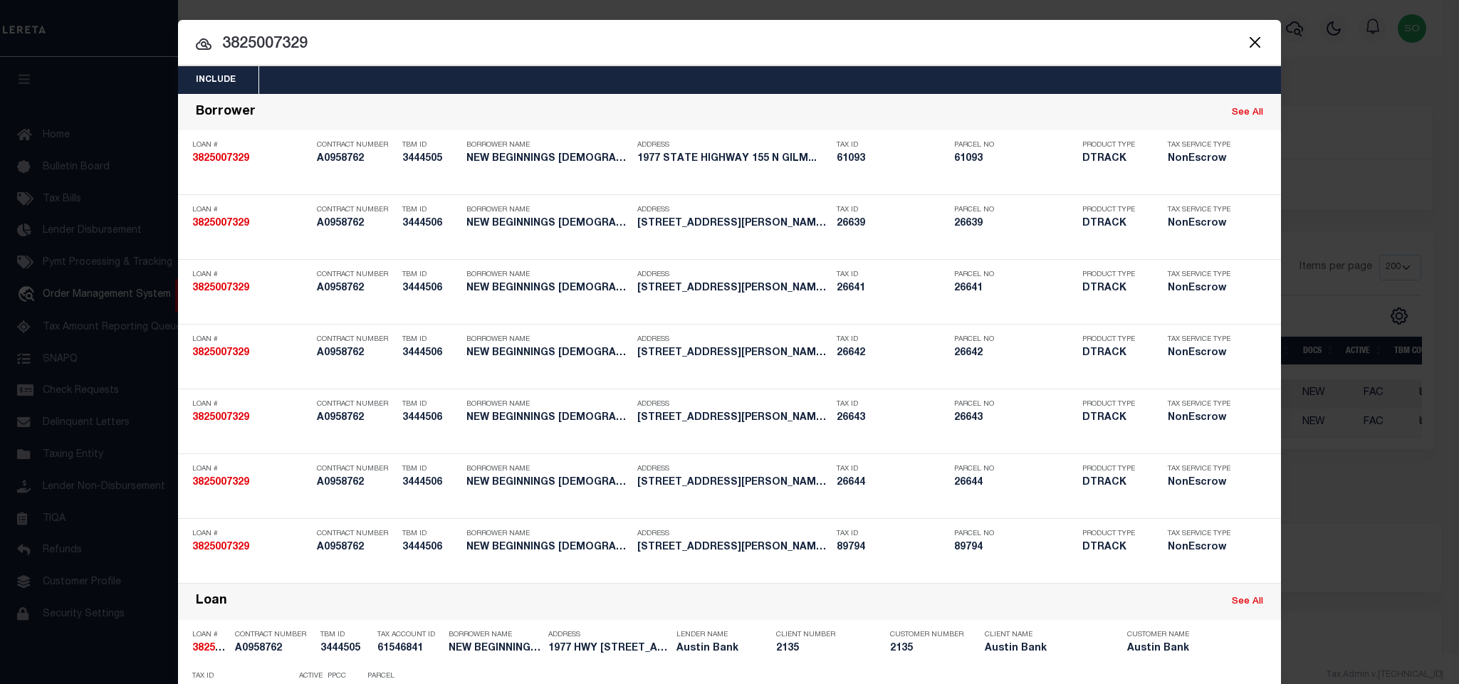
click at [242, 32] on div at bounding box center [729, 43] width 1103 height 46
click at [248, 43] on input "3825007329" at bounding box center [729, 44] width 1103 height 25
paste input "53000033802"
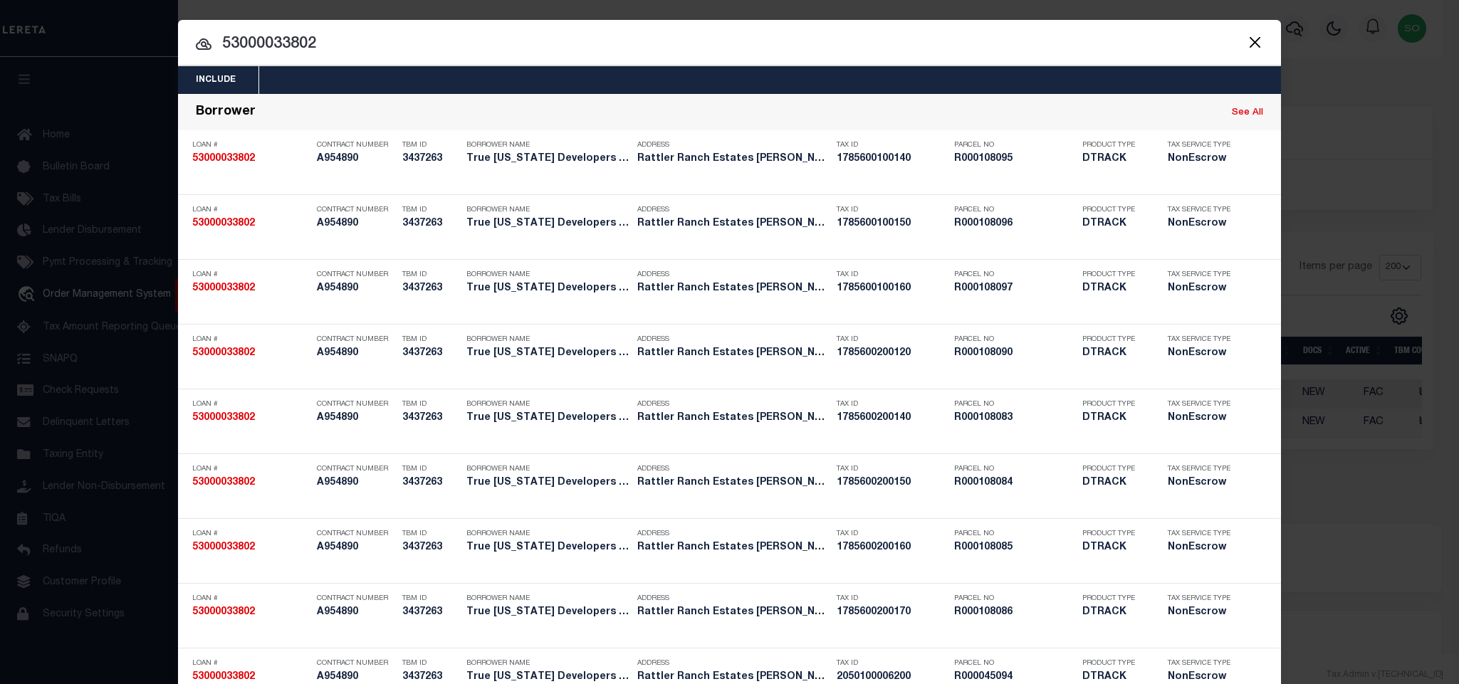
click at [283, 30] on div at bounding box center [729, 43] width 1103 height 46
click at [284, 51] on input "53000033802" at bounding box center [729, 44] width 1103 height 25
paste input "12224719"
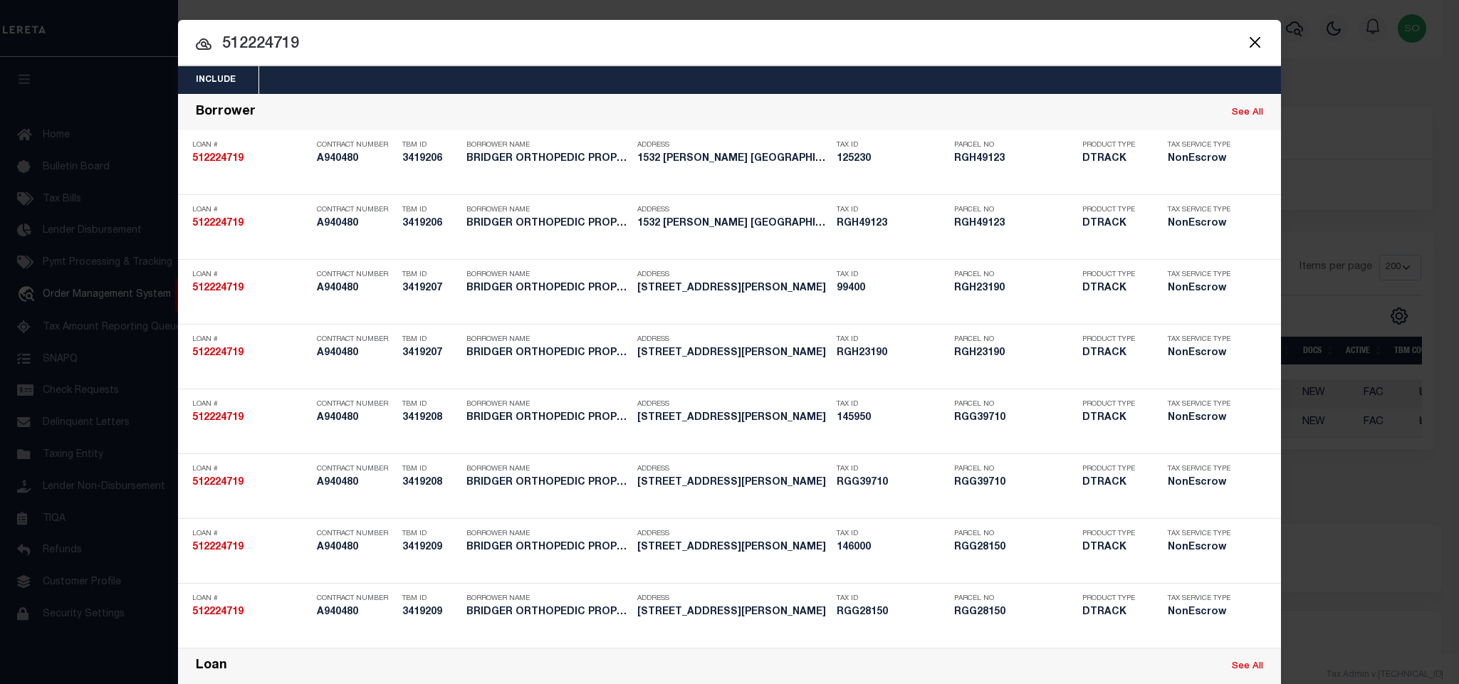
click at [241, 43] on input "512224719" at bounding box center [729, 44] width 1103 height 25
paste input "20014451"
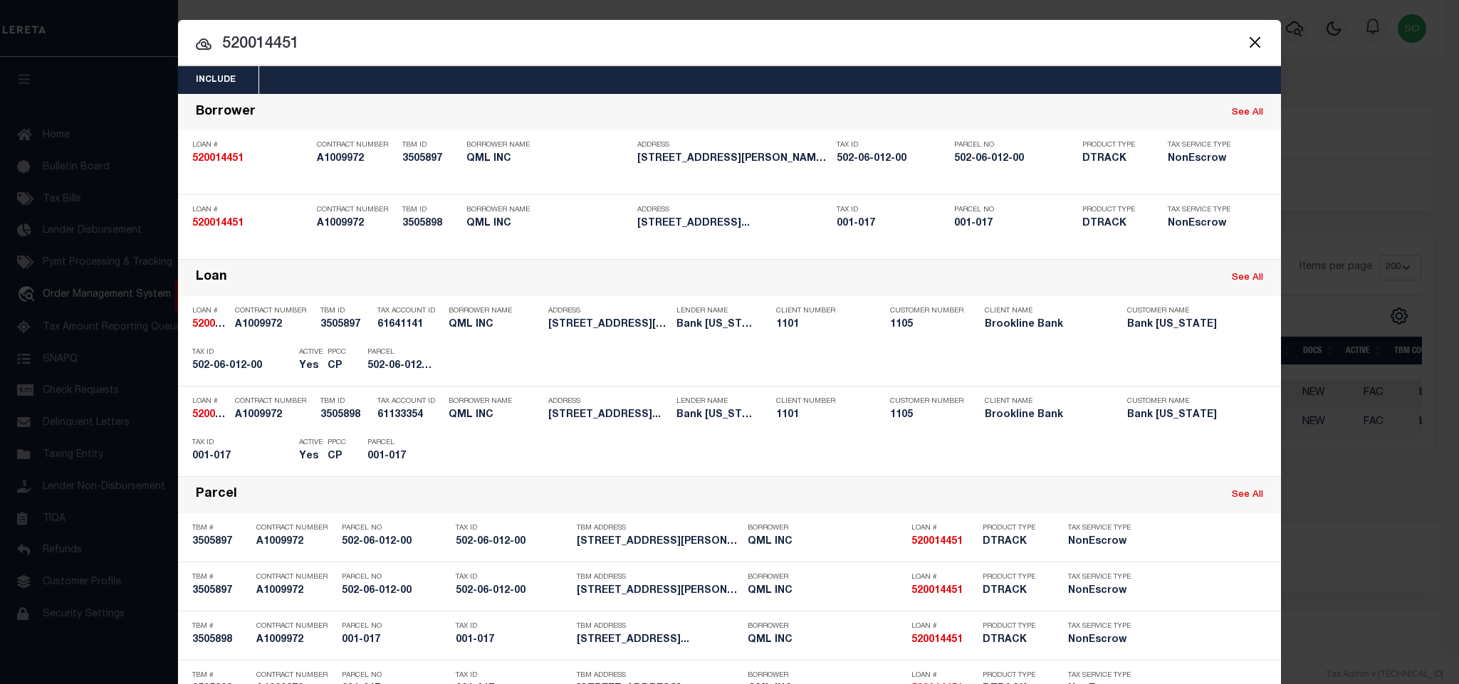
click at [244, 37] on input "520014451" at bounding box center [729, 44] width 1103 height 25
paste input "7211692"
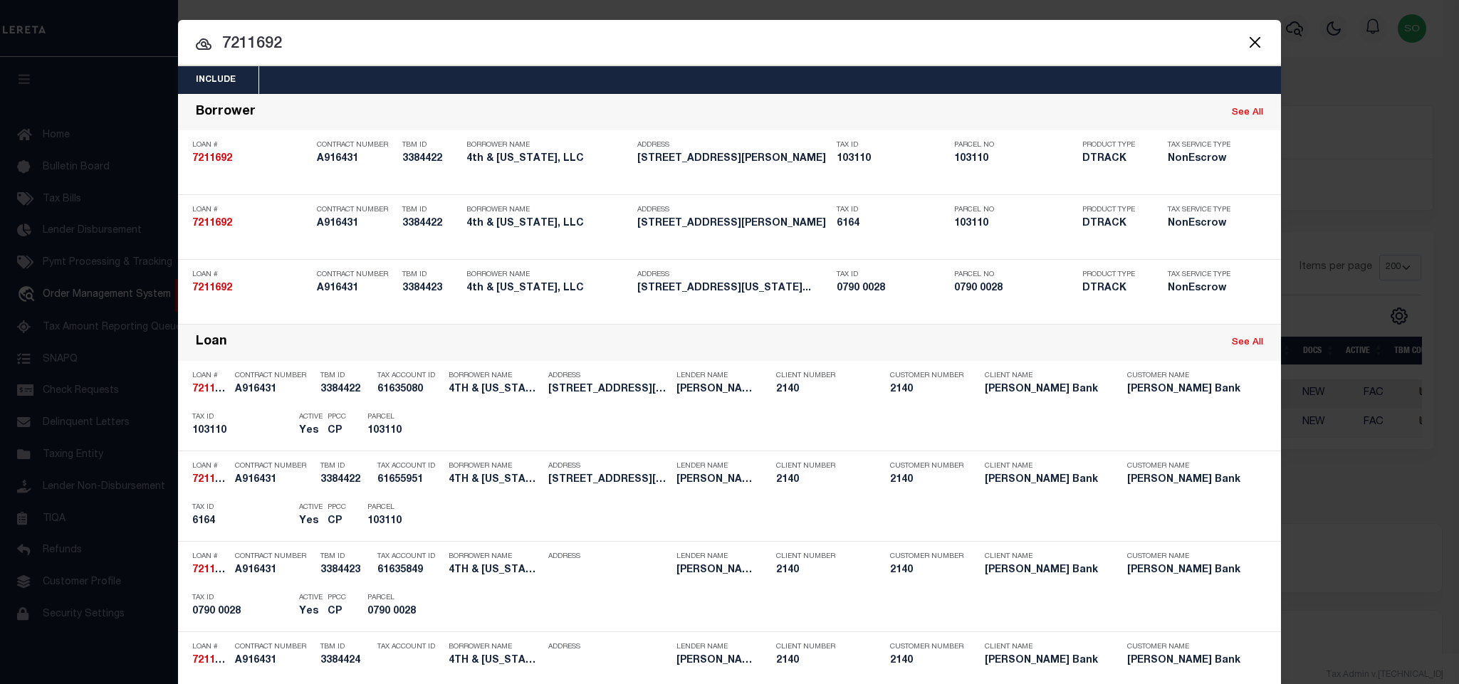
click at [267, 47] on input "7211692" at bounding box center [729, 44] width 1103 height 25
paste input "500273240"
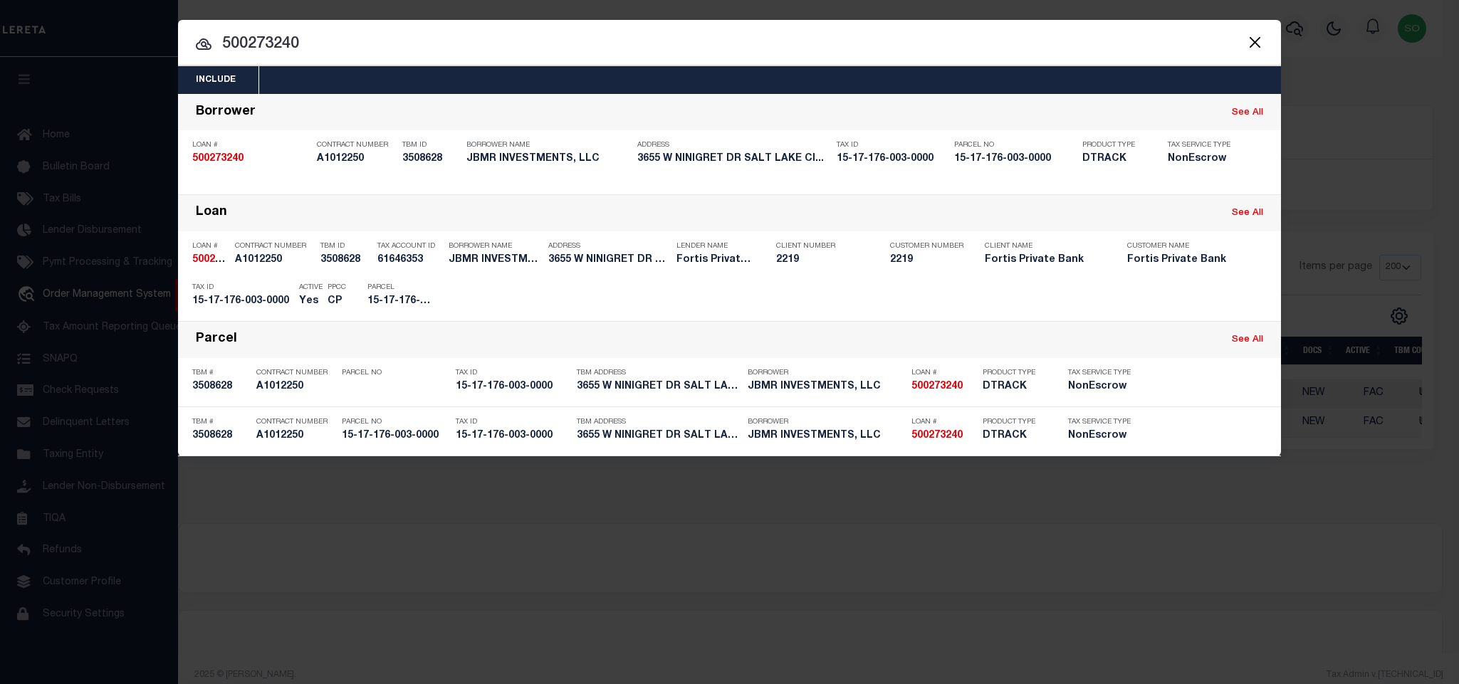
click at [244, 38] on input "500273240" at bounding box center [729, 44] width 1103 height 25
paste input "400197330"
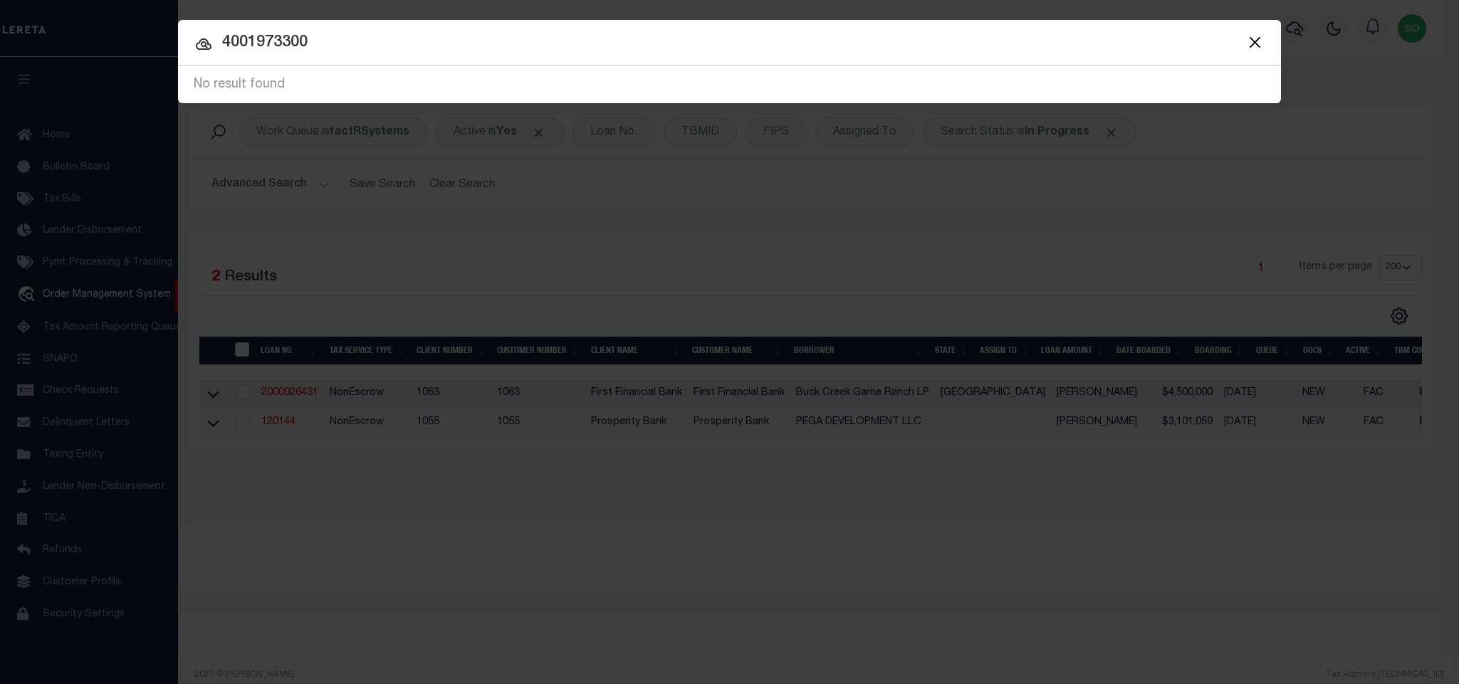
click at [265, 30] on div at bounding box center [729, 43] width 1103 height 46
click at [263, 39] on input "4001973300" at bounding box center [729, 43] width 1103 height 25
paste input "3499706"
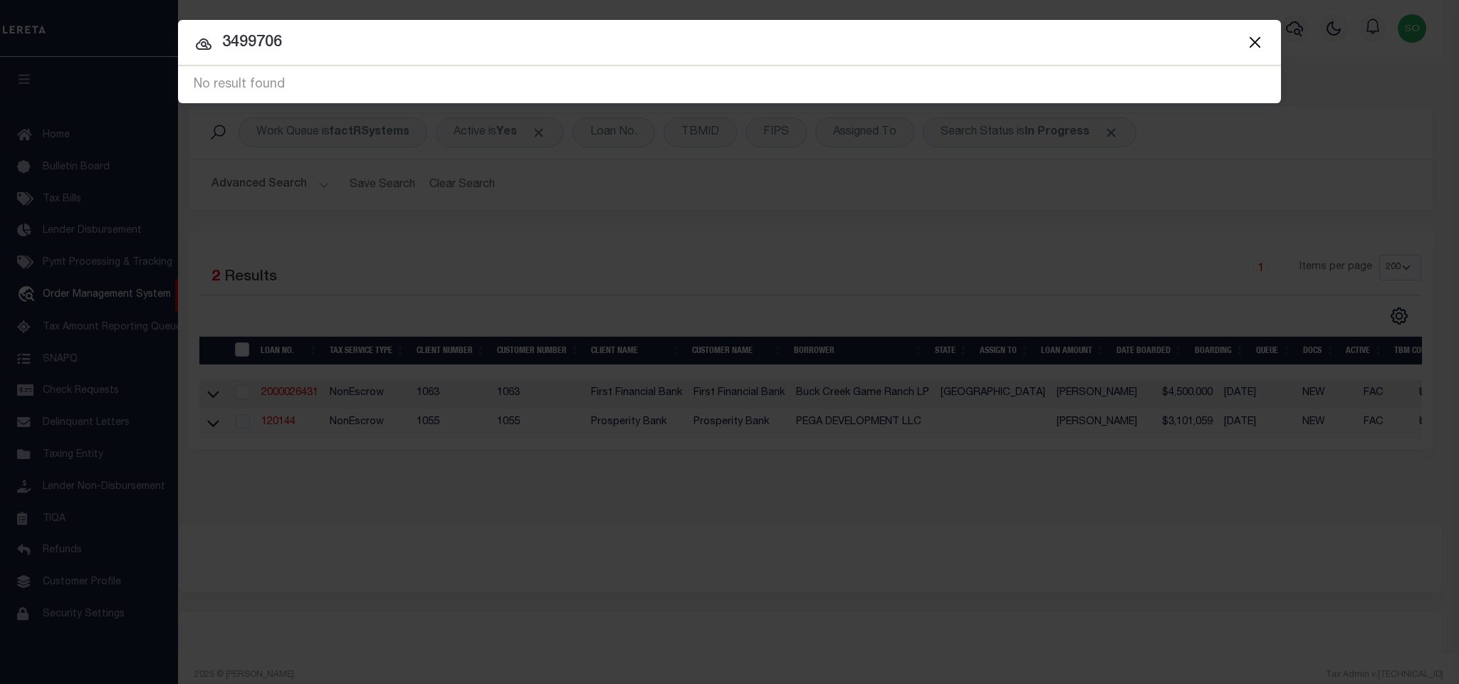
type input "3499706"
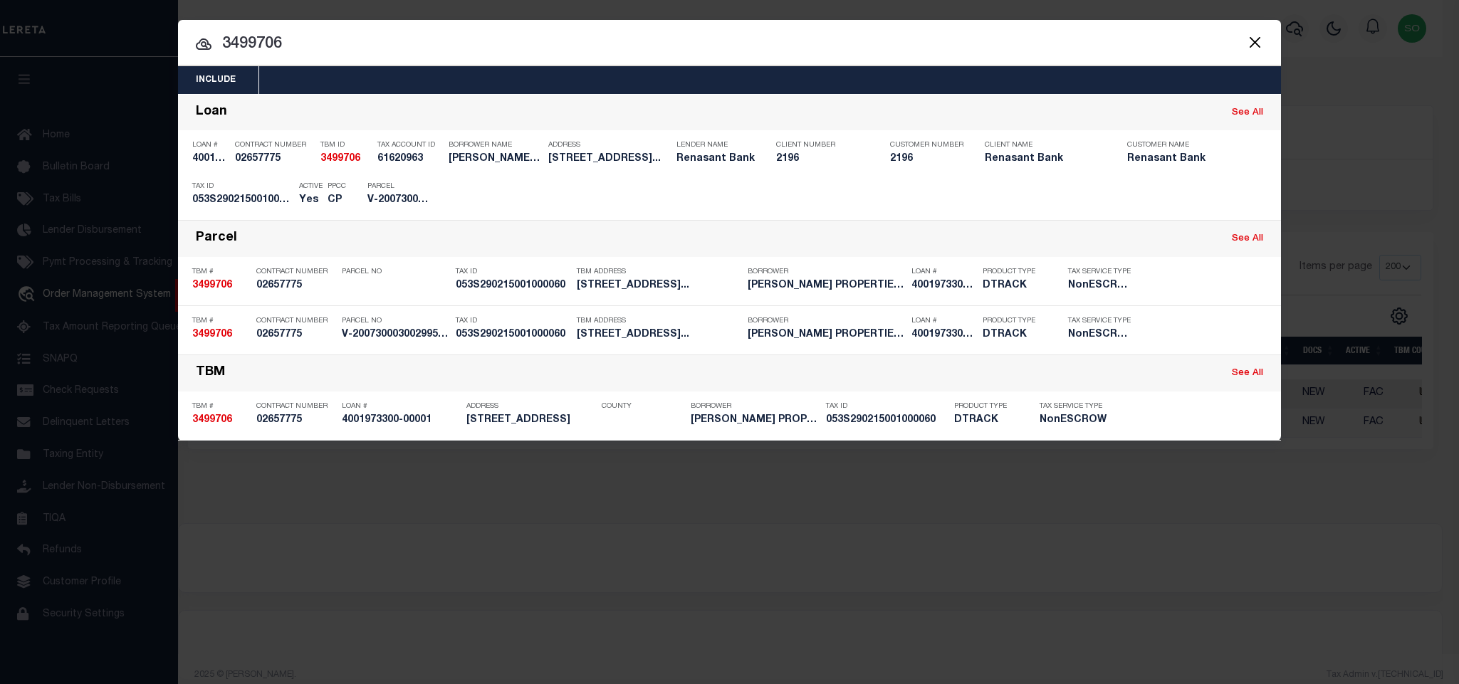
click at [1258, 566] on div "Include Loans TBM Customers Borrowers Payments (Lender Non-Disb) Payments (Lend…" at bounding box center [729, 342] width 1459 height 684
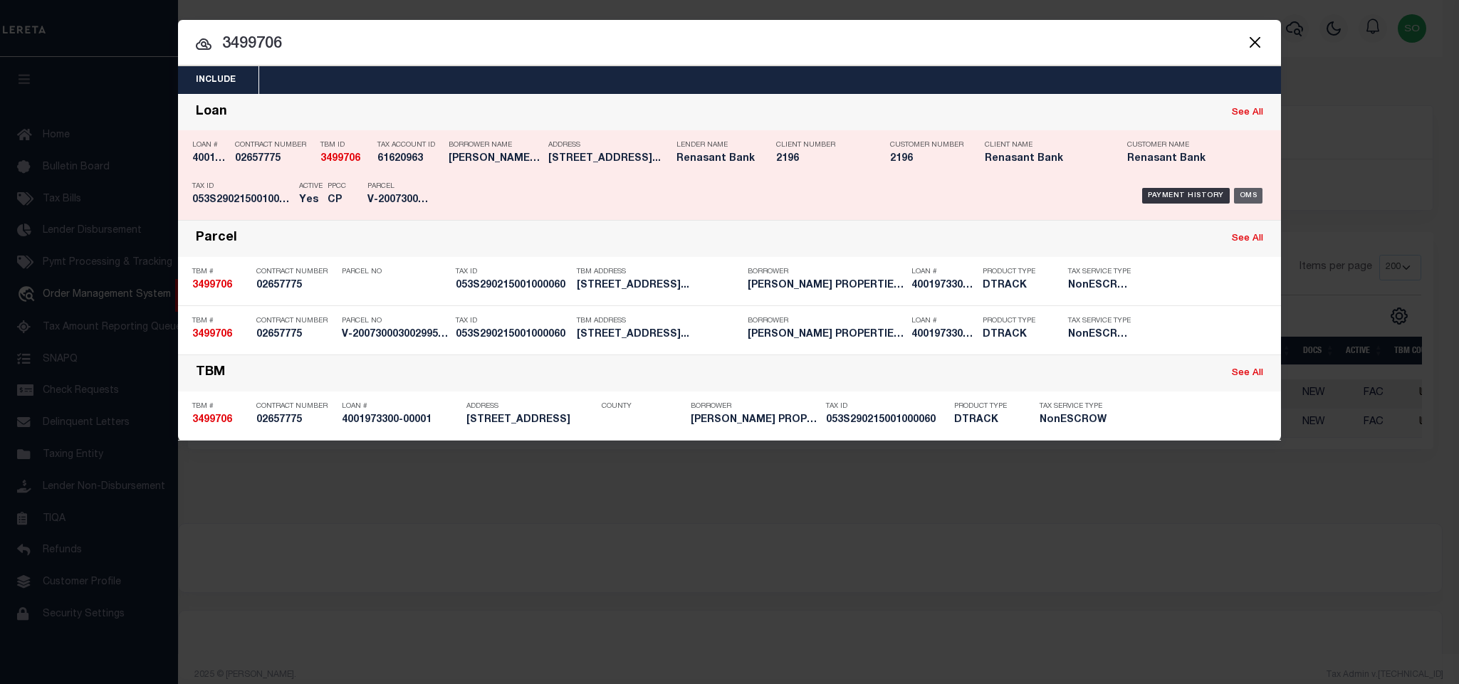
click at [1250, 193] on div "OMS" at bounding box center [1248, 196] width 29 height 16
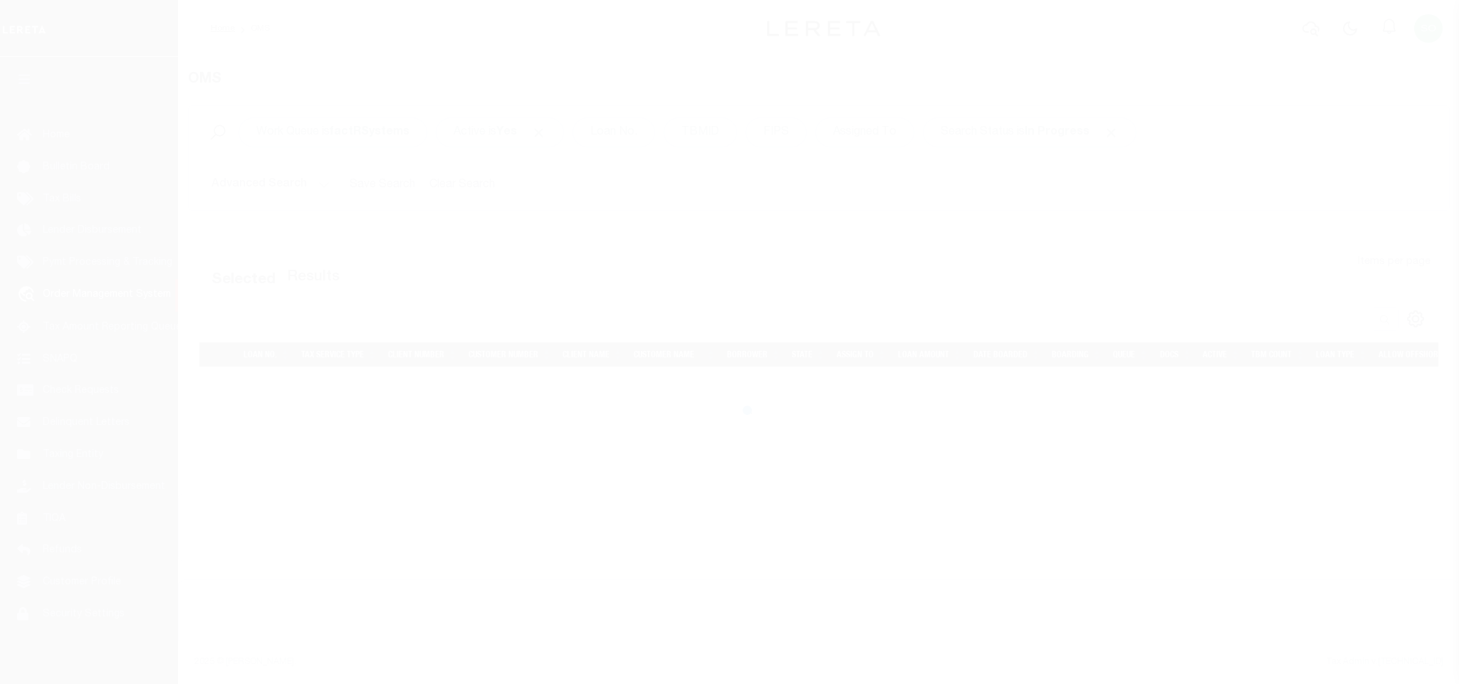
select select "200"
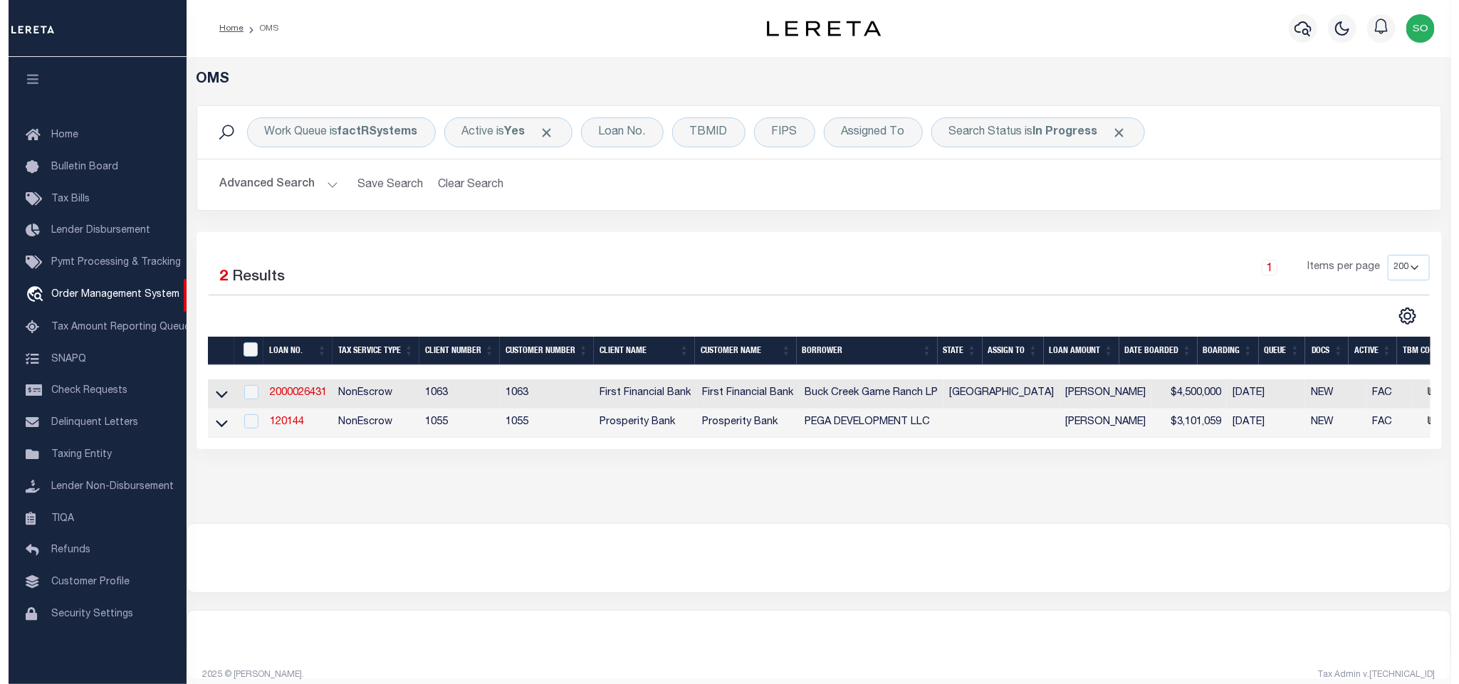
scroll to position [9, 0]
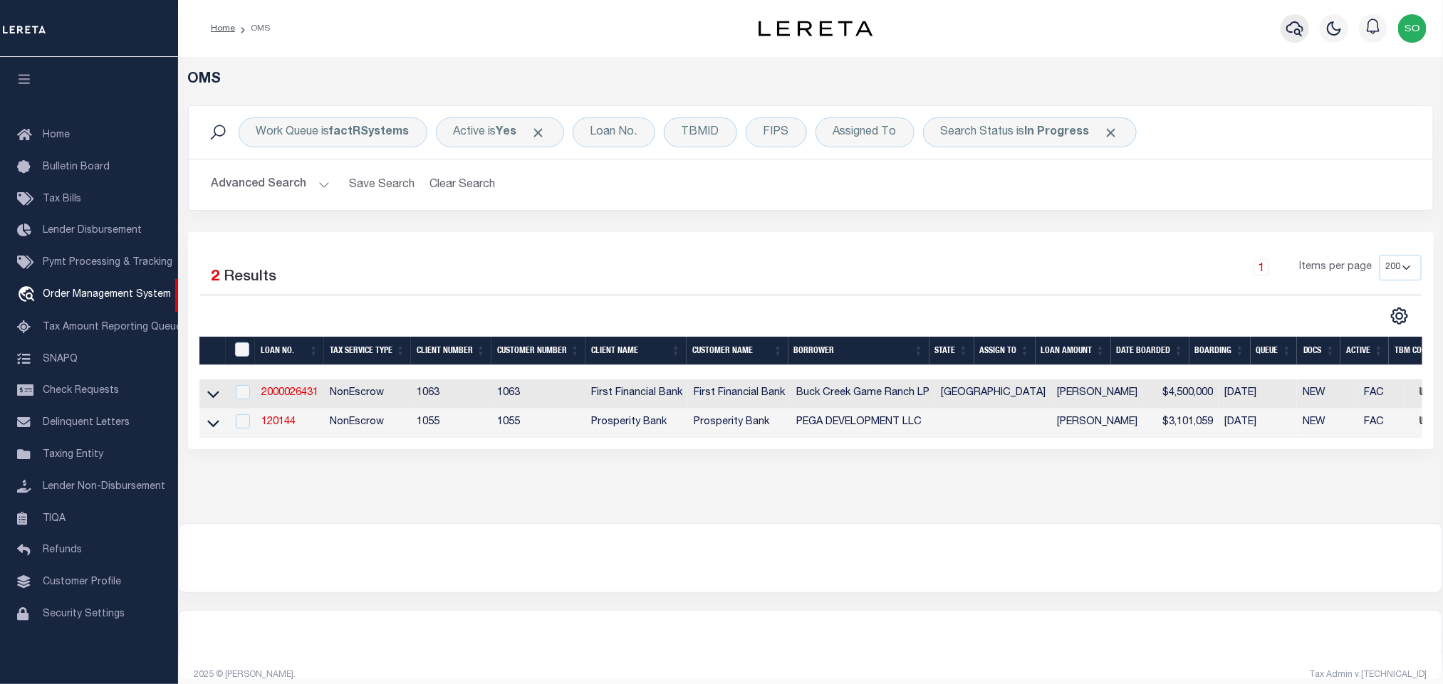
click at [1298, 24] on icon "button" at bounding box center [1294, 28] width 17 height 17
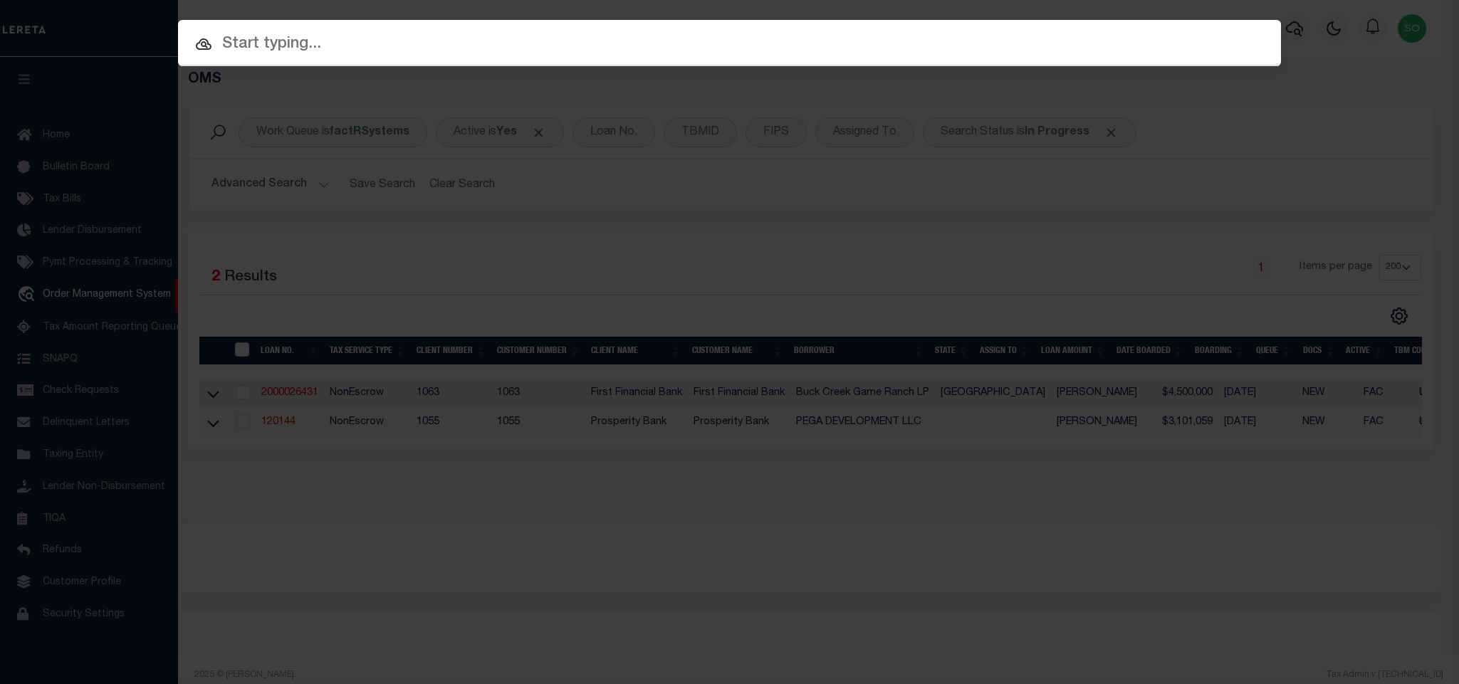
click at [830, 45] on input "text" at bounding box center [729, 44] width 1103 height 25
paste input "95000004085"
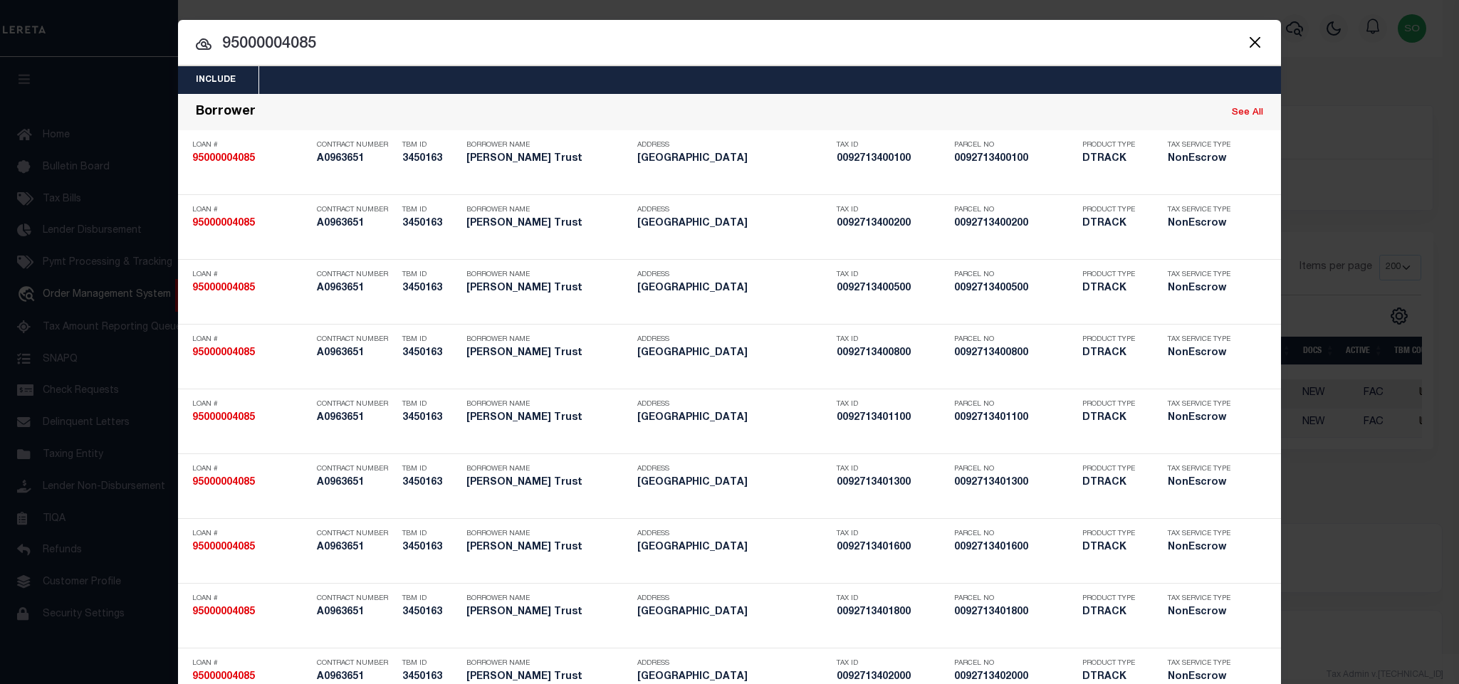
click at [273, 45] on input "95000004085" at bounding box center [729, 44] width 1103 height 25
paste input "40009577"
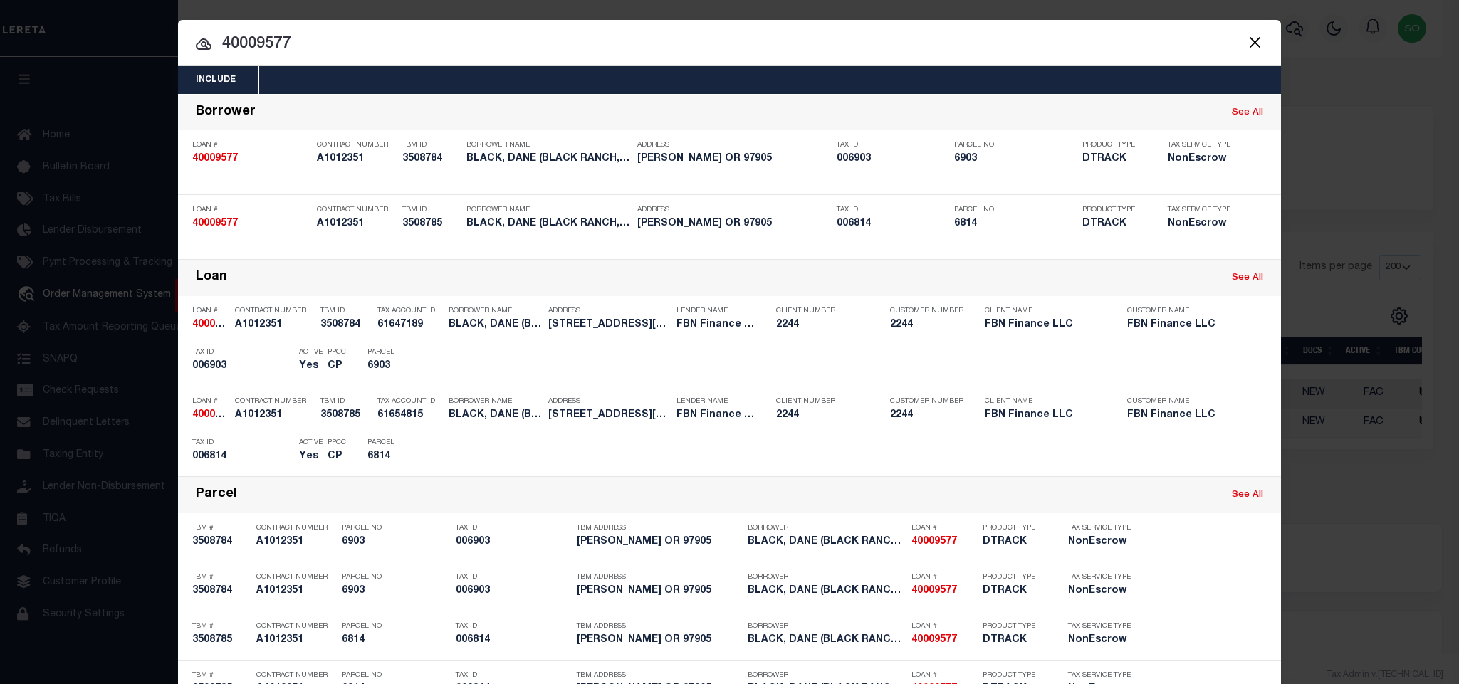
click at [355, 38] on input "40009577" at bounding box center [729, 44] width 1103 height 25
paste input "[STREET_ADDRESS],"
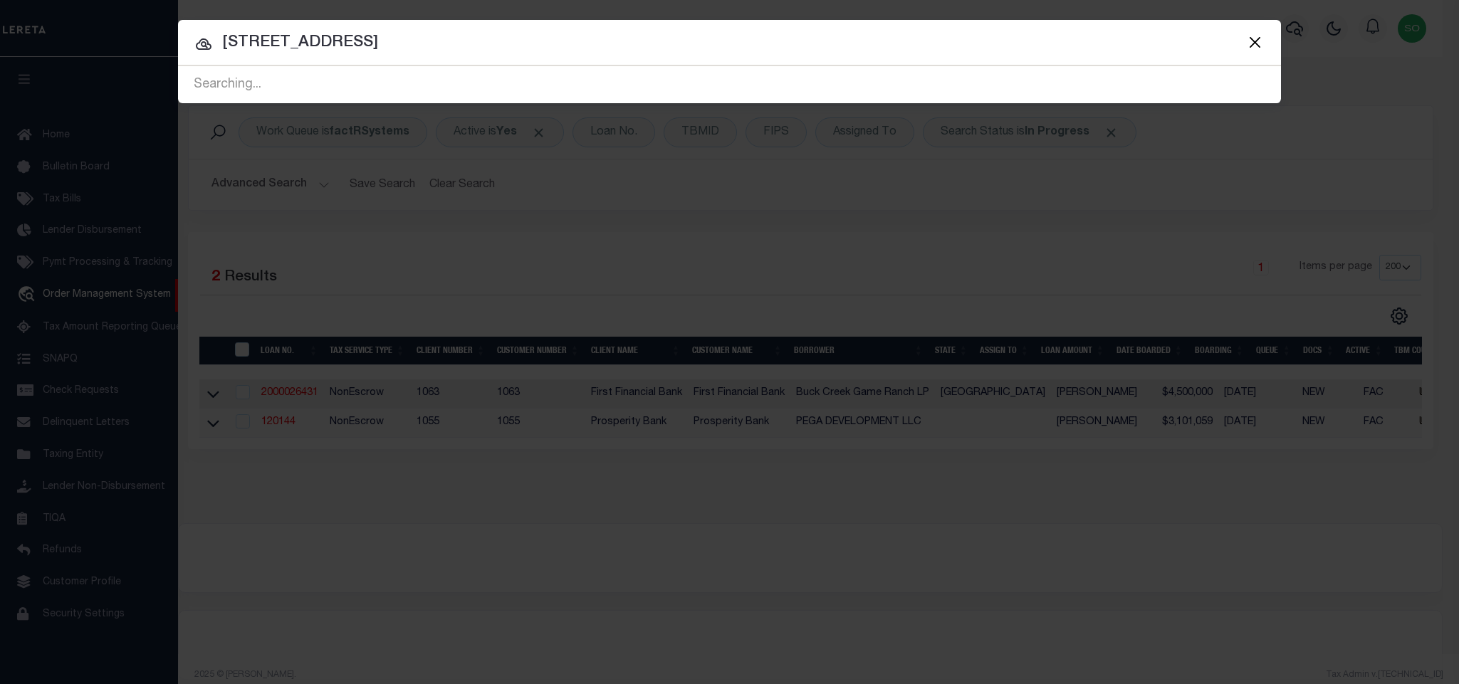
click at [391, 37] on input "12021 W Bluemound Rd" at bounding box center [729, 43] width 1103 height 25
paste input "3508621"
type input "3508621"
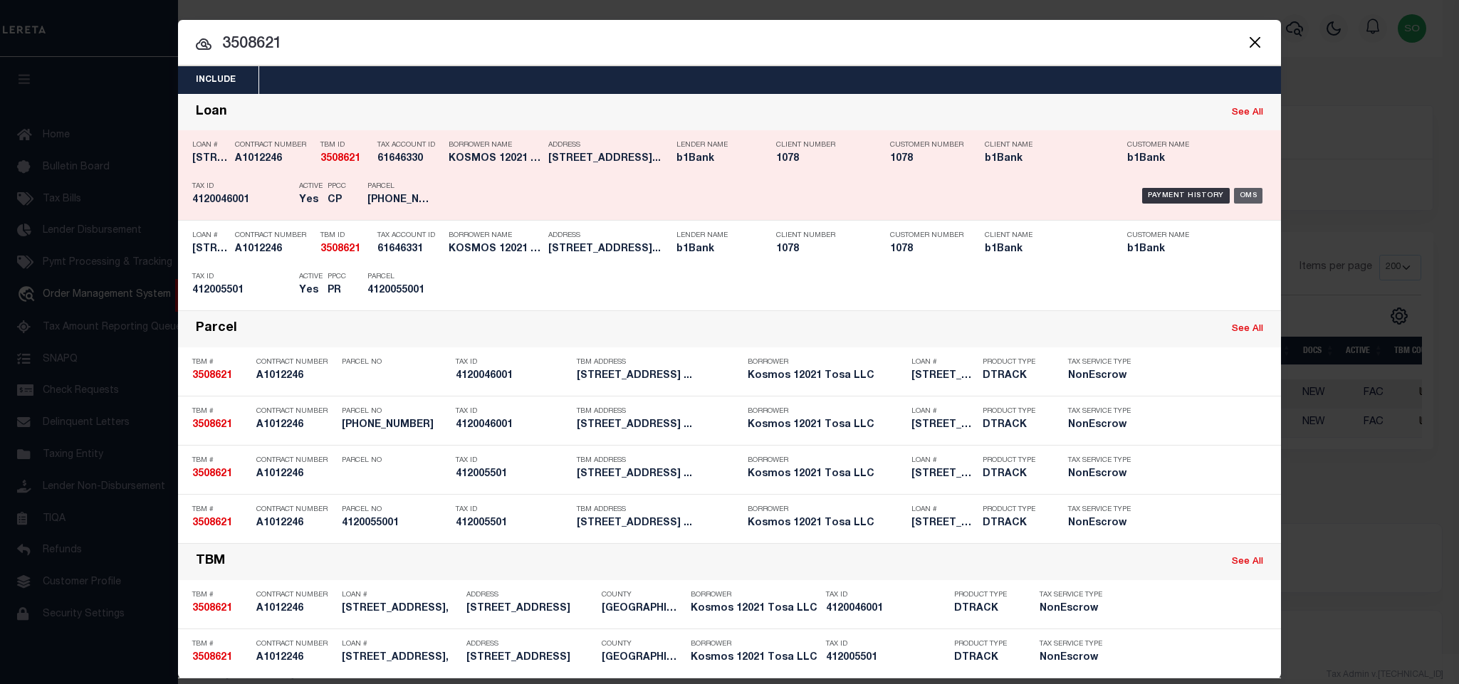
click at [1240, 199] on div "OMS" at bounding box center [1248, 196] width 29 height 16
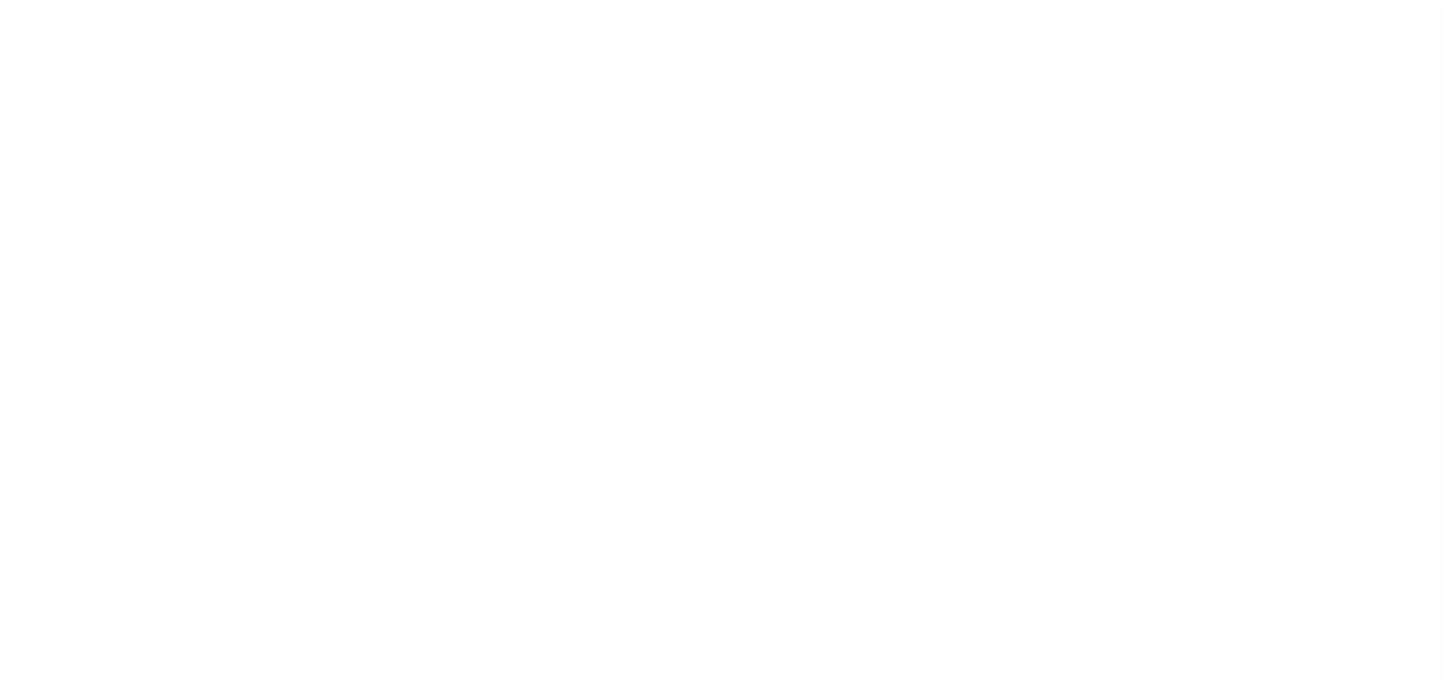
select select "20"
select select "NonEscrow"
select select "57259"
select select "6085"
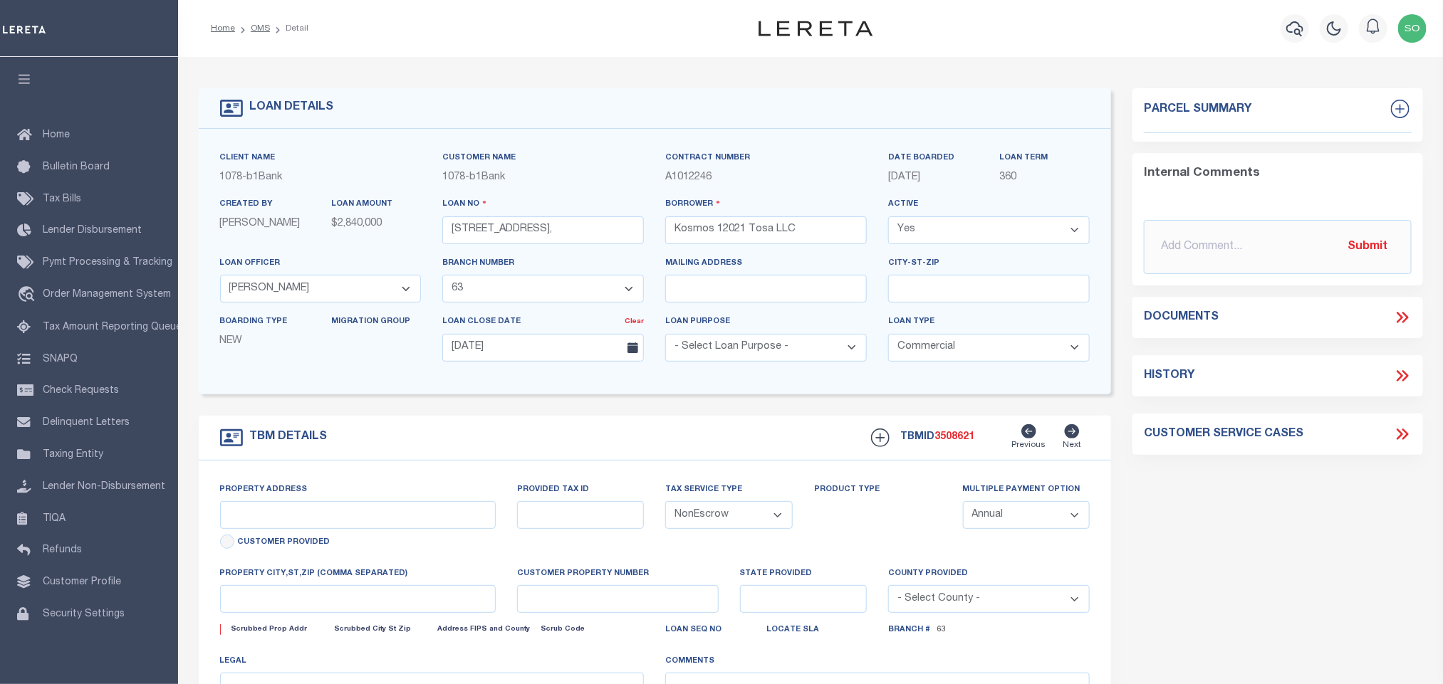
type input "[STREET_ADDRESS],"
select select
type input "Wauwatosa WI 53226"
type input "WI"
select select
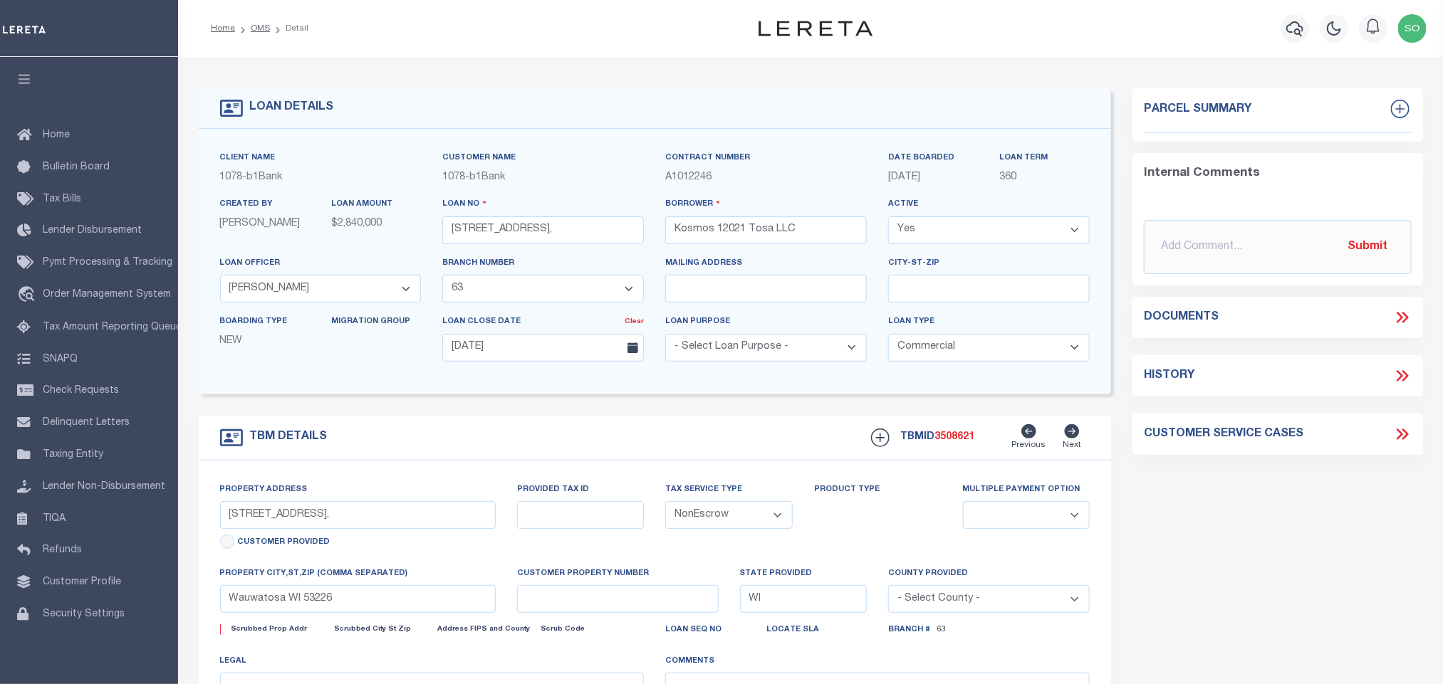
type textarea "Lots 1, 2, 3, 4, 41, 42 and 43, Block 1, [GEOGRAPHIC_DATA] No. 2"
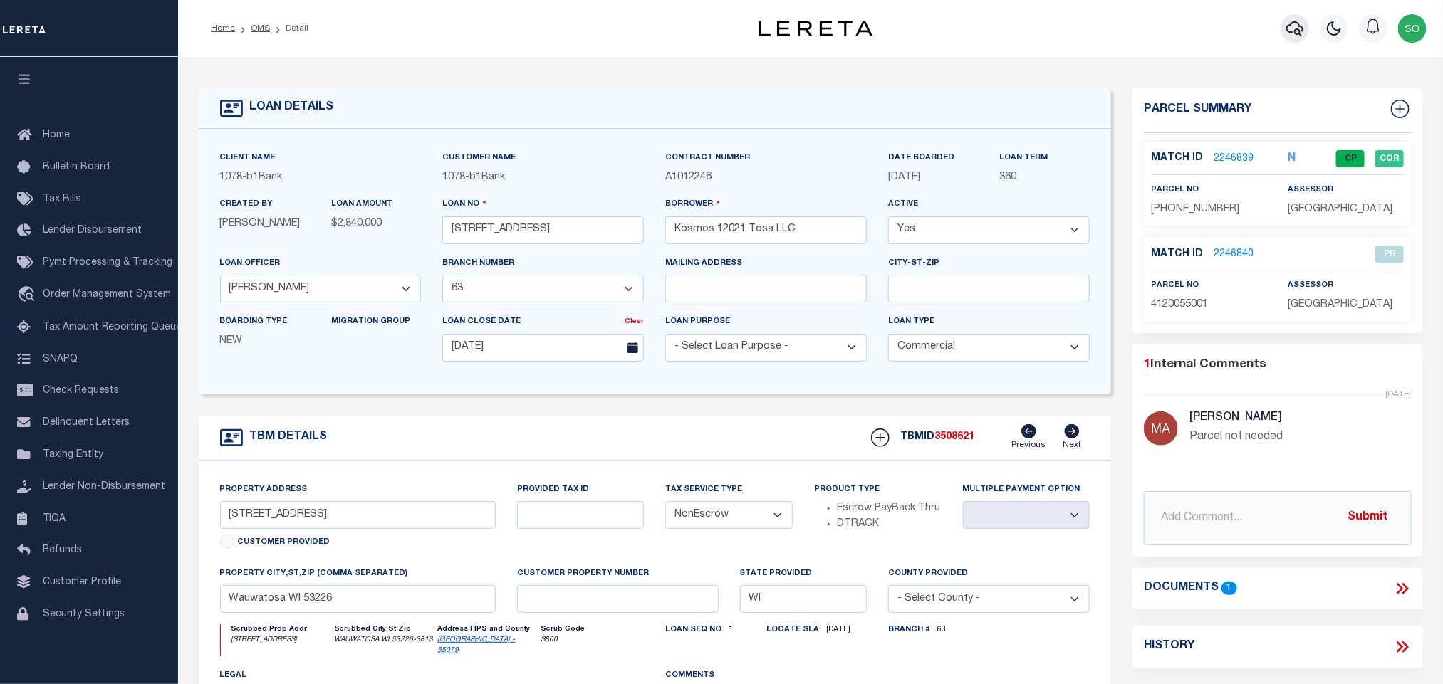
click at [1293, 30] on icon "button" at bounding box center [1294, 28] width 17 height 17
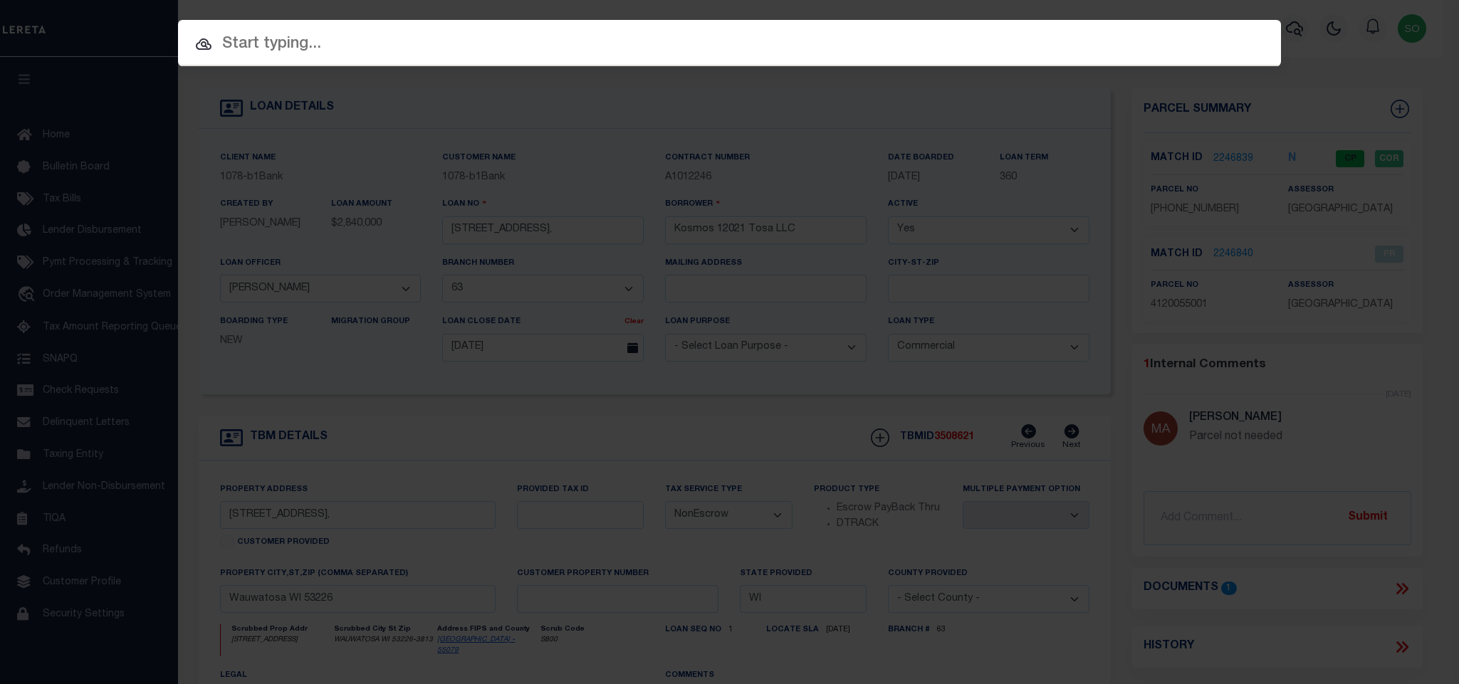
click at [304, 37] on input "text" at bounding box center [729, 44] width 1103 height 25
paste input "3807252138781"
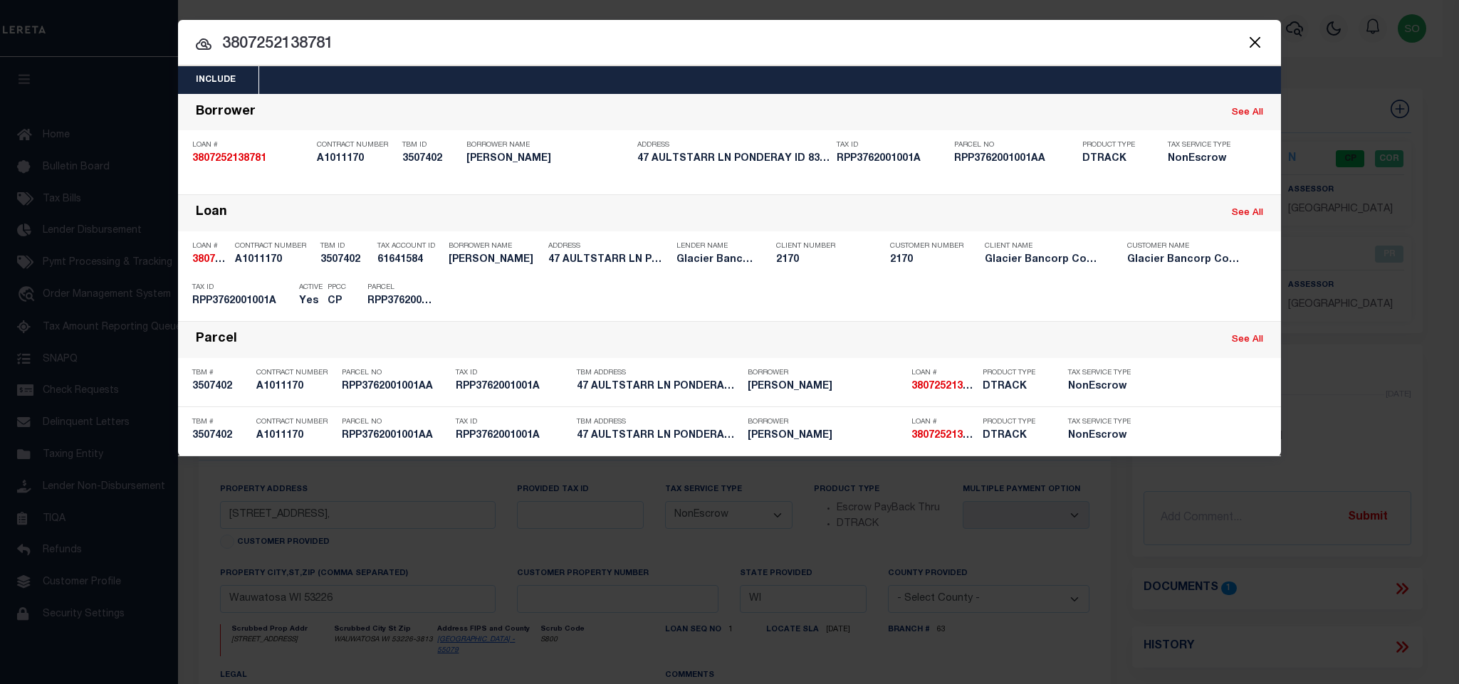
click at [359, 34] on input "3807252138781" at bounding box center [729, 44] width 1103 height 25
paste input "398195-100"
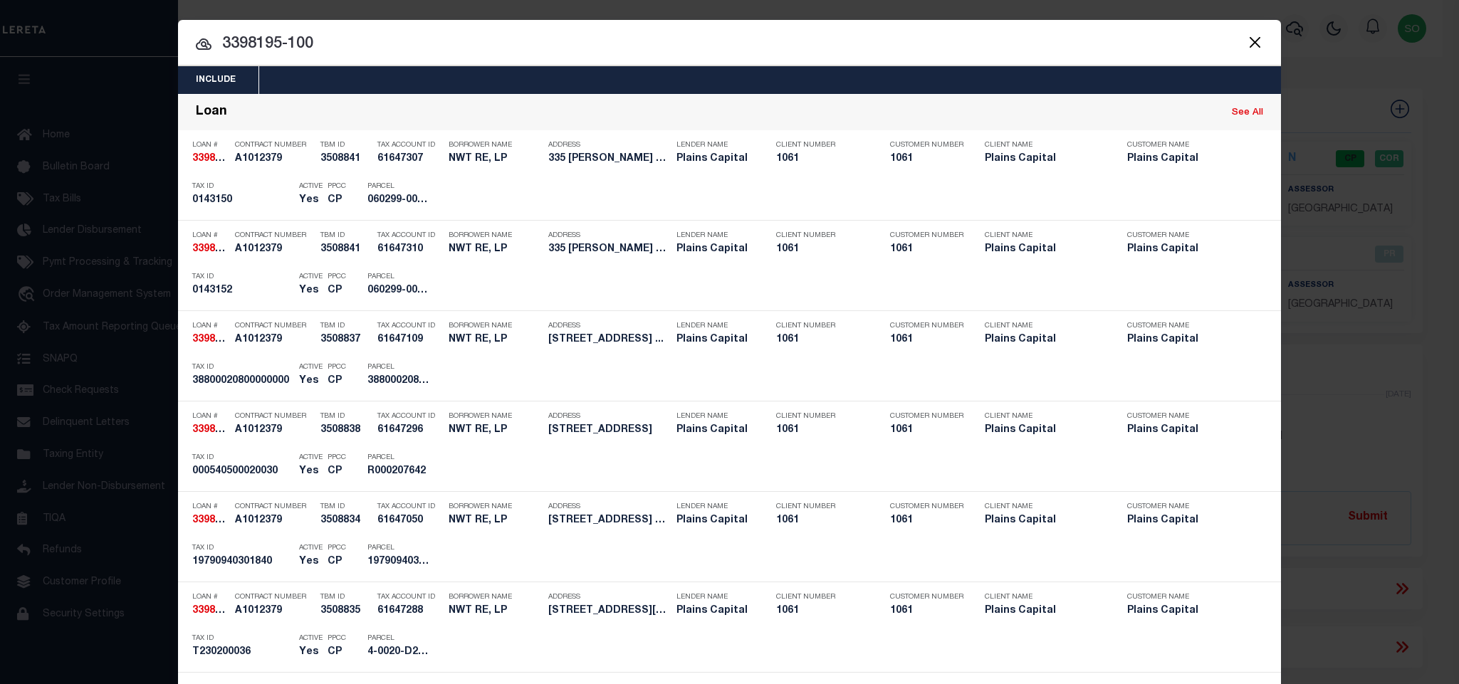
click at [349, 49] on input "3398195-100" at bounding box center [729, 44] width 1103 height 25
paste input "720021377"
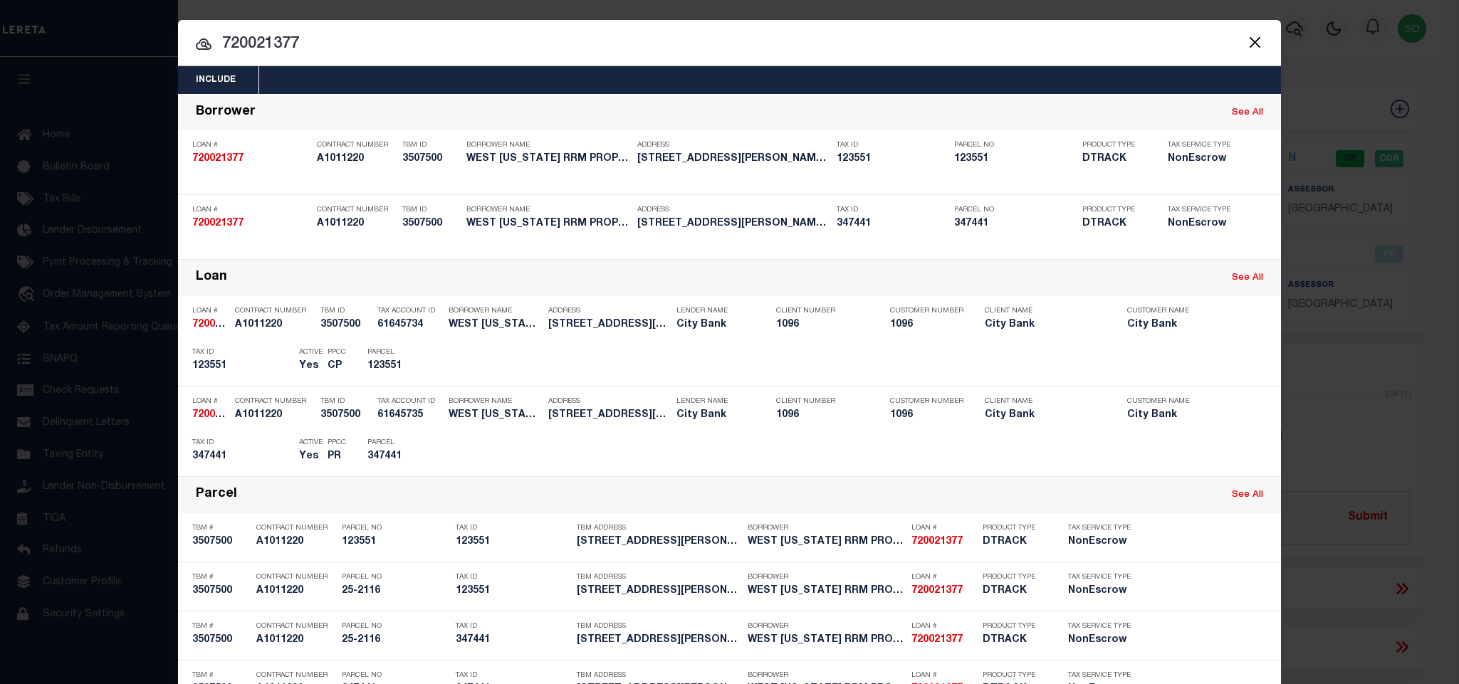
click at [362, 39] on input "720021377" at bounding box center [729, 44] width 1103 height 25
paste input "202500319"
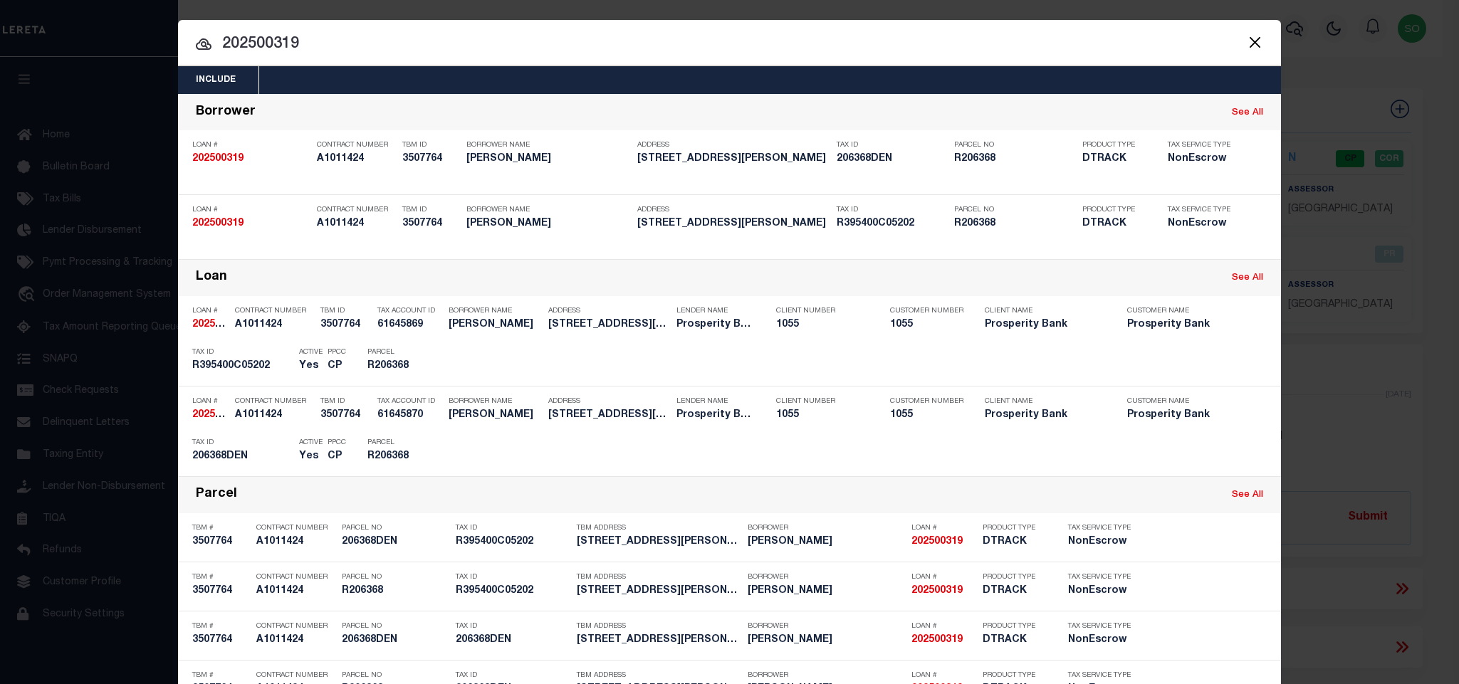
click at [338, 54] on input "202500319" at bounding box center [729, 44] width 1103 height 25
paste input "98955"
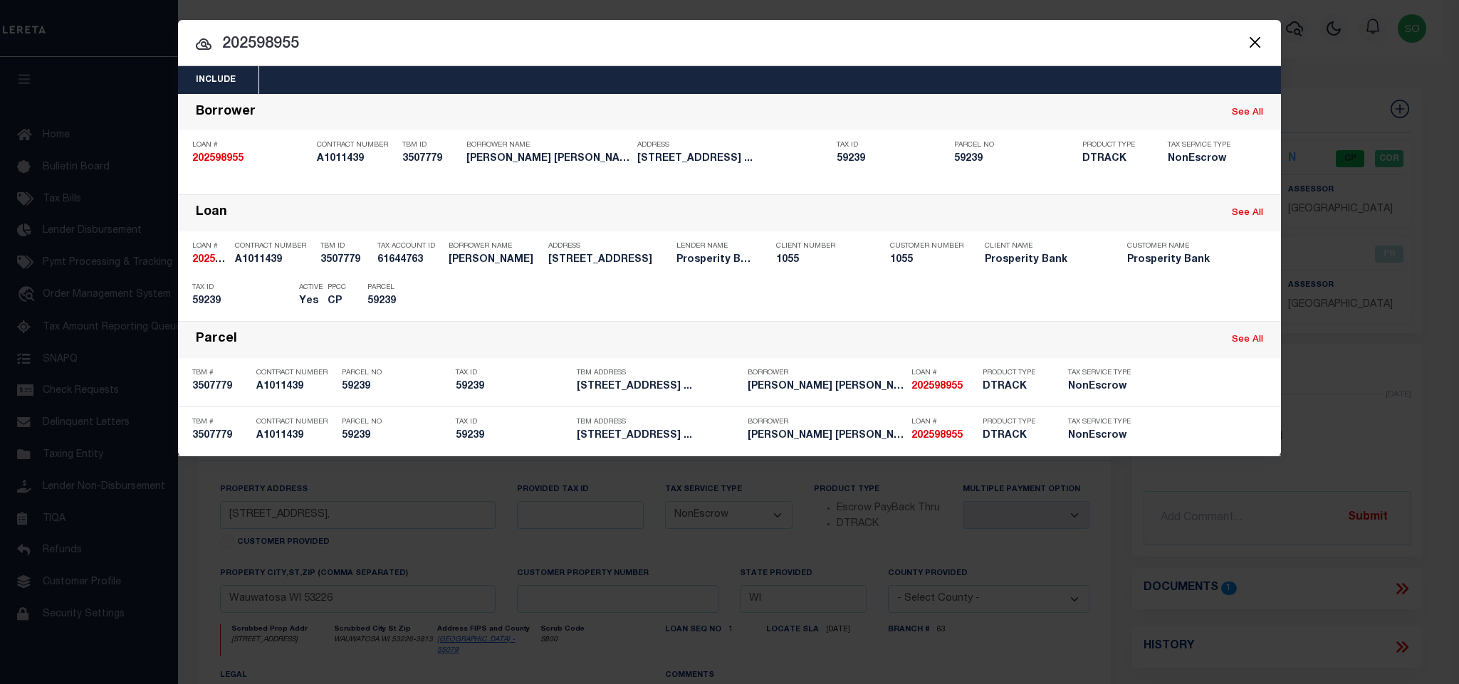
click at [319, 39] on input "202598955" at bounding box center [729, 44] width 1103 height 25
paste input "720021352"
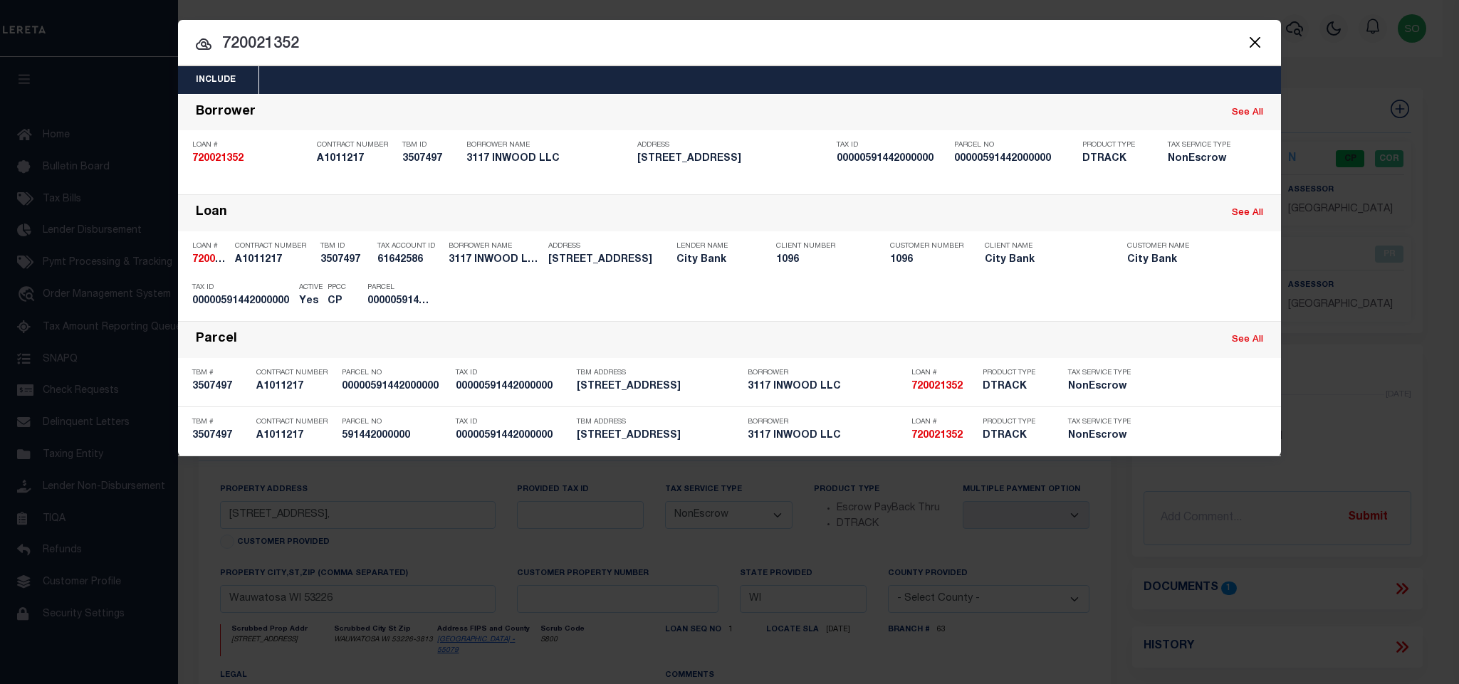
click at [287, 33] on input "720021352" at bounding box center [729, 44] width 1103 height 25
paste input "104409227"
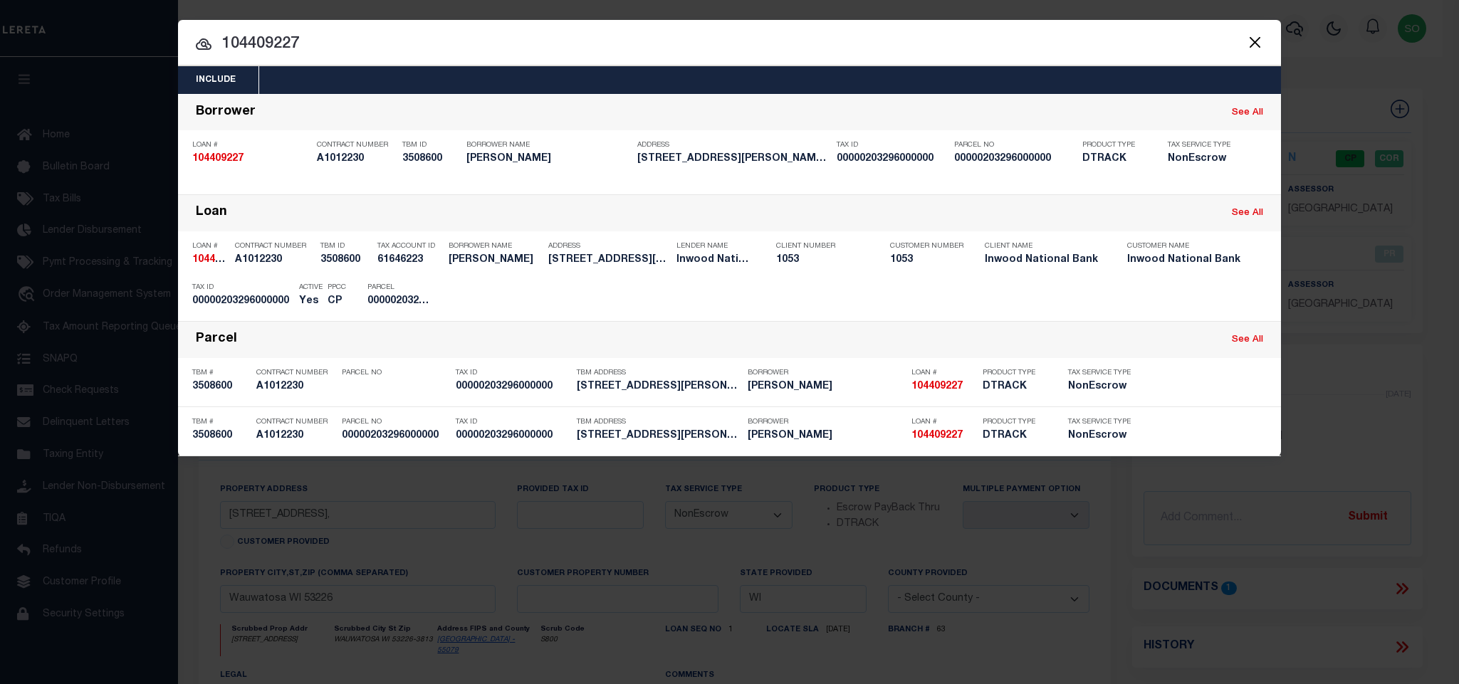
click at [329, 31] on div at bounding box center [729, 43] width 1103 height 46
click at [321, 54] on input "104409227" at bounding box center [729, 44] width 1103 height 25
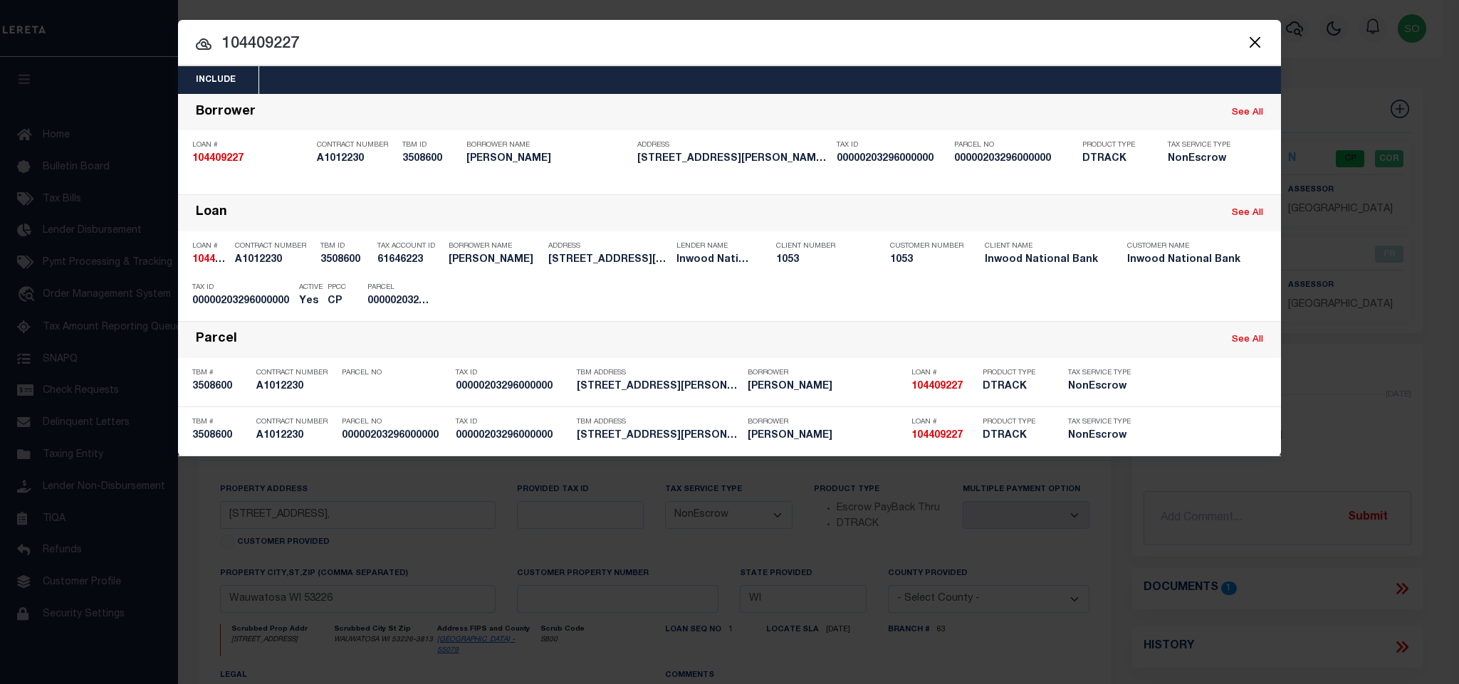
click at [321, 54] on input "104409227" at bounding box center [729, 44] width 1103 height 25
paste input "720021258"
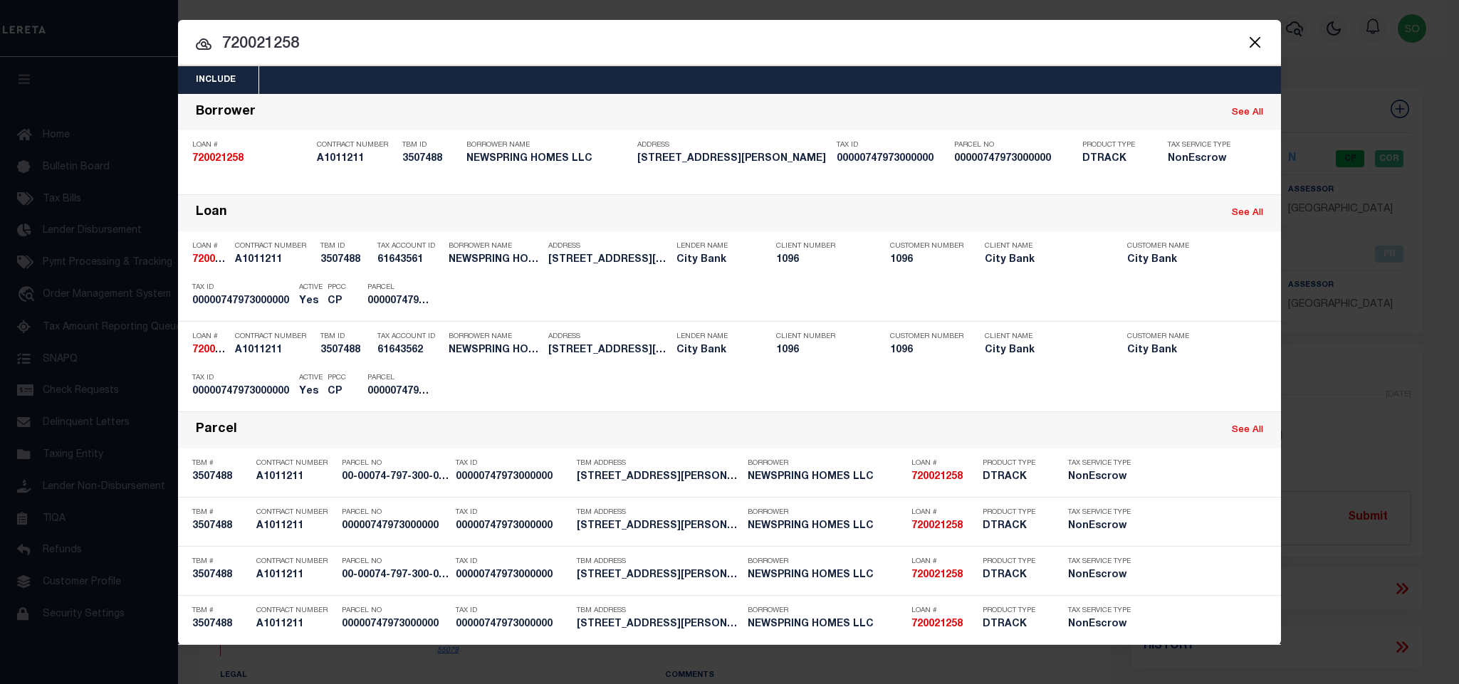
click at [259, 41] on input "720021258" at bounding box center [729, 44] width 1103 height 25
paste input "530033334"
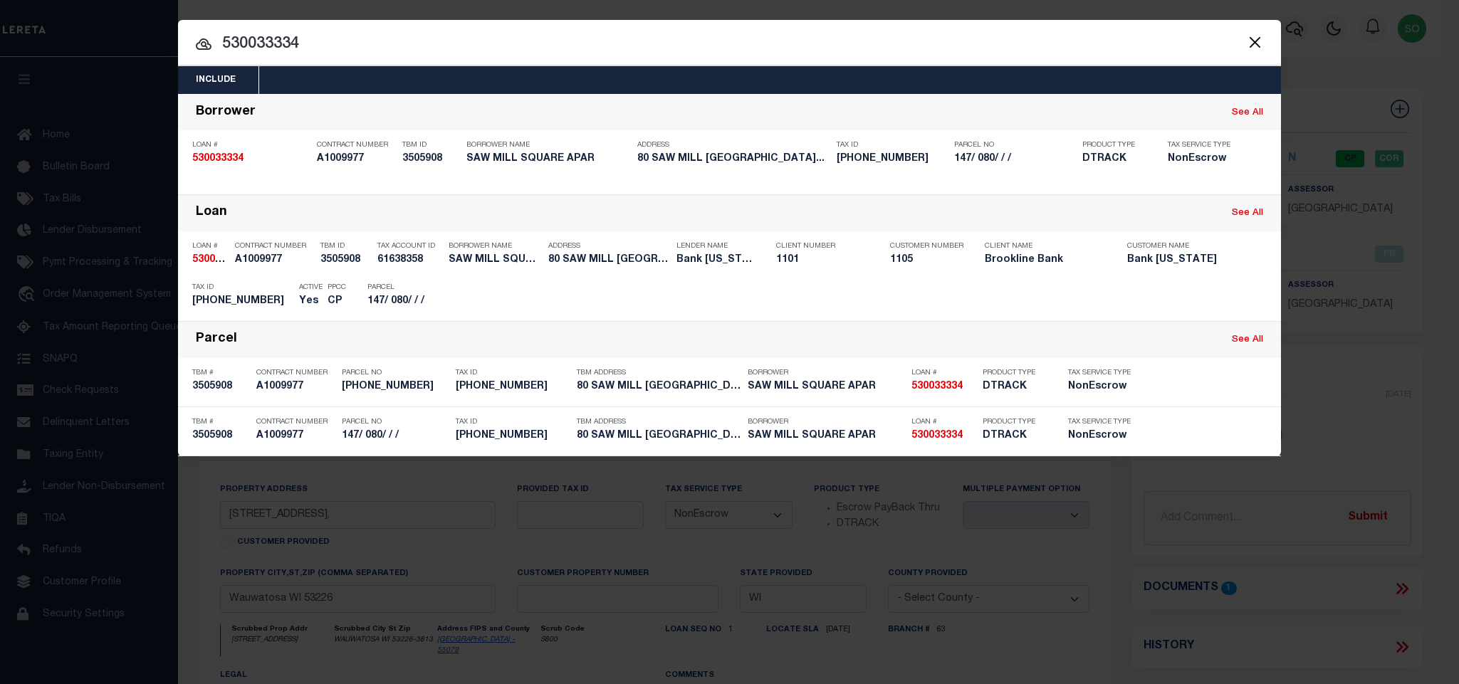
click at [323, 51] on input "530033334" at bounding box center [729, 44] width 1103 height 25
paste input "4747011300"
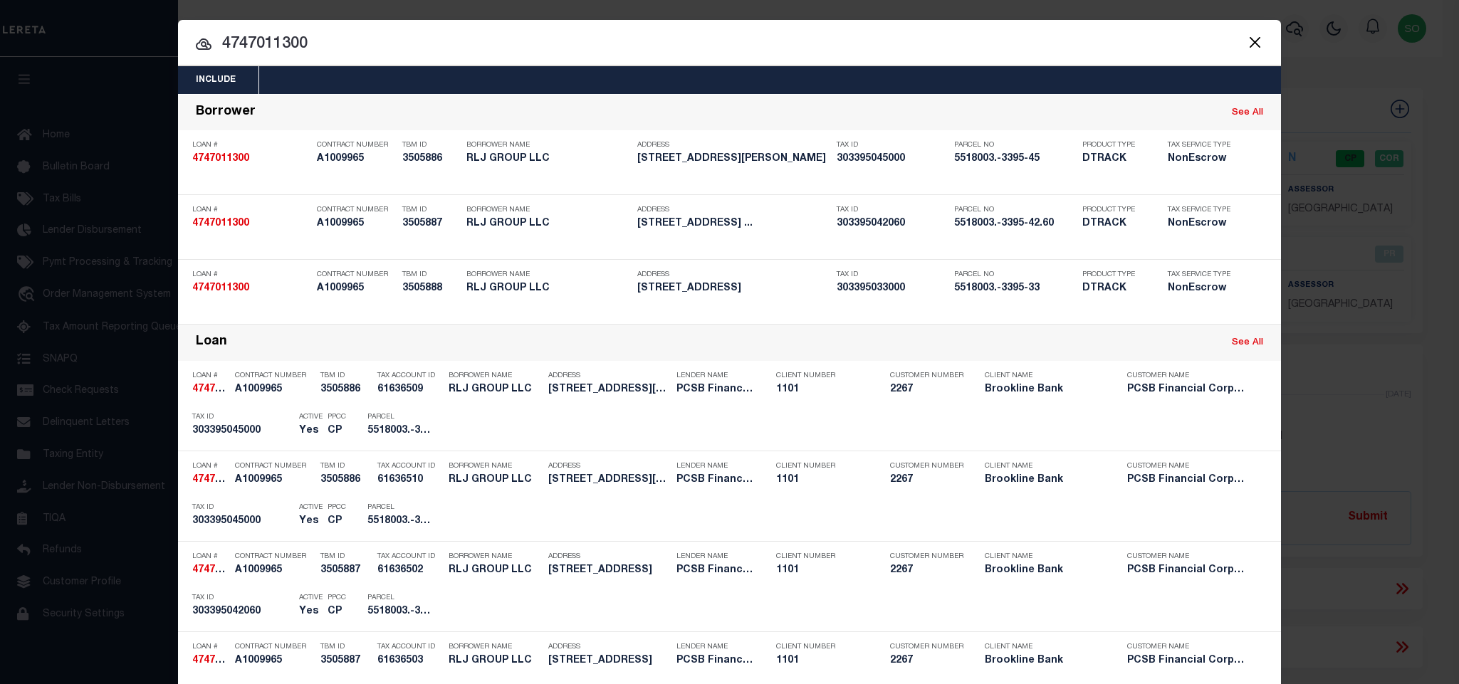
click at [361, 38] on input "4747011300" at bounding box center [729, 44] width 1103 height 25
paste input "510034901"
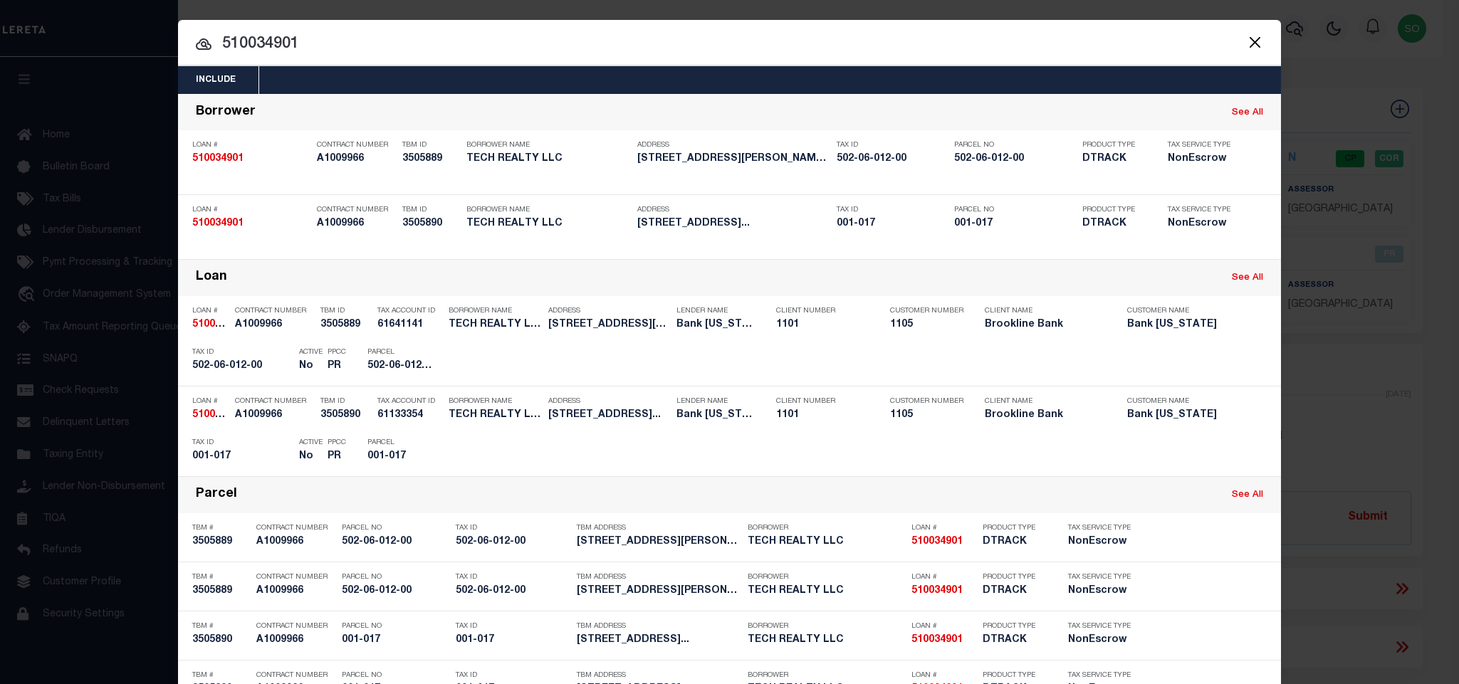
click at [340, 35] on input "510034901" at bounding box center [729, 44] width 1103 height 25
paste input "80296064"
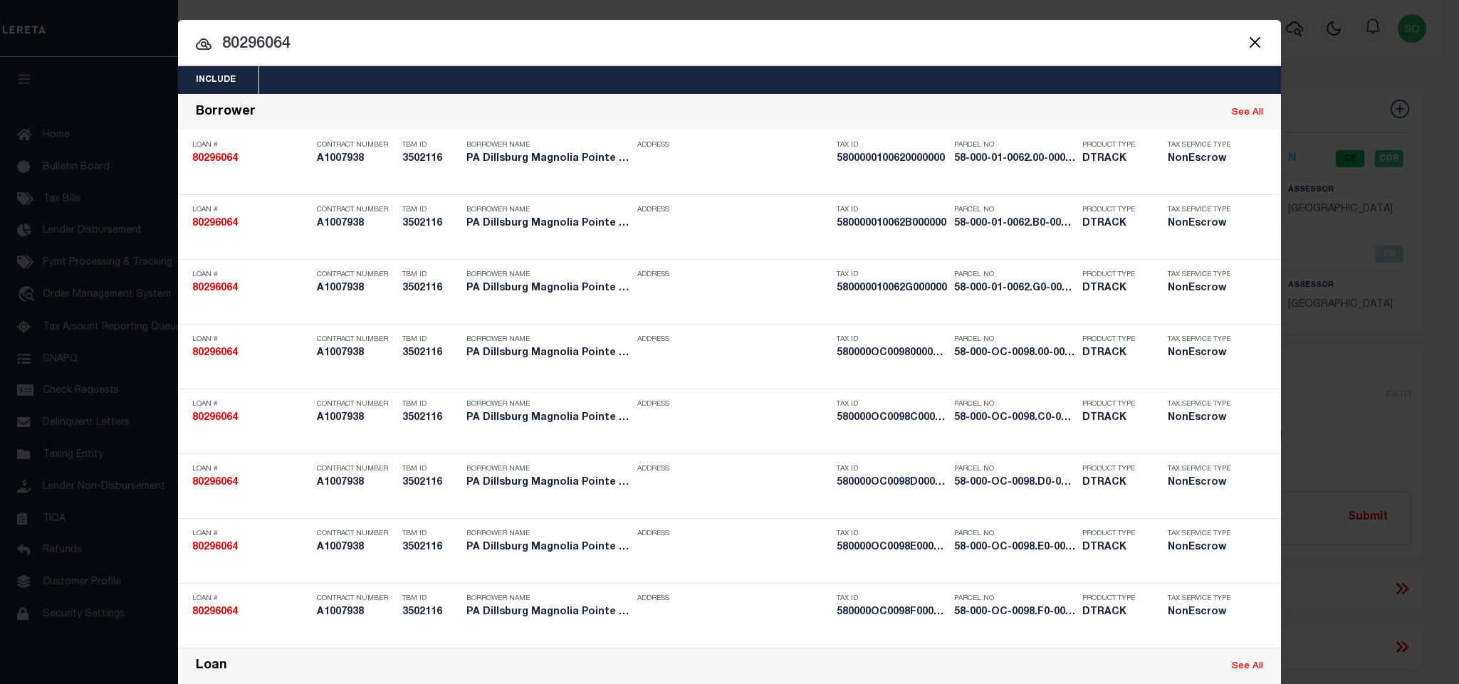
click at [333, 34] on input "80296064" at bounding box center [729, 44] width 1103 height 25
paste input "4910425000"
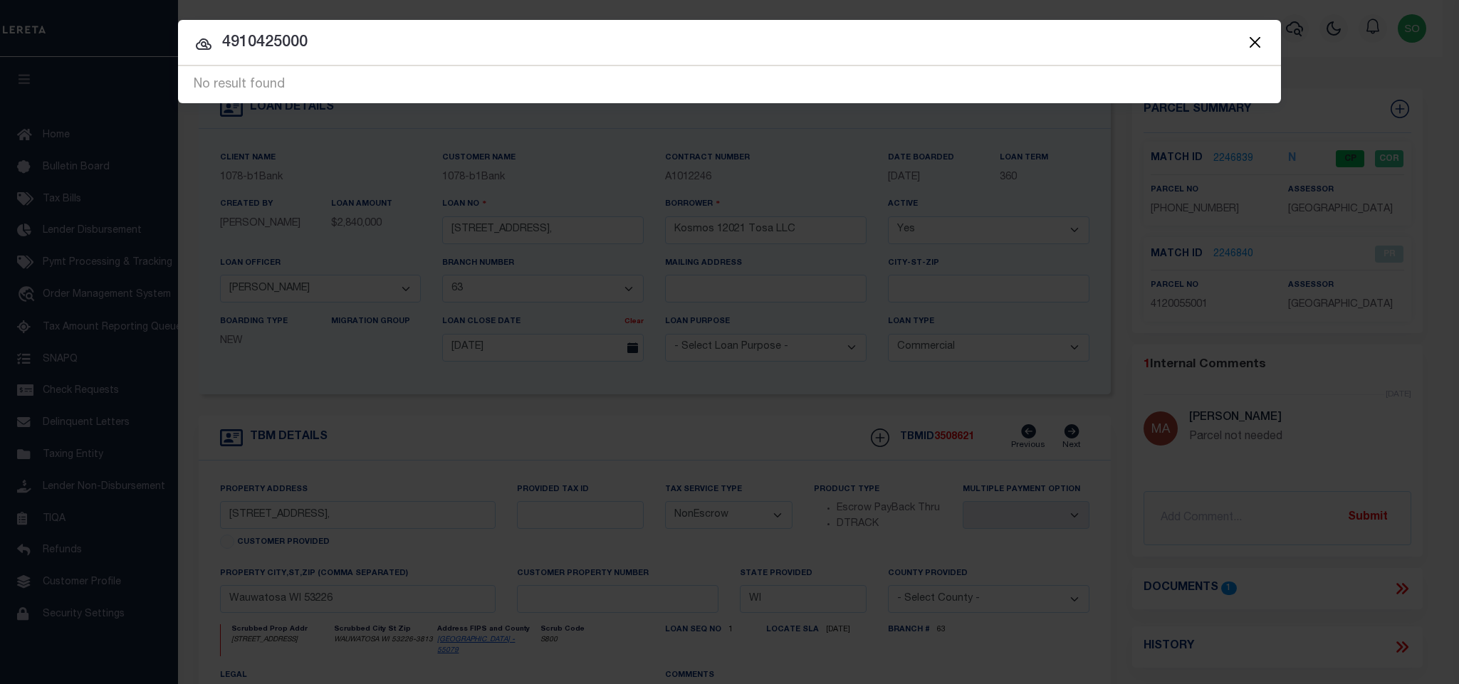
click at [283, 49] on input "4910425000" at bounding box center [729, 43] width 1103 height 25
paste input "3499766"
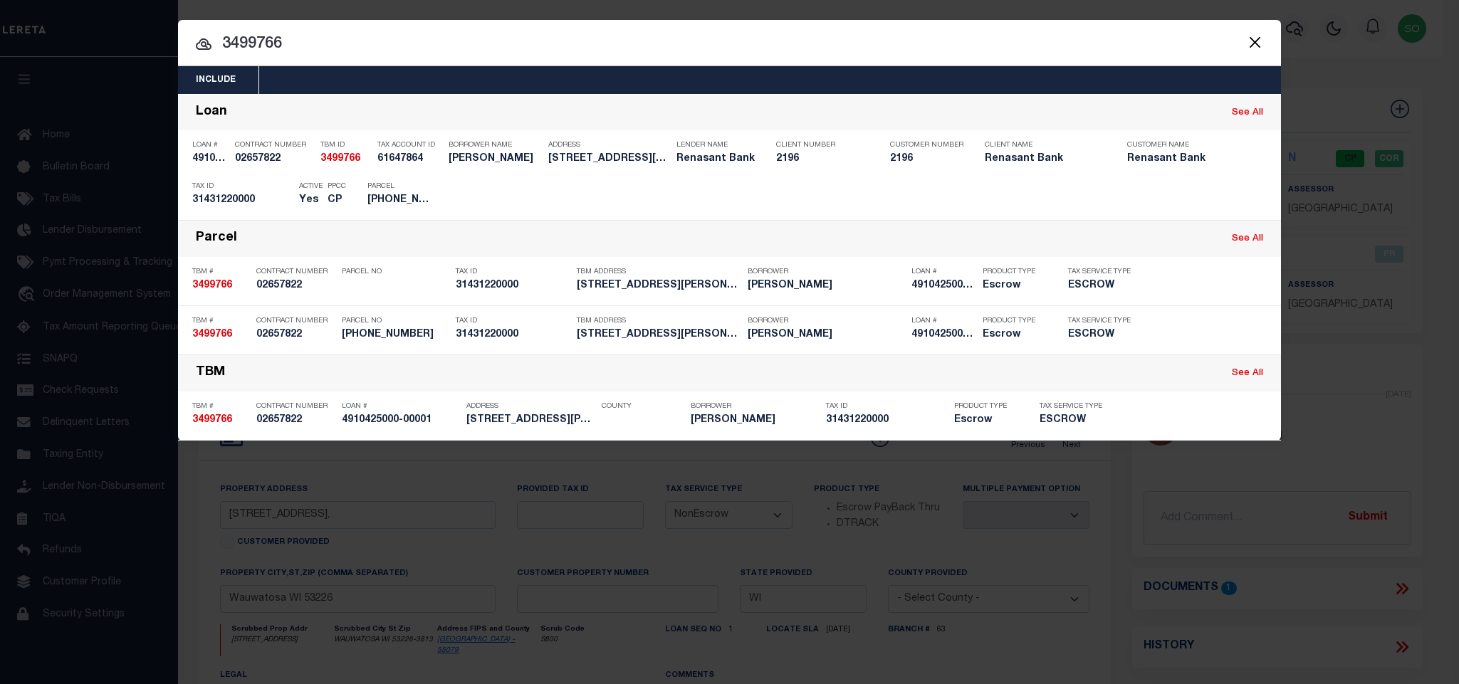
click at [316, 38] on input "3499766" at bounding box center [729, 44] width 1103 height 25
paste input "416000544"
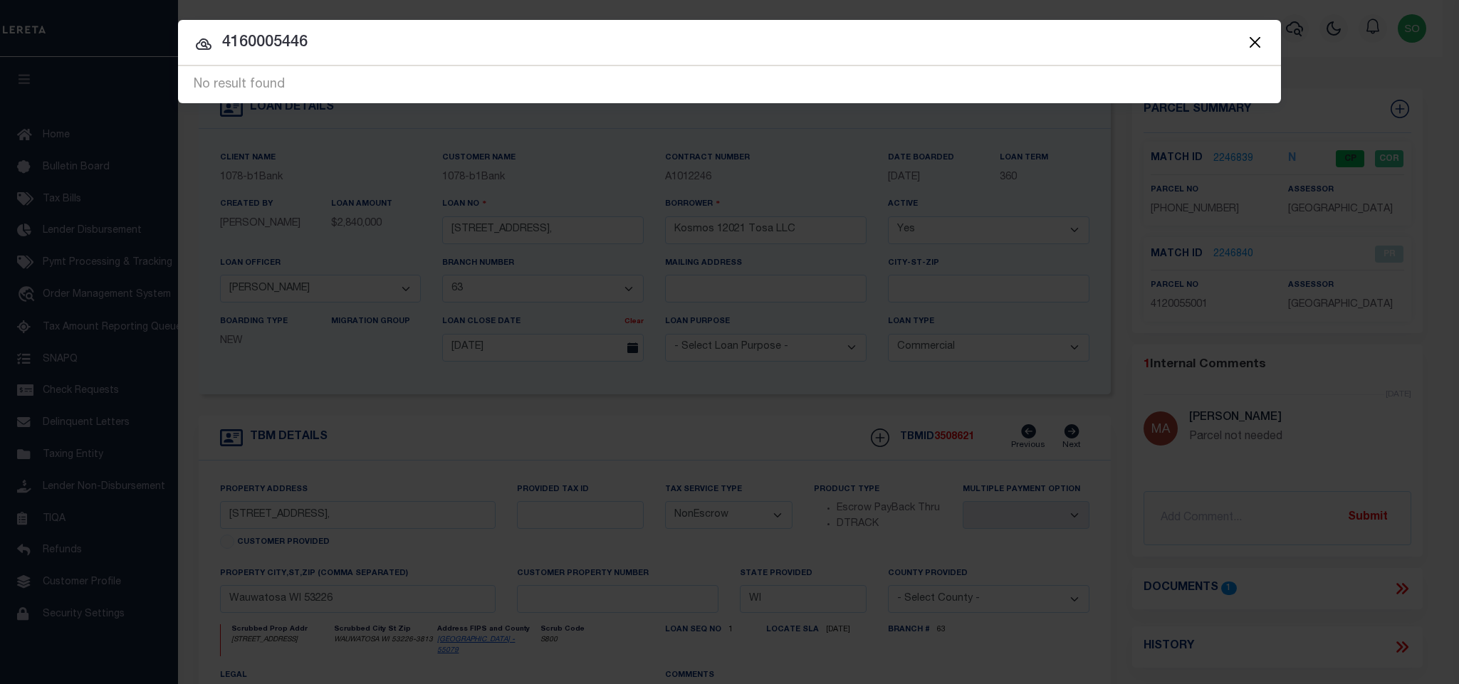
click at [370, 38] on input "4160005446" at bounding box center [729, 43] width 1103 height 25
paste input "15268518"
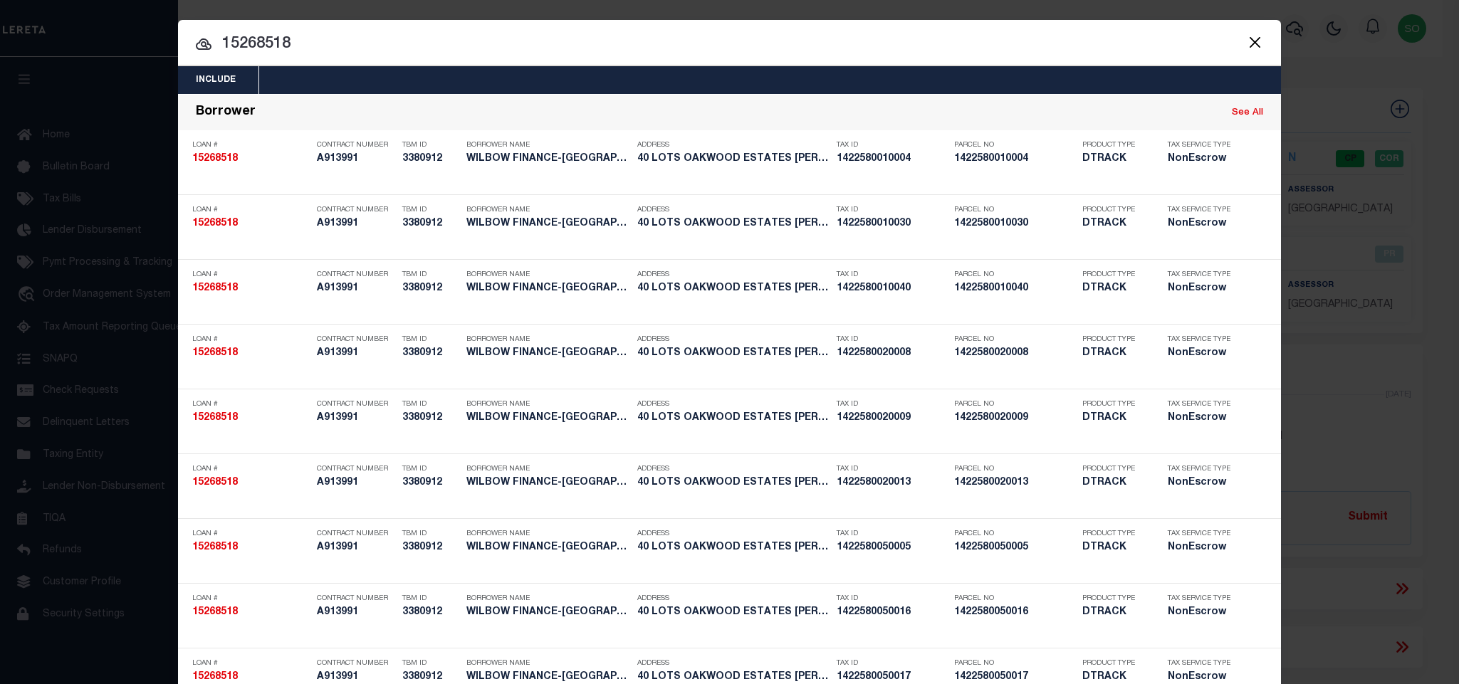
click at [257, 35] on input "15268518" at bounding box center [729, 44] width 1103 height 25
paste input "3080004566"
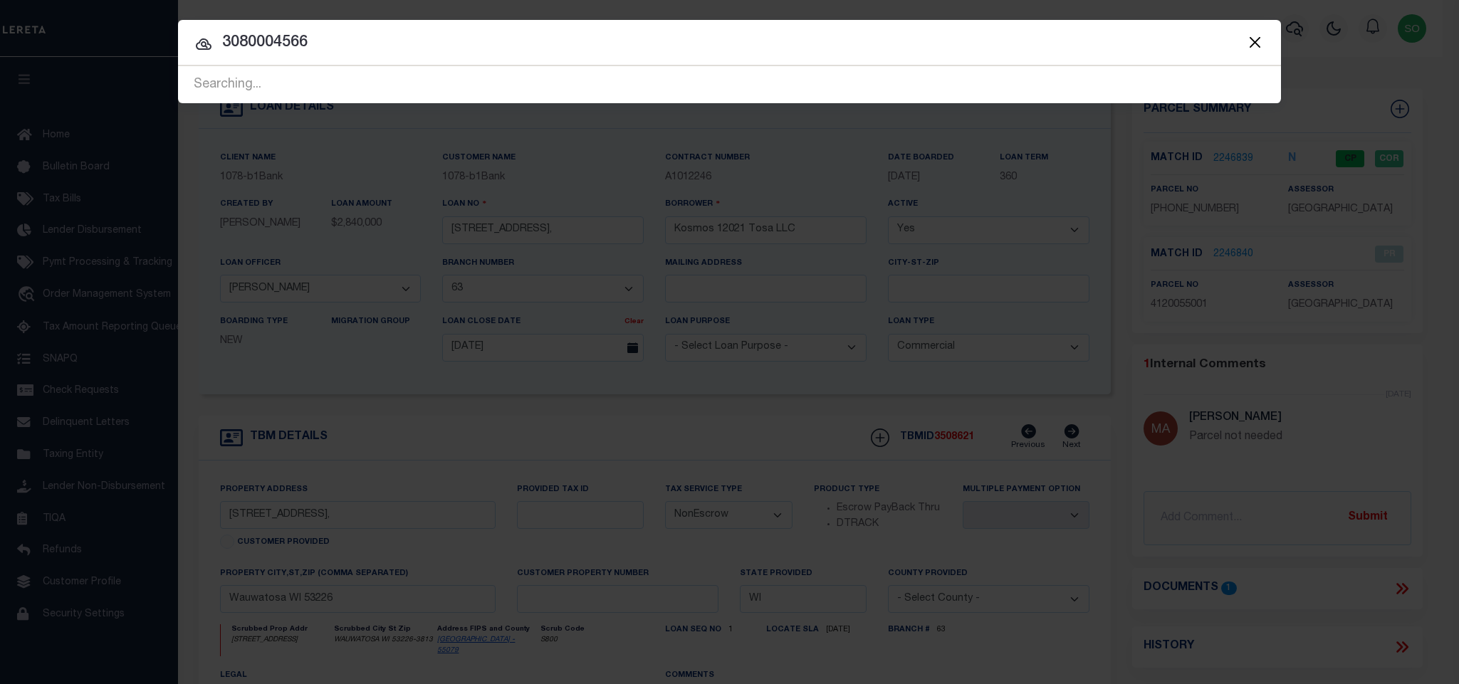
type input "3080004566"
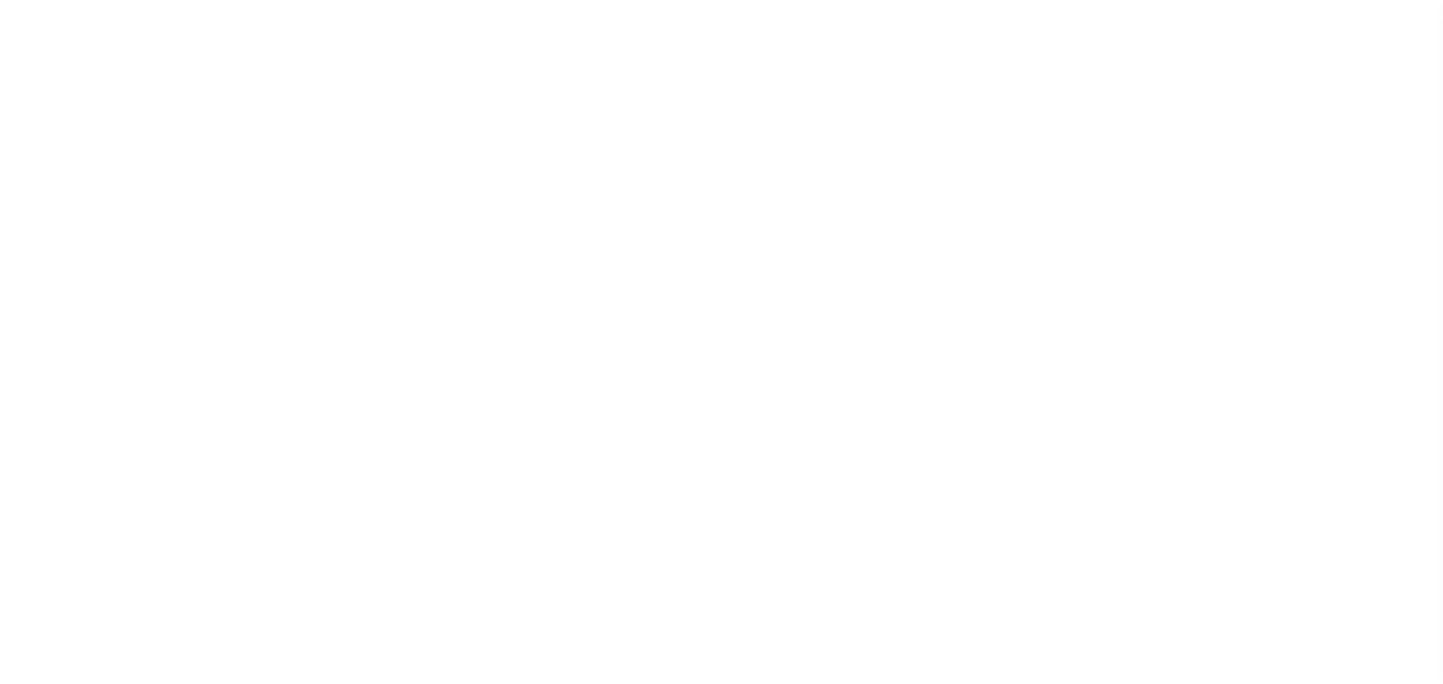
select select "10"
type input "[STREET_ADDRESS]"
radio input "true"
select select "NonEscrow"
select select
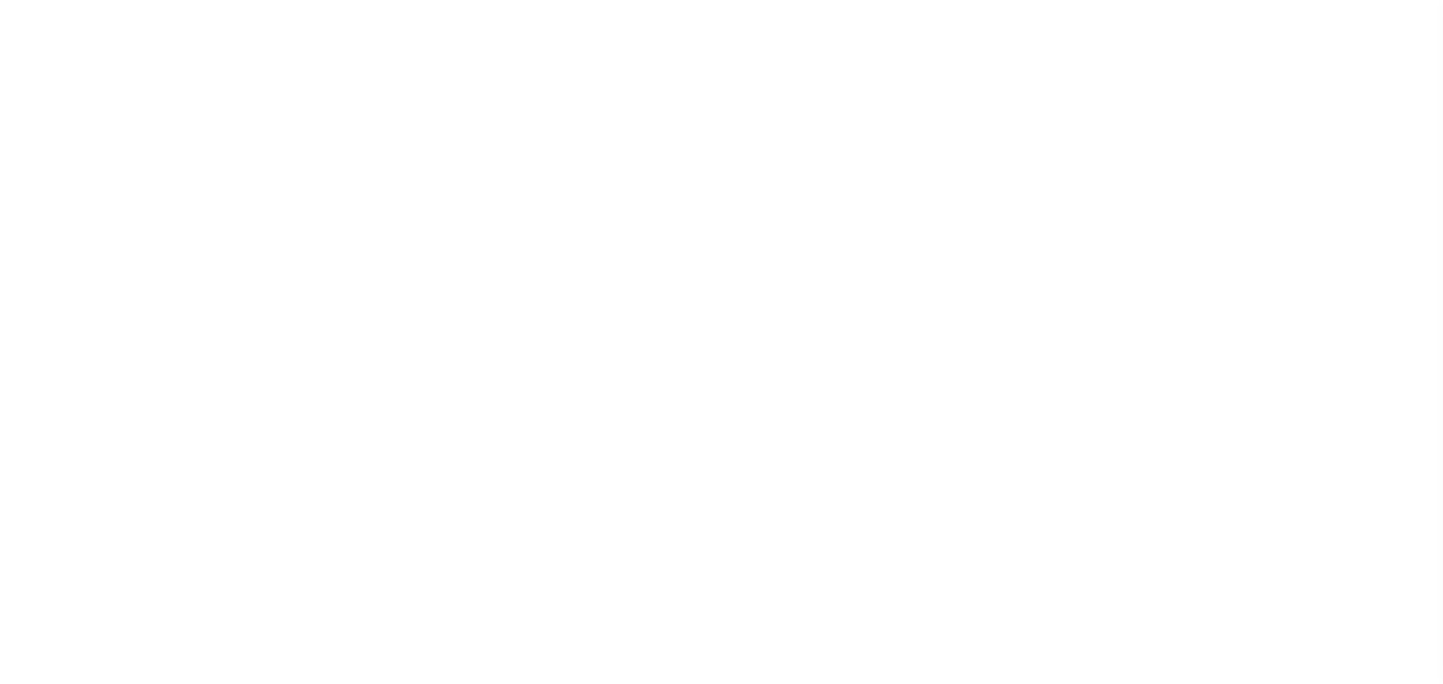
type input "GULF BREEZE FL 32561"
type input "4001973300"
type input "FL"
type textarea "SEE FILE1"
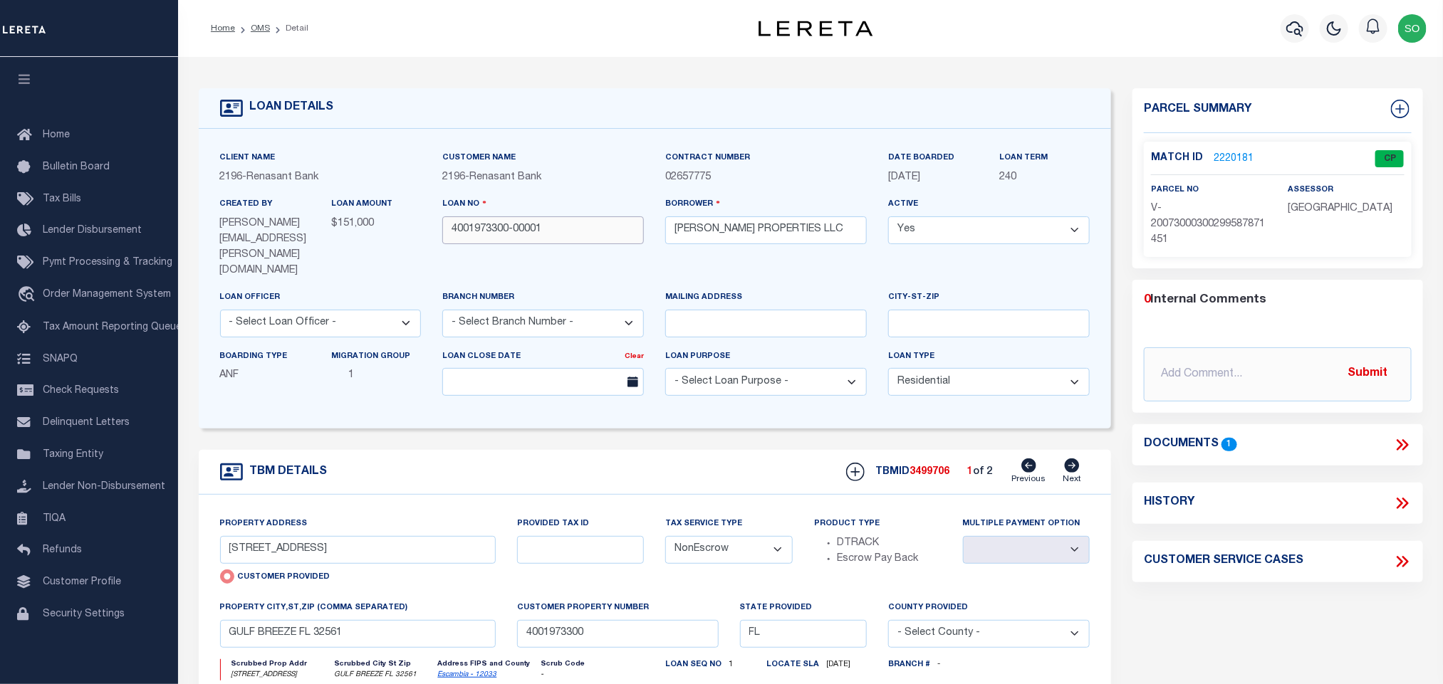
click at [556, 235] on input "4001973300-00001" at bounding box center [543, 230] width 202 height 28
click at [1289, 28] on icon "button" at bounding box center [1294, 28] width 17 height 17
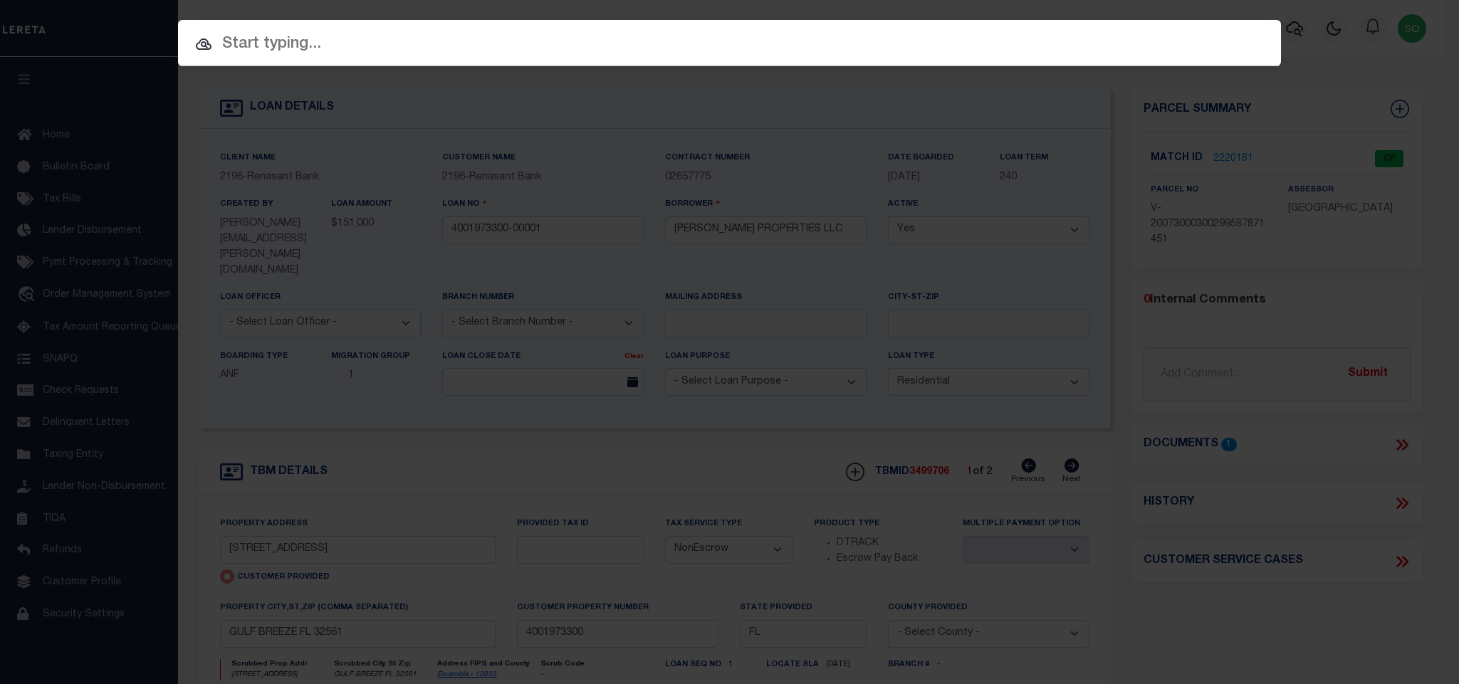
click at [487, 41] on input "text" at bounding box center [729, 44] width 1103 height 25
click at [486, 41] on input "text" at bounding box center [729, 44] width 1103 height 25
paste input "4002091200"
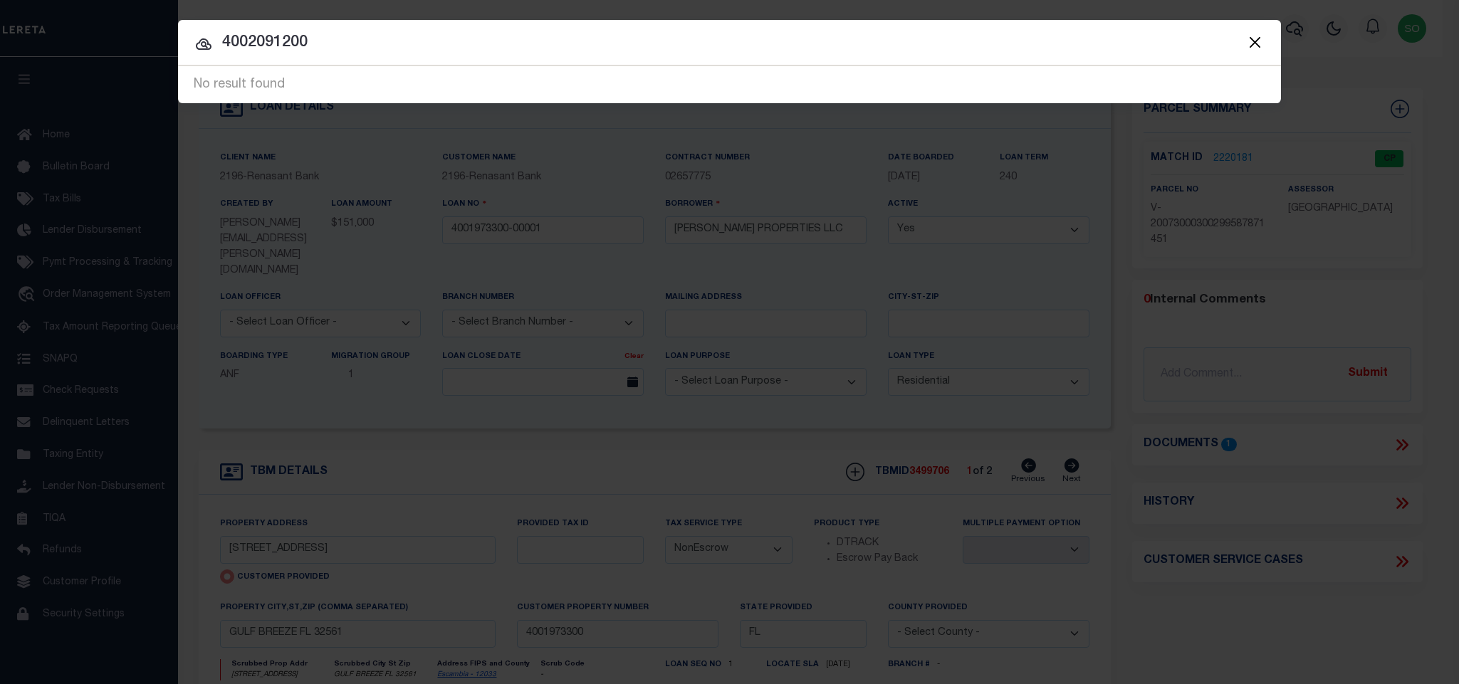
click at [280, 41] on input "4002091200" at bounding box center [729, 43] width 1103 height 25
paste input "5000016823"
click at [276, 43] on input "5000016823" at bounding box center [729, 43] width 1103 height 25
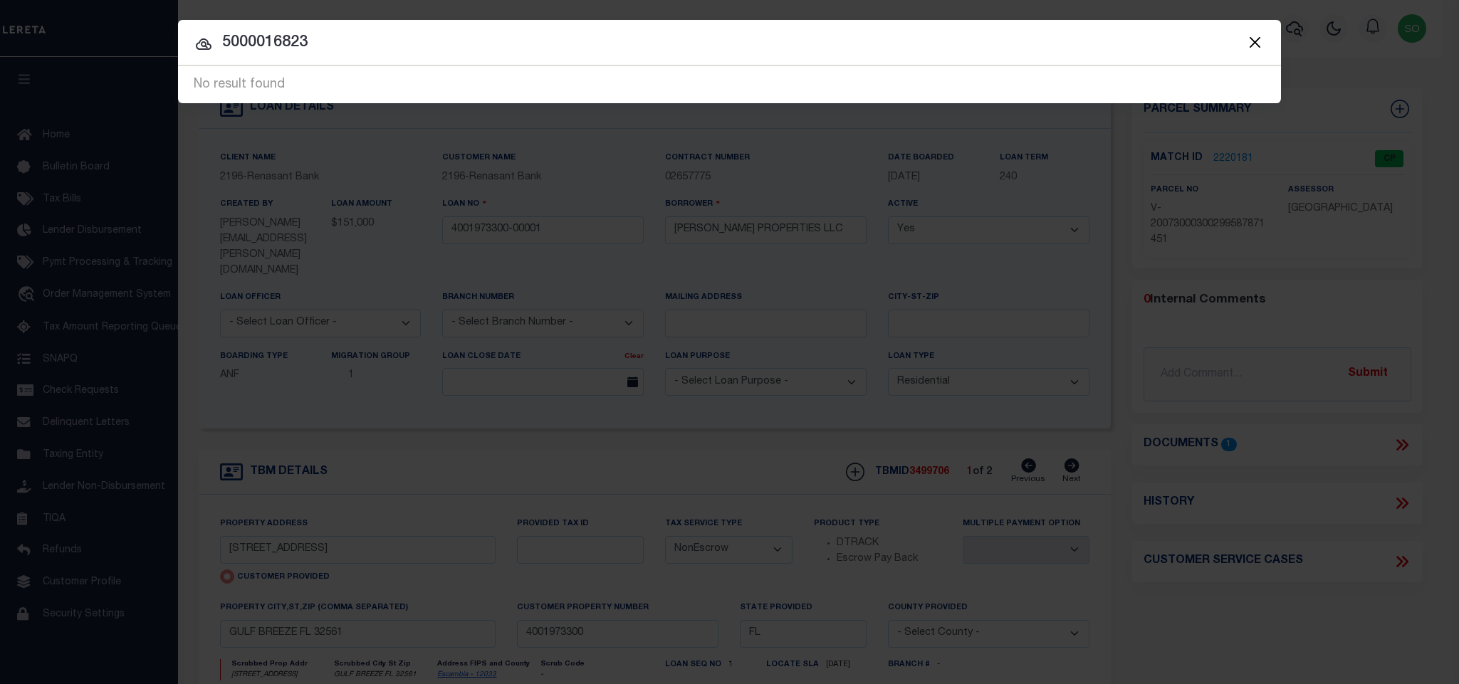
click at [276, 43] on input "5000016823" at bounding box center [729, 43] width 1103 height 25
paste input "30800045"
click at [254, 35] on input "3080004523" at bounding box center [729, 43] width 1103 height 25
paste input "90021657"
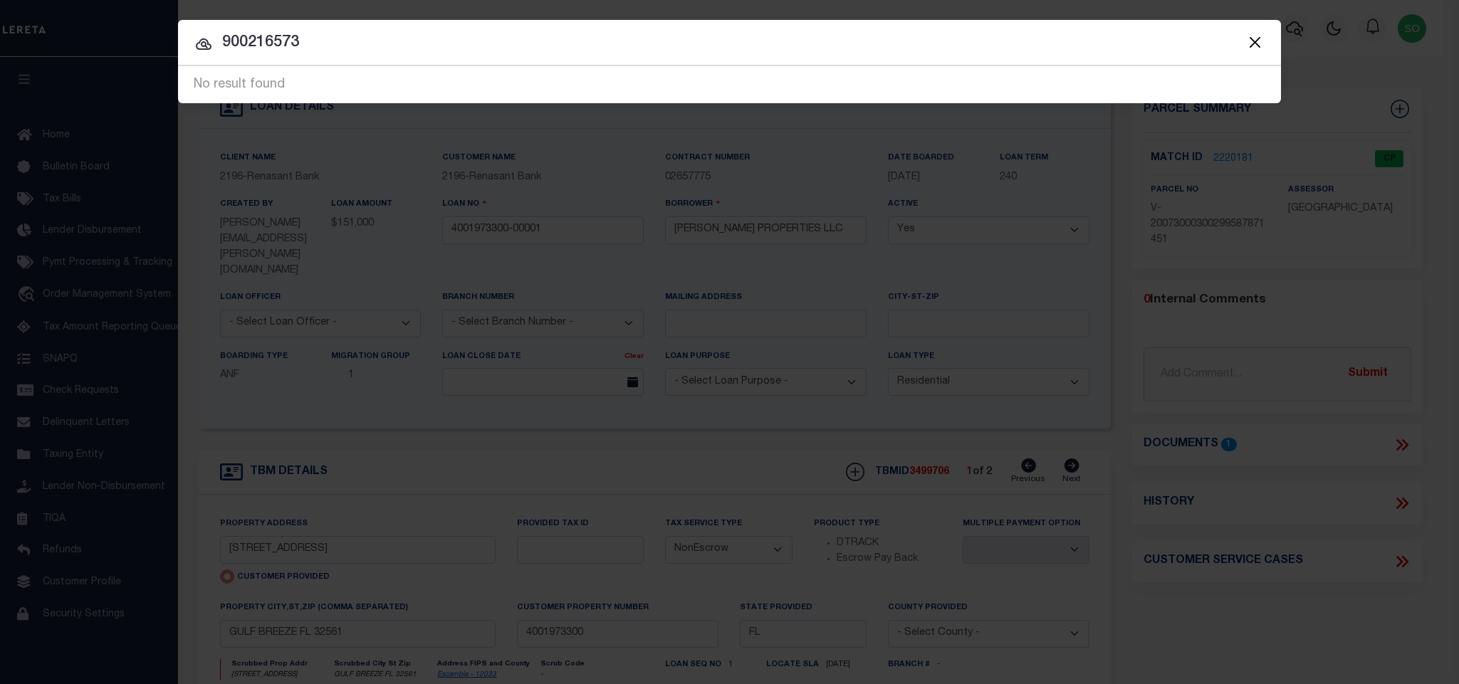
click at [240, 36] on input "900216573" at bounding box center [729, 43] width 1103 height 25
paste input "2016031412"
click at [348, 39] on input "2016031412" at bounding box center [729, 43] width 1103 height 25
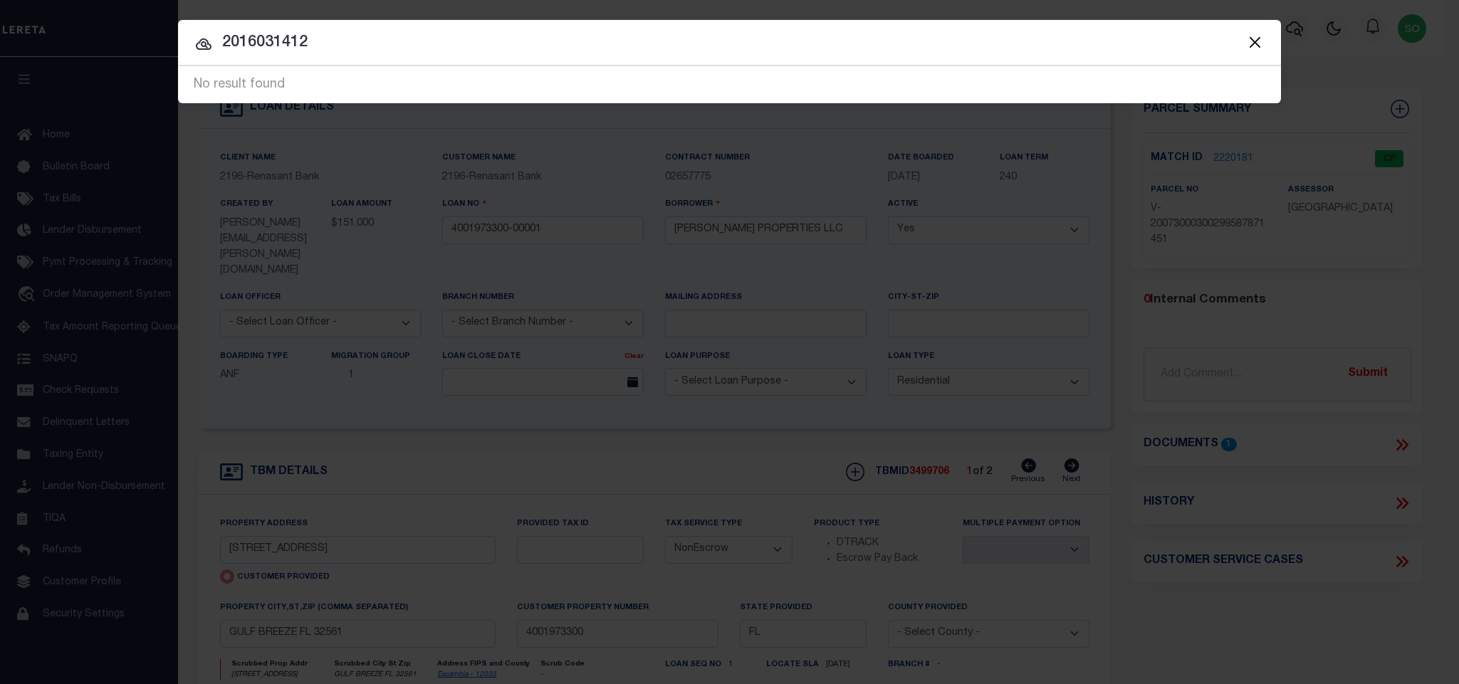
click at [348, 39] on input "2016031412" at bounding box center [729, 43] width 1103 height 25
paste input "3854"
click at [321, 45] on input "2016033854" at bounding box center [729, 43] width 1103 height 25
paste input "22187"
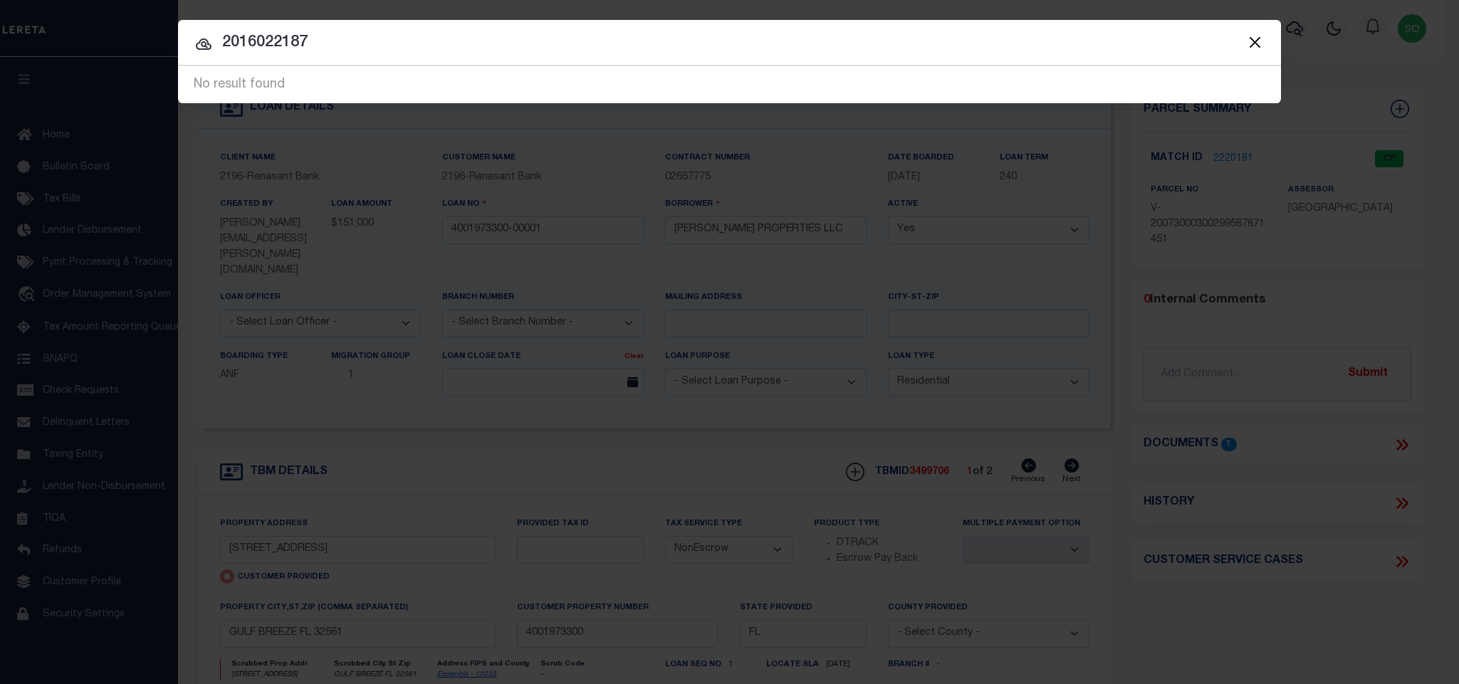
click at [303, 46] on input "2016022187" at bounding box center [729, 43] width 1103 height 25
paste input "7943"
click at [285, 49] on input "2016027943" at bounding box center [729, 43] width 1103 height 25
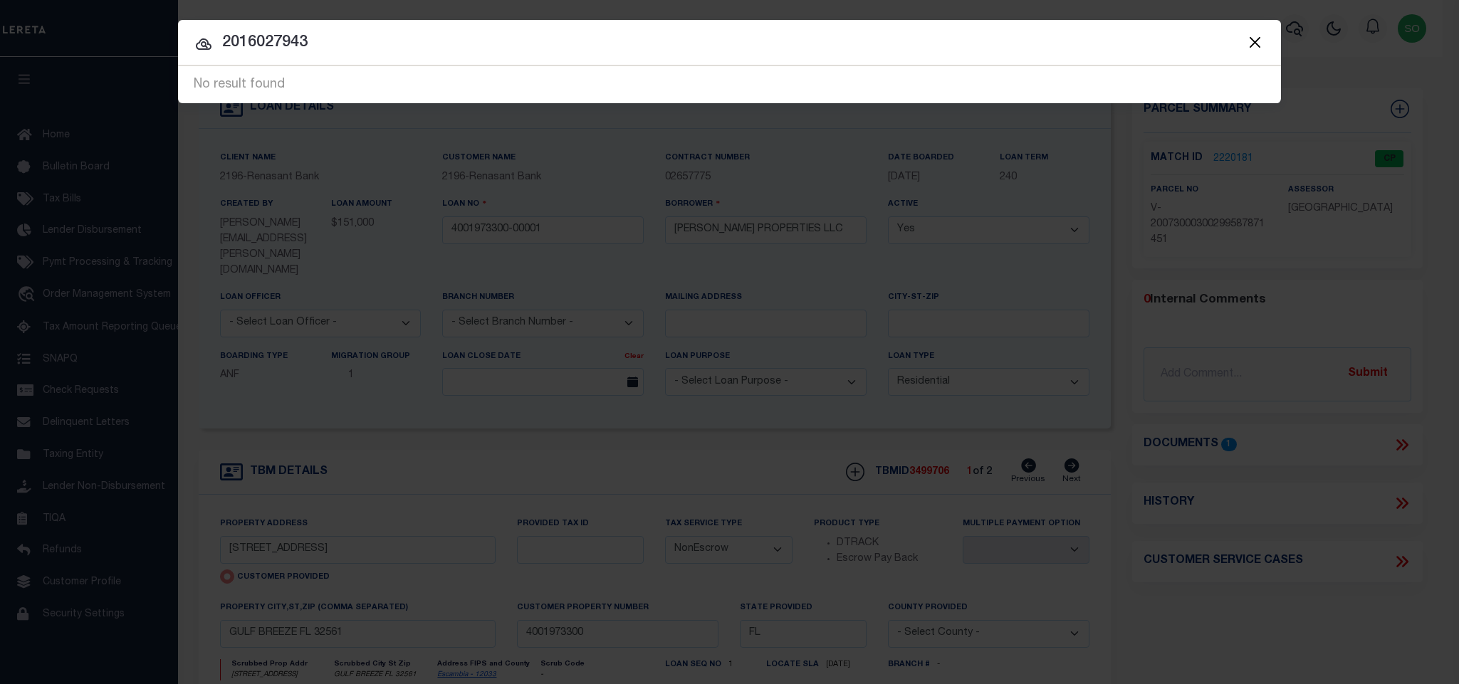
paste input "839"
type input "2016028393"
click at [406, 278] on div "Include Loans TBM Customers Borrowers Payments (Lender Non-Disb) Payments (Lend…" at bounding box center [729, 342] width 1459 height 684
click at [1255, 45] on button "Close" at bounding box center [1255, 42] width 19 height 19
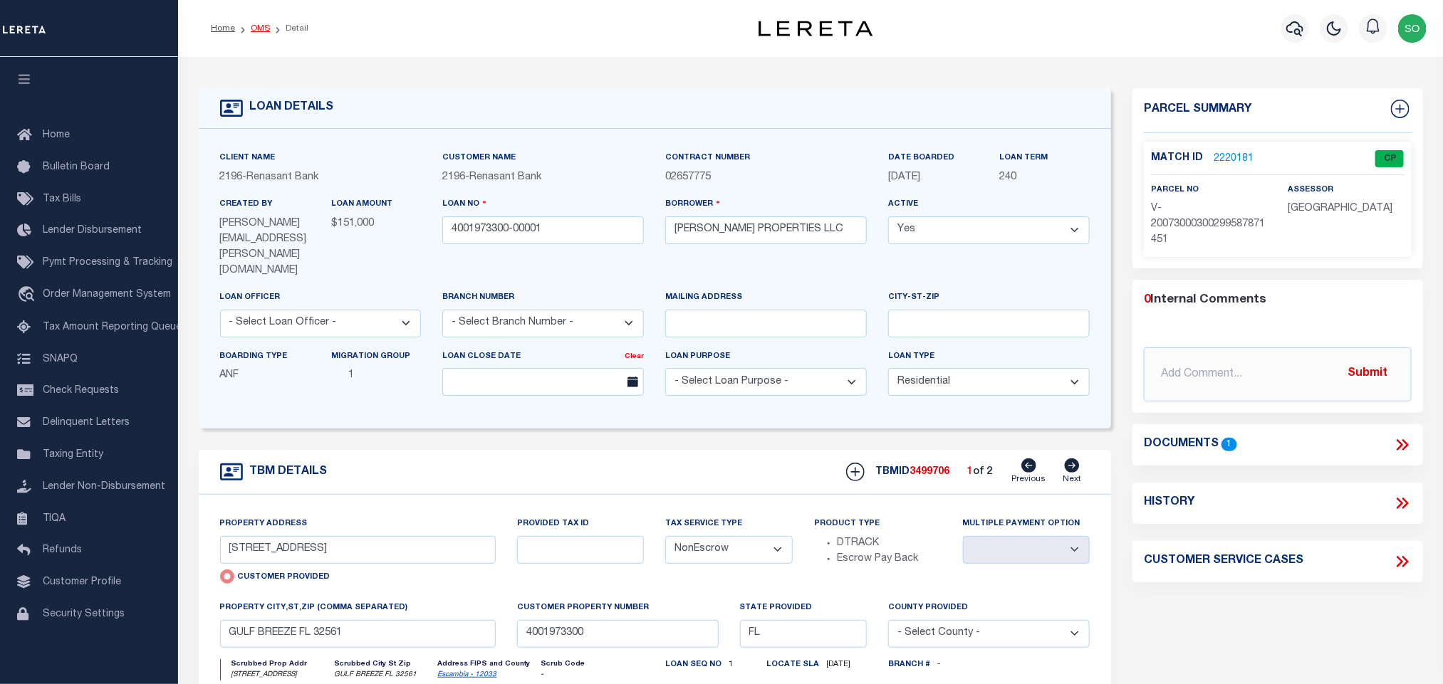
click at [261, 31] on link "OMS" at bounding box center [260, 28] width 19 height 9
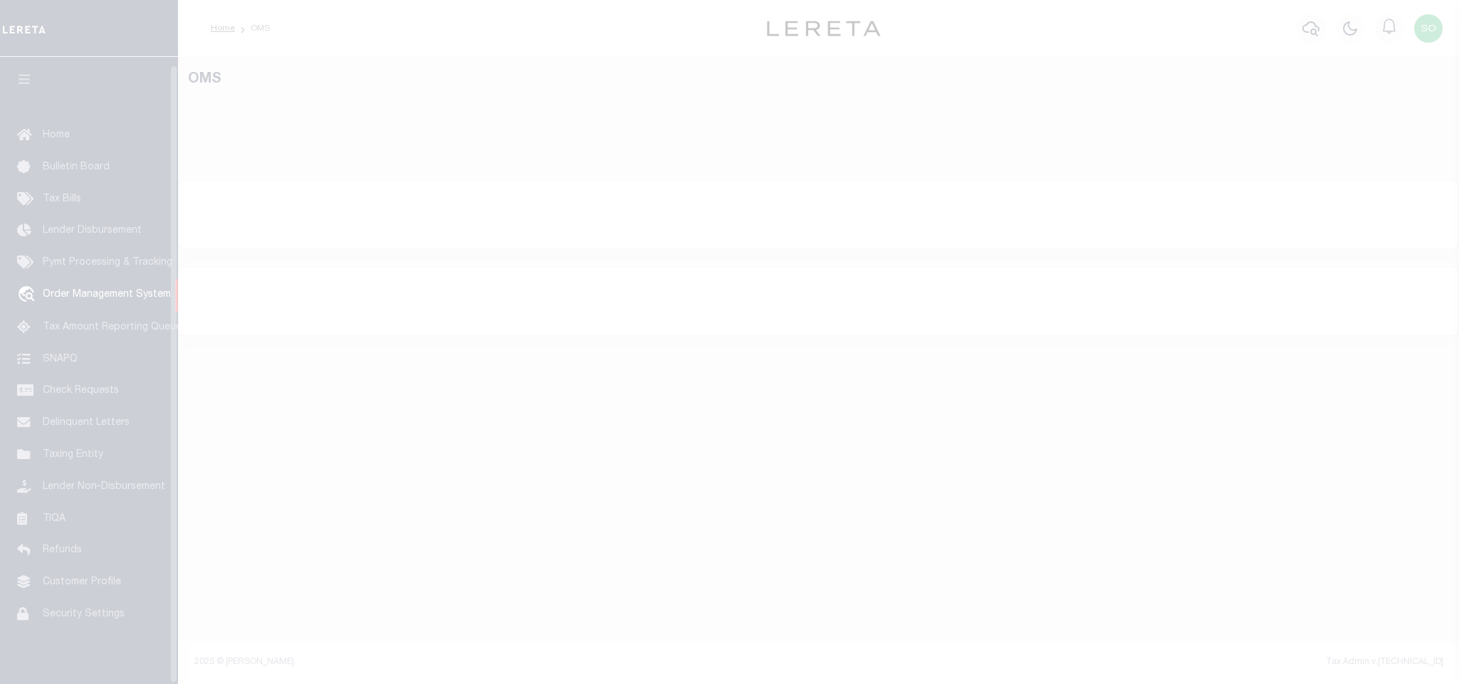
scroll to position [9, 0]
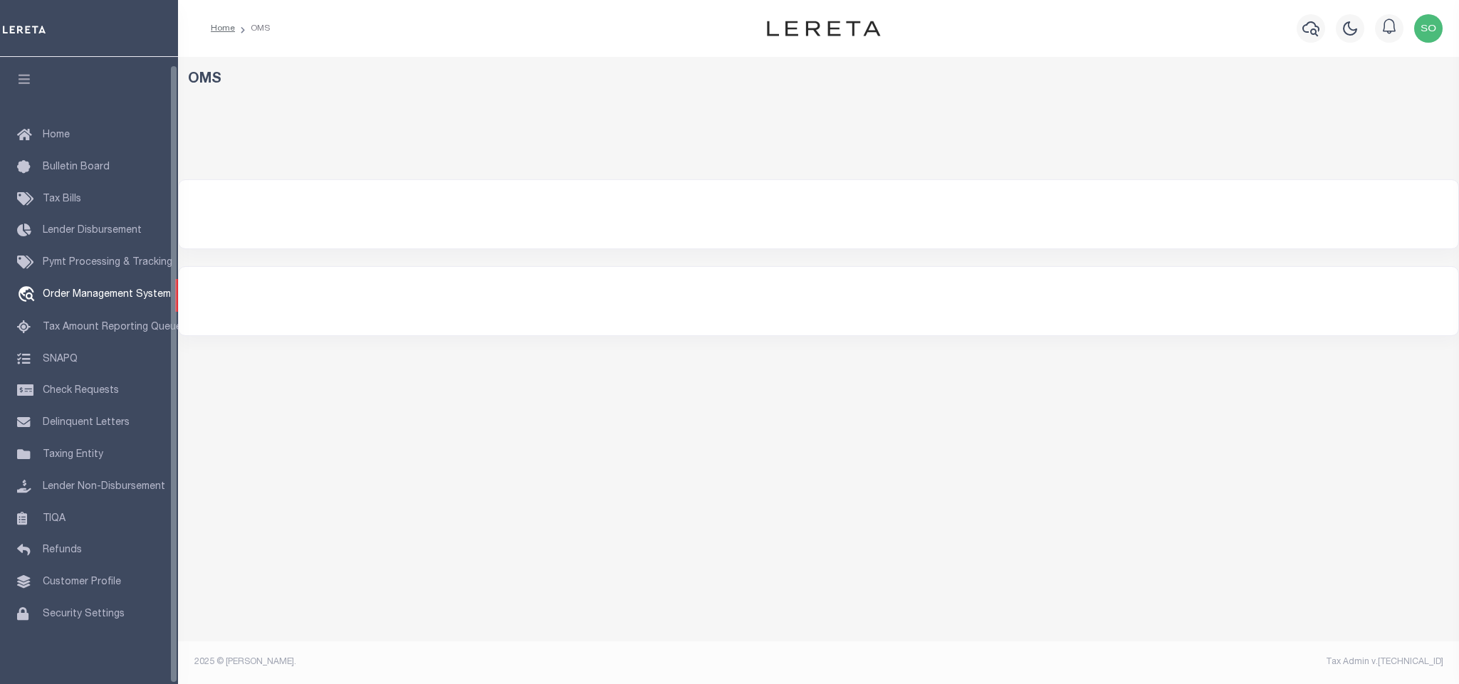
select select "200"
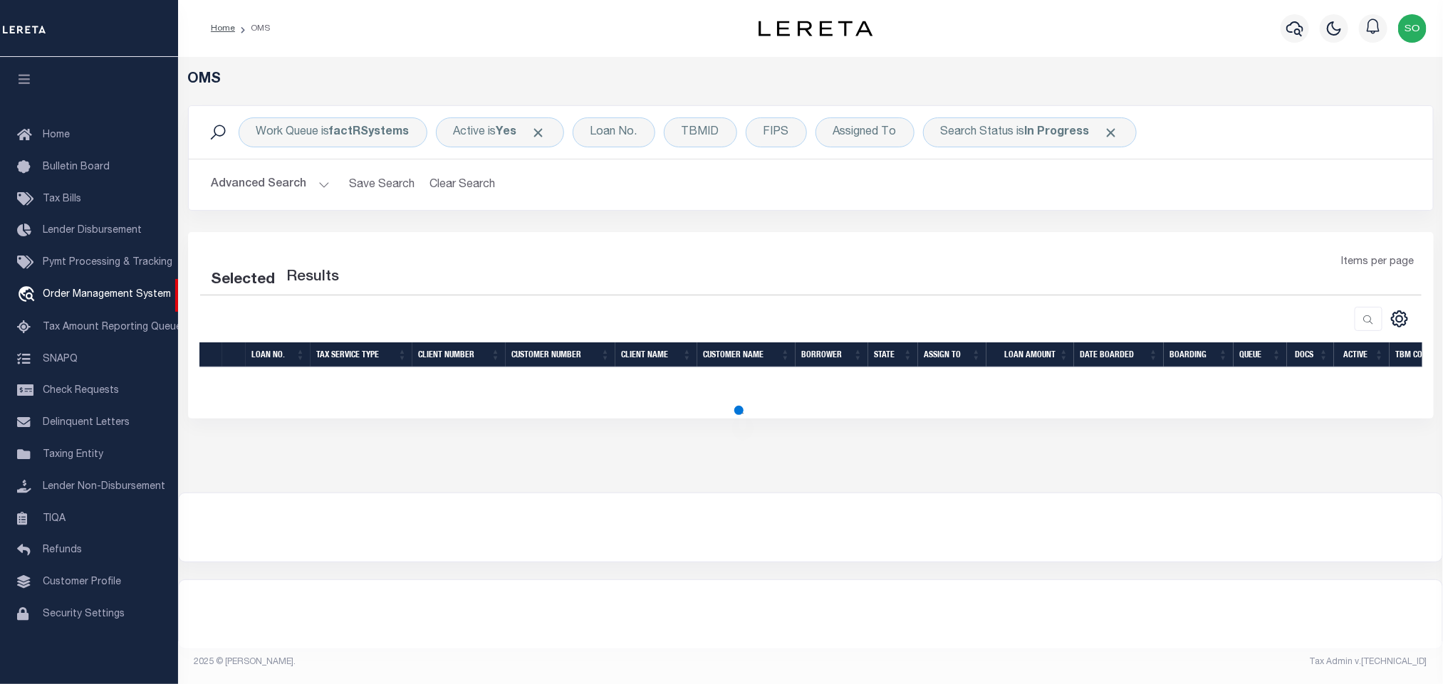
select select "200"
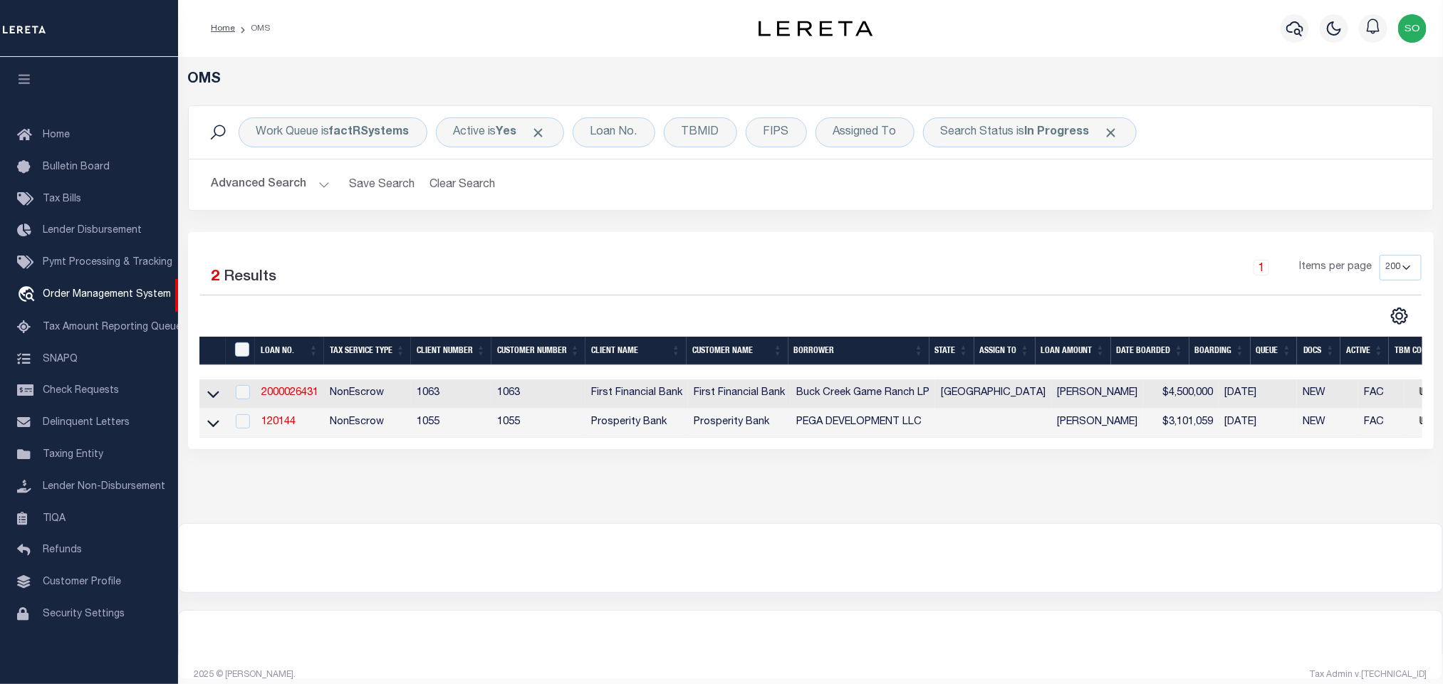
click at [517, 238] on div "Selected 2 Results 1 Items per page 10 25 50 100 200" at bounding box center [811, 340] width 1246 height 217
click at [468, 178] on button "Clear Search" at bounding box center [463, 185] width 78 height 28
click at [1377, 588] on div at bounding box center [810, 558] width 1263 height 68
click at [827, 588] on div at bounding box center [810, 558] width 1263 height 68
click at [1259, 654] on div at bounding box center [810, 645] width 1263 height 68
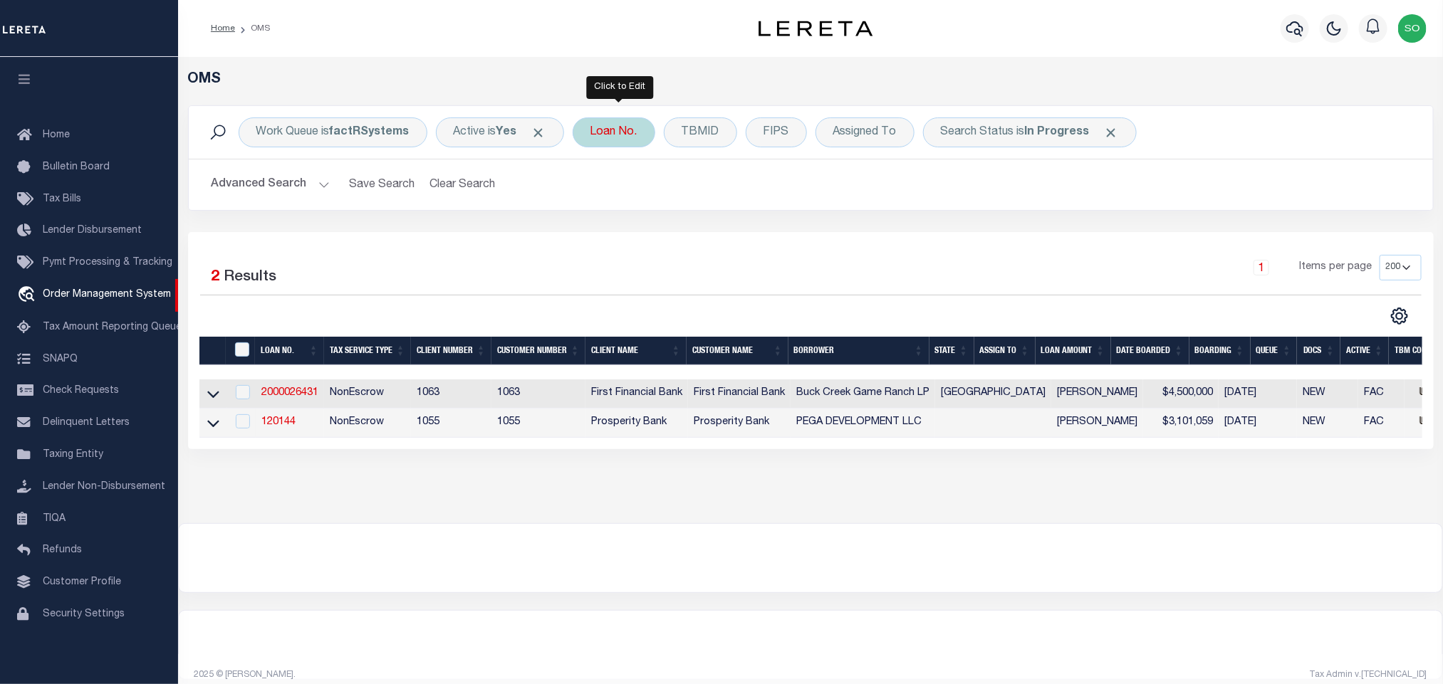
click at [627, 124] on div "Loan No." at bounding box center [614, 133] width 83 height 30
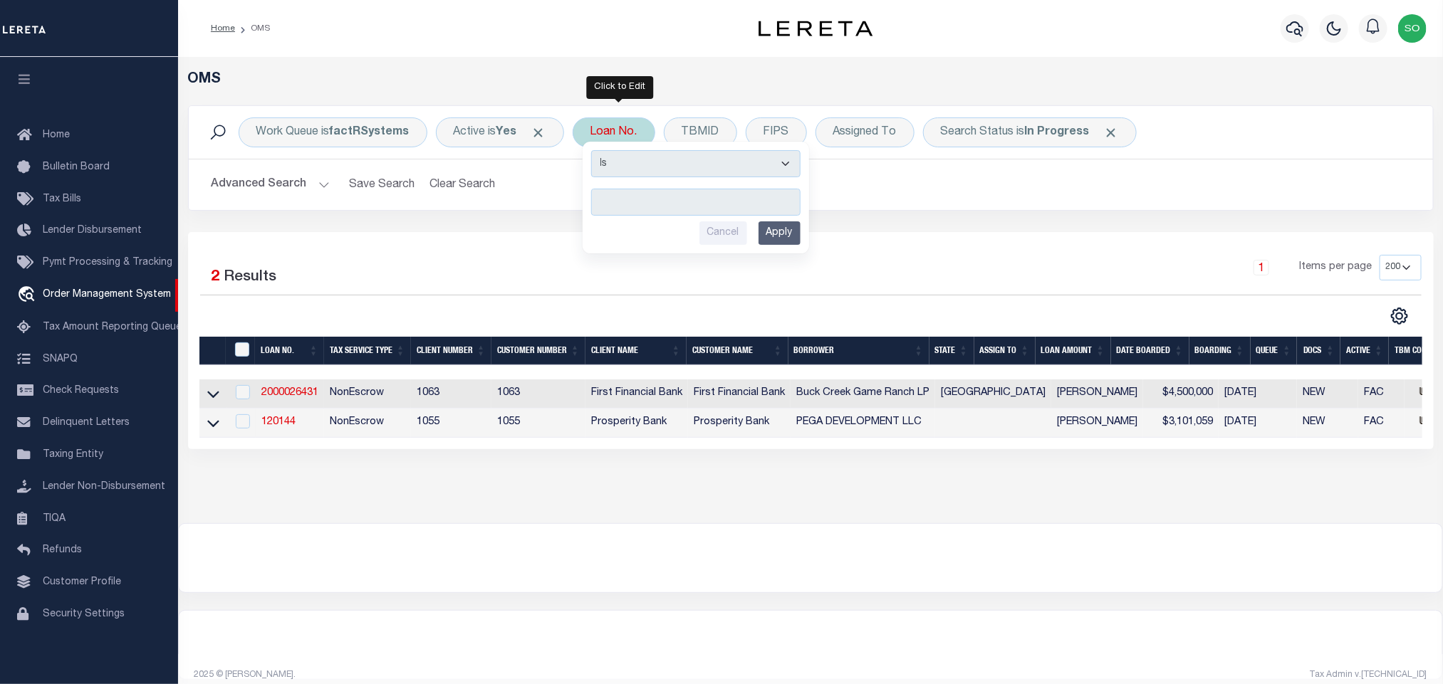
click at [620, 206] on input "text" at bounding box center [695, 202] width 209 height 27
type input "3624625044467"
click at [787, 241] on input "Apply" at bounding box center [779, 233] width 42 height 24
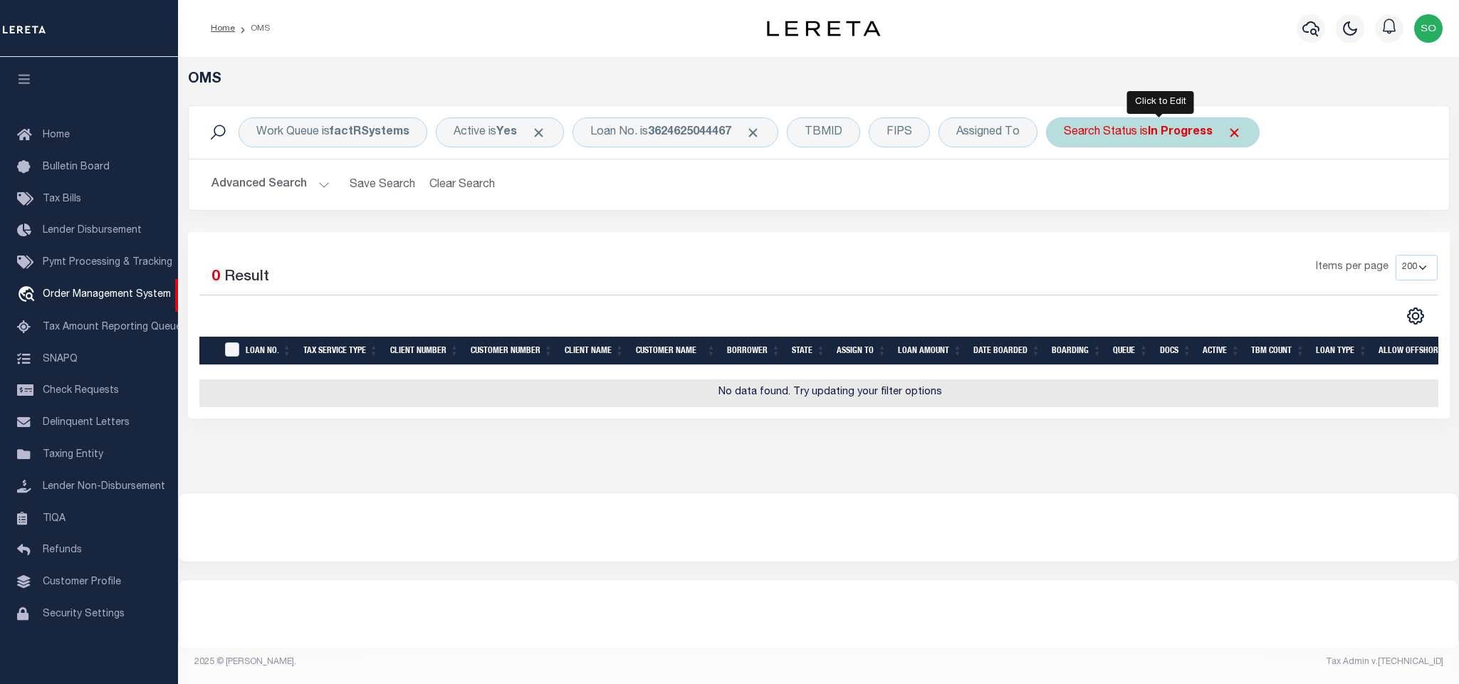
click at [1241, 133] on span "Click to Remove" at bounding box center [1234, 132] width 15 height 15
click at [1312, 26] on icon "button" at bounding box center [1311, 28] width 17 height 17
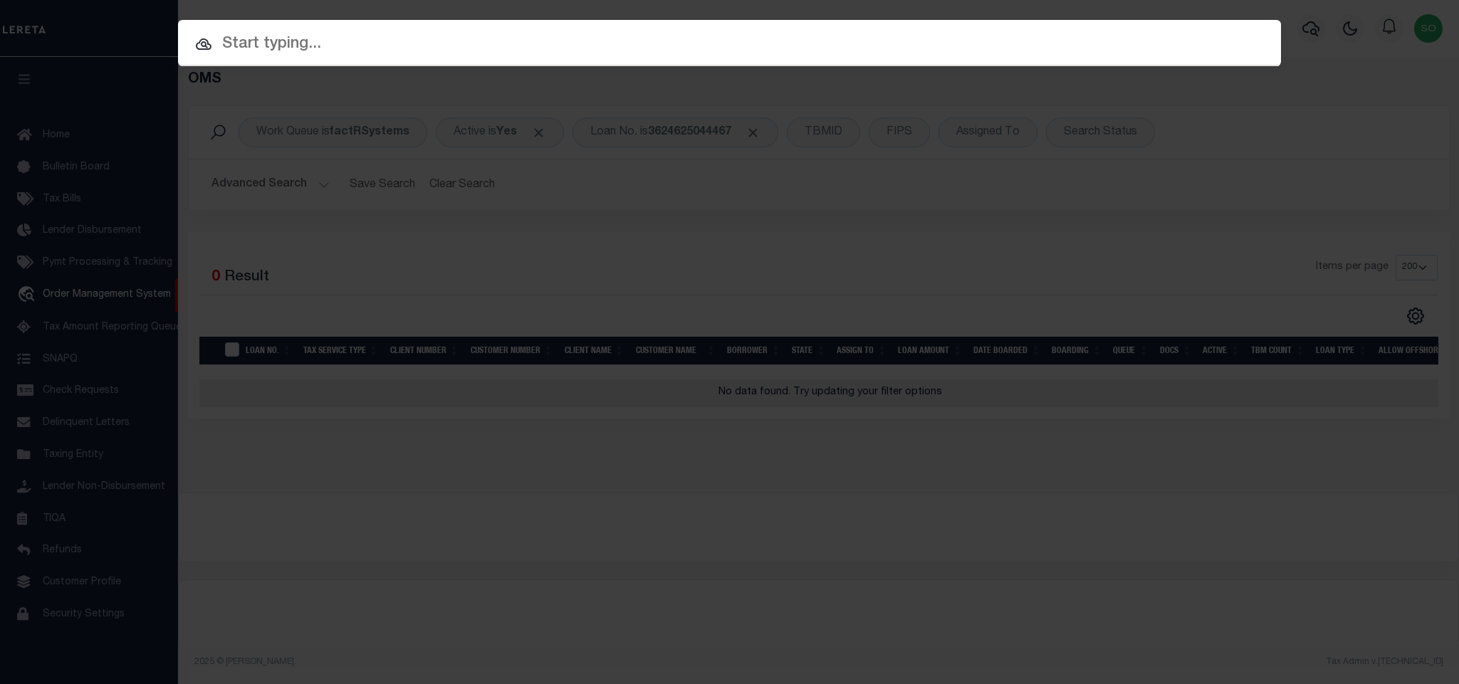
click at [838, 45] on input "text" at bounding box center [729, 44] width 1103 height 25
paste input "3624625044467"
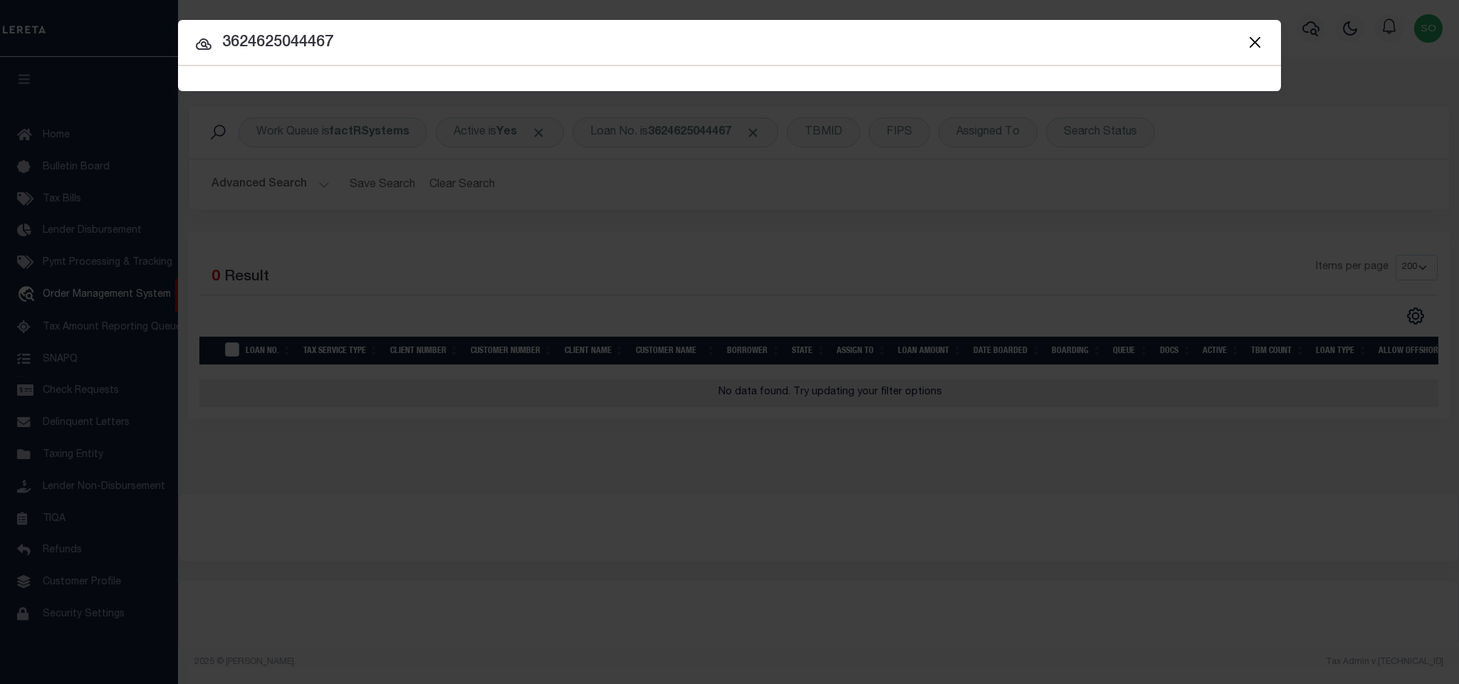
type input "3624625044467"
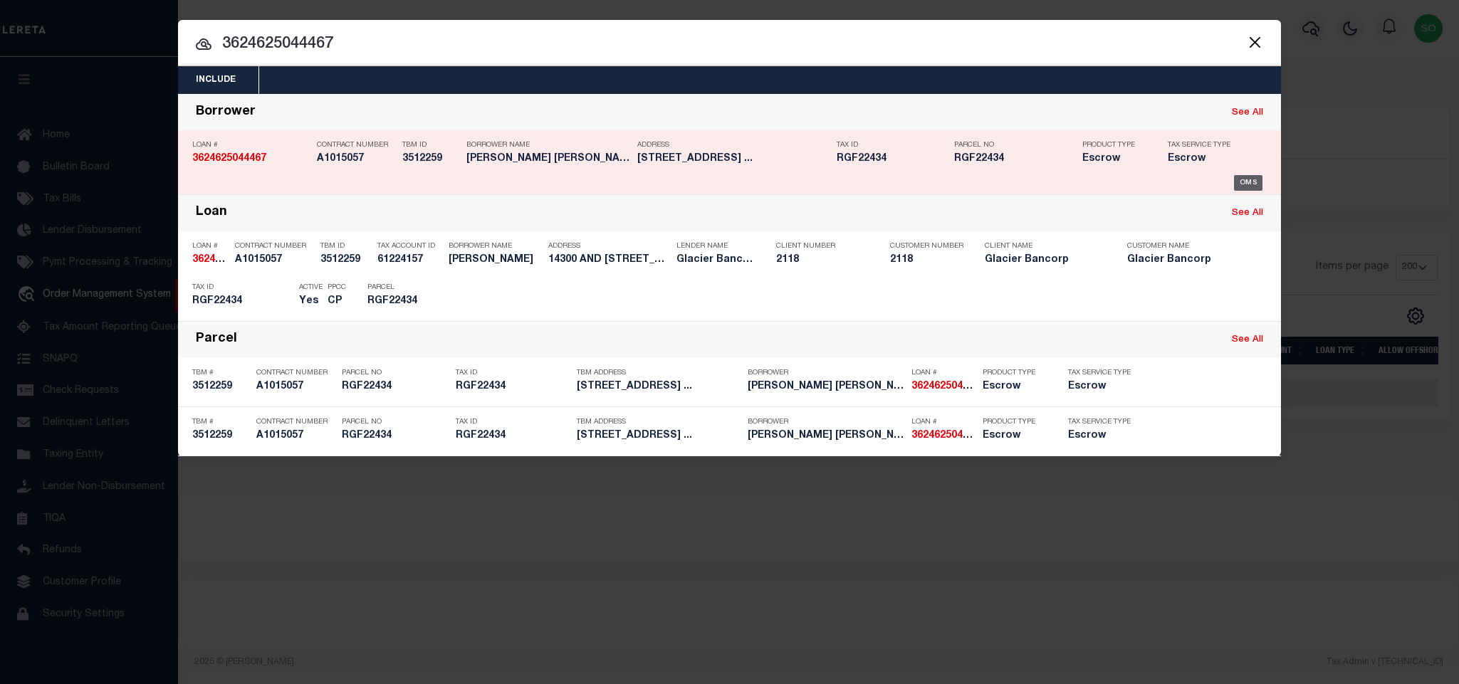
click at [1246, 184] on div "OMS" at bounding box center [1248, 183] width 29 height 16
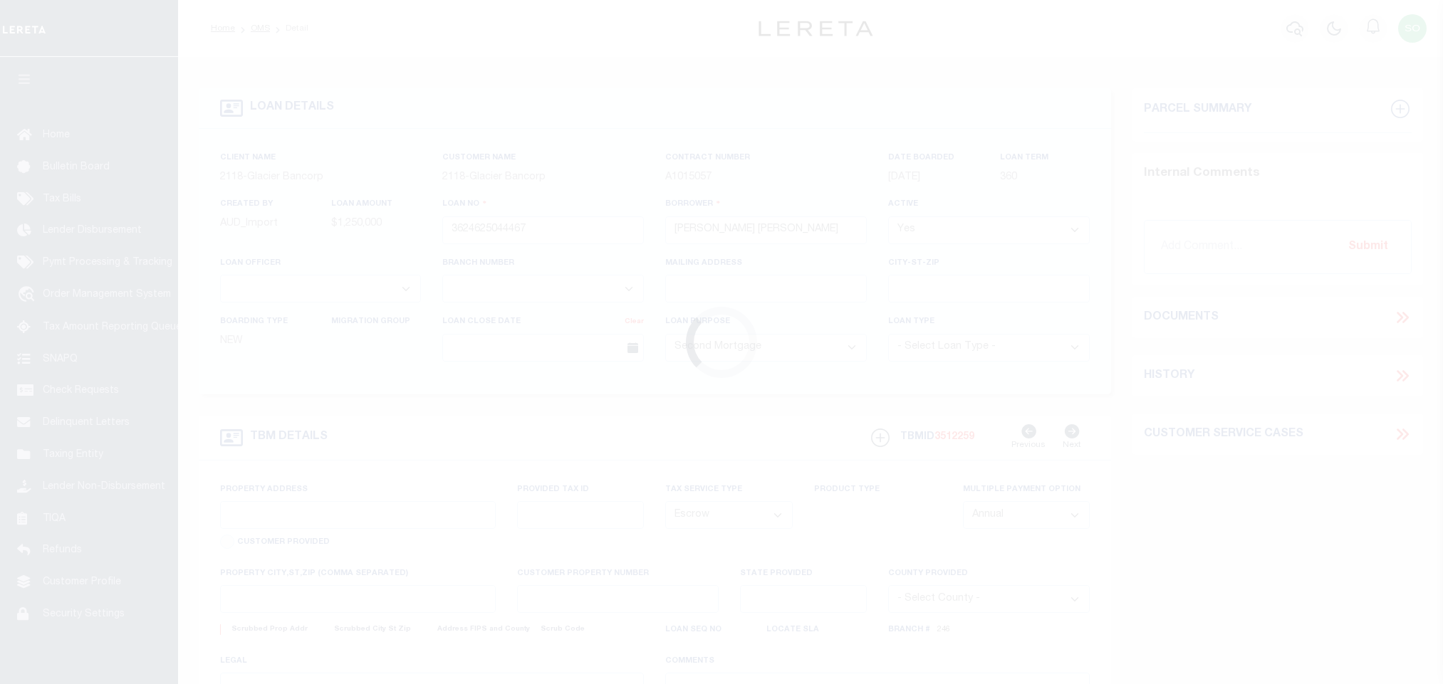
select select "100"
select select "Escrow"
select select "164180"
select select "25042"
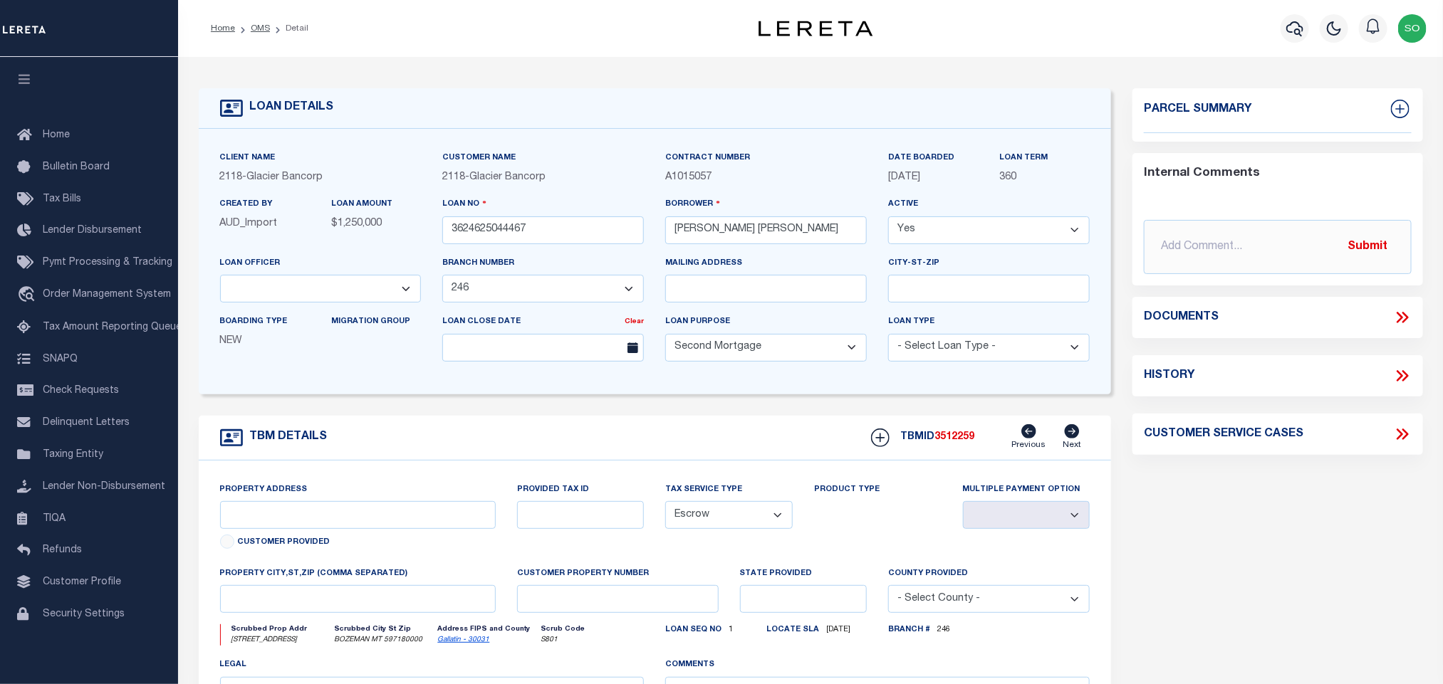
type input "14300 AND [STREET_ADDRESS]"
type input "RGF22434"
select select
type input "BOZEMAN MT 597180000"
type input "MT"
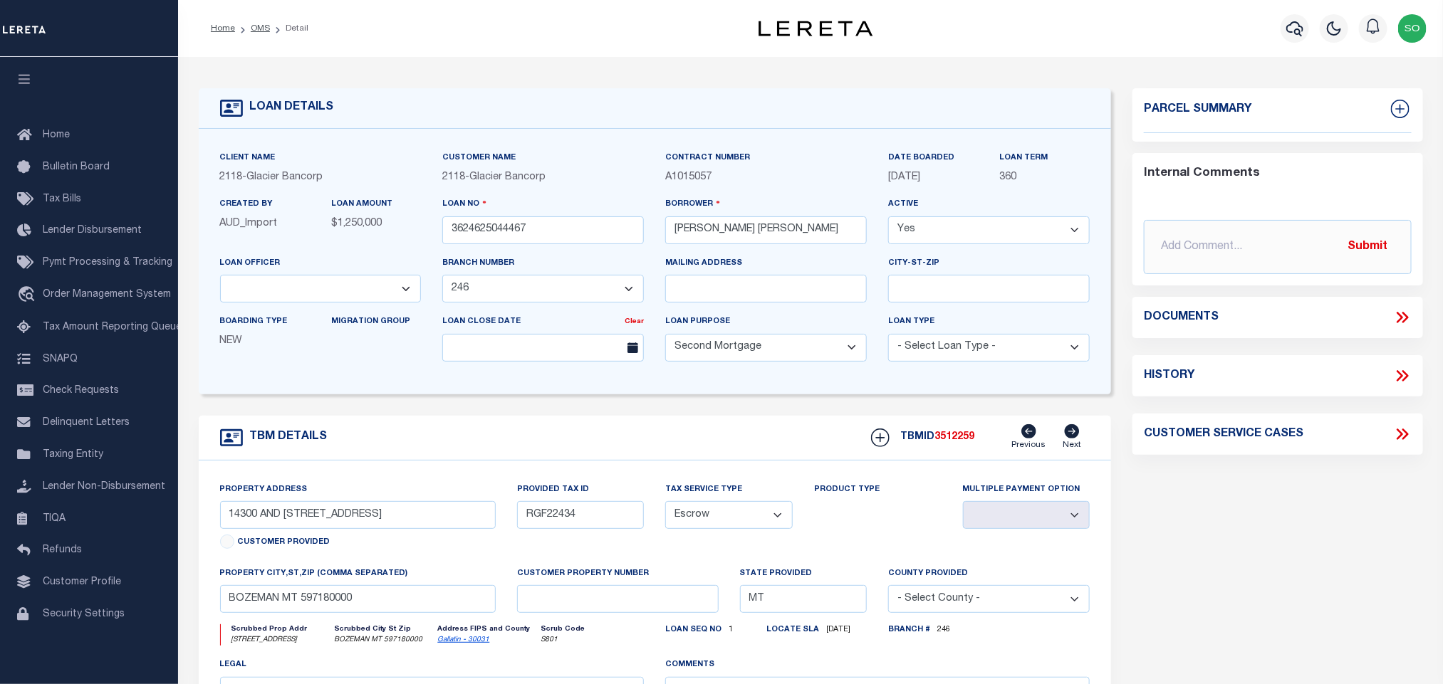
select select
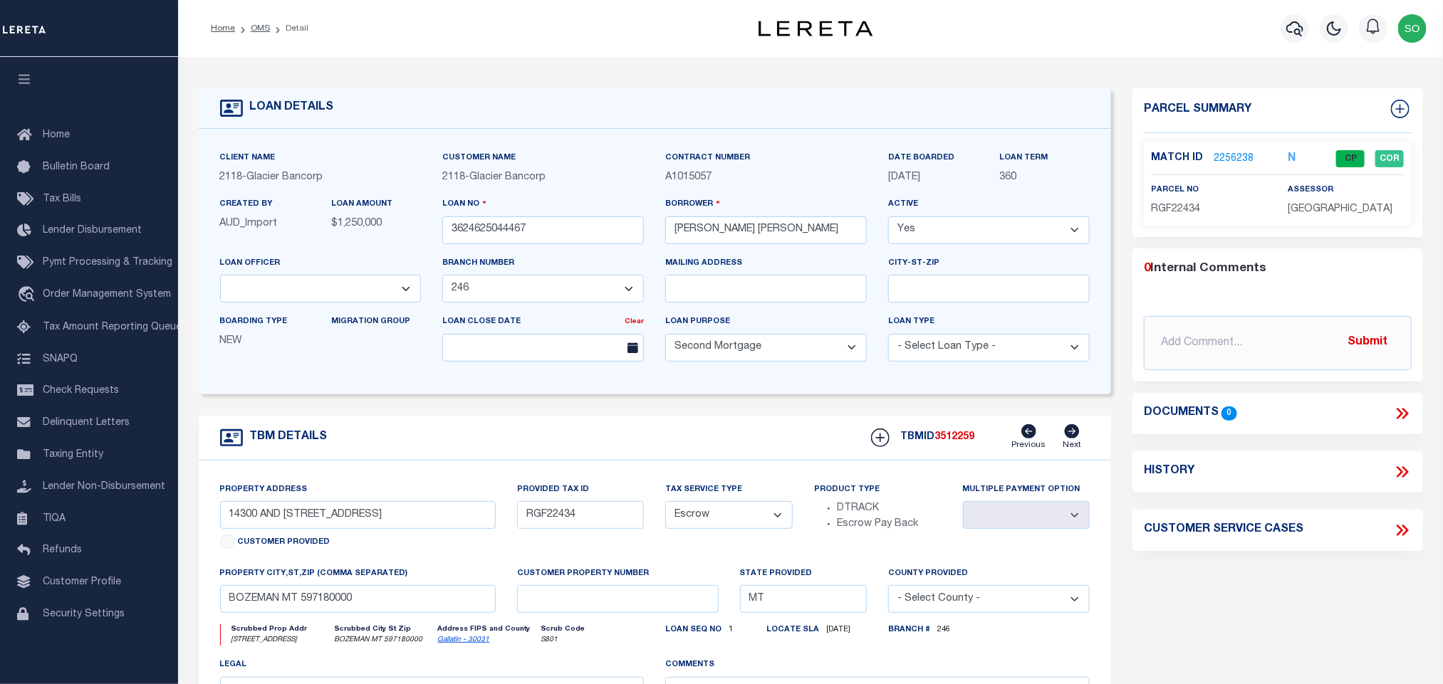
click at [951, 442] on span "3512259" at bounding box center [954, 437] width 40 height 10
copy span "3512259"
click at [456, 438] on div "TBM DETAILS TBMID 3512259 Previous Next" at bounding box center [655, 438] width 913 height 45
click at [534, 445] on div "TBM DETAILS TBMID 3512259 Previous Next" at bounding box center [655, 438] width 913 height 45
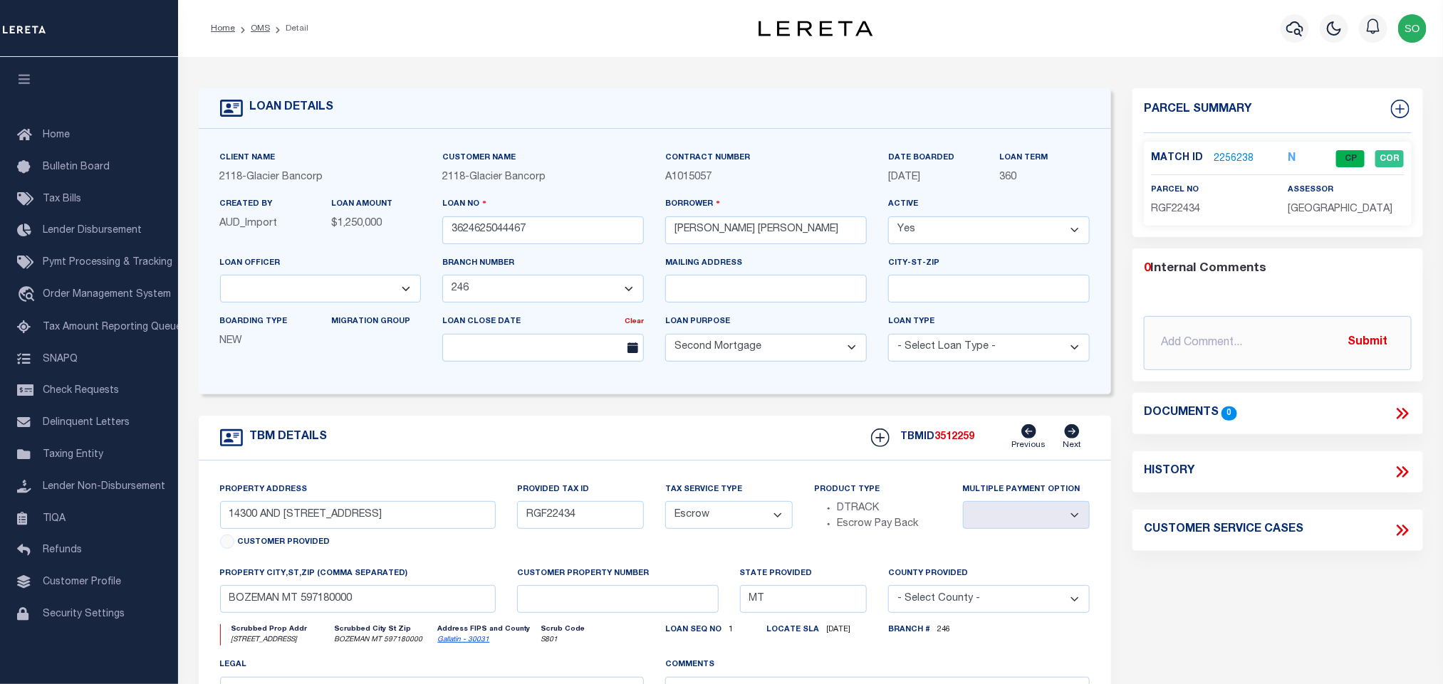
click at [543, 438] on div "TBM DETAILS TBMID 3512259 Previous Next" at bounding box center [655, 438] width 913 height 45
click at [259, 30] on link "OMS" at bounding box center [260, 28] width 19 height 9
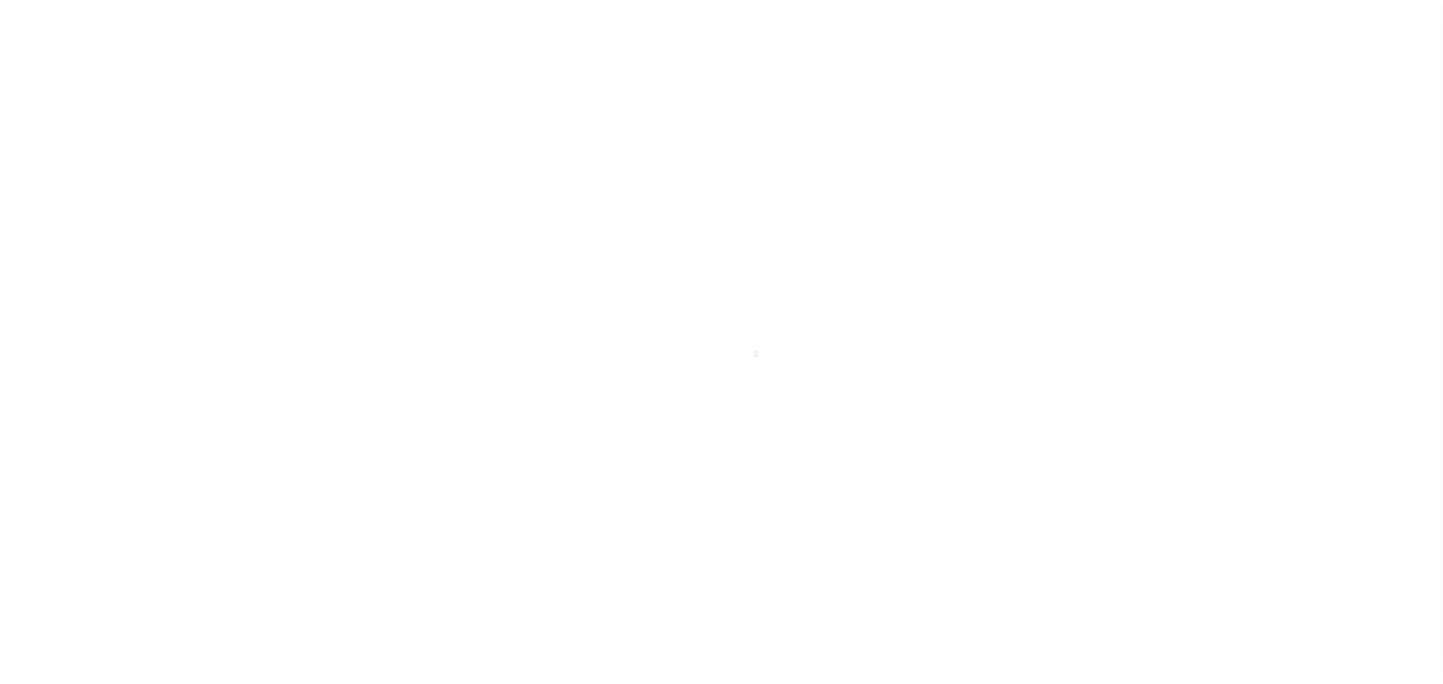
scroll to position [9, 0]
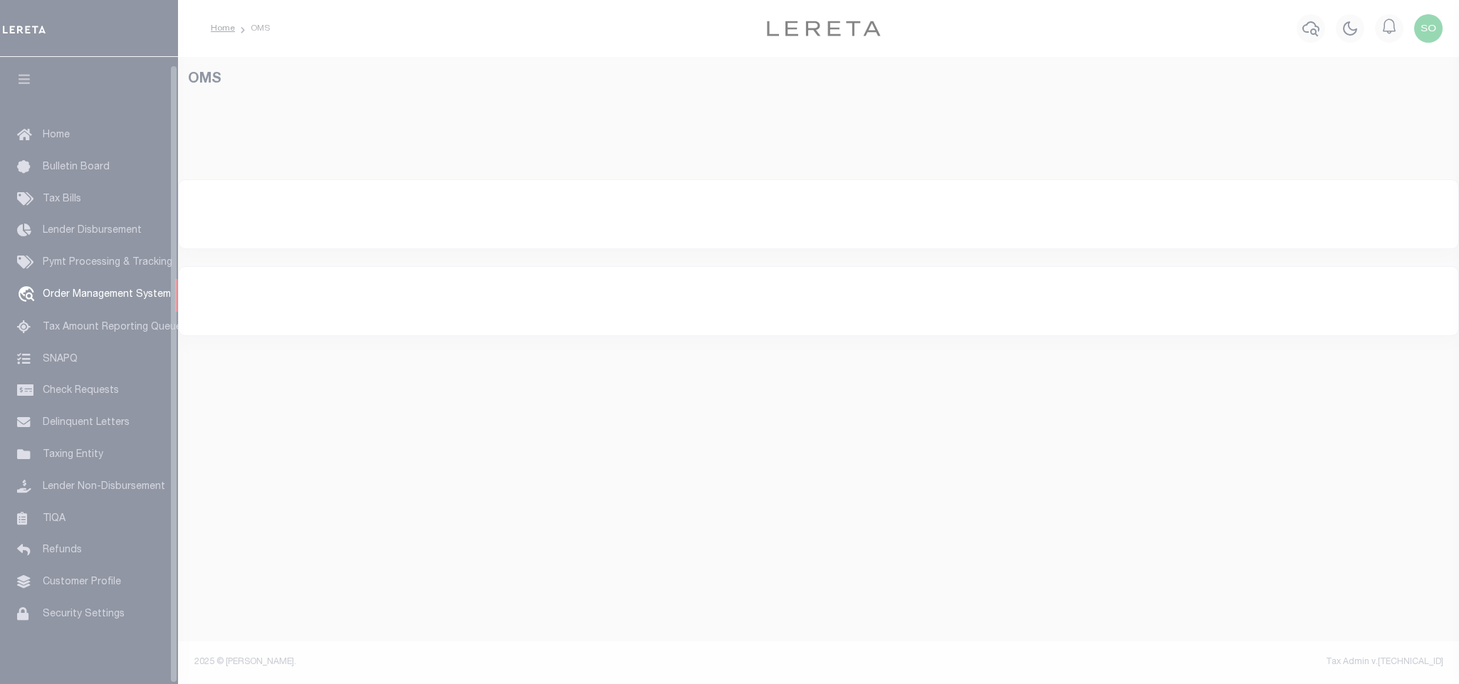
select select "200"
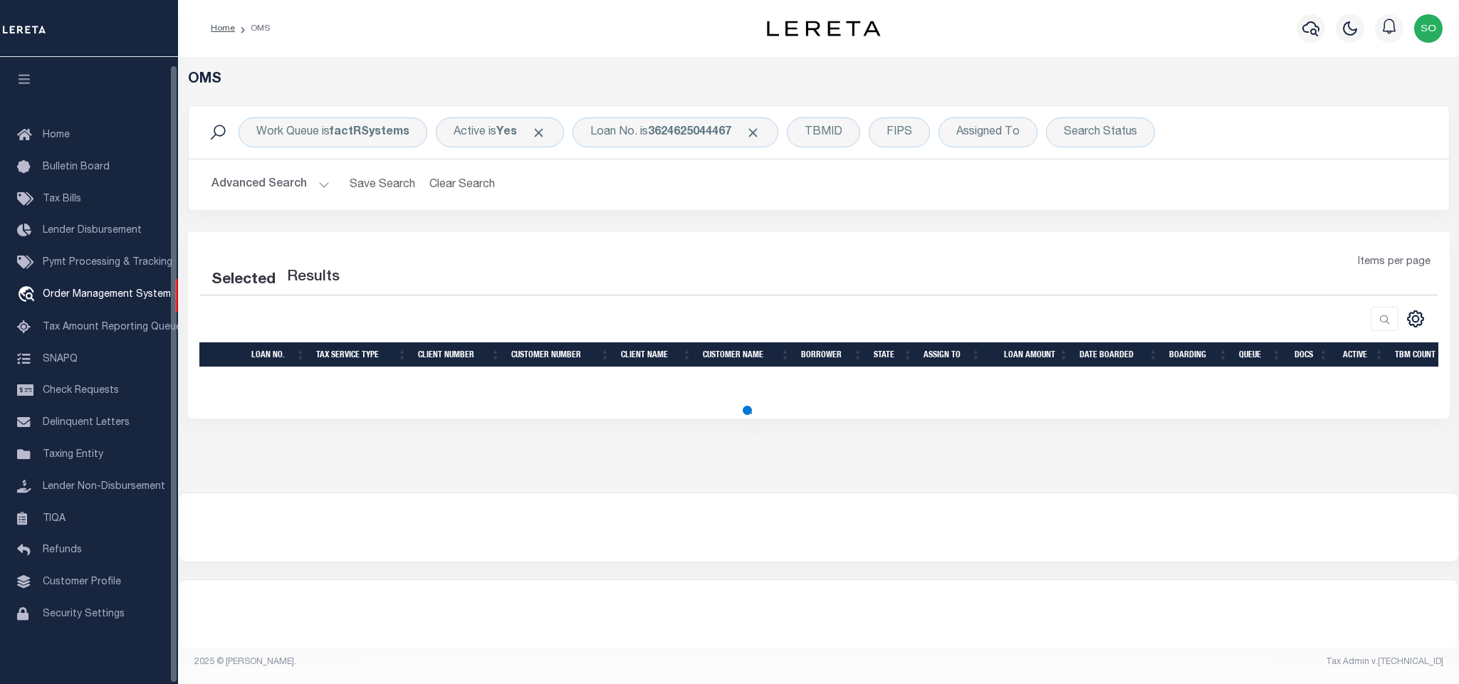
select select "200"
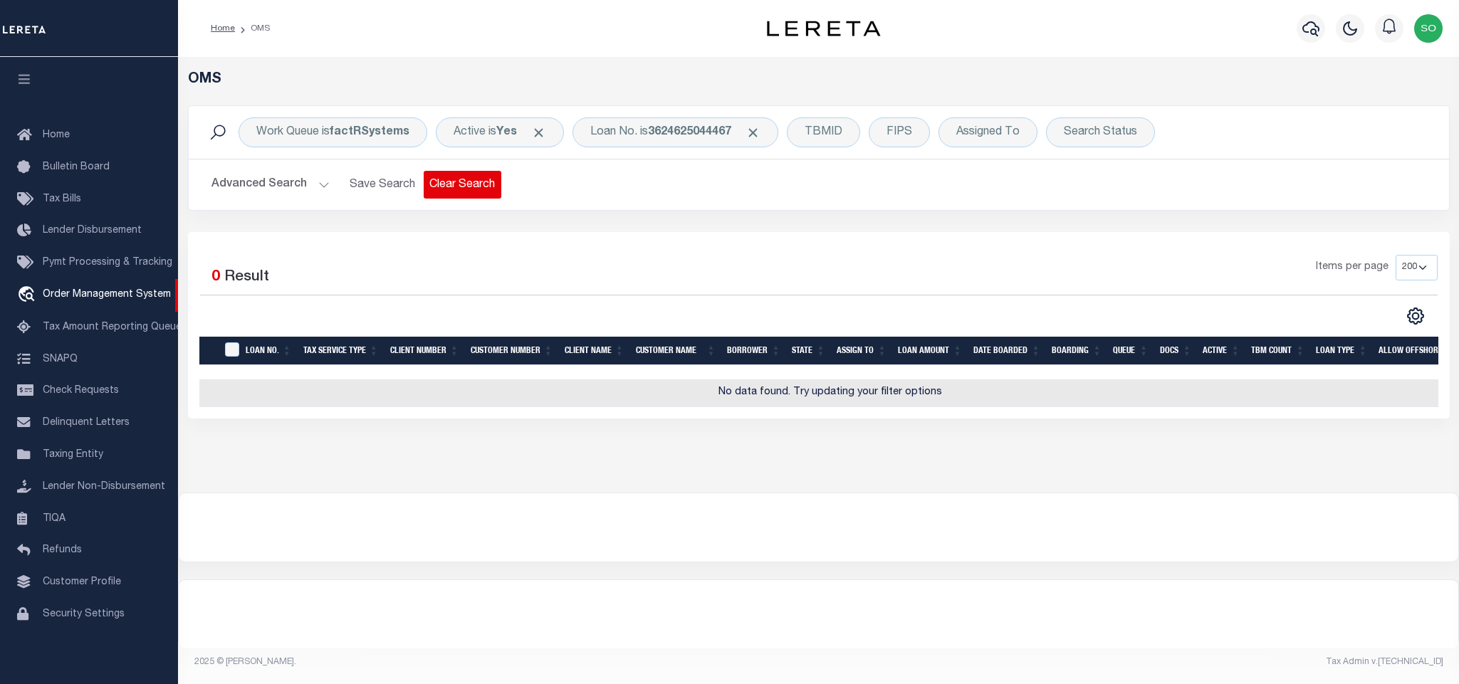
click at [479, 179] on button "Clear Search" at bounding box center [463, 185] width 78 height 28
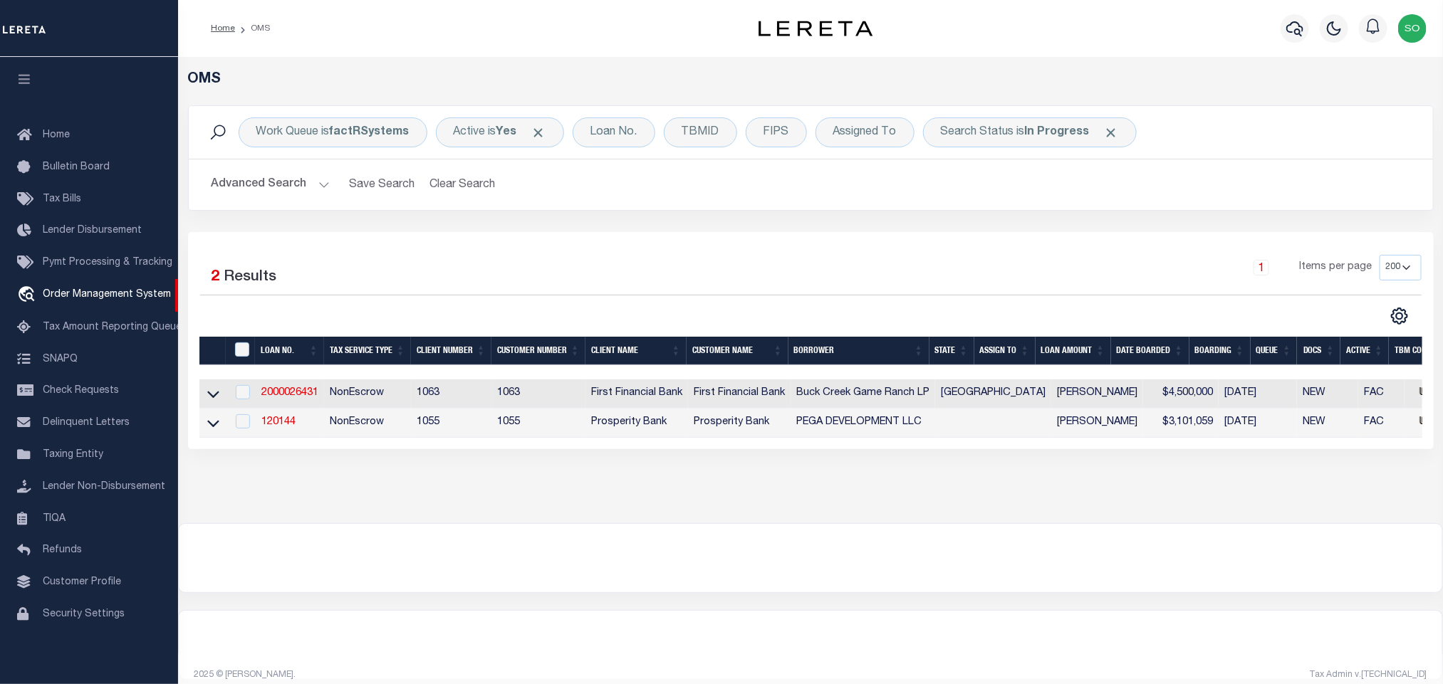
click at [1350, 593] on div at bounding box center [810, 558] width 1263 height 68
click at [610, 139] on div "Loan No." at bounding box center [614, 133] width 83 height 30
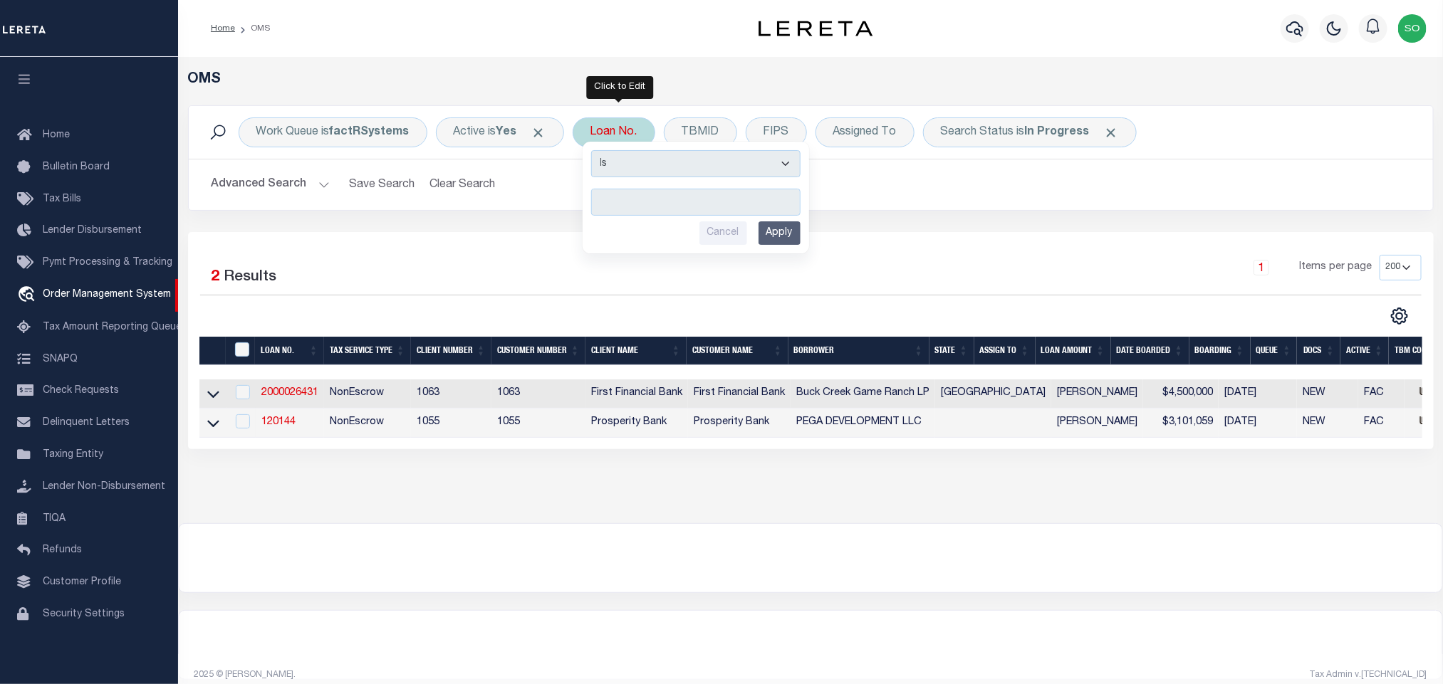
click at [646, 197] on input "text" at bounding box center [695, 202] width 209 height 27
type input "300718592"
click at [786, 231] on input "Apply" at bounding box center [779, 233] width 42 height 24
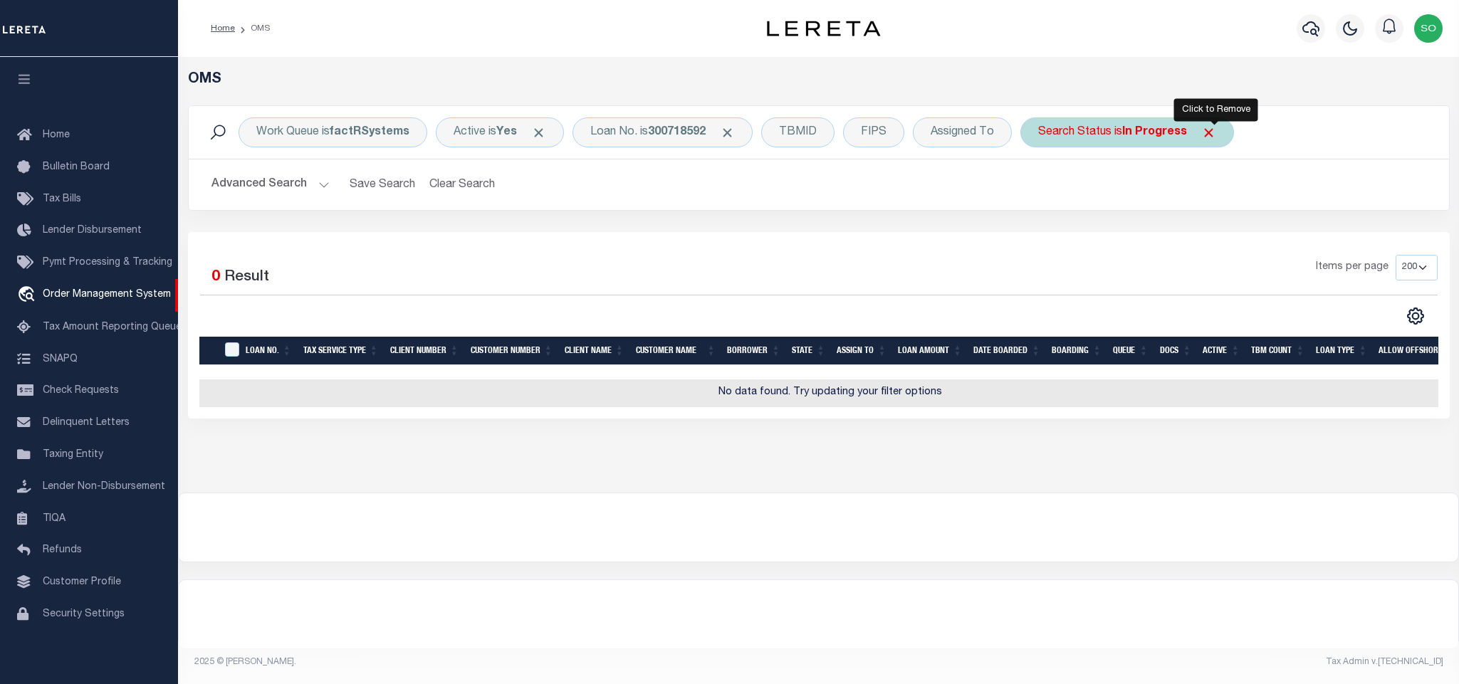
click at [1216, 135] on span "Click to Remove" at bounding box center [1208, 132] width 15 height 15
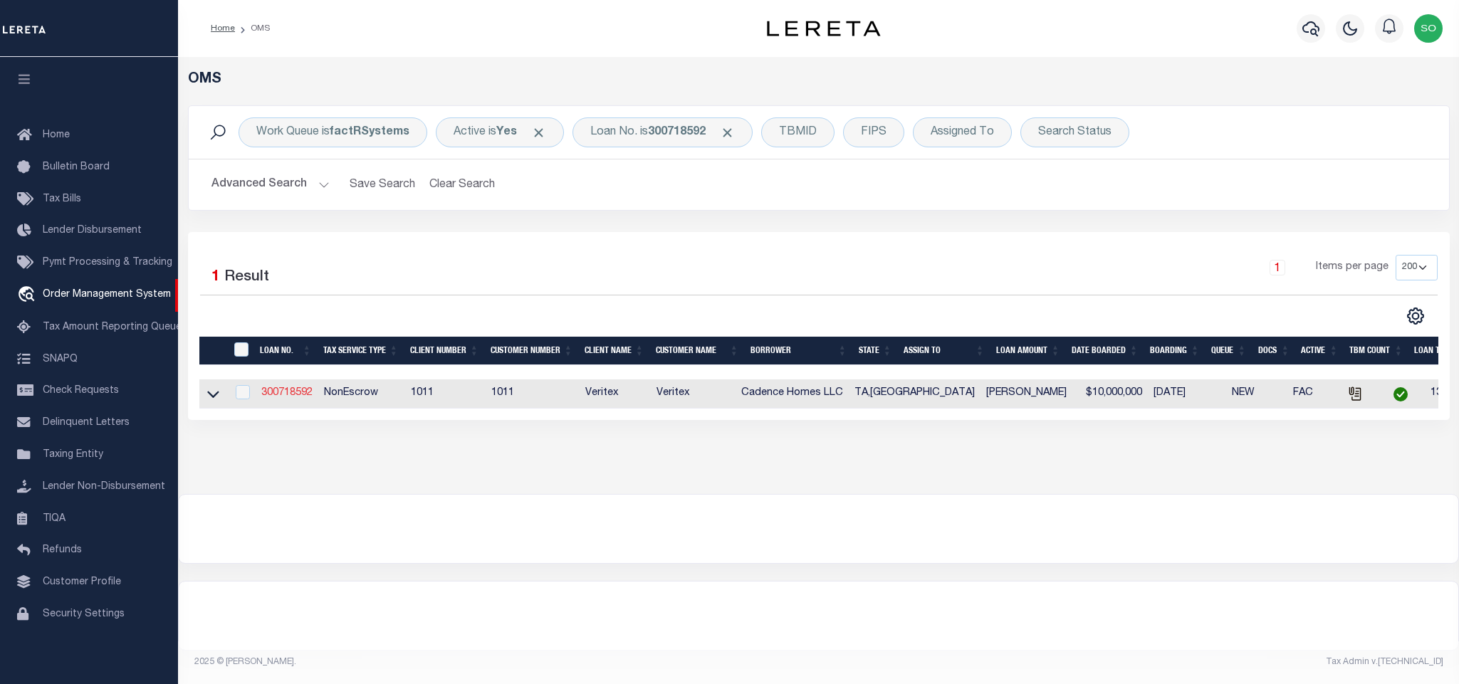
click at [273, 396] on link "300718592" at bounding box center [286, 393] width 51 height 10
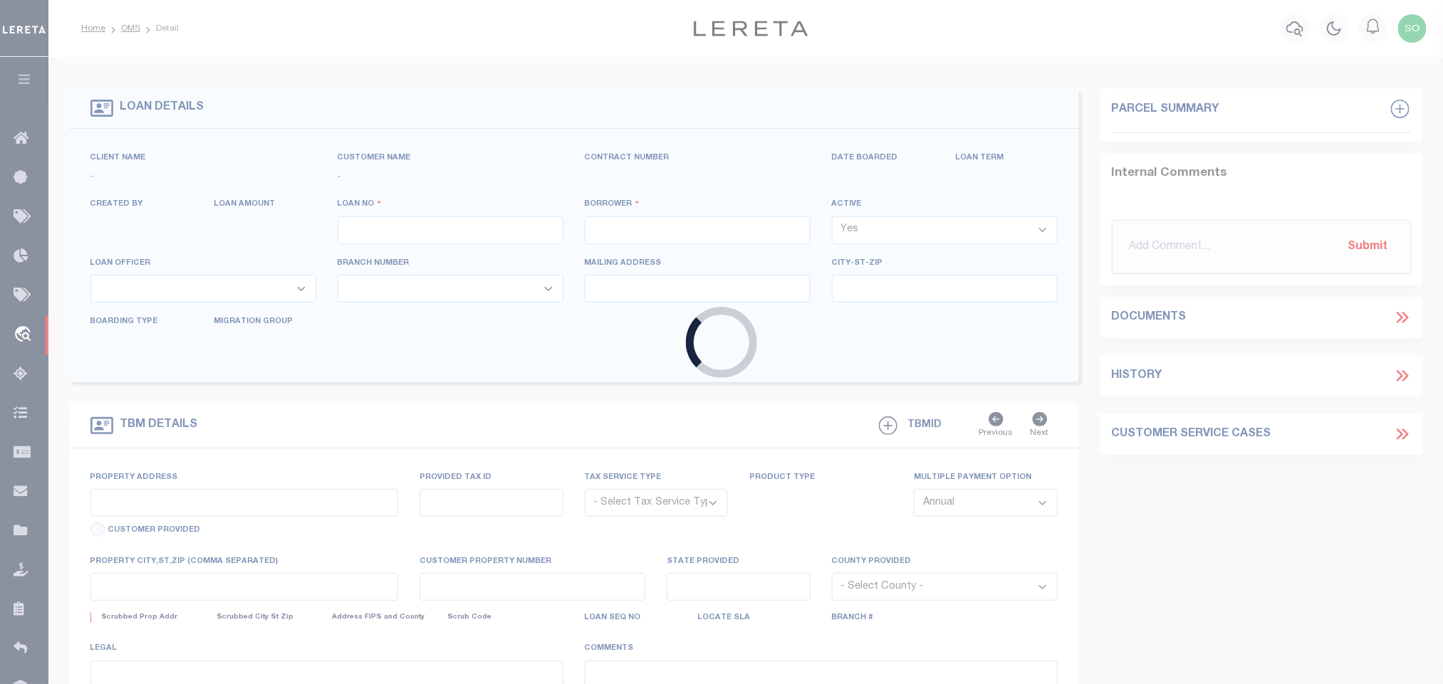
type input "300718592"
type input "Cadence Homes LLC"
select select
select select "NonEscrow"
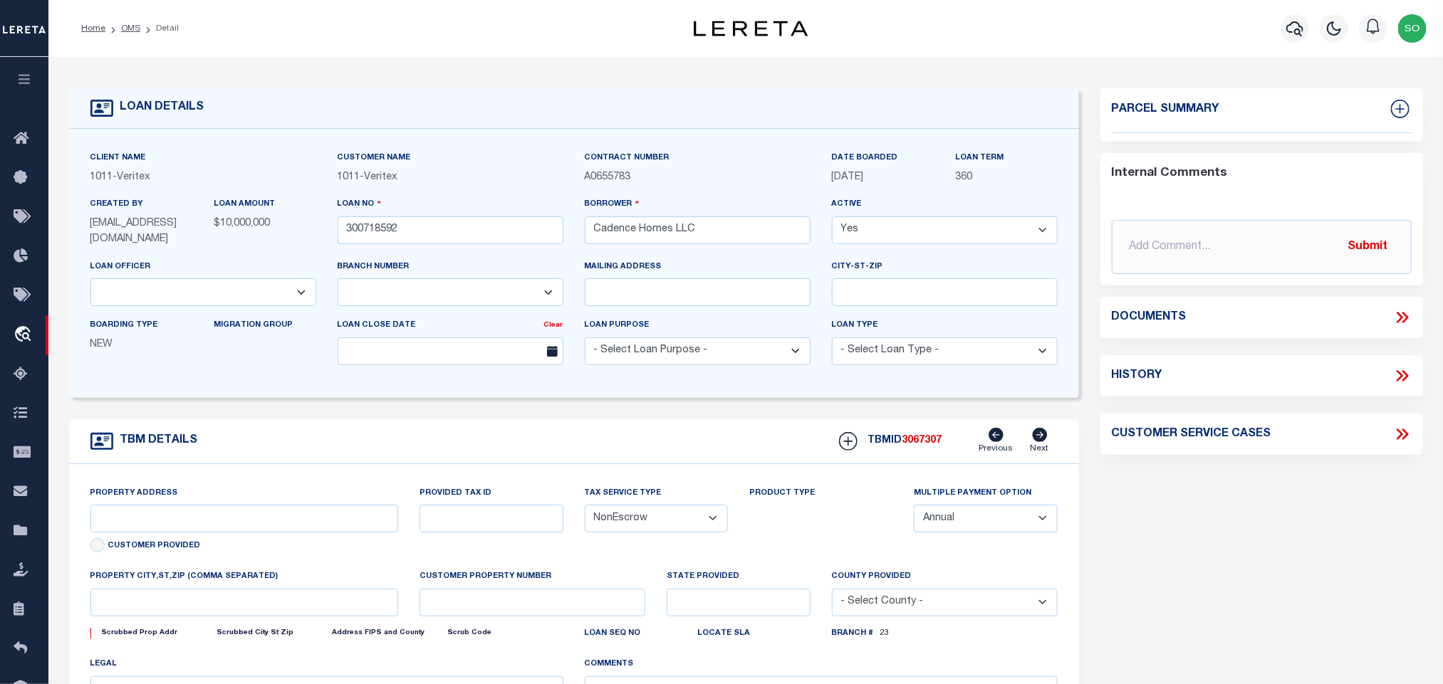
select select "7434"
select select "65"
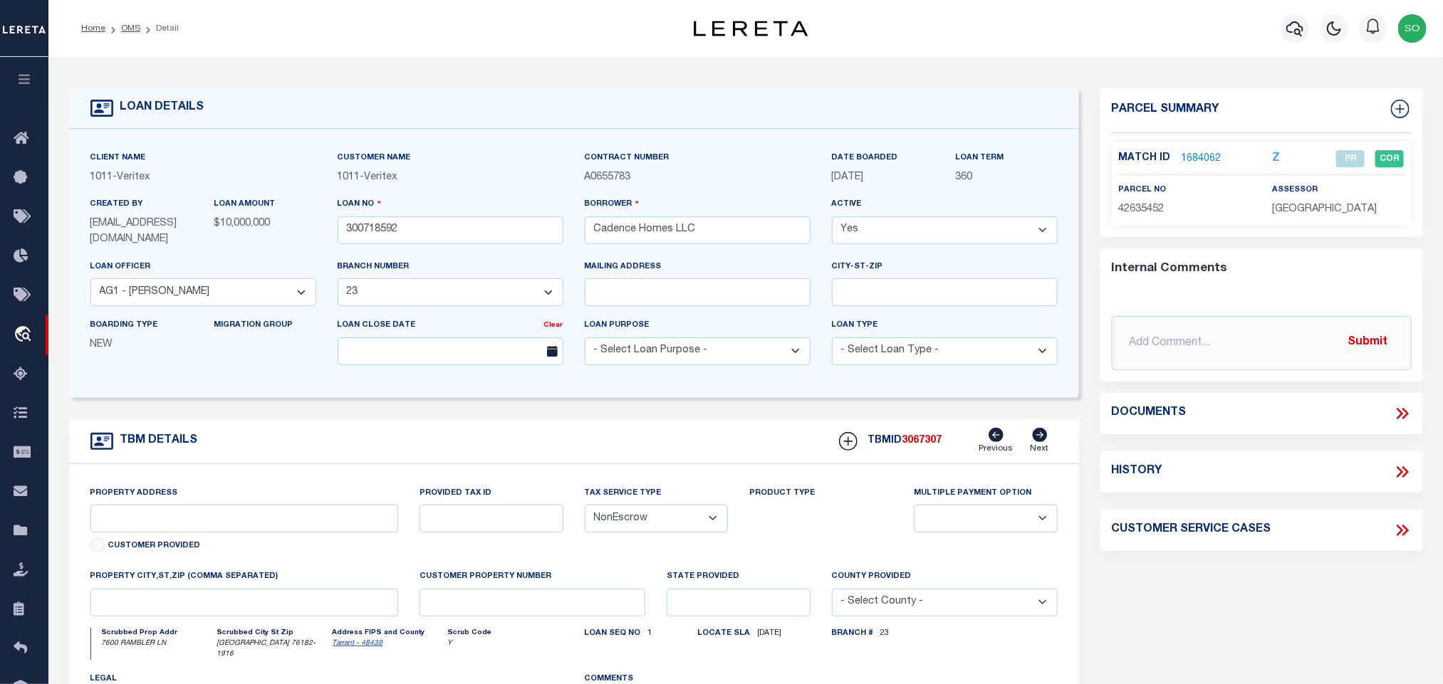
type input "[STREET_ADDRESS]"
select select
type input "[GEOGRAPHIC_DATA]"
select select "Tarrant"
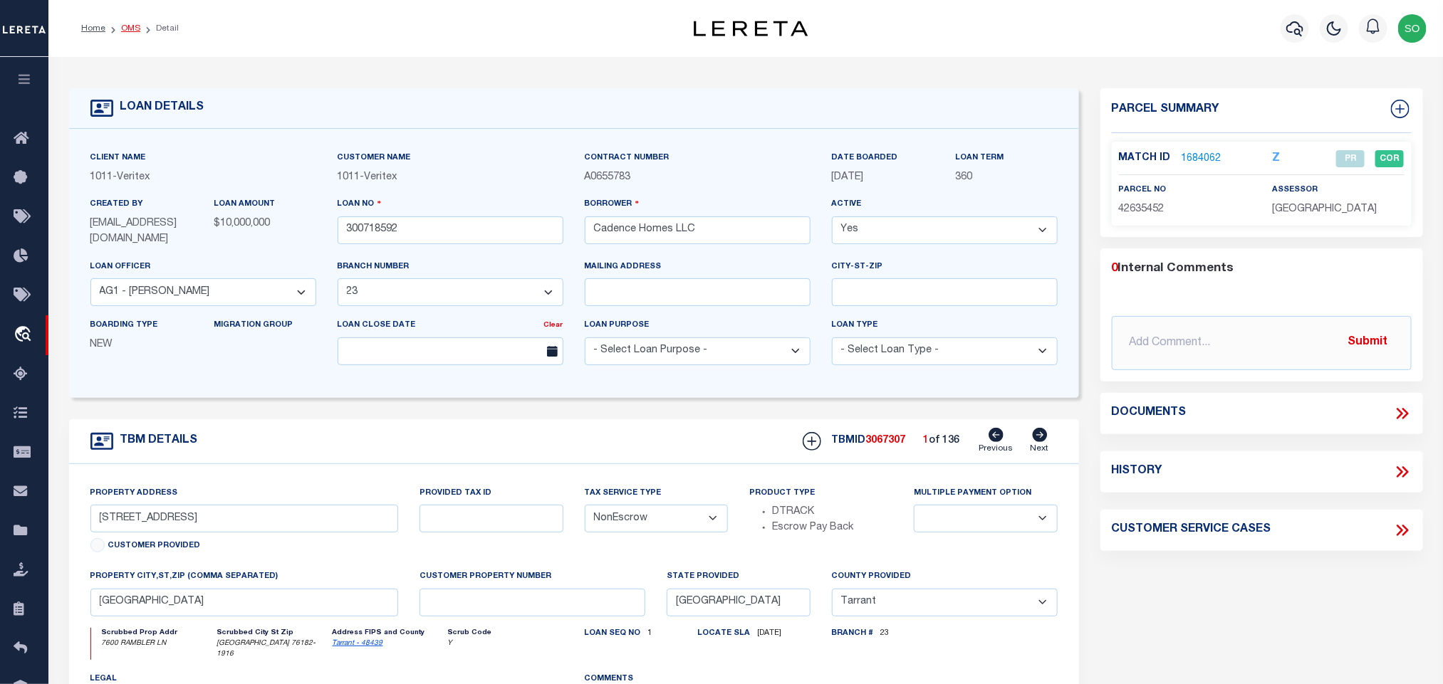
click at [129, 28] on link "OMS" at bounding box center [130, 28] width 19 height 9
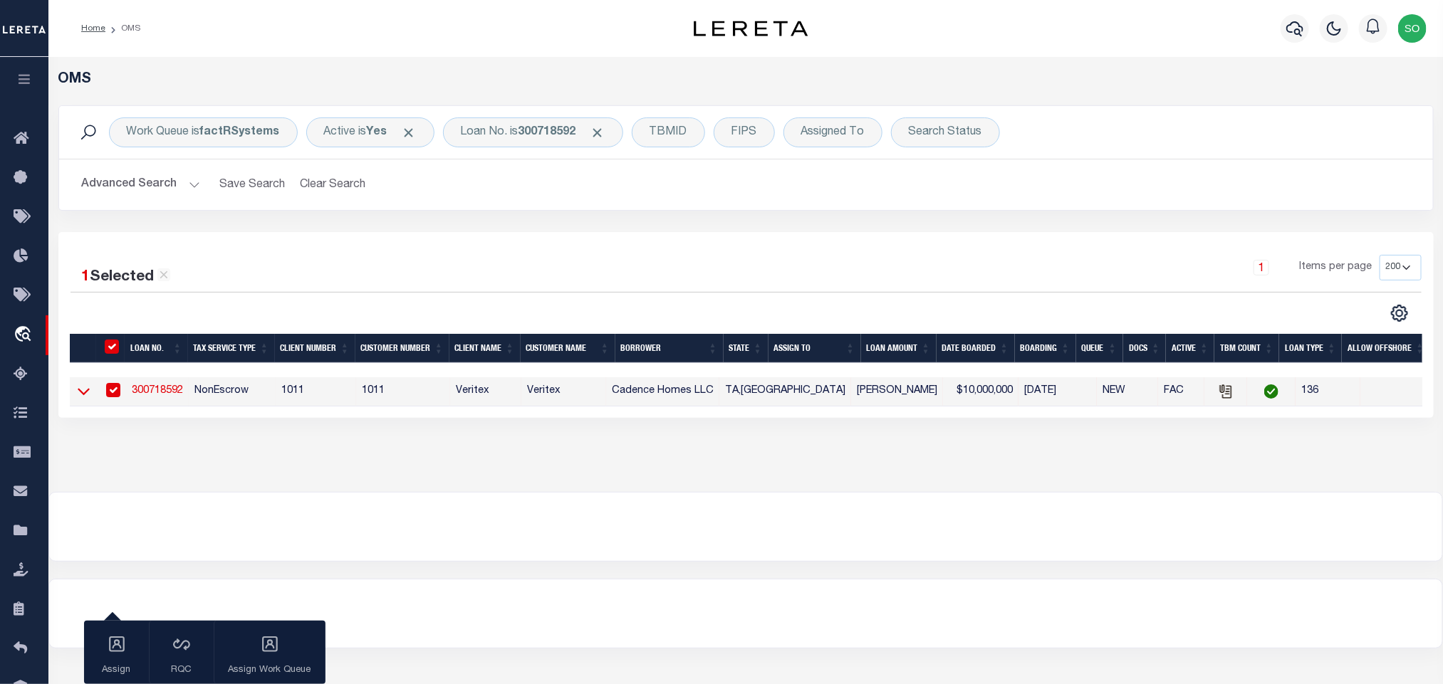
click at [84, 396] on icon at bounding box center [84, 392] width 12 height 7
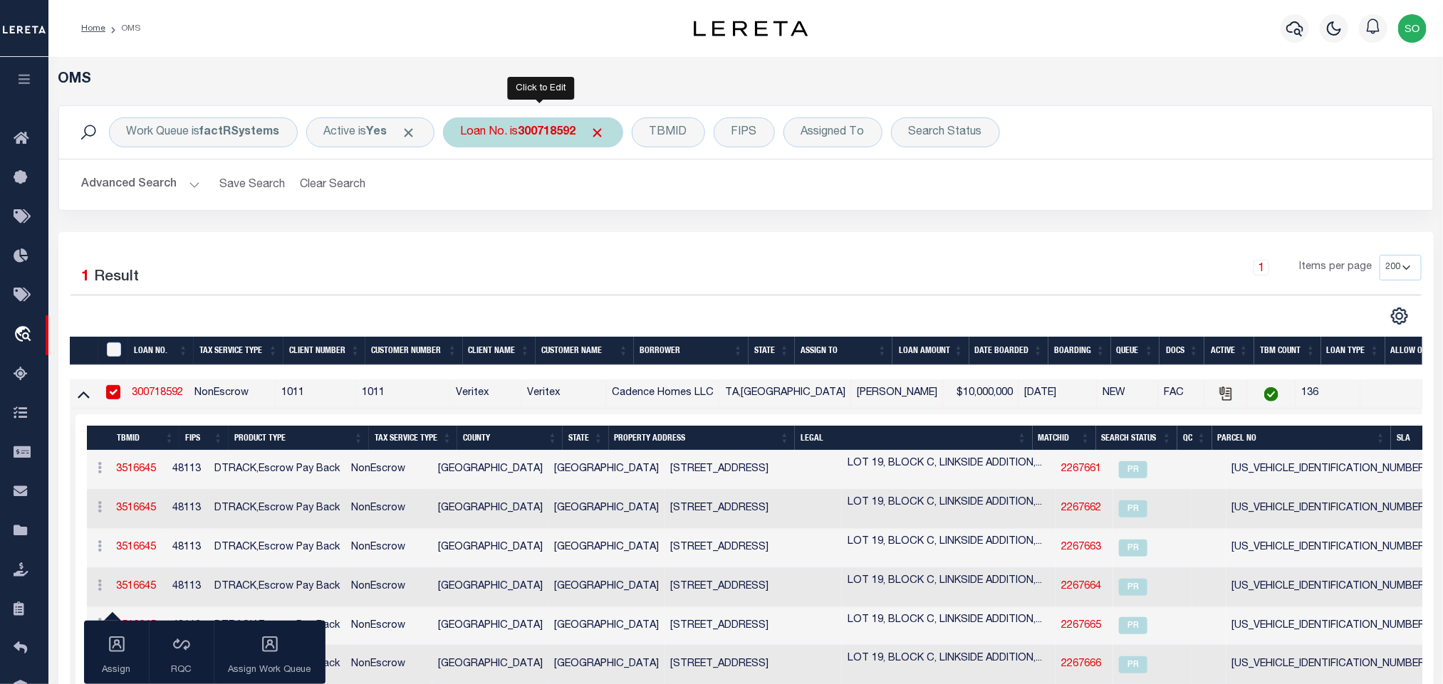
click at [555, 130] on b "300718592" at bounding box center [547, 132] width 58 height 11
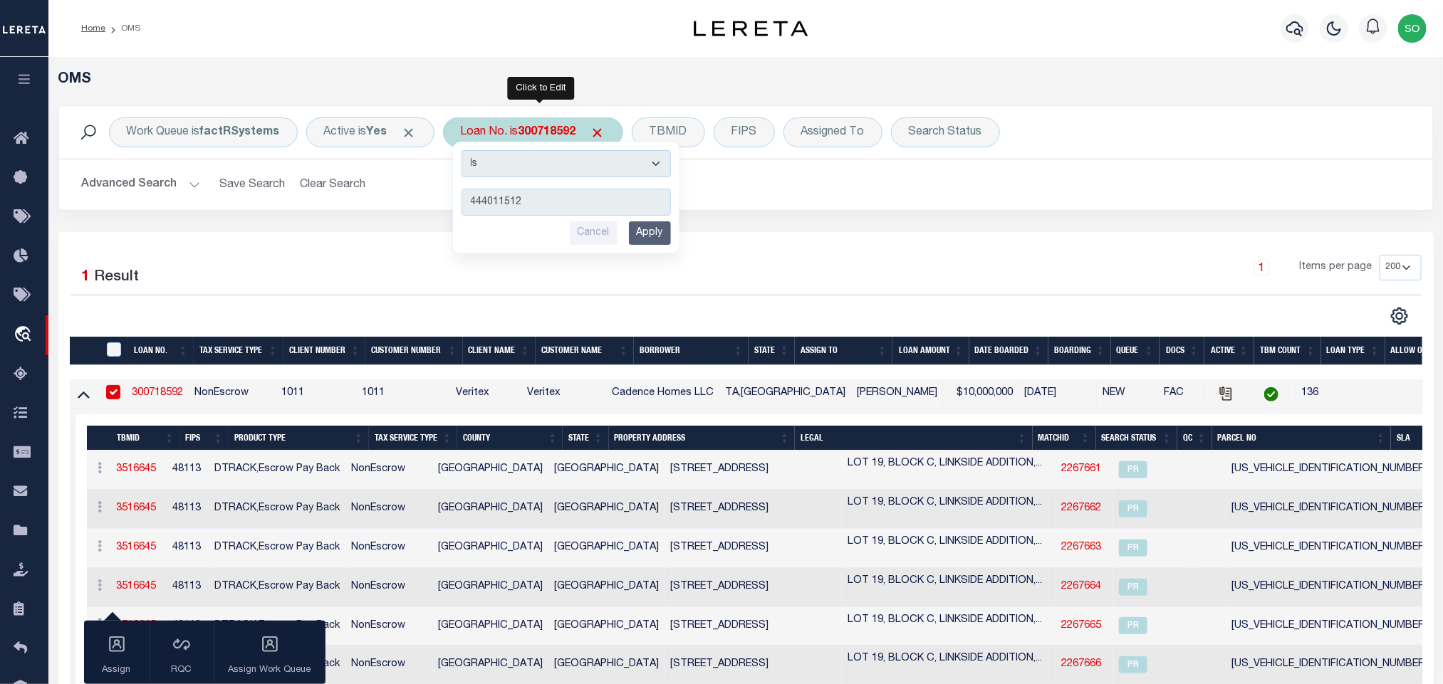
type input "444011512"
click at [659, 238] on input "Apply" at bounding box center [650, 233] width 42 height 24
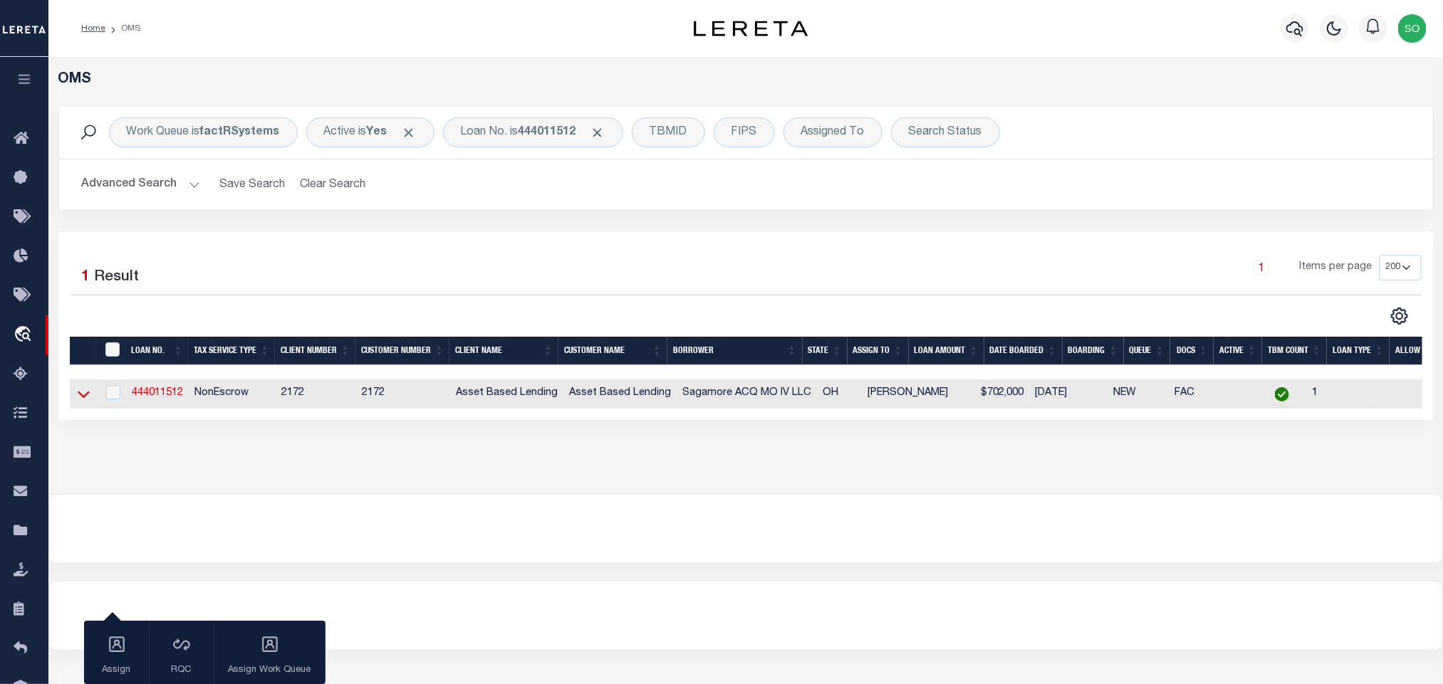
click at [82, 399] on icon at bounding box center [84, 395] width 12 height 7
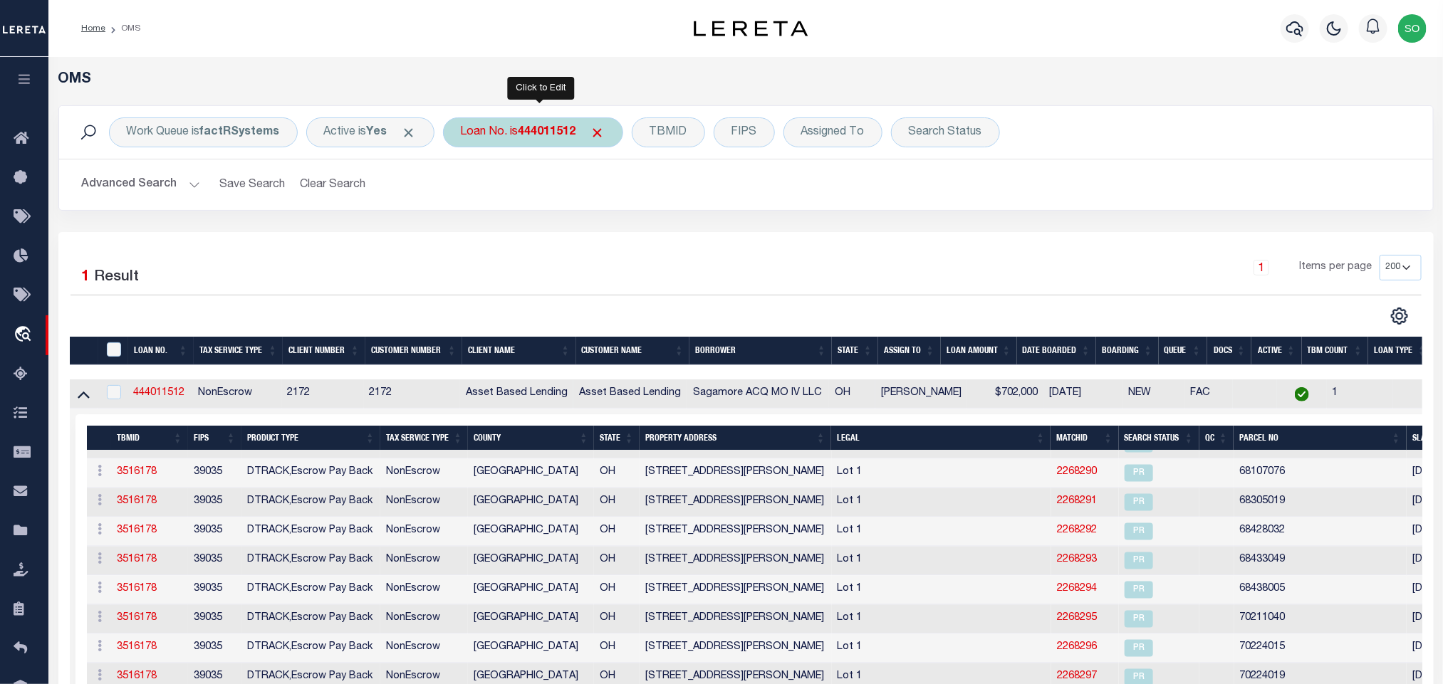
click at [552, 120] on div "Loan No. is 444011512" at bounding box center [533, 133] width 180 height 30
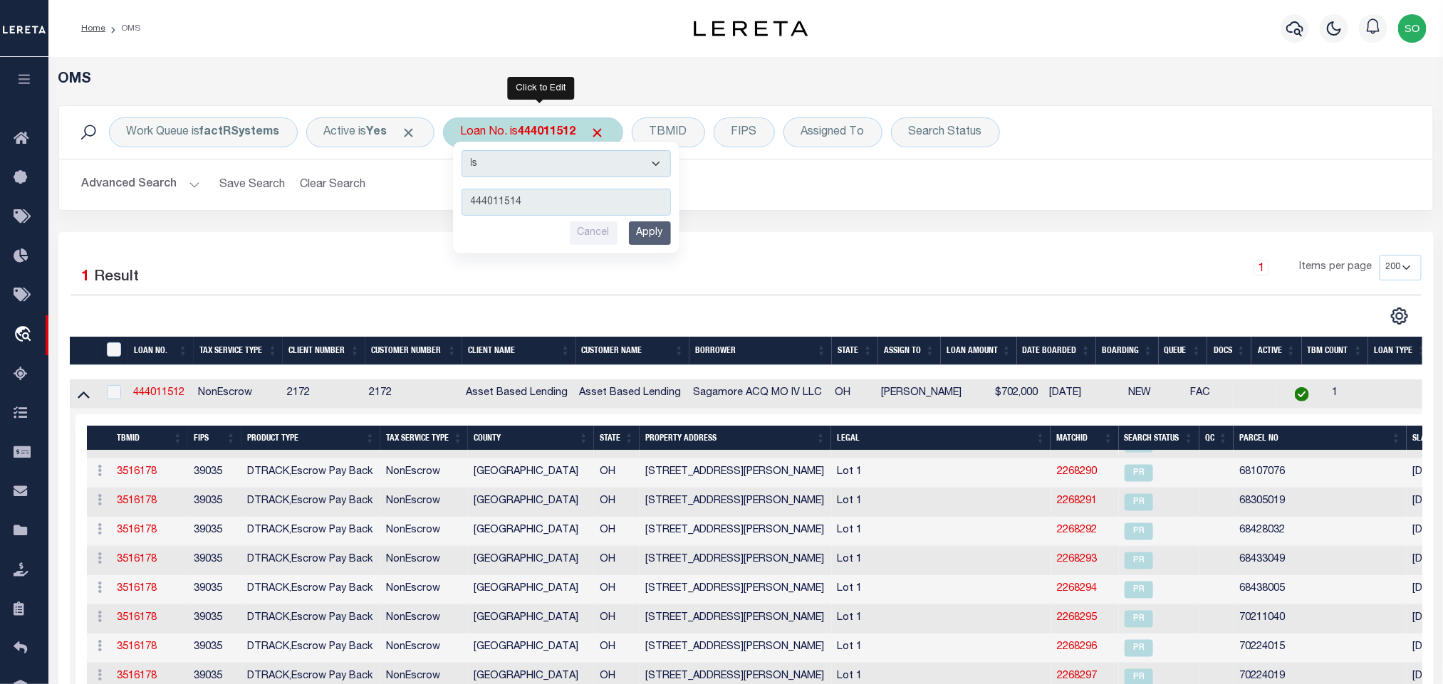
type input "444011514"
click at [652, 242] on input "Apply" at bounding box center [650, 233] width 42 height 24
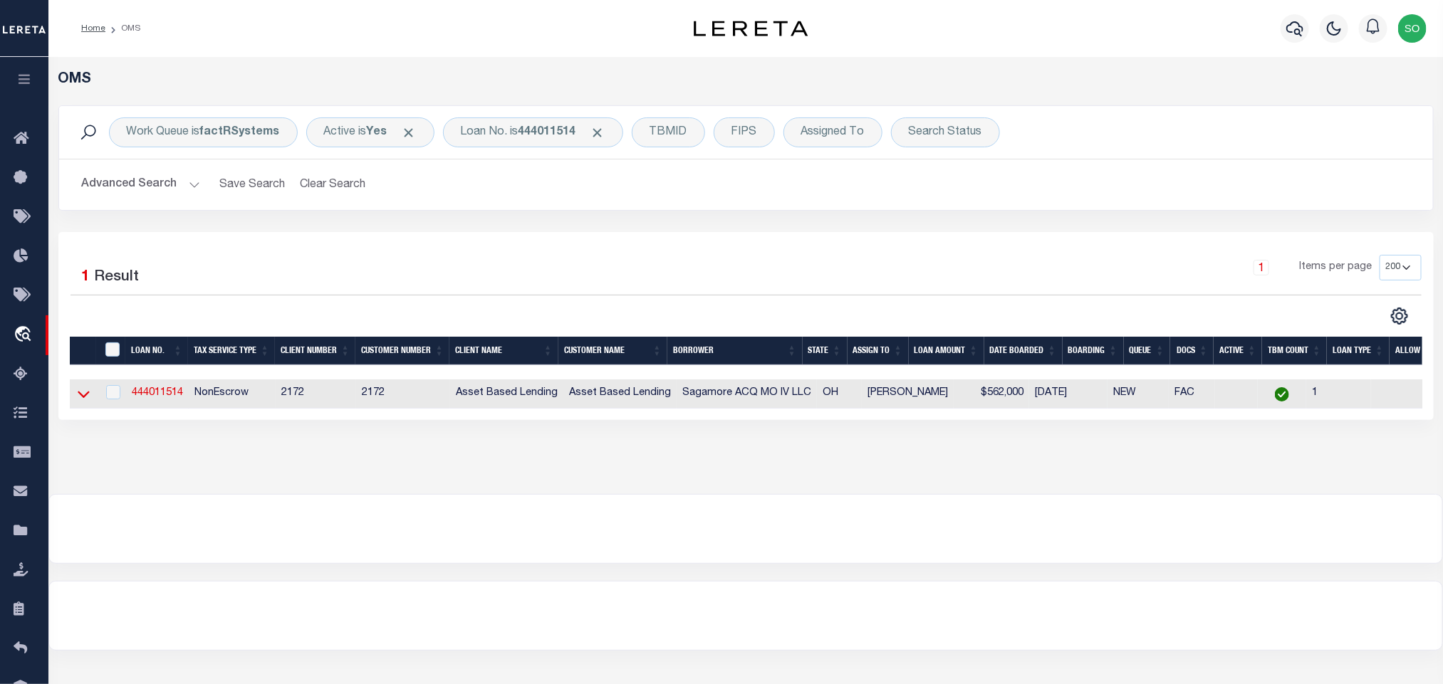
click at [84, 397] on icon at bounding box center [84, 394] width 12 height 15
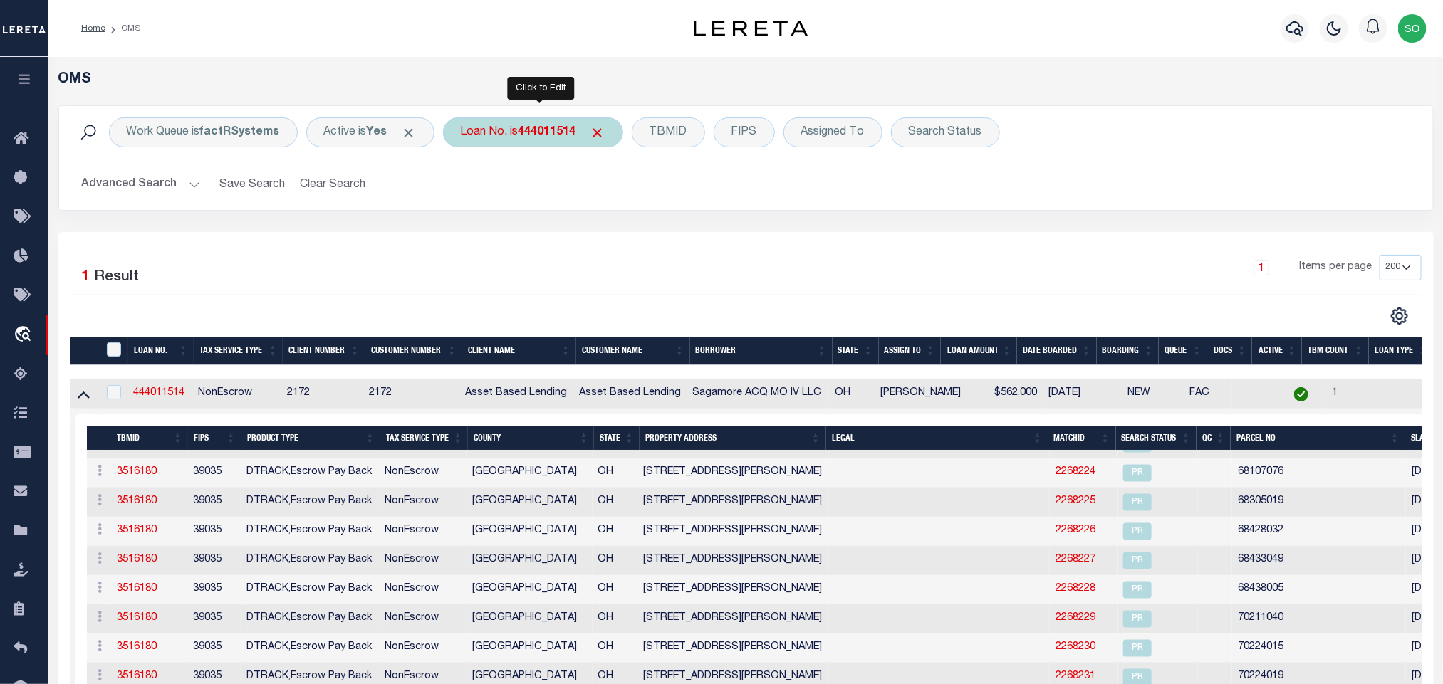
click at [556, 133] on b "444011514" at bounding box center [547, 132] width 58 height 11
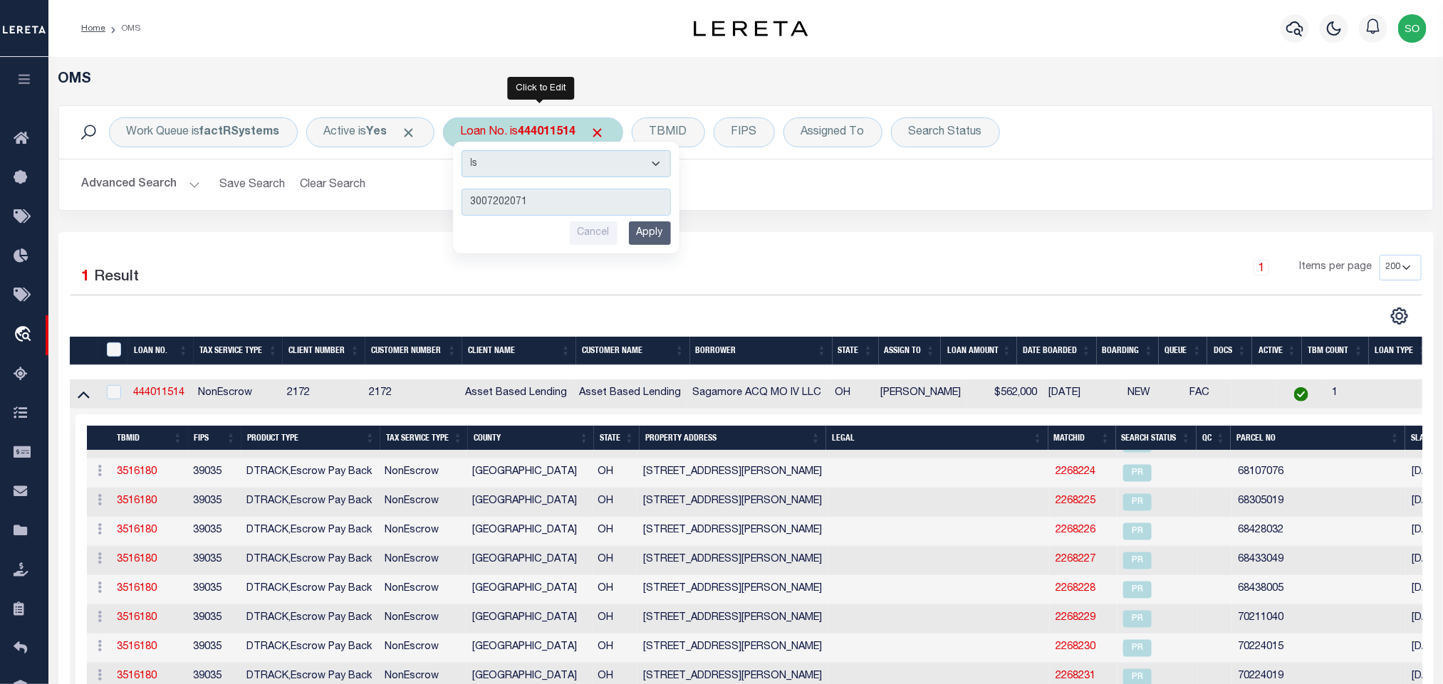
type input "3007202071"
click at [659, 236] on input "Apply" at bounding box center [650, 233] width 42 height 24
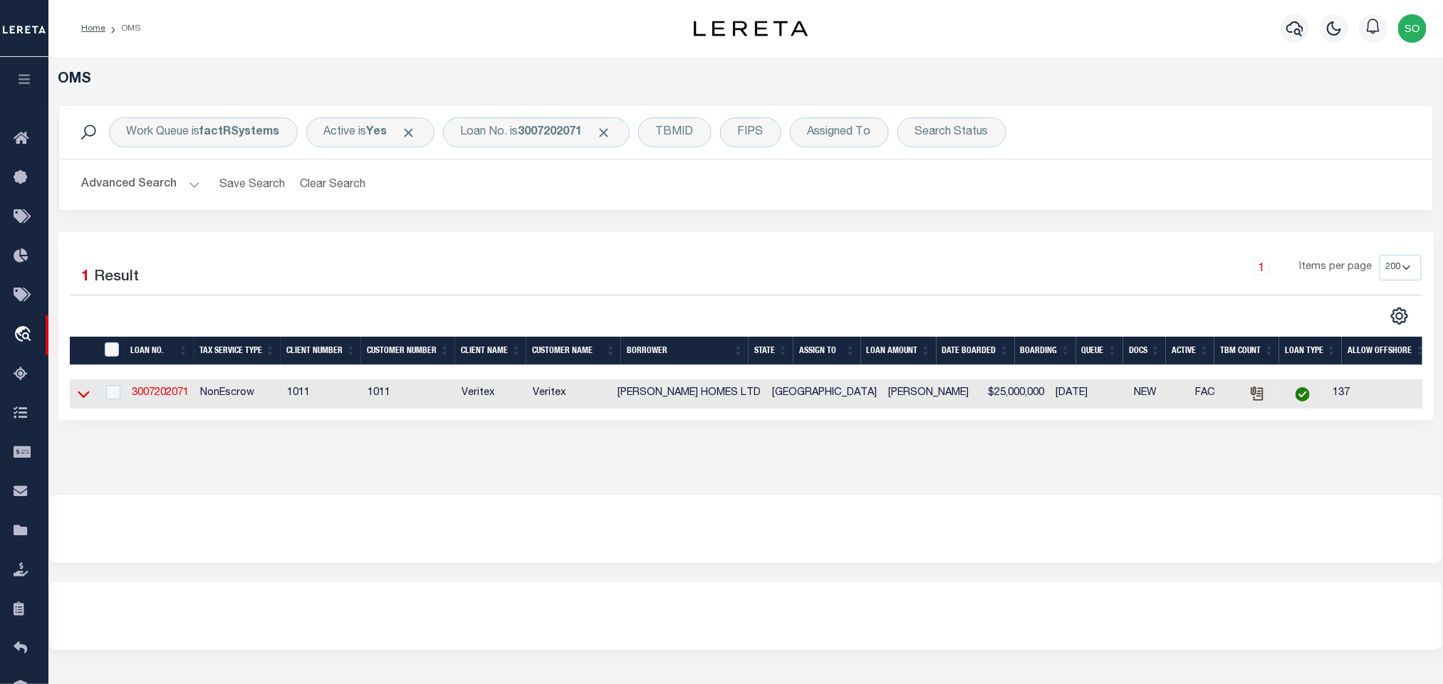
click at [79, 397] on icon at bounding box center [84, 395] width 12 height 7
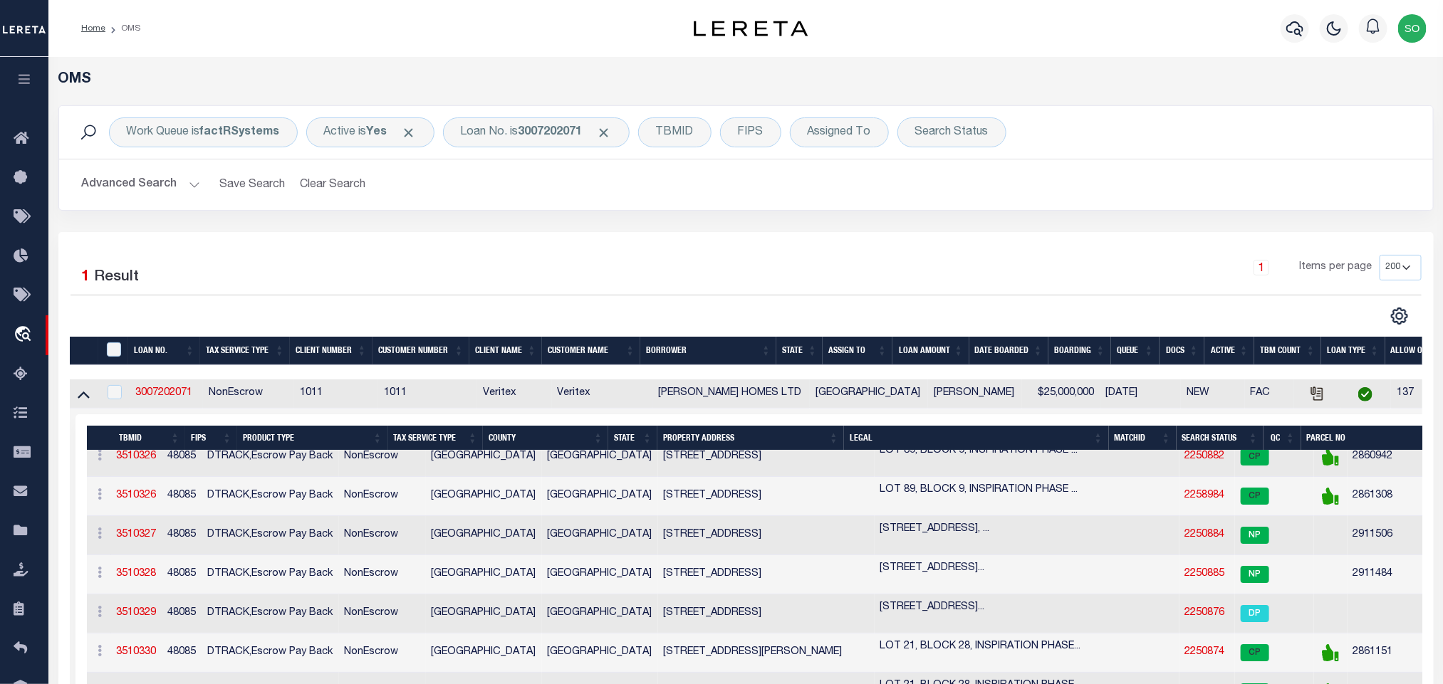
scroll to position [17195, 0]
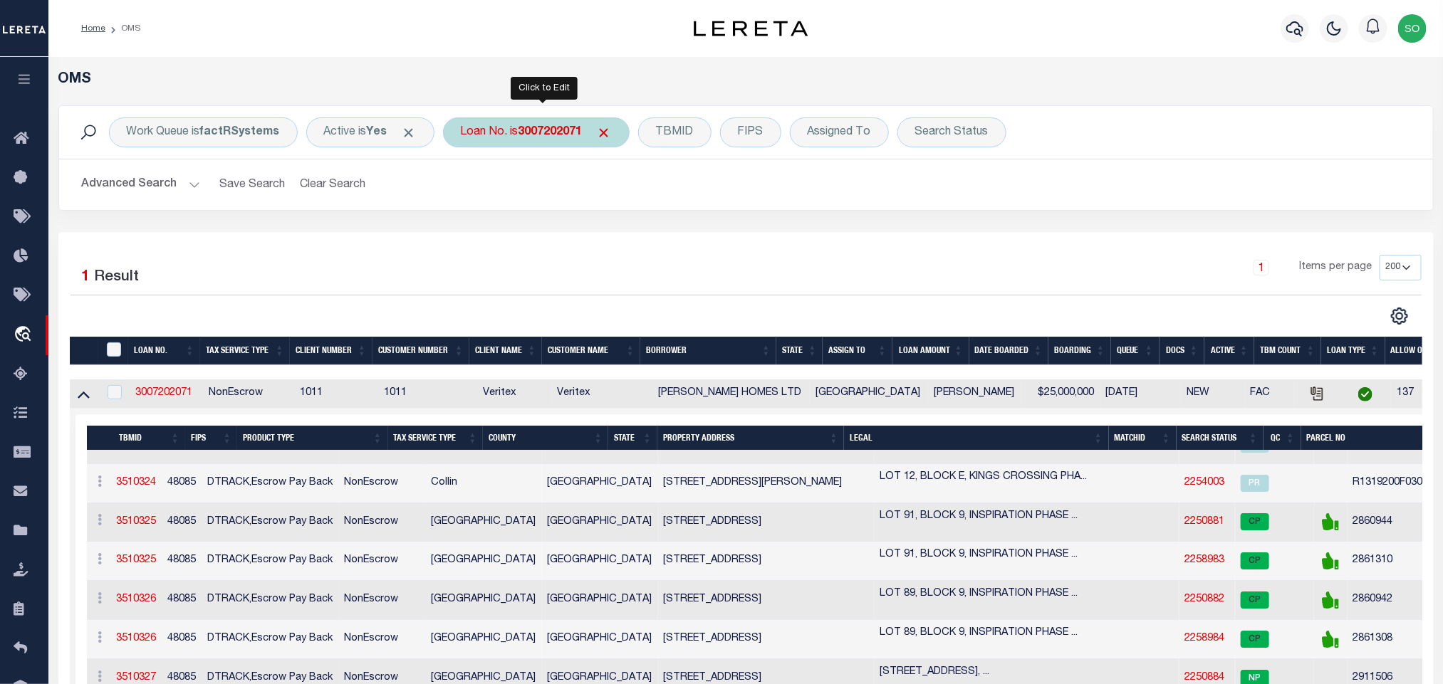
click at [558, 130] on b "3007202071" at bounding box center [550, 132] width 64 height 11
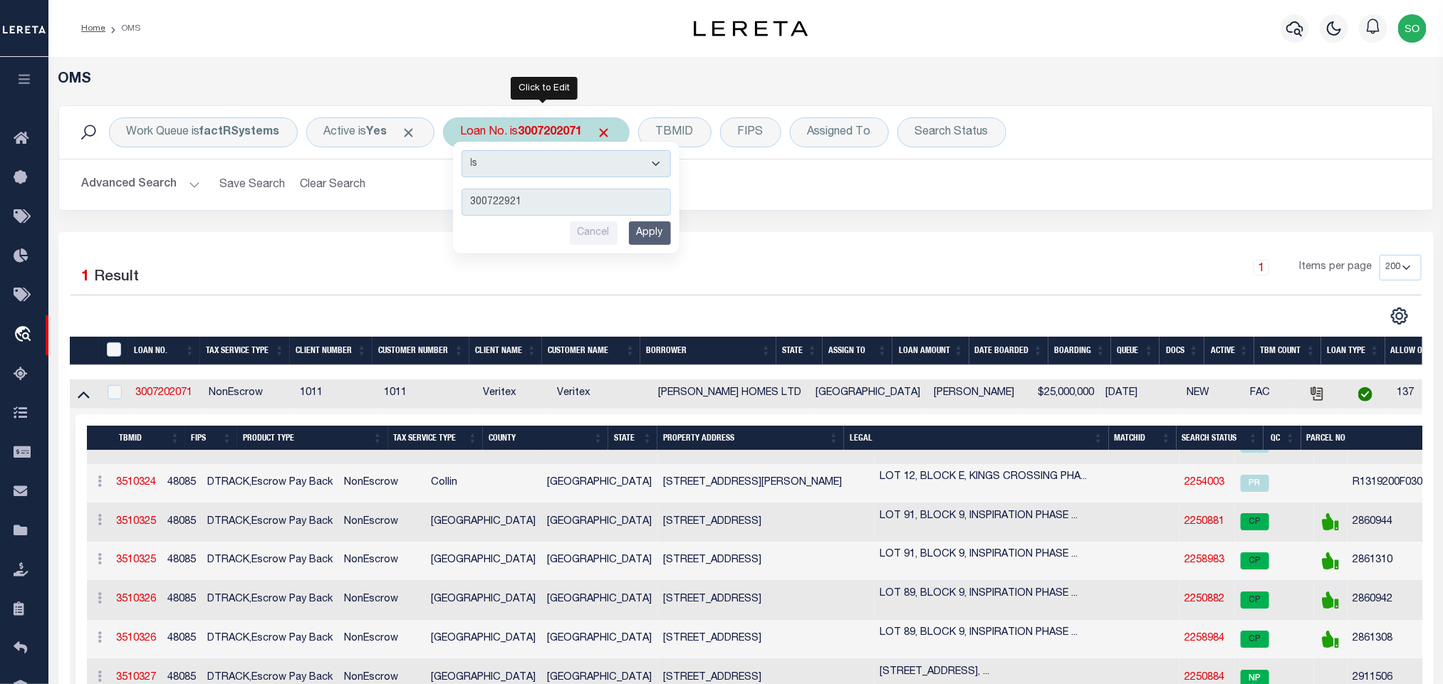
type input "300722921"
click at [661, 238] on input "Apply" at bounding box center [650, 233] width 42 height 24
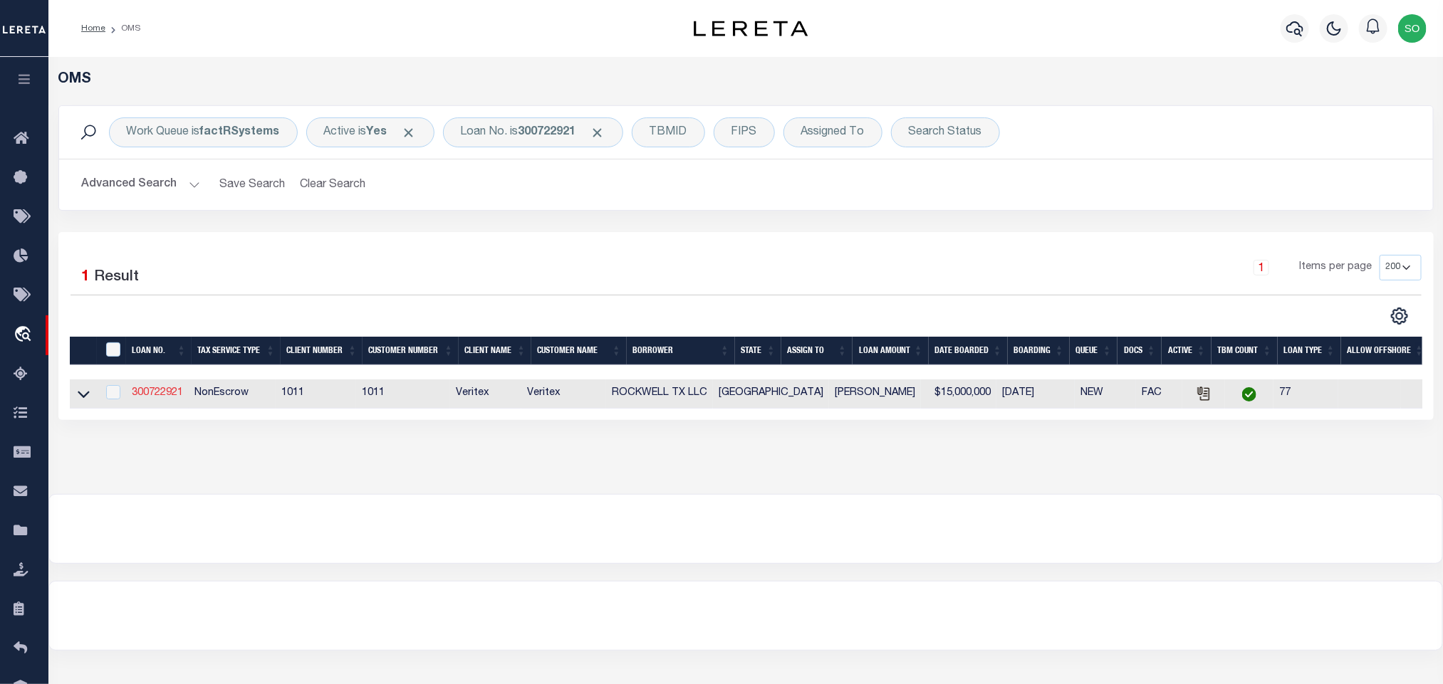
click at [157, 393] on link "300722921" at bounding box center [157, 393] width 51 height 10
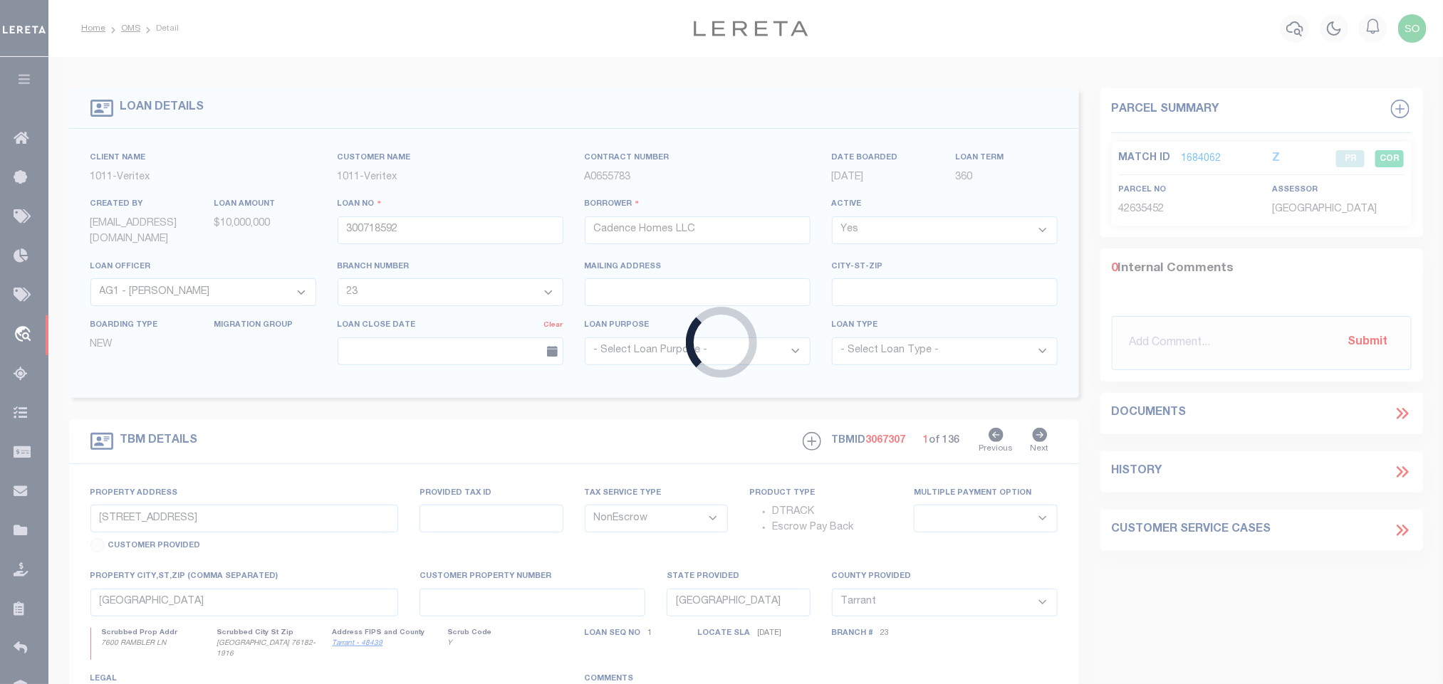
type input "300722921"
type input "ROCKWELL TX LLC"
select select "49785"
select select "2096"
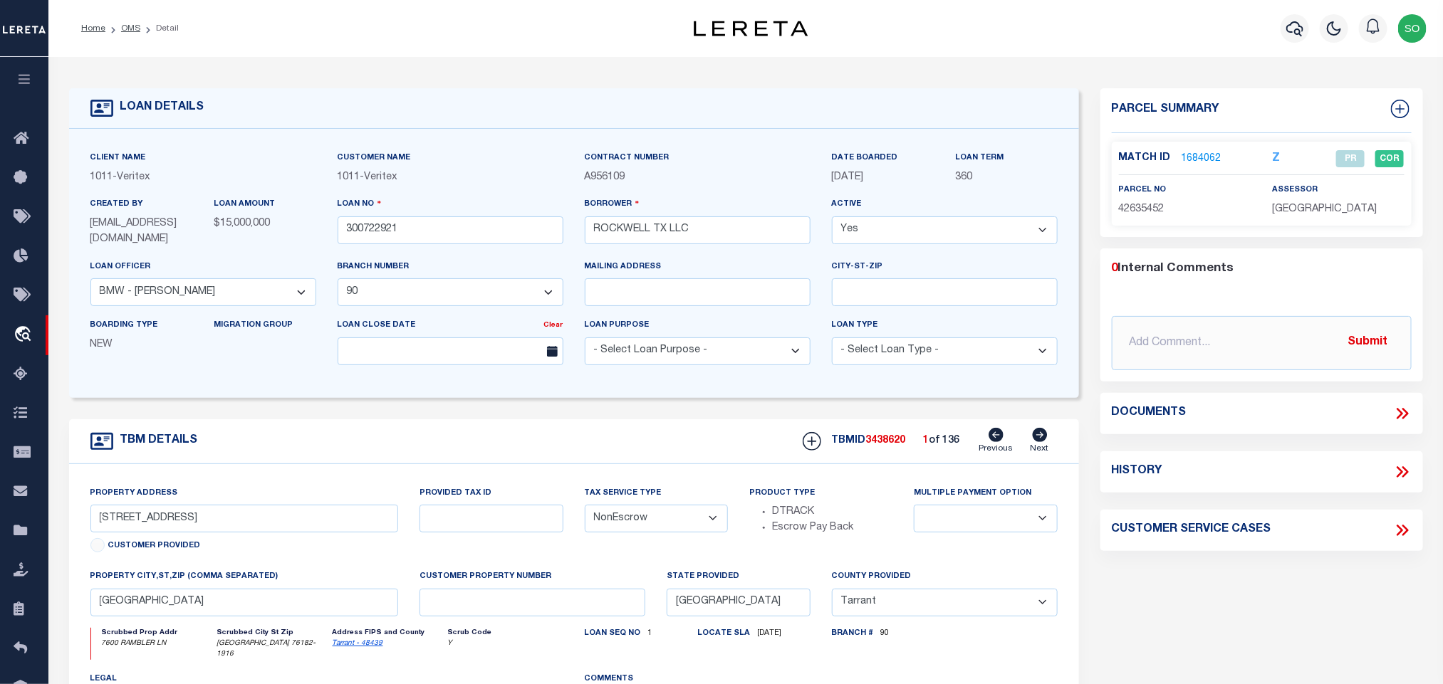
select select
select select "49785"
select select "2096"
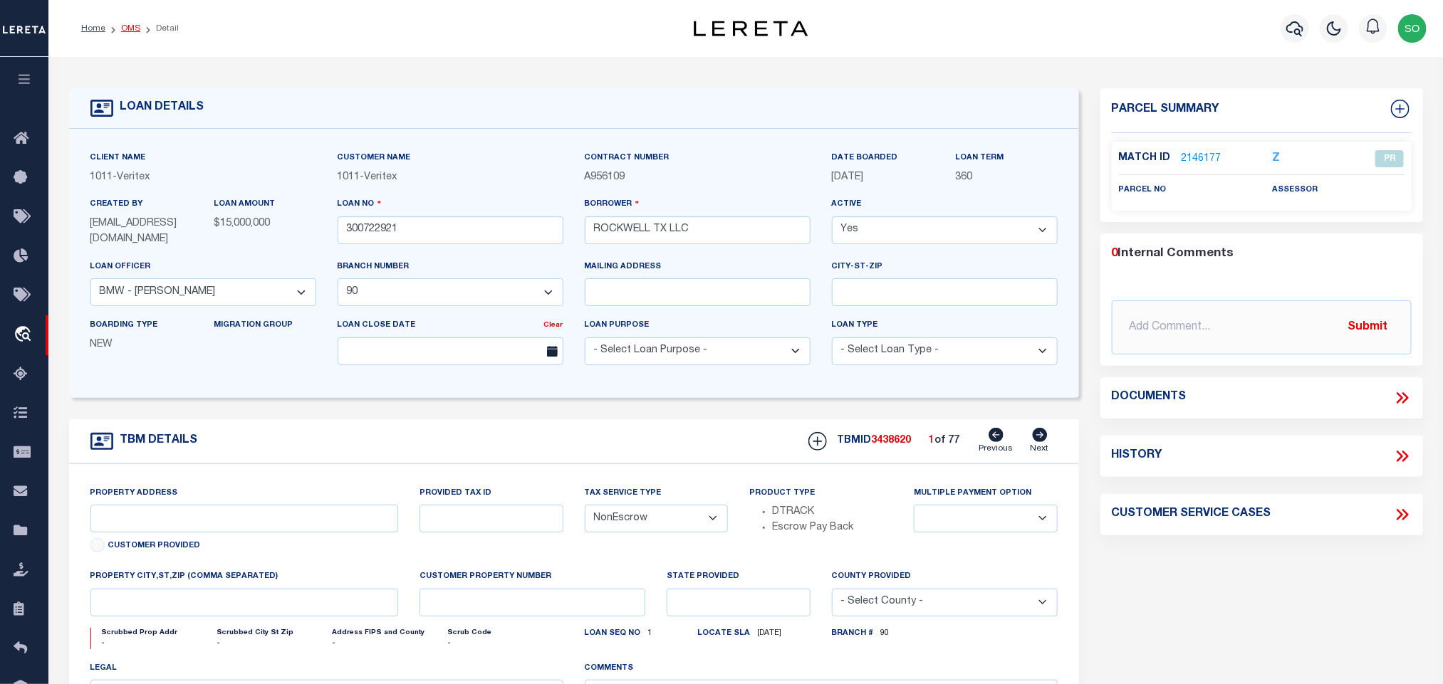
click at [130, 26] on link "OMS" at bounding box center [130, 28] width 19 height 9
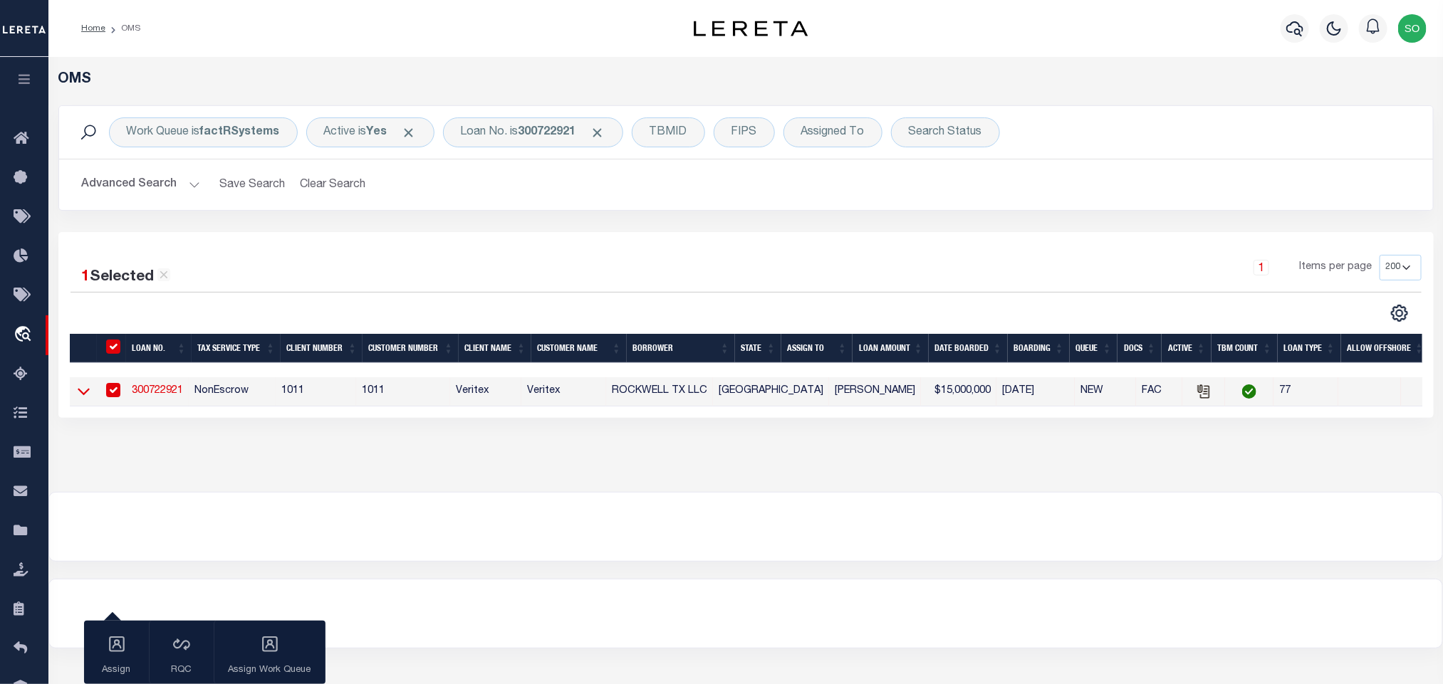
click at [86, 395] on icon at bounding box center [84, 392] width 12 height 7
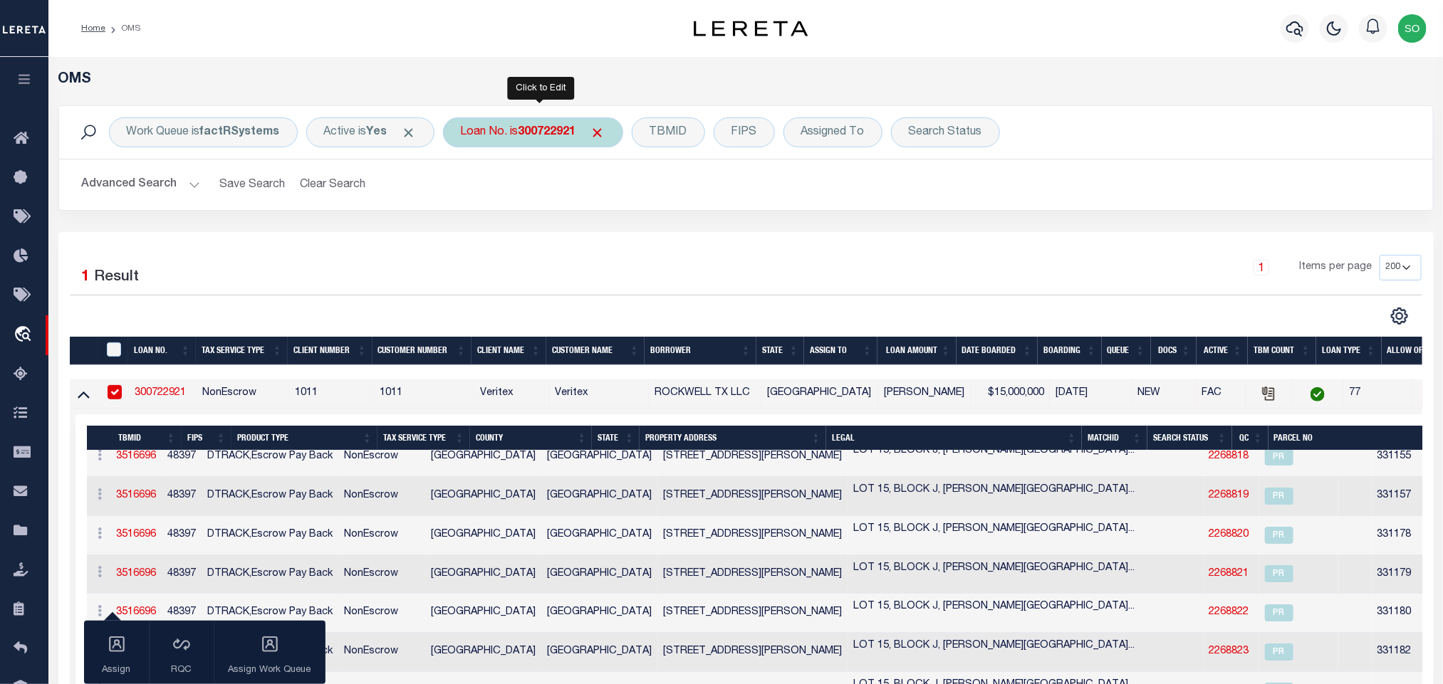
click at [555, 135] on b "300722921" at bounding box center [547, 132] width 58 height 11
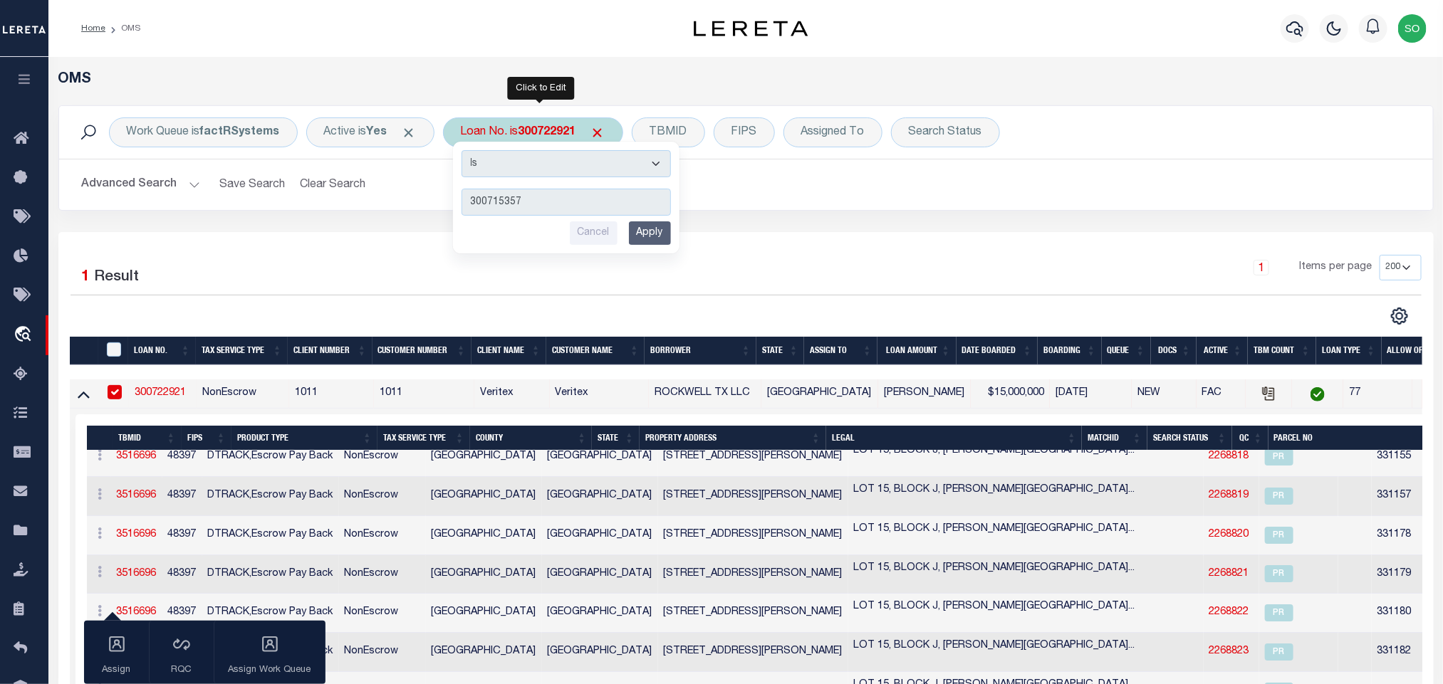
type input "300715357"
click at [654, 235] on input "Apply" at bounding box center [650, 233] width 42 height 24
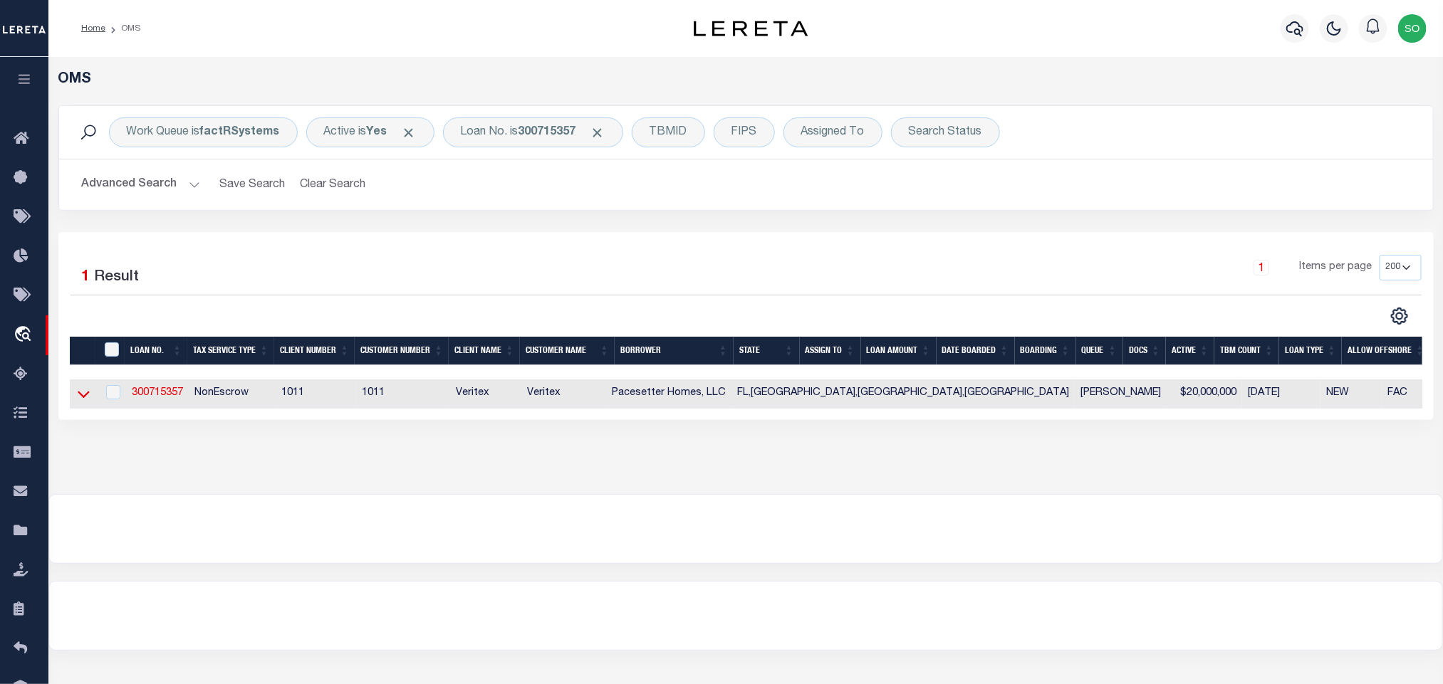
click at [85, 402] on icon at bounding box center [84, 394] width 12 height 15
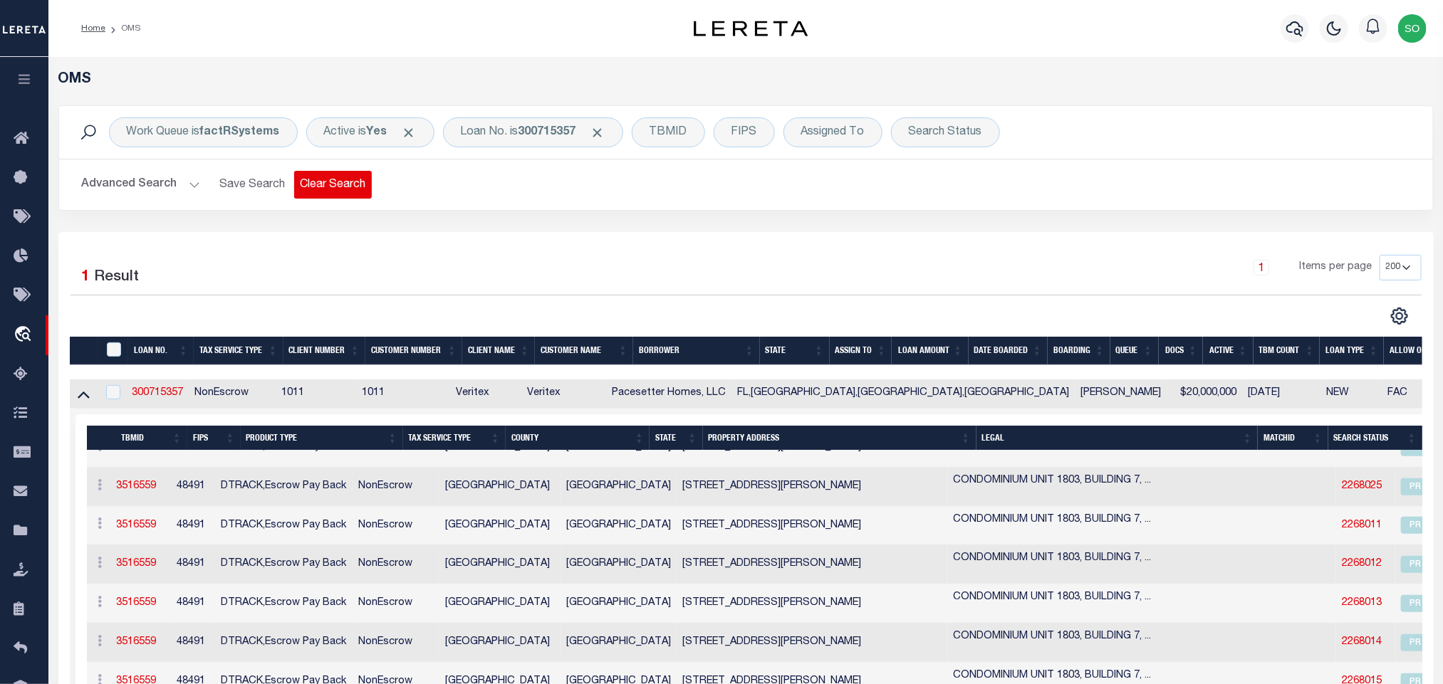
click at [338, 187] on button "Clear Search" at bounding box center [333, 185] width 78 height 28
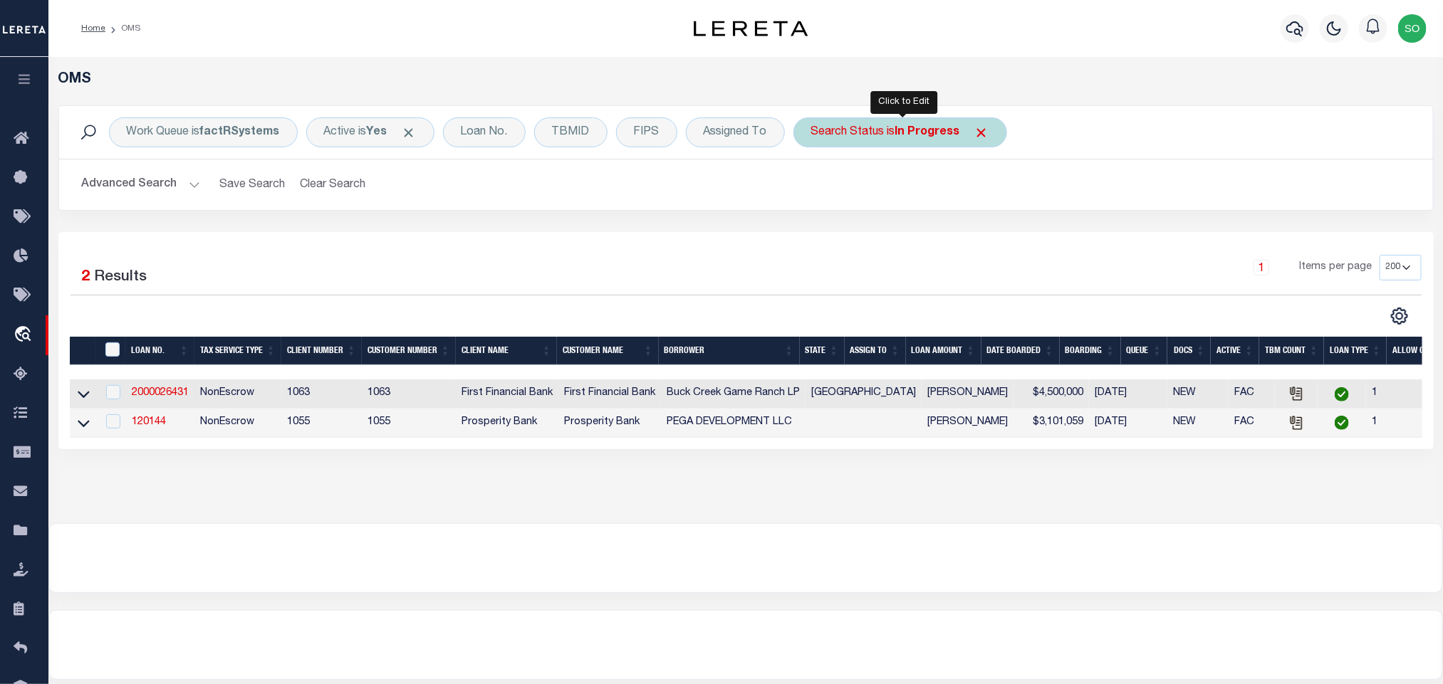
click at [930, 135] on b "In Progress" at bounding box center [927, 132] width 65 height 11
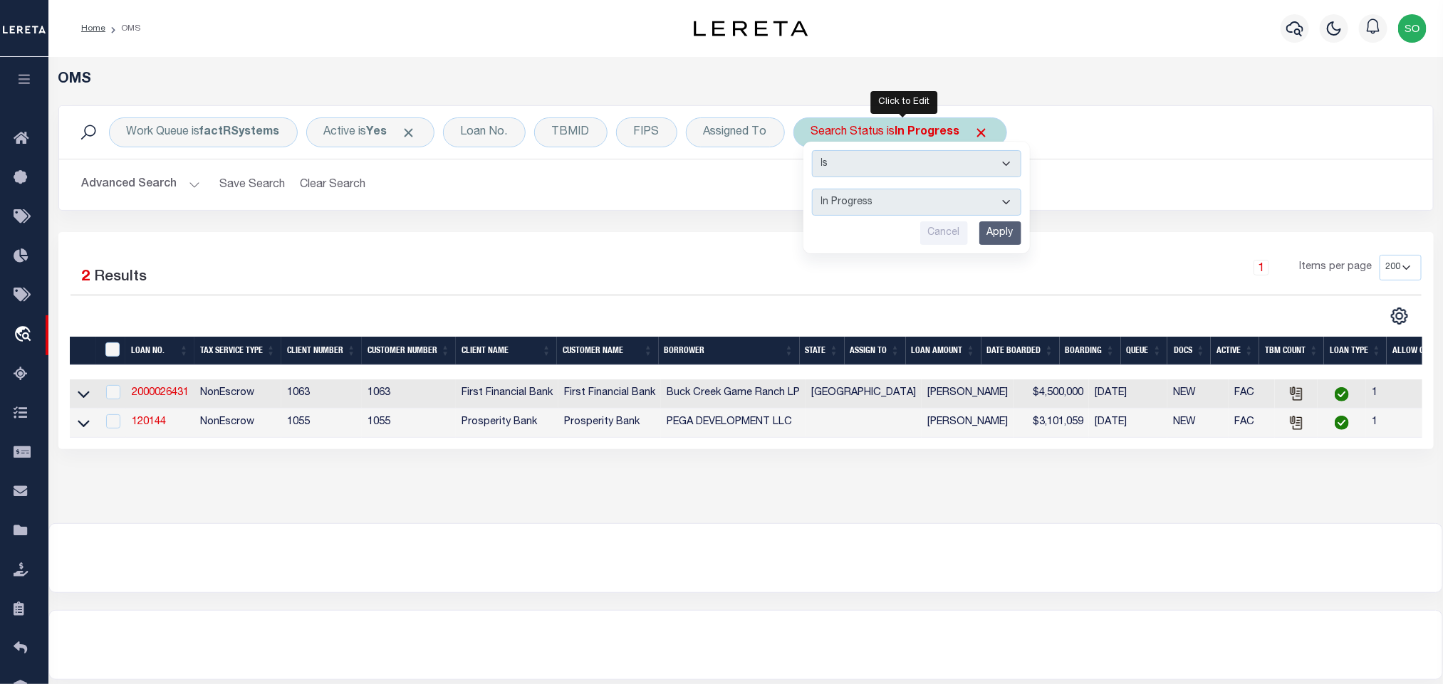
select select "RD"
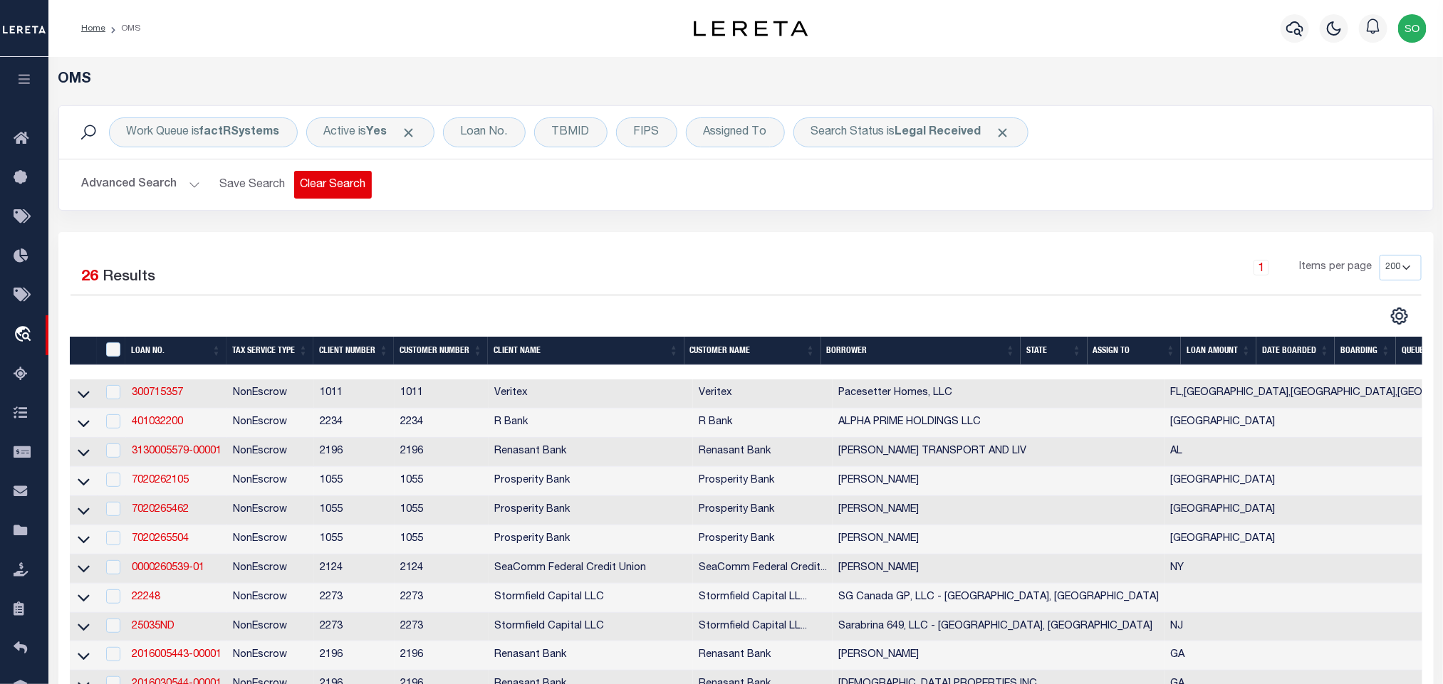
click at [345, 187] on button "Clear Search" at bounding box center [333, 185] width 78 height 28
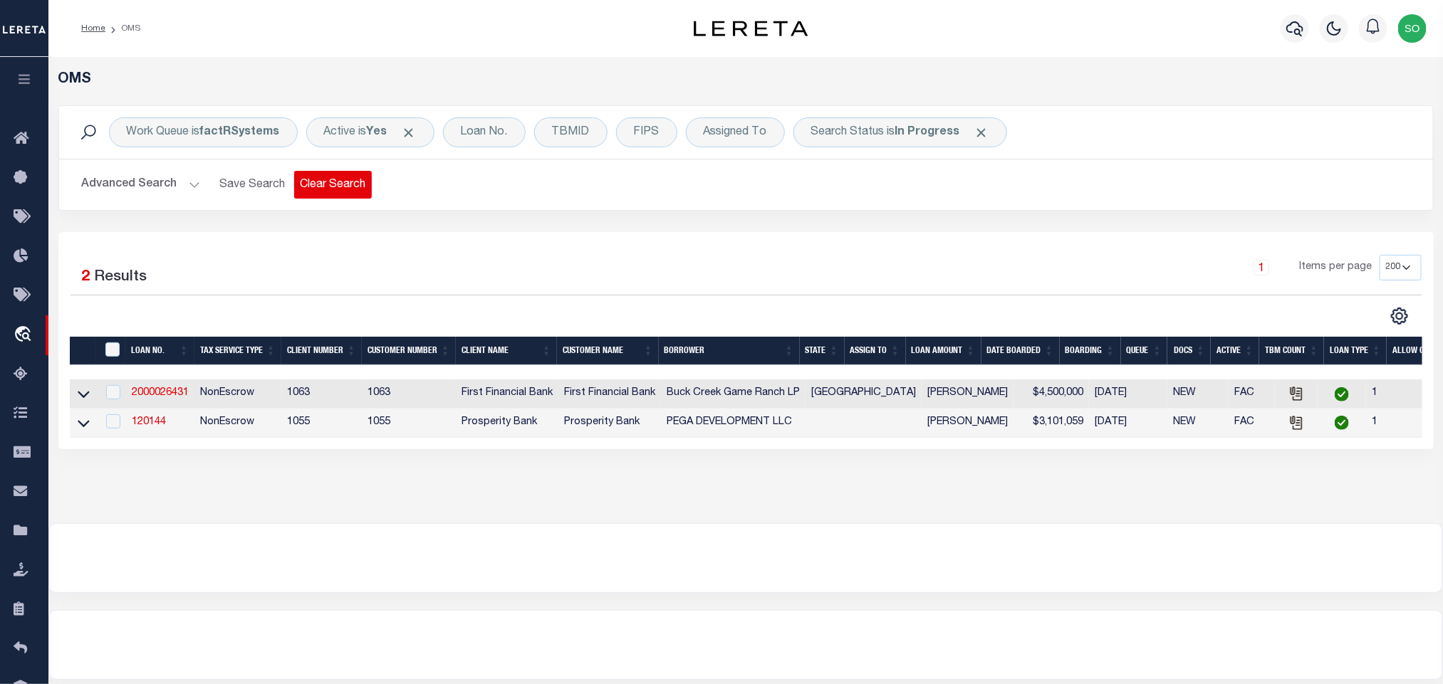
click at [334, 190] on button "Clear Search" at bounding box center [333, 185] width 78 height 28
click at [797, 231] on div "Work Queue is factRSystems Active is Yes Loan No. TBMID FIPS Assigned To Search…" at bounding box center [746, 168] width 1397 height 127
click at [353, 197] on button "Clear Search" at bounding box center [333, 185] width 78 height 28
click at [328, 199] on button "Clear Search" at bounding box center [333, 185] width 78 height 28
click at [413, 555] on div at bounding box center [745, 558] width 1393 height 68
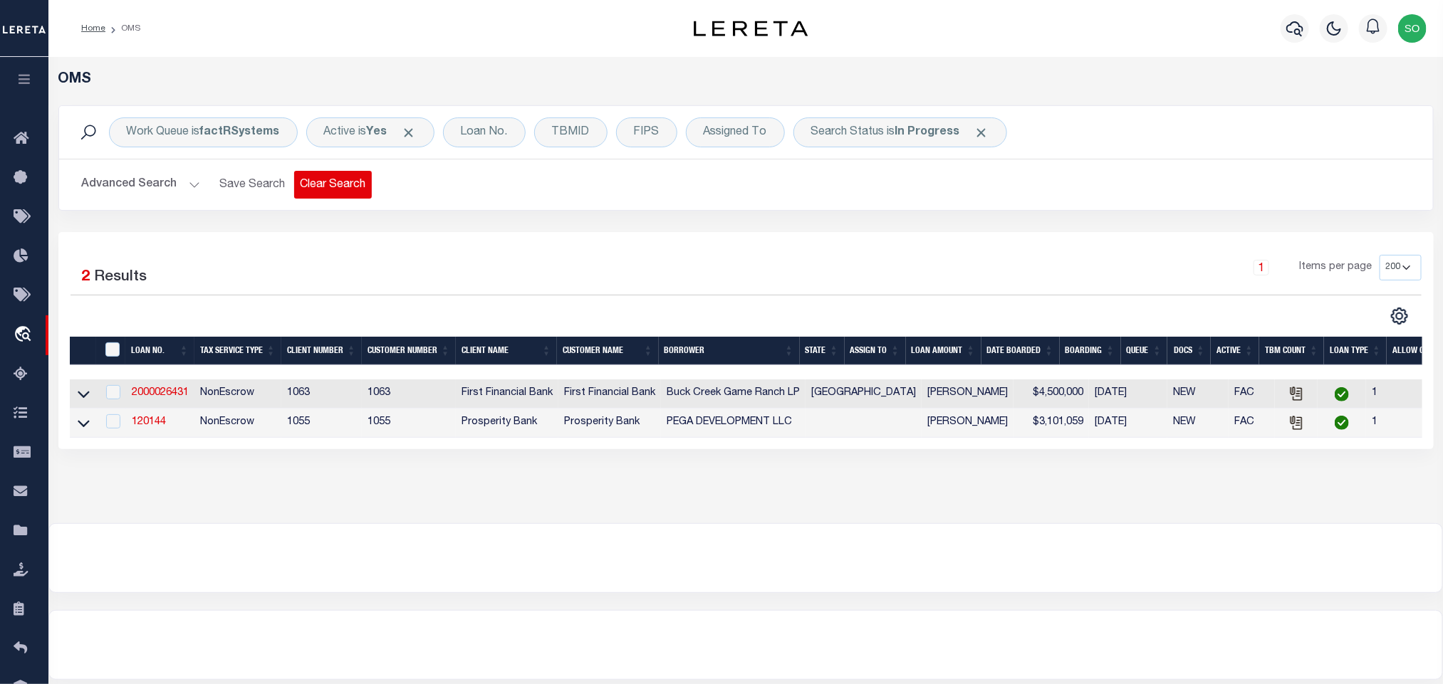
click at [332, 182] on button "Clear Search" at bounding box center [333, 185] width 78 height 28
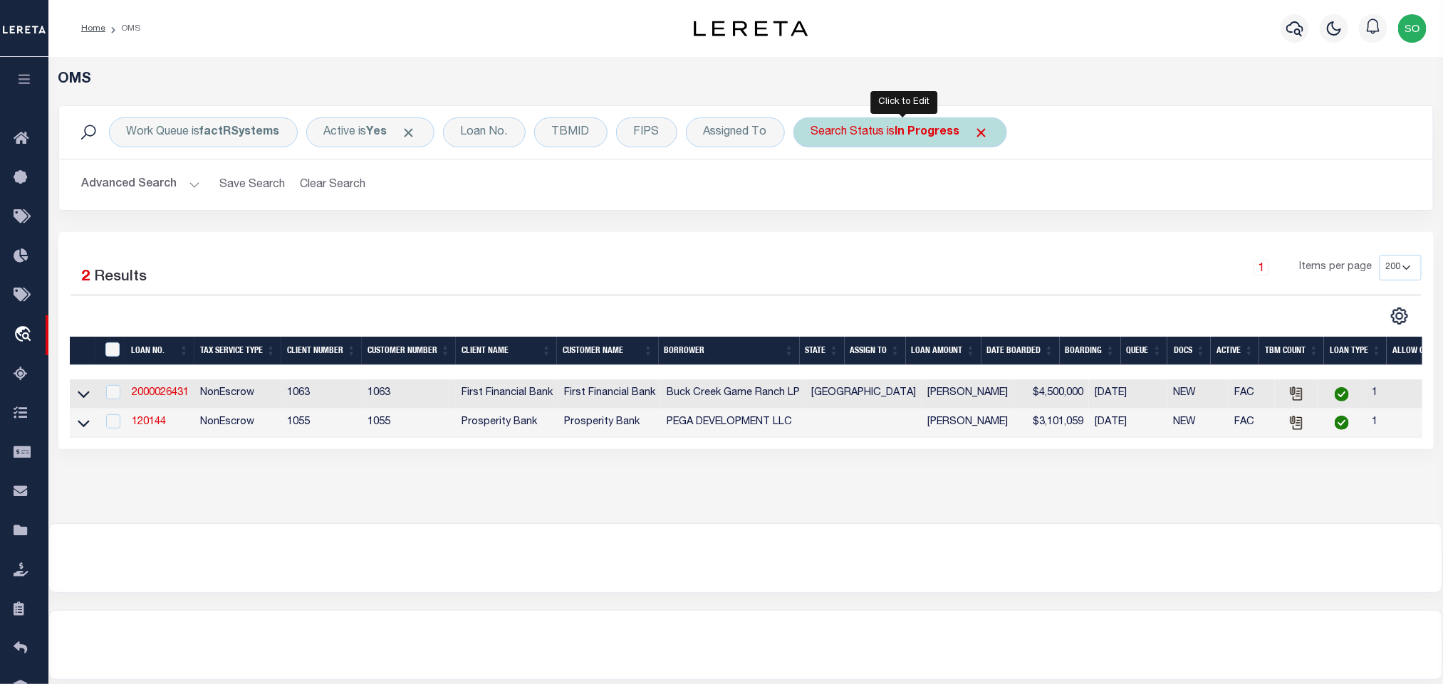
click at [929, 135] on b "In Progress" at bounding box center [927, 132] width 65 height 11
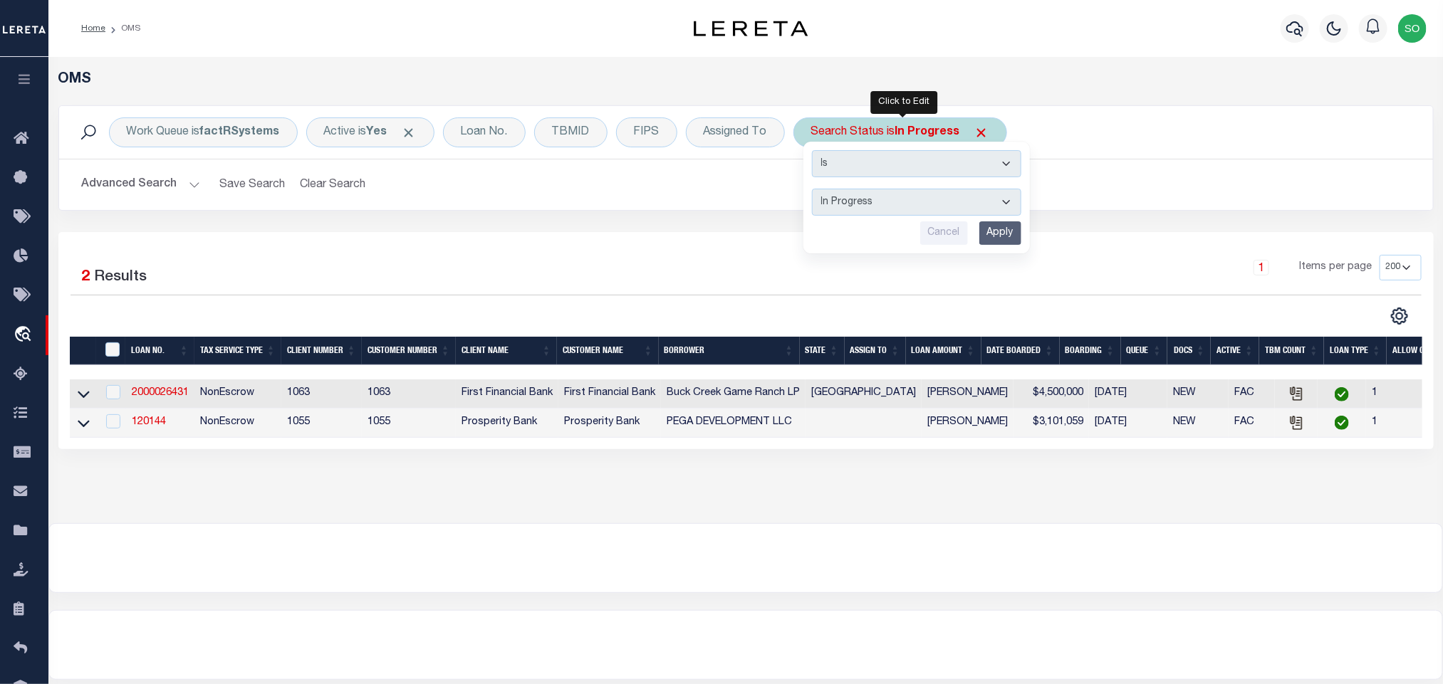
select select "RD"
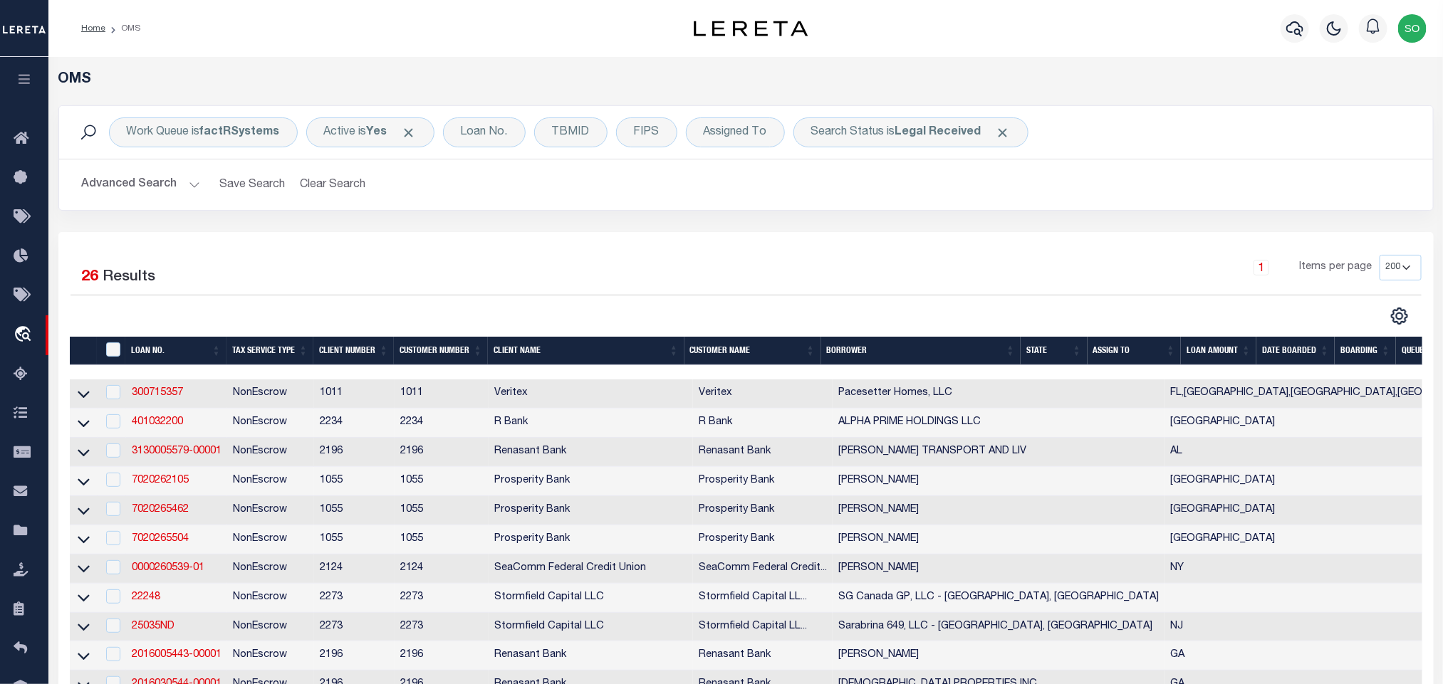
click at [929, 135] on b "Legal Received" at bounding box center [938, 132] width 86 height 11
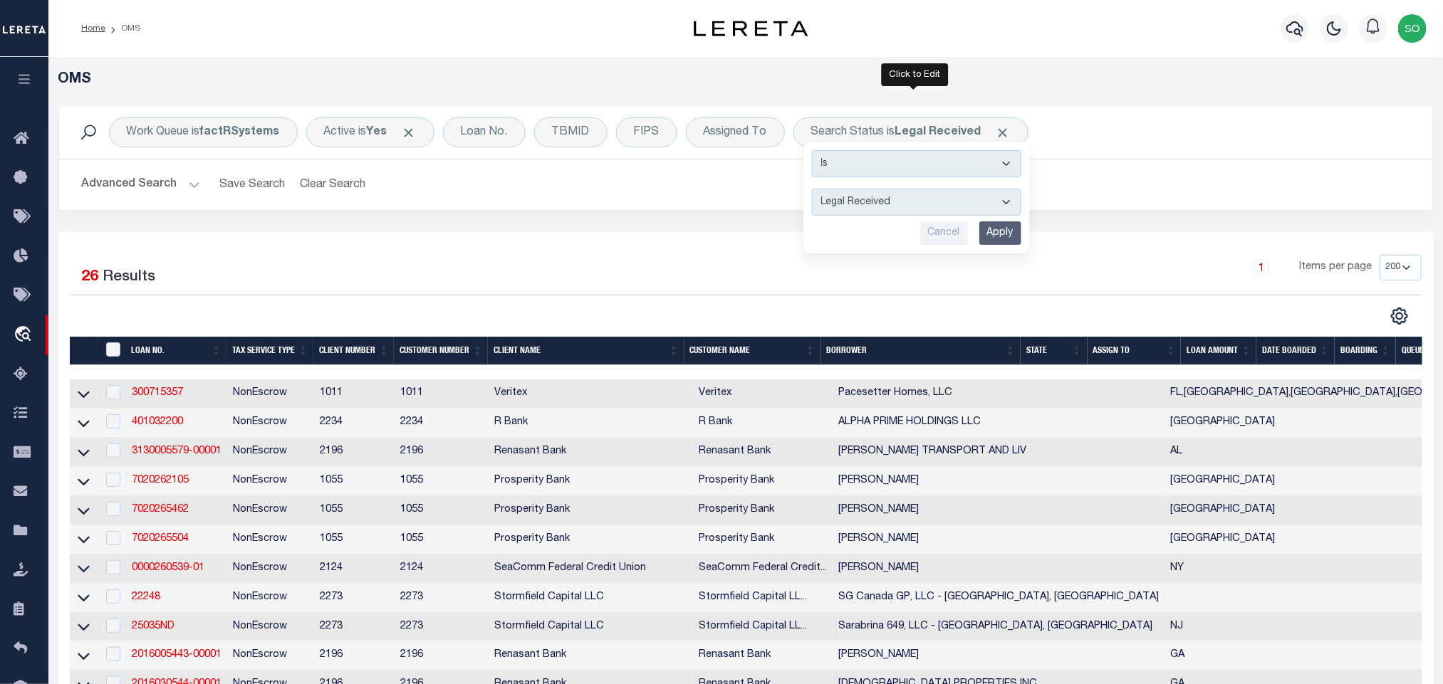
select select "QC"
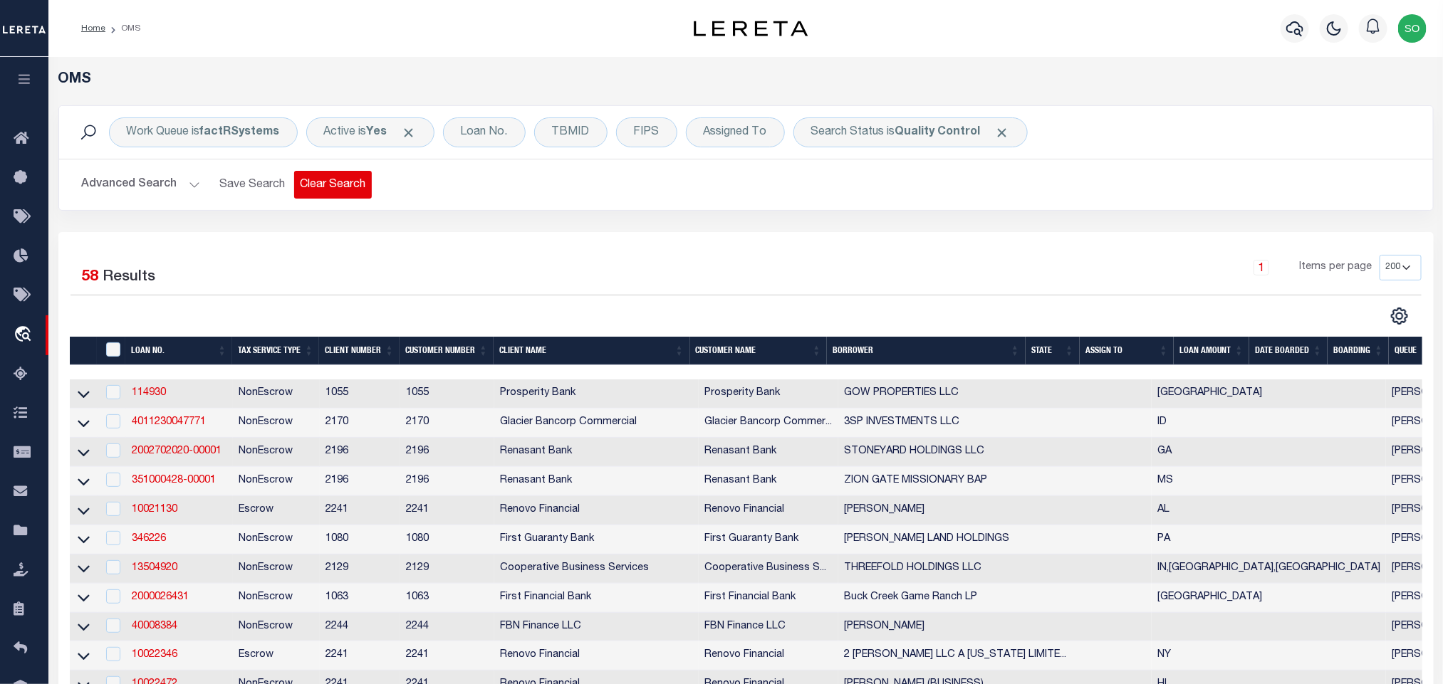
click at [333, 188] on button "Clear Search" at bounding box center [333, 185] width 78 height 28
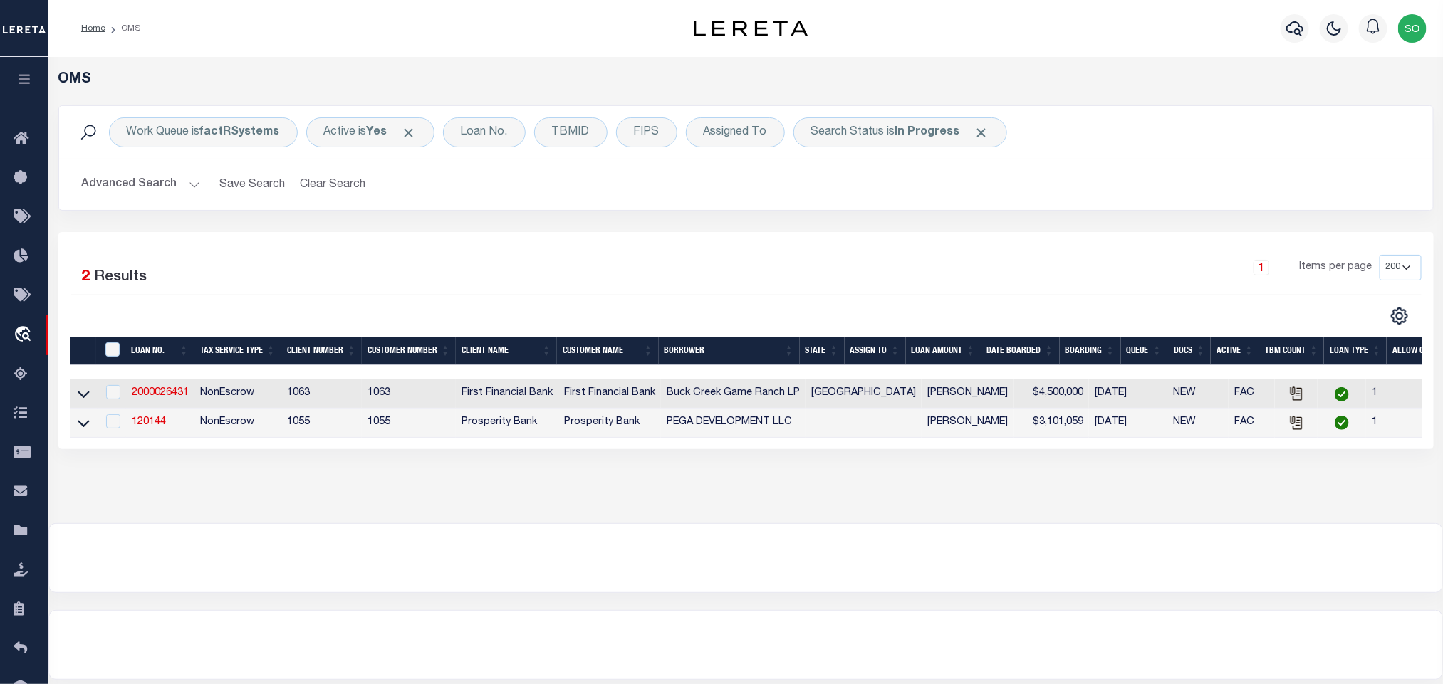
click at [1410, 34] on img "button" at bounding box center [1412, 28] width 28 height 28
click at [1349, 100] on span "Sign out" at bounding box center [1356, 101] width 41 height 10
